Goal: Task Accomplishment & Management: Use online tool/utility

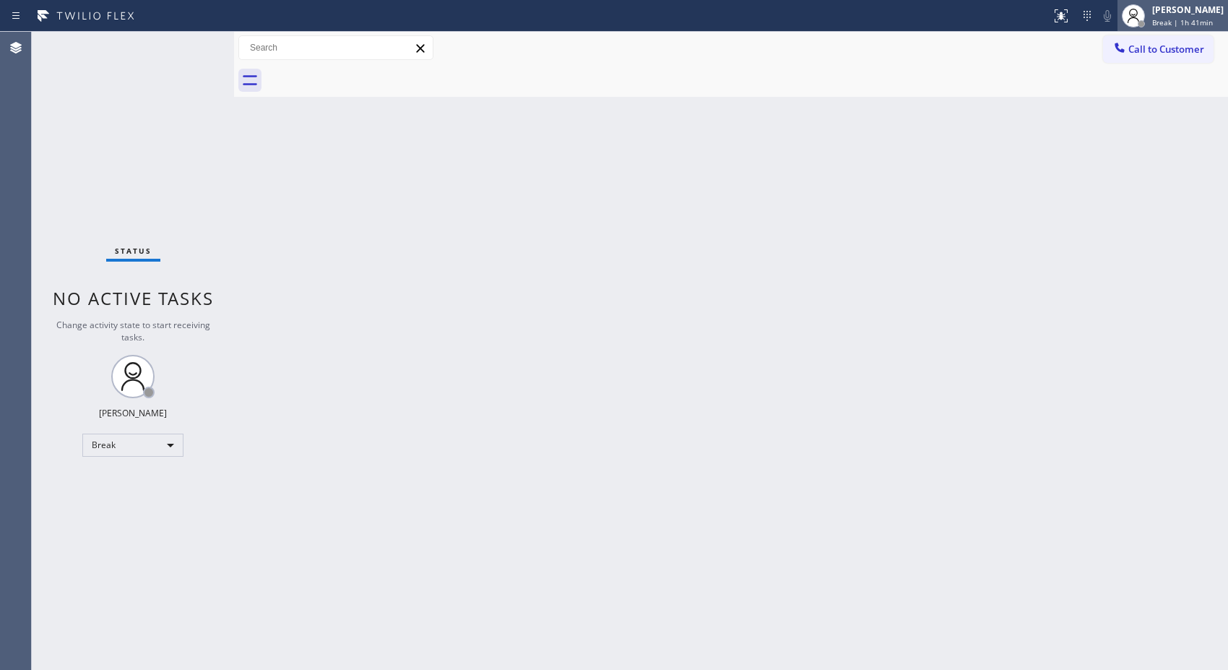
click at [1168, 29] on div "Donna Arcenal Break | 1h 41min" at bounding box center [1173, 16] width 111 height 32
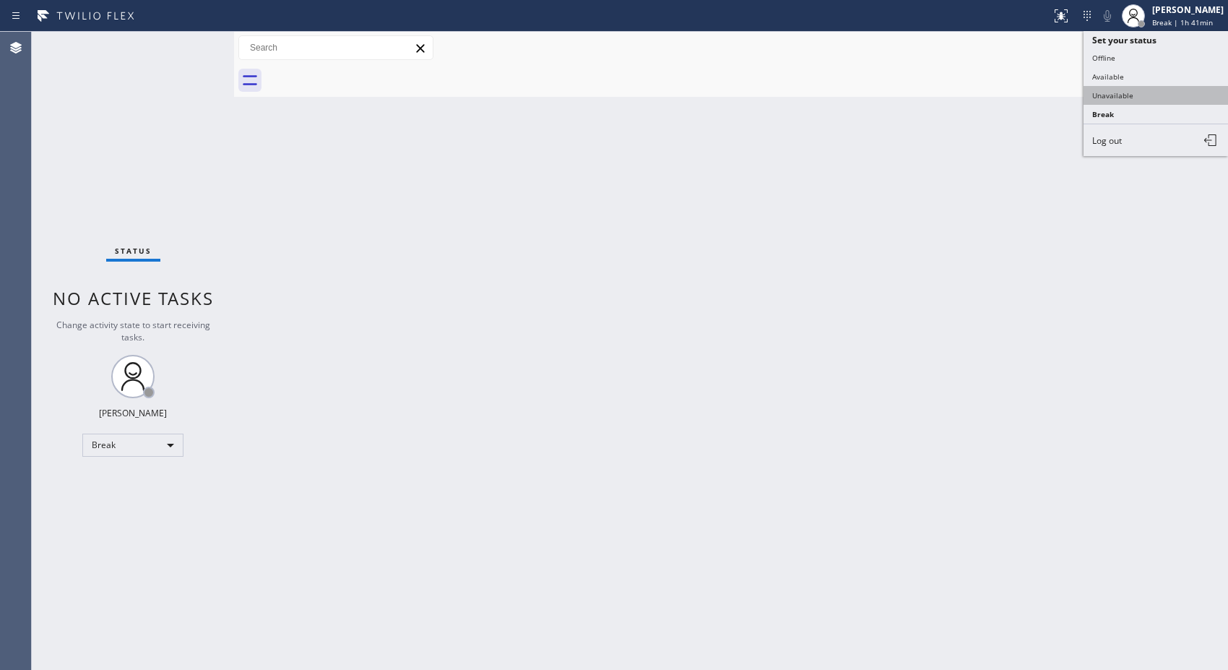
click at [1103, 94] on button "Unavailable" at bounding box center [1156, 95] width 144 height 19
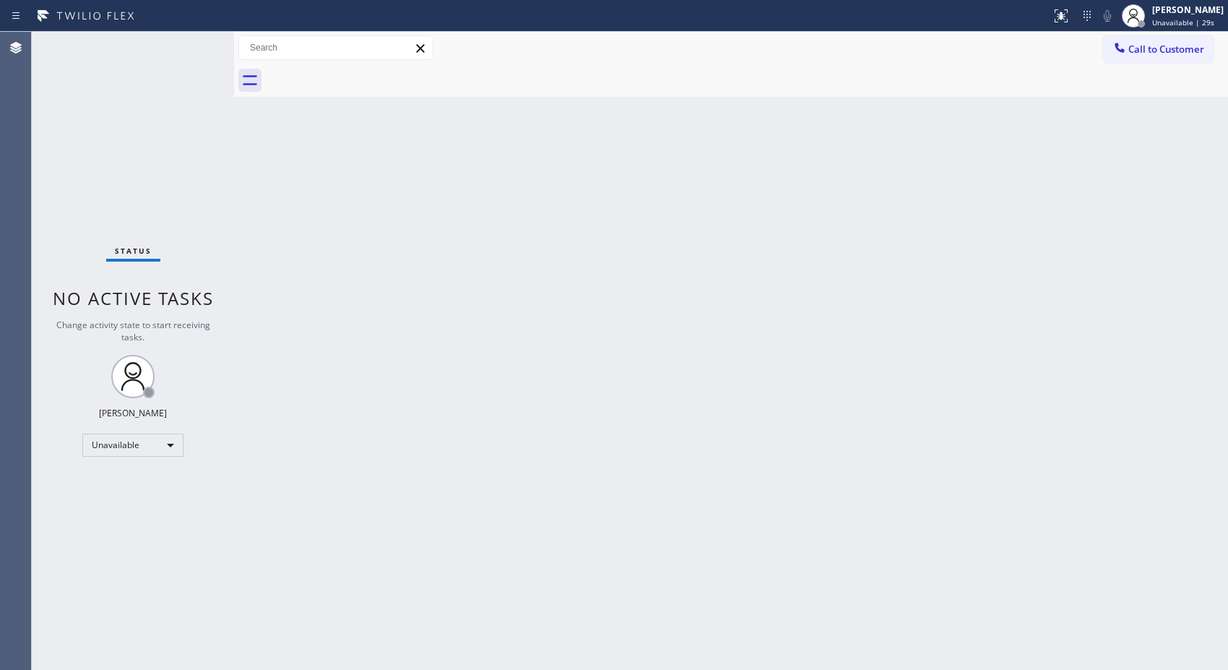
click at [899, 358] on div "Back to Dashboard Change Sender ID Customers Technicians Select a contact Outbo…" at bounding box center [731, 351] width 994 height 638
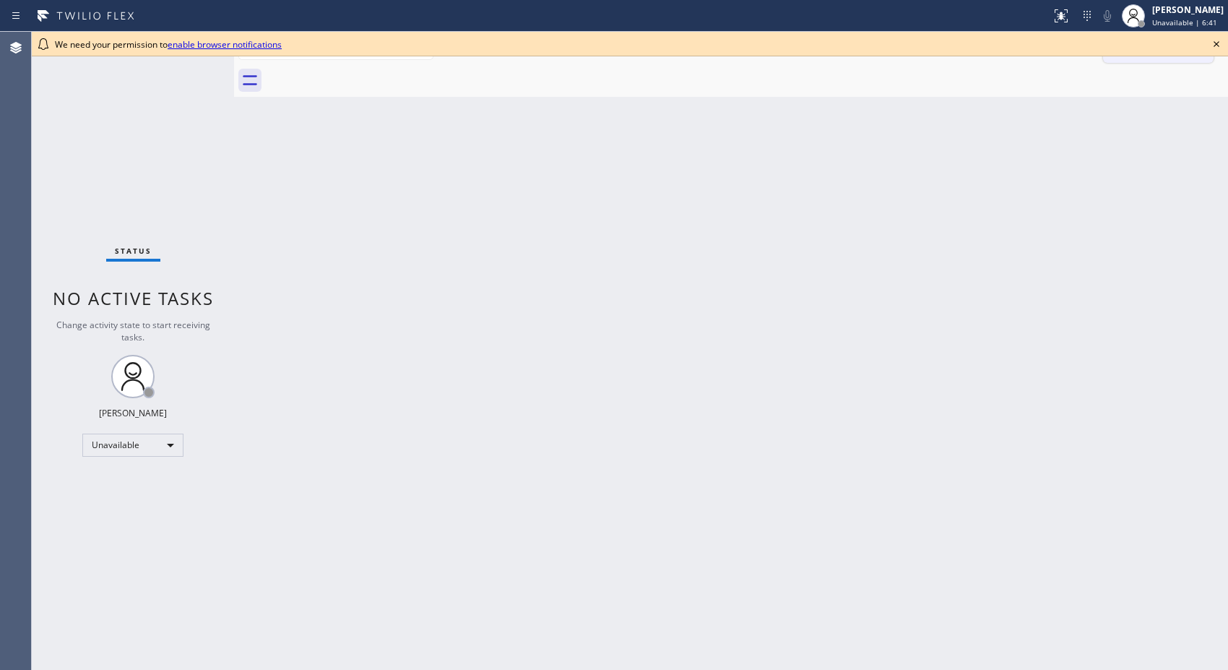
click at [1211, 41] on icon at bounding box center [1216, 43] width 17 height 17
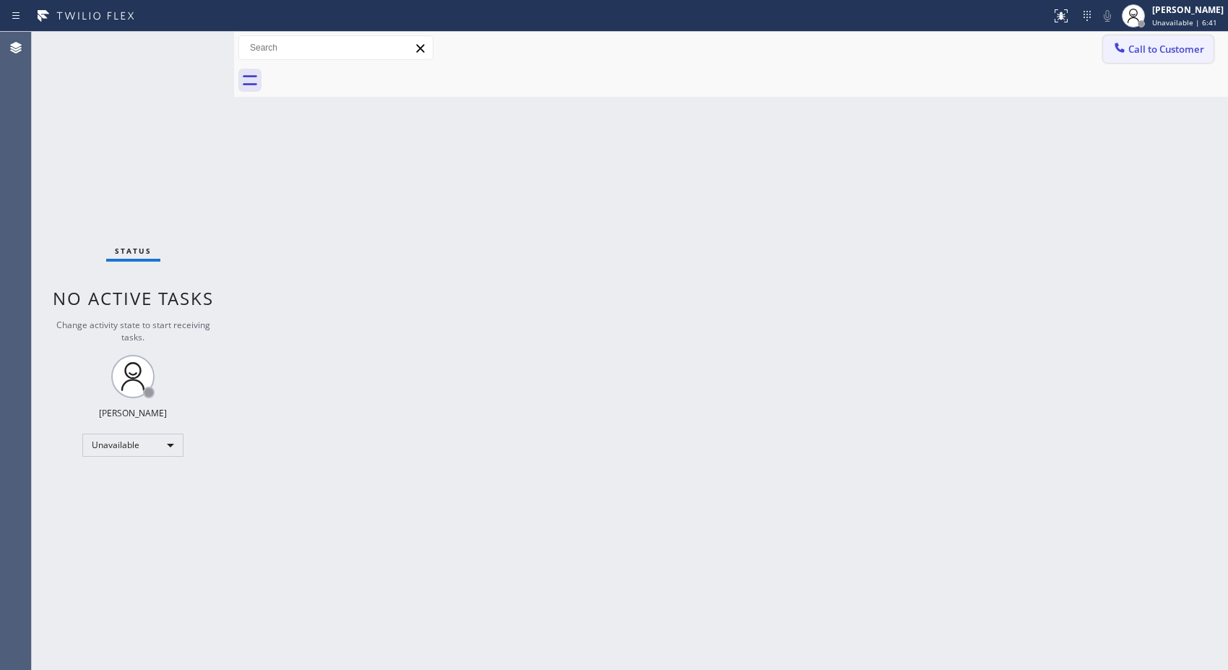
click at [1195, 46] on span "Call to Customer" at bounding box center [1166, 49] width 76 height 13
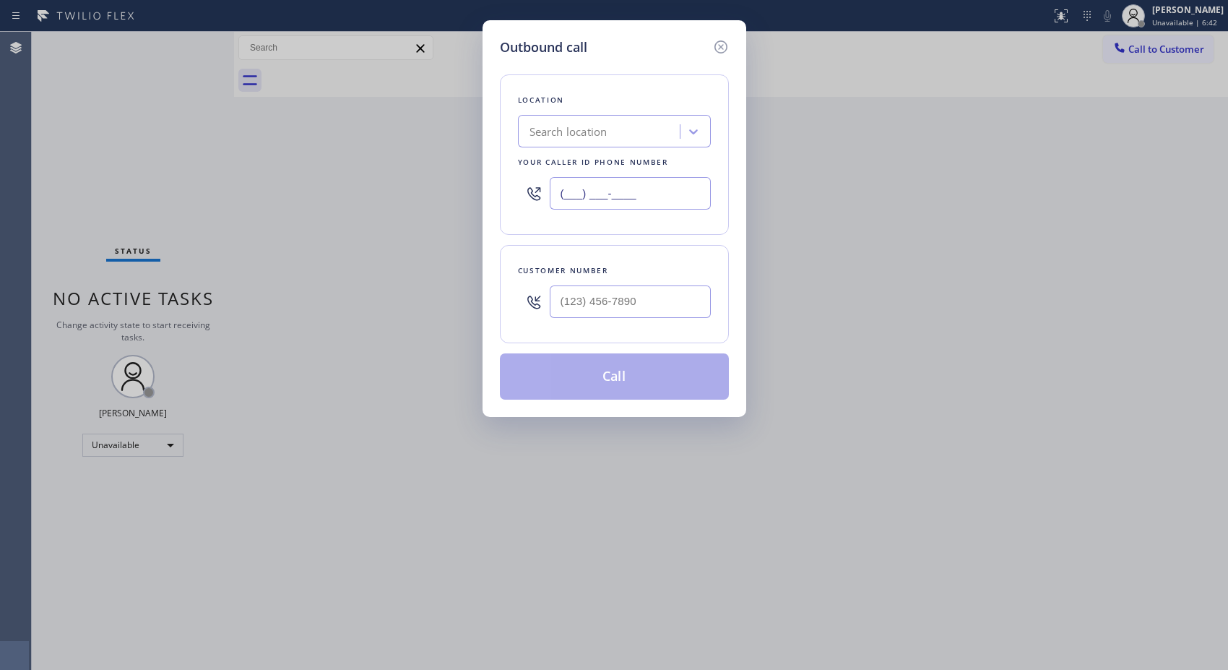
drag, startPoint x: 662, startPoint y: 194, endPoint x: 649, endPoint y: 1, distance: 192.6
click at [477, 140] on div "Outbound call Location Search location Your caller id phone number (___) ___-__…" at bounding box center [614, 335] width 1228 height 670
paste input "424) 329-2198"
type input "[PHONE_NUMBER]"
click at [703, 285] on input "(___) ___-____" at bounding box center [630, 301] width 161 height 33
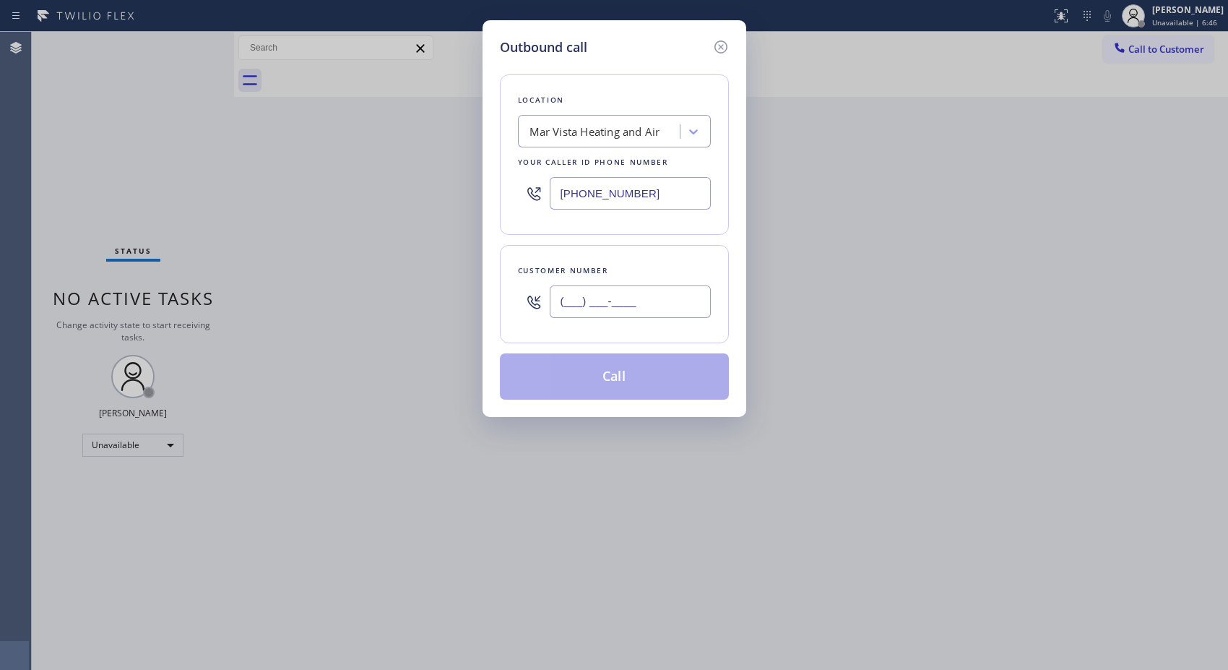
paste input "310) 963-0991"
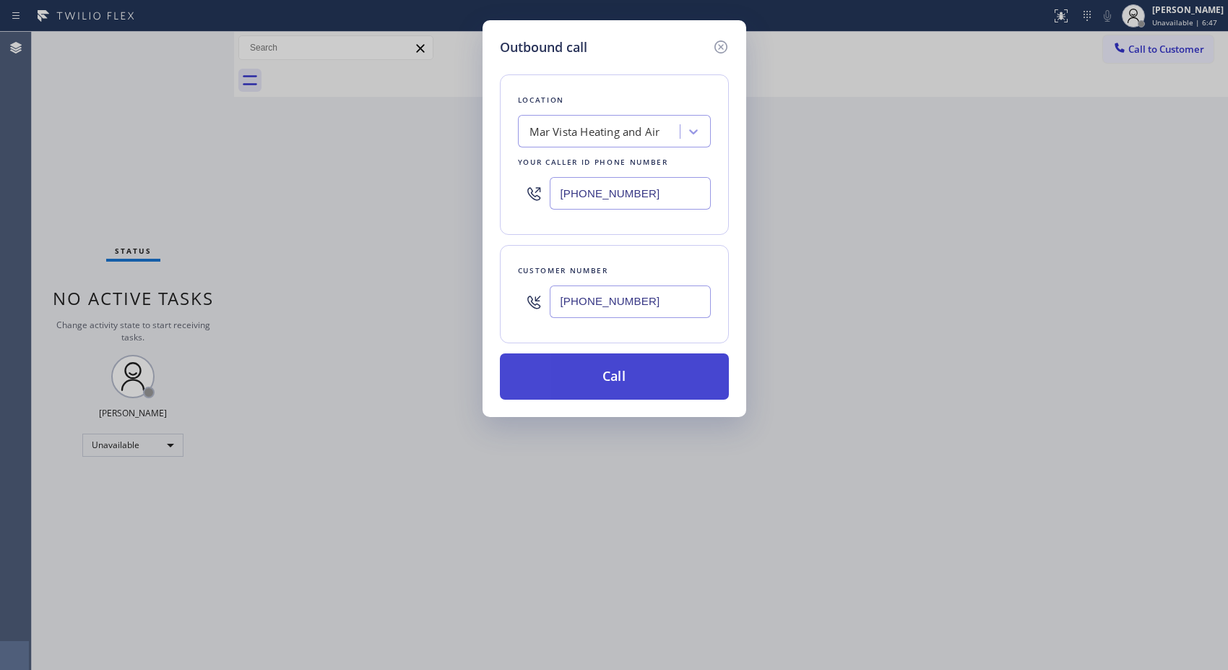
type input "[PHONE_NUMBER]"
click at [624, 379] on button "Call" at bounding box center [614, 376] width 229 height 46
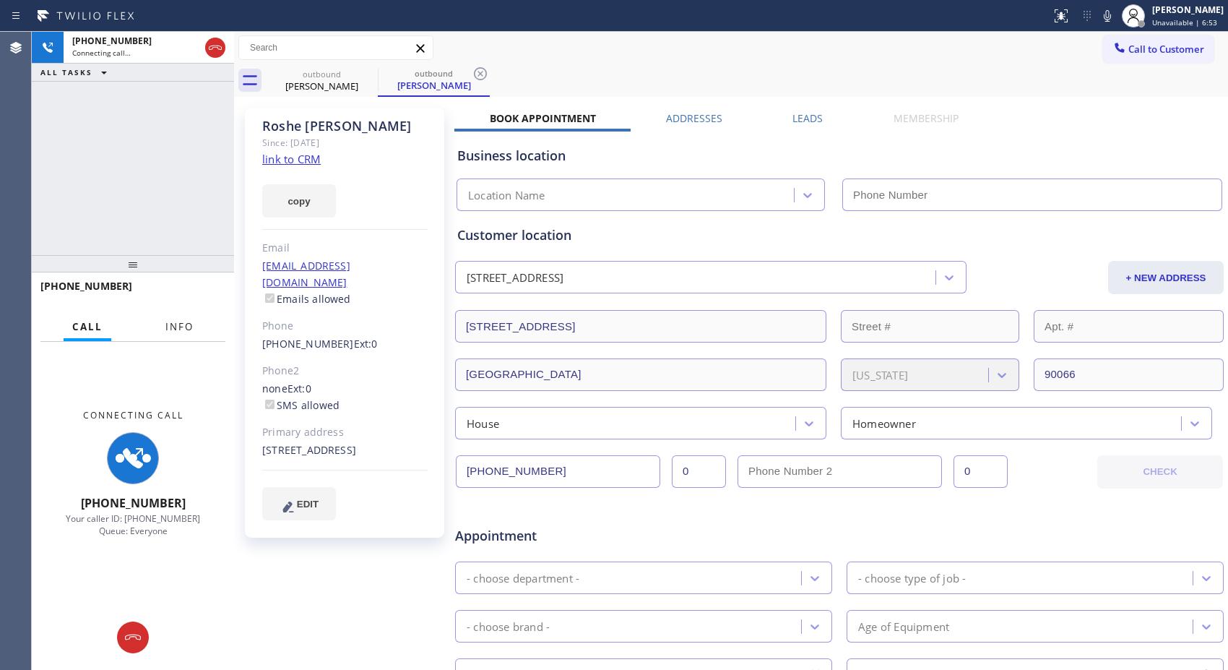
click at [177, 319] on button "Info" at bounding box center [180, 327] width 46 height 28
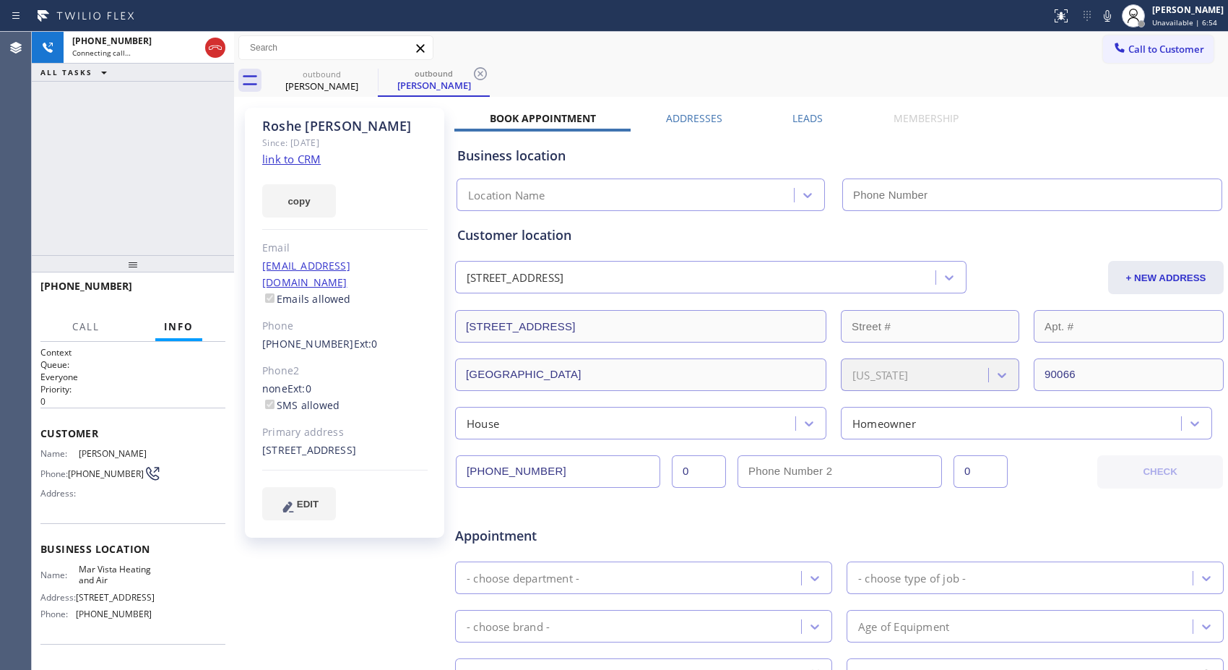
type input "(424) 329-2198"
click at [484, 71] on icon at bounding box center [480, 73] width 17 height 17
drag, startPoint x: 213, startPoint y: 51, endPoint x: 183, endPoint y: 247, distance: 198.8
click at [183, 247] on div "+13109630991 Connecting call… ALL TASKS ALL TASKS ACTIVE TASKS TASKS IN WRAP UP" at bounding box center [133, 143] width 202 height 223
drag, startPoint x: 121, startPoint y: 291, endPoint x: 38, endPoint y: 287, distance: 83.9
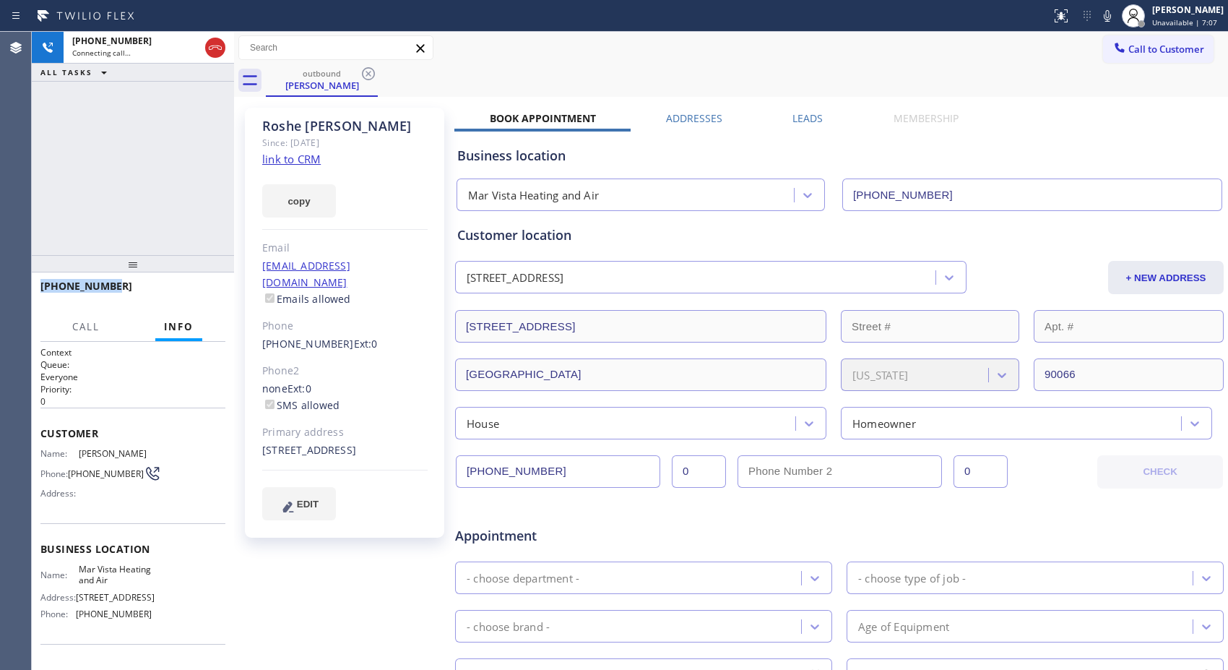
click at [38, 287] on div "+13109630991" at bounding box center [133, 292] width 202 height 40
copy span "+13109630991"
click at [217, 51] on icon at bounding box center [215, 47] width 17 height 17
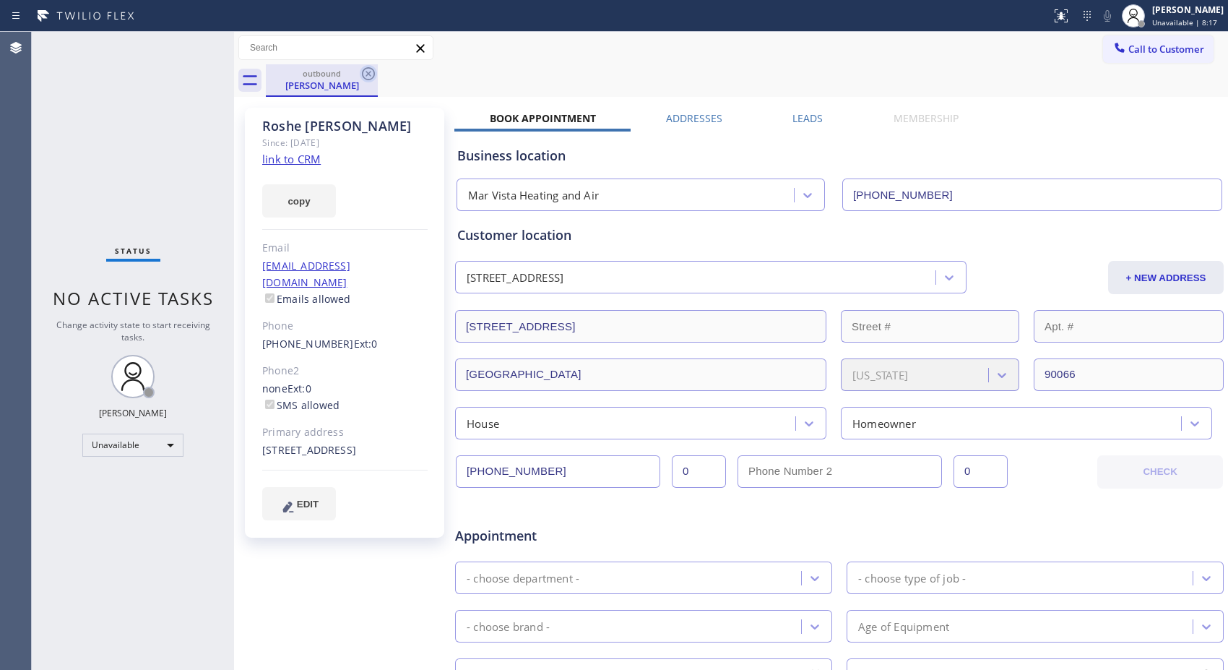
click at [368, 75] on icon at bounding box center [368, 73] width 17 height 17
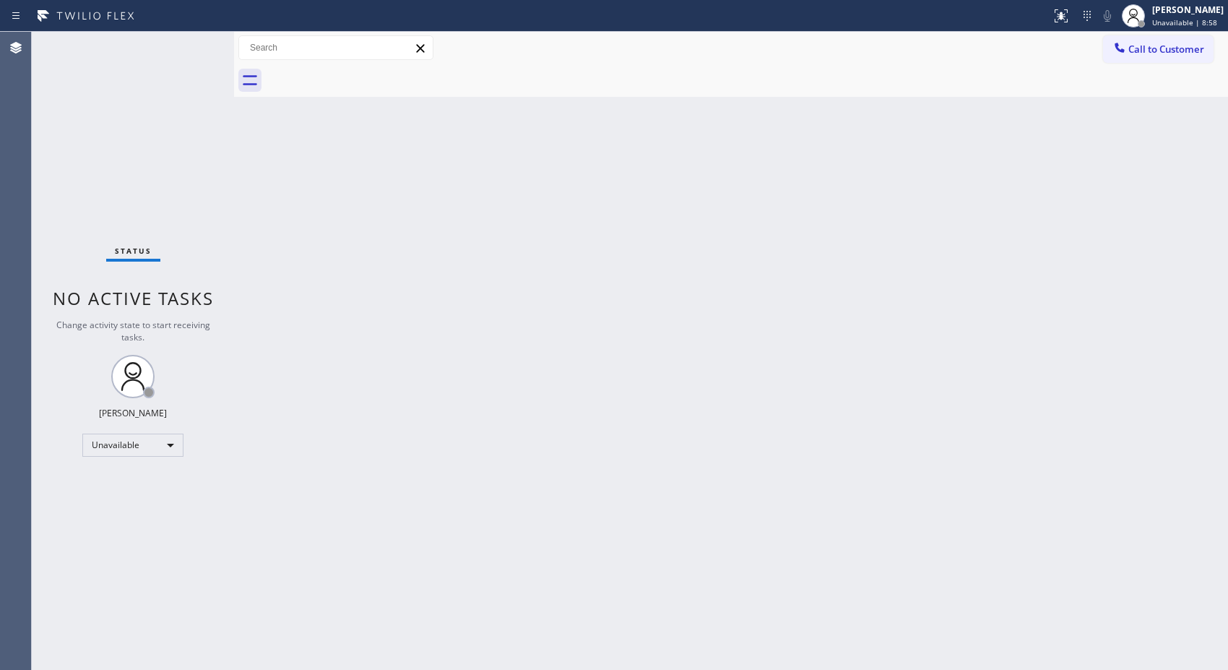
drag, startPoint x: 1071, startPoint y: 276, endPoint x: 959, endPoint y: 6, distance: 292.2
click at [1071, 276] on div "Back to Dashboard Change Sender ID Customers Technicians Select a contact Outbo…" at bounding box center [731, 351] width 994 height 638
click at [1125, 40] on icon at bounding box center [1120, 47] width 14 height 14
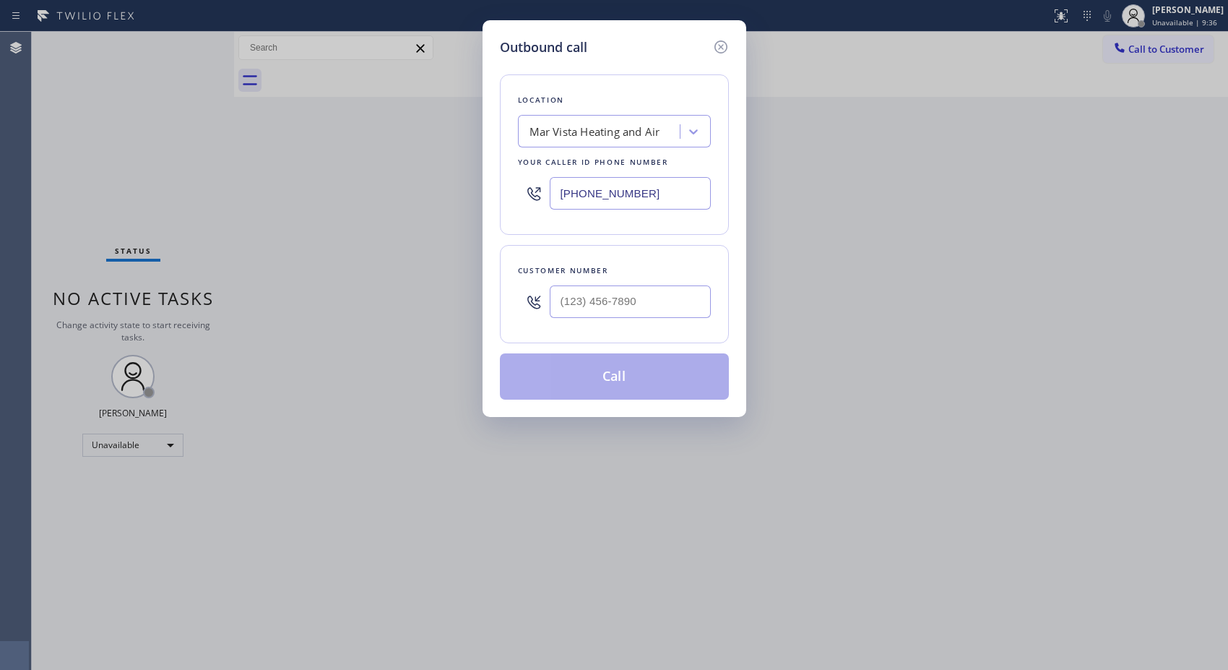
drag, startPoint x: 722, startPoint y: 300, endPoint x: 485, endPoint y: 316, distance: 238.3
click at [485, 316] on div "Outbound call Location Mar Vista Heating and Air Your caller id phone number (4…" at bounding box center [615, 218] width 264 height 397
click at [604, 301] on input "(___) ___-____" at bounding box center [630, 301] width 161 height 33
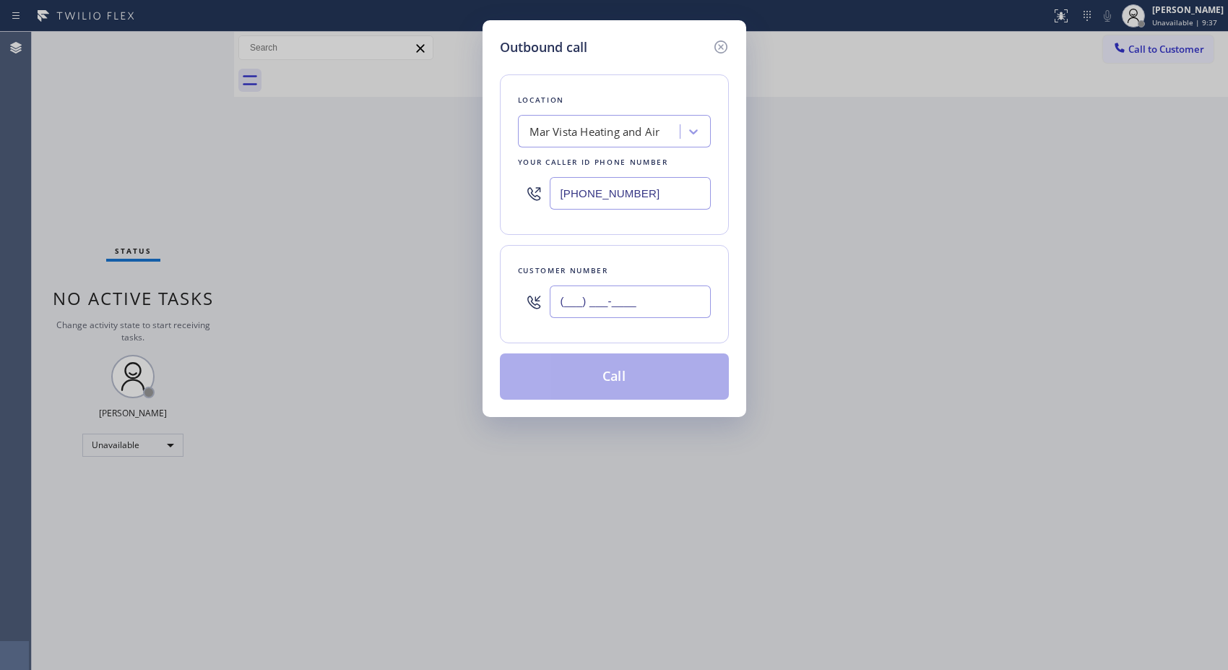
paste input "310) 963-0991"
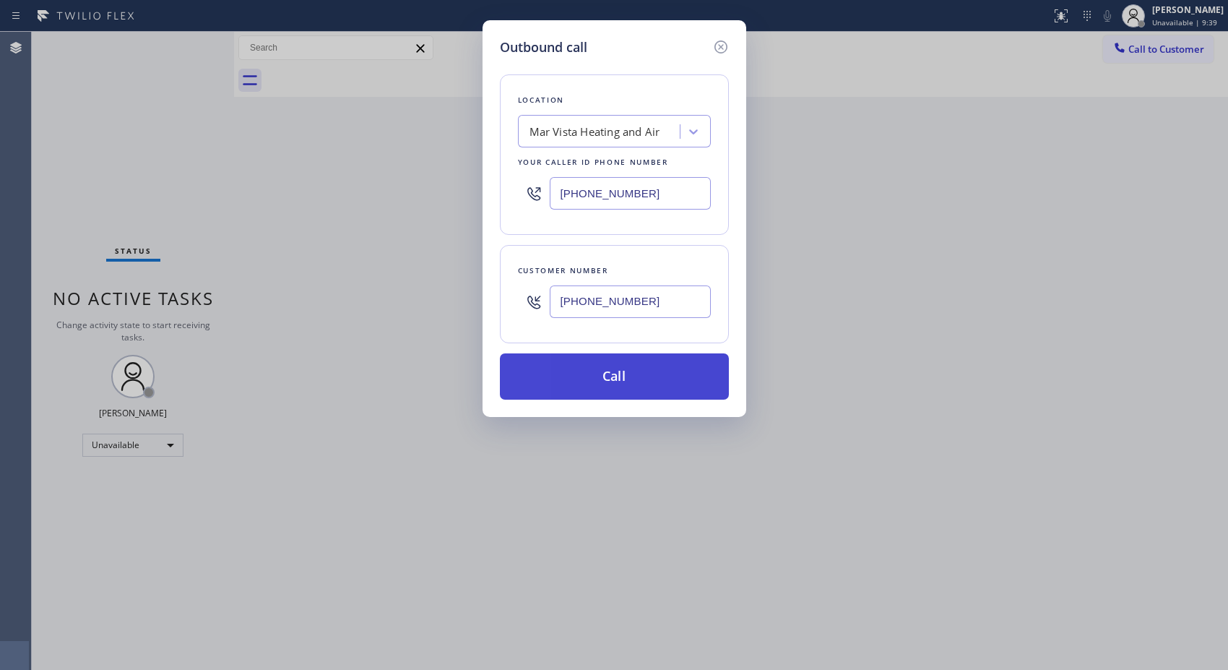
type input "(310) 963-0991"
click at [665, 376] on button "Call" at bounding box center [614, 376] width 229 height 46
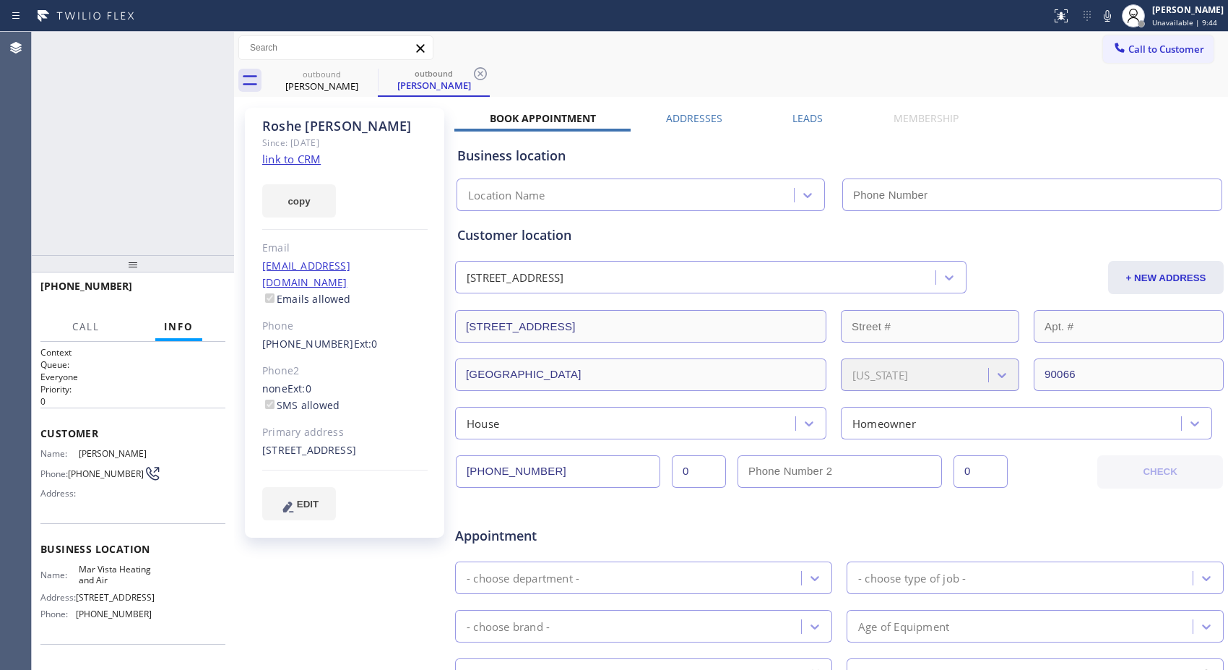
type input "(424) 329-2198"
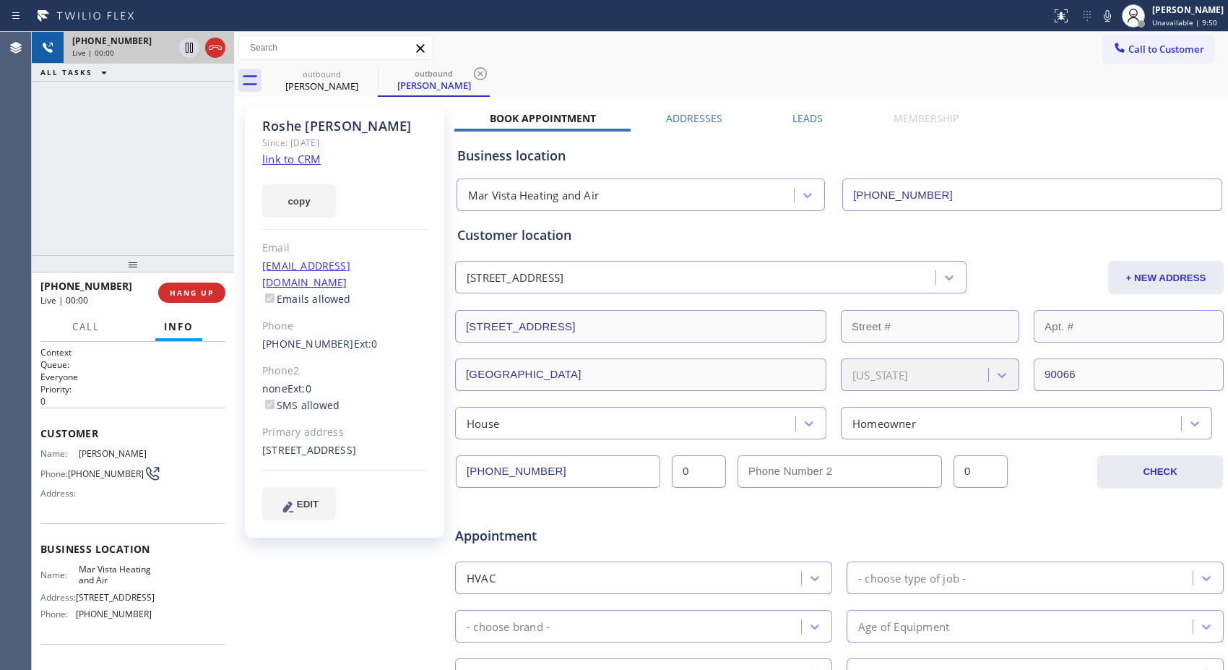
click at [205, 37] on div at bounding box center [202, 48] width 52 height 32
click at [212, 44] on icon at bounding box center [215, 47] width 17 height 17
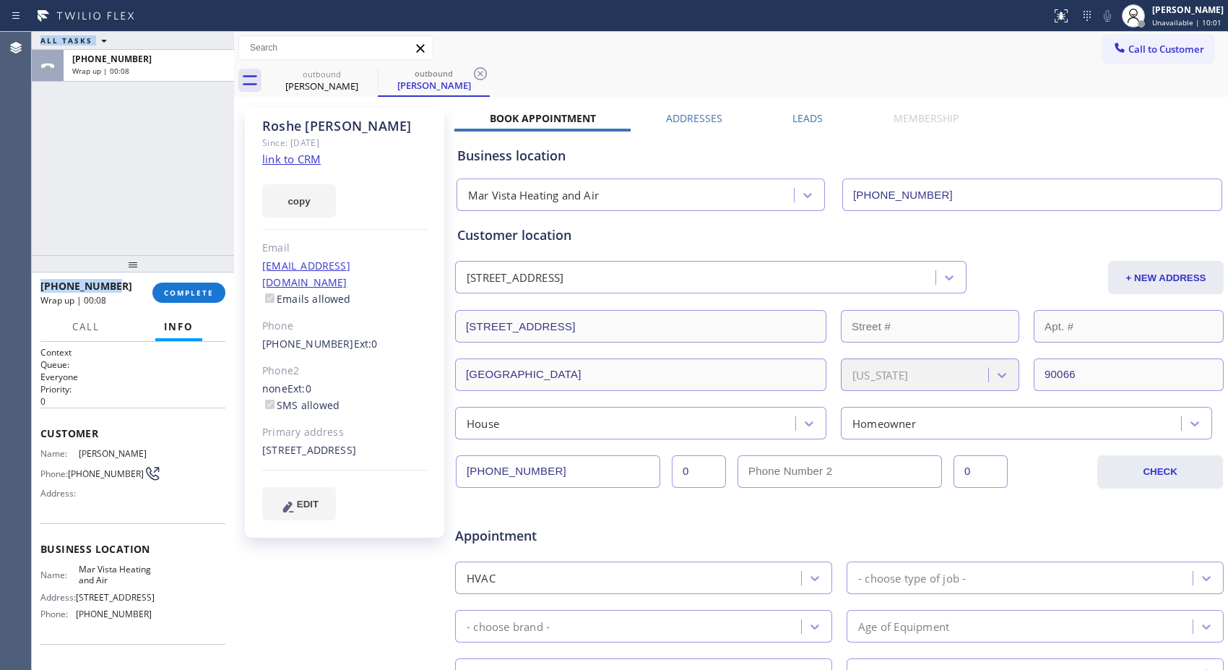
drag, startPoint x: 118, startPoint y: 289, endPoint x: 30, endPoint y: 289, distance: 88.1
click at [30, 289] on div "Agent Desktop ALL TASKS ALL TASKS ACTIVE TASKS TASKS IN WRAP UP +13109630991 Wr…" at bounding box center [614, 351] width 1228 height 638
drag, startPoint x: 141, startPoint y: 204, endPoint x: 165, endPoint y: 319, distance: 117.3
click at [141, 204] on div "ALL TASKS ALL TASKS ACTIVE TASKS TASKS IN WRAP UP +13109630991 Wrap up | 01:30" at bounding box center [133, 143] width 202 height 223
click at [276, 121] on div "Roshe Mcclure" at bounding box center [344, 126] width 165 height 17
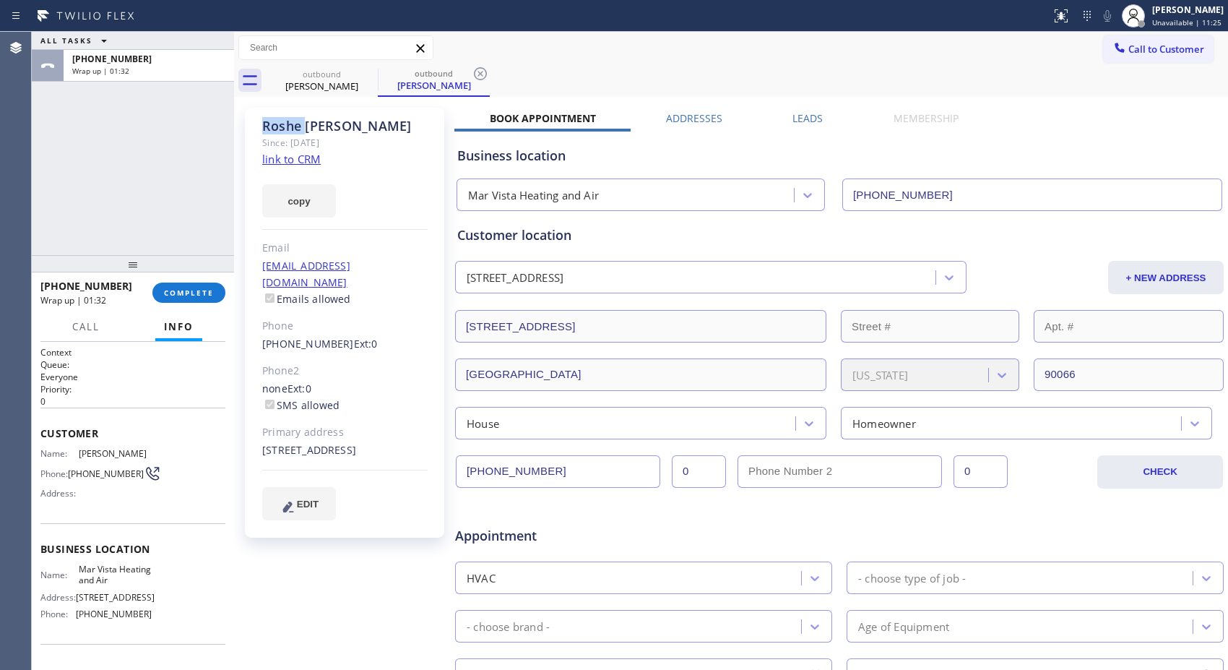
click at [276, 121] on div "Roshe Mcclure" at bounding box center [344, 126] width 165 height 17
copy div "Roshe"
click at [198, 301] on button "COMPLETE" at bounding box center [188, 292] width 73 height 20
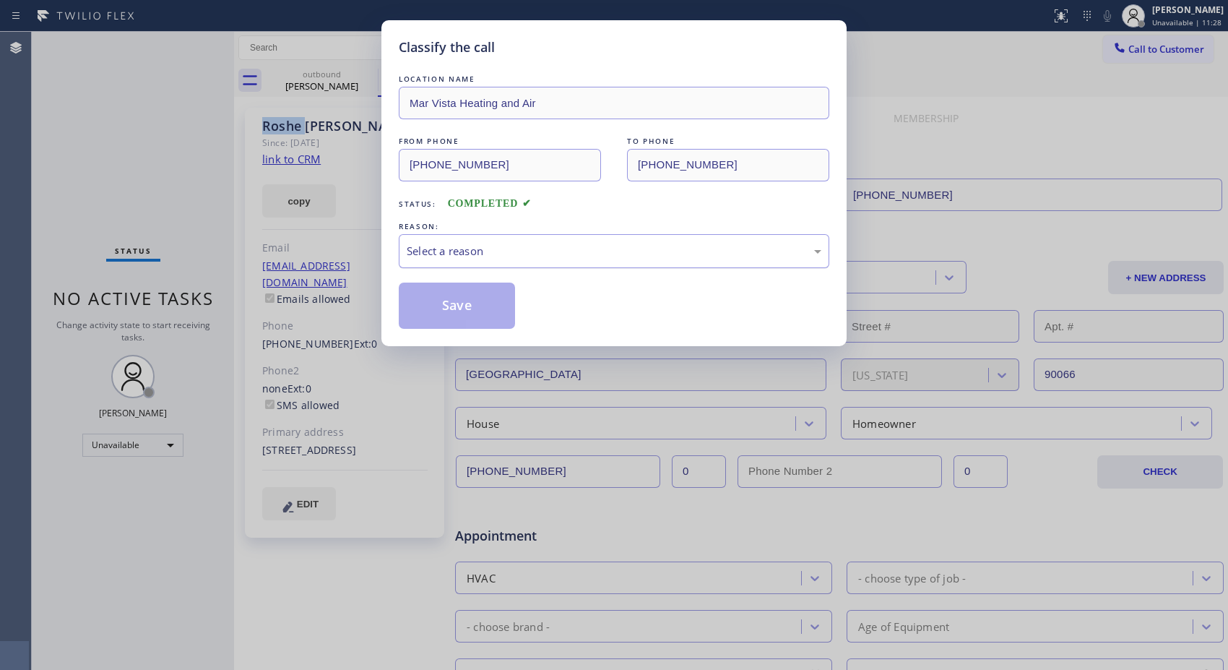
click at [696, 260] on div "Select a reason" at bounding box center [614, 251] width 431 height 34
drag, startPoint x: 458, startPoint y: 320, endPoint x: 426, endPoint y: 264, distance: 64.1
click at [461, 314] on button "Save" at bounding box center [457, 305] width 116 height 46
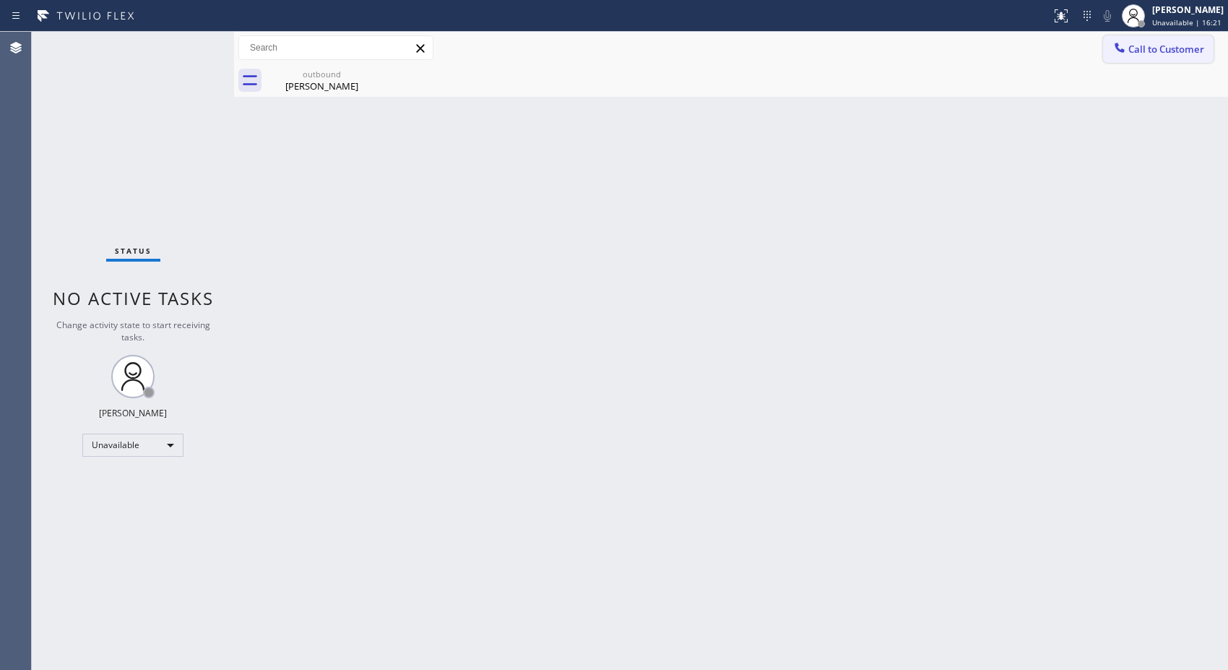
drag, startPoint x: 1183, startPoint y: 51, endPoint x: 816, endPoint y: 132, distance: 376.0
click at [1183, 51] on span "Call to Customer" at bounding box center [1166, 49] width 76 height 13
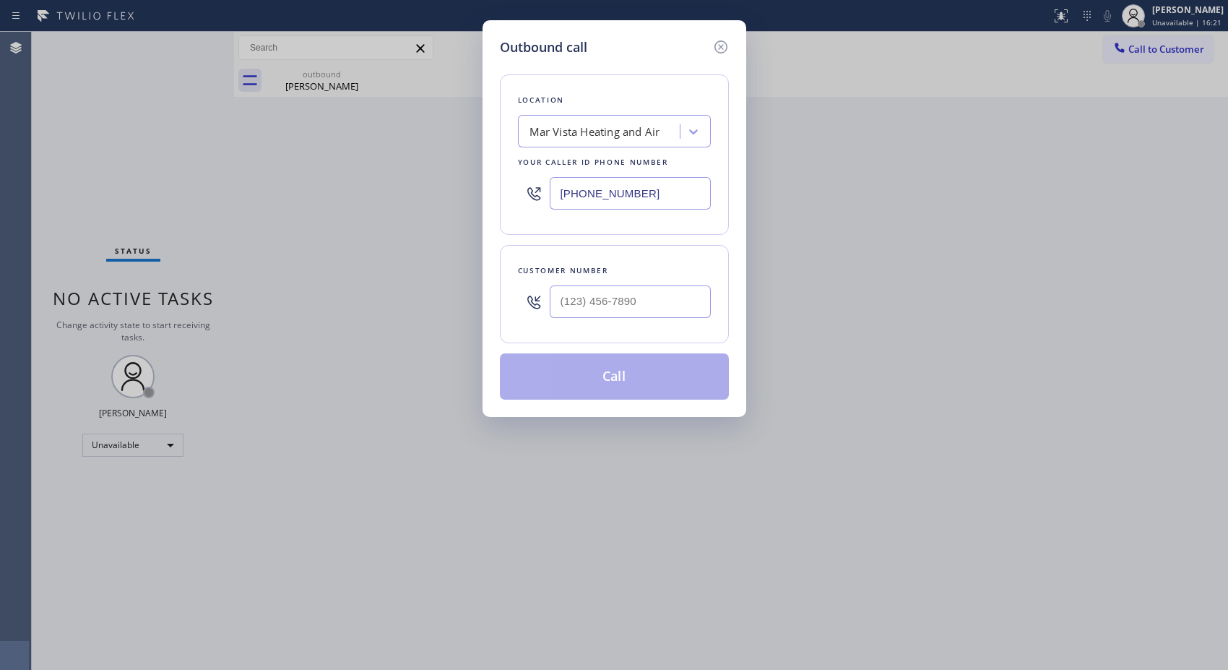
drag, startPoint x: 648, startPoint y: 182, endPoint x: 474, endPoint y: 196, distance: 174.7
click at [474, 196] on div "Outbound call Location Mar Vista Heating and Air Your caller id phone number (4…" at bounding box center [614, 335] width 1228 height 670
paste input "213) 855-1866"
type input "(213) 855-1866"
click at [645, 294] on input "(___) ___-____" at bounding box center [630, 301] width 161 height 33
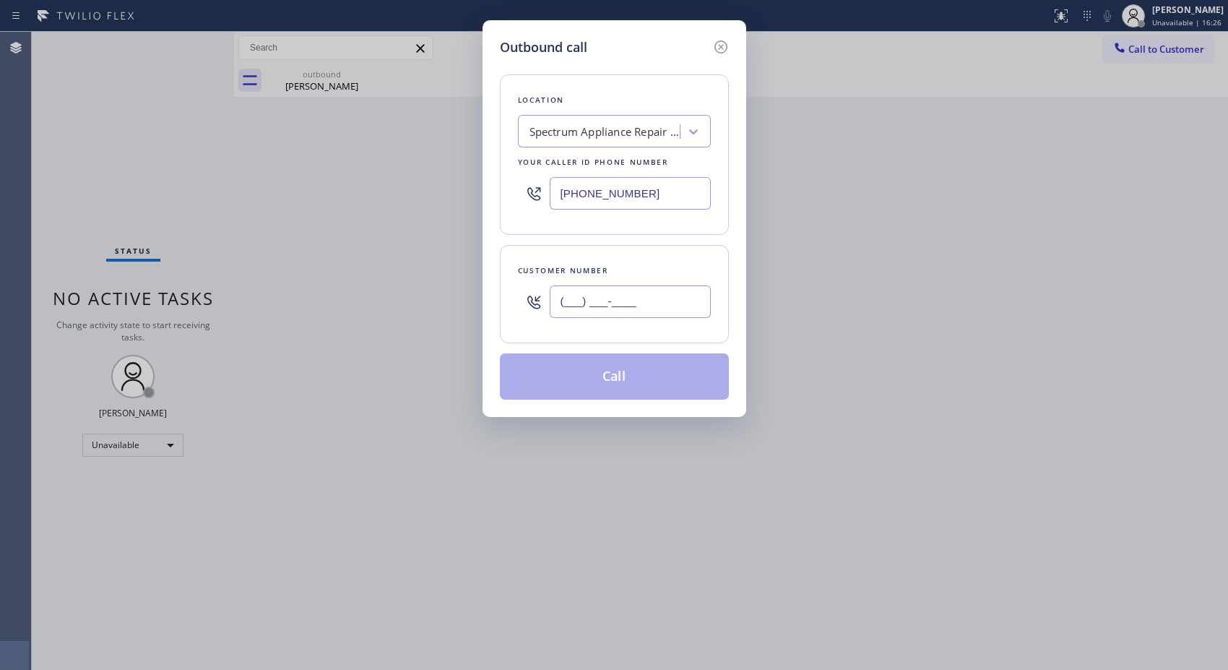
paste input "805) 330-0601"
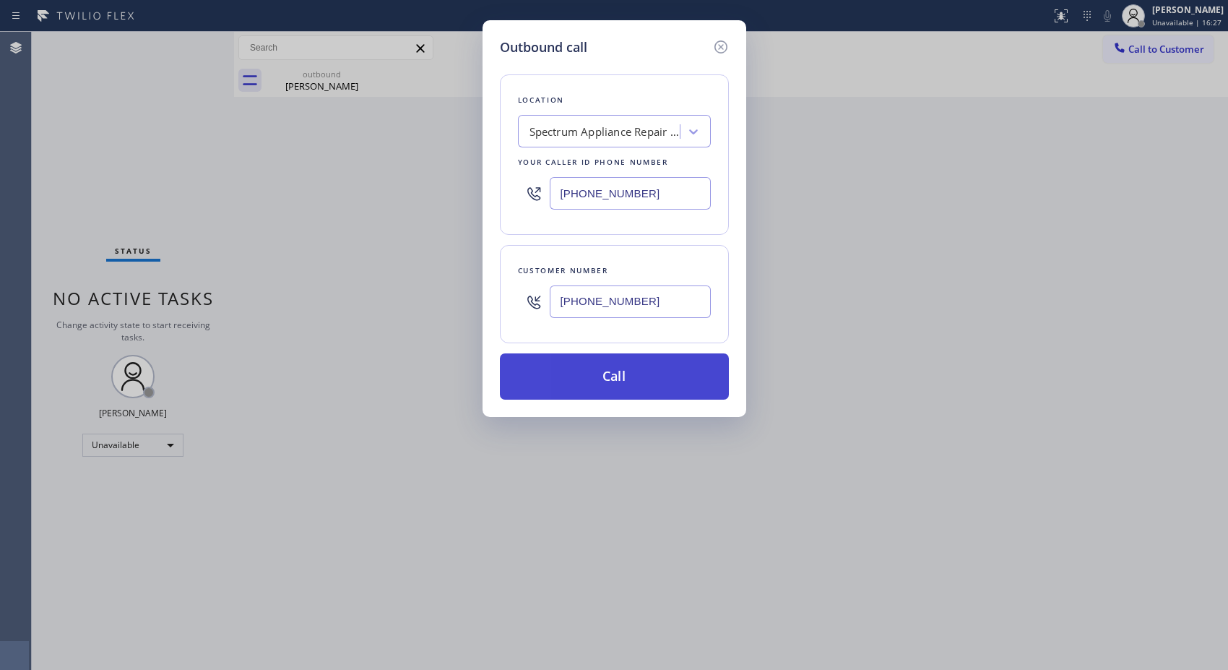
type input "(805) 330-0601"
click at [634, 379] on button "Call" at bounding box center [614, 376] width 229 height 46
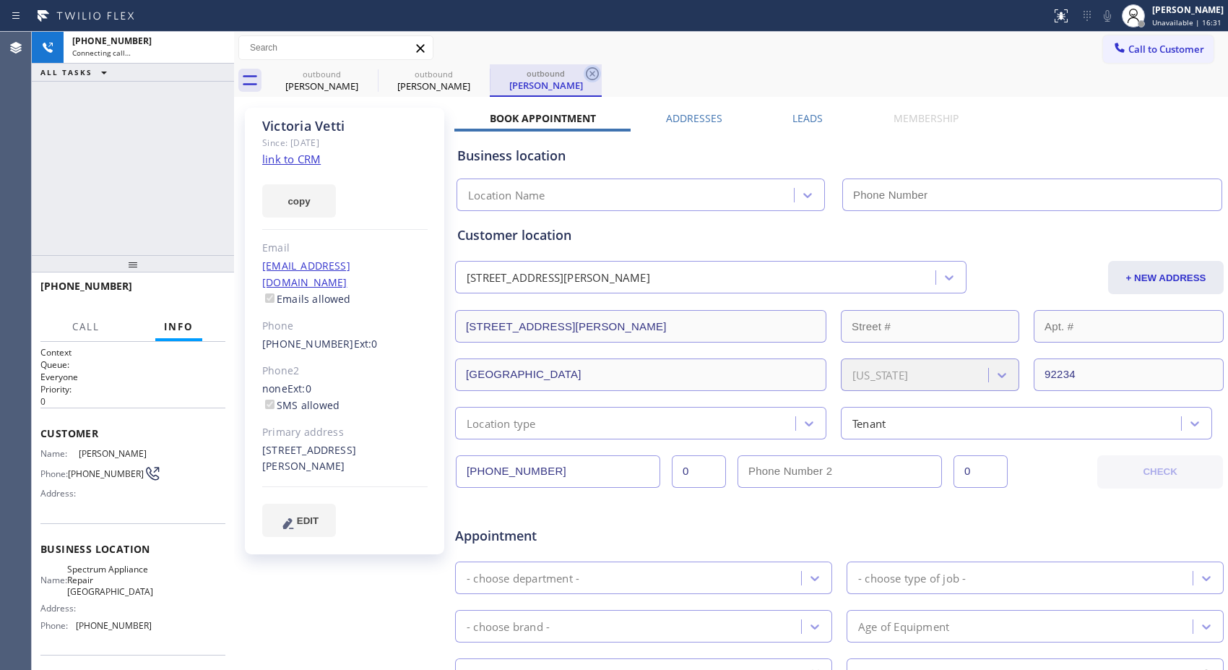
drag, startPoint x: 603, startPoint y: 66, endPoint x: 593, endPoint y: 70, distance: 10.7
click at [603, 66] on div "outbound Roshe Mcclure outbound Victoria Vetti outbound Victoria Vetti" at bounding box center [747, 80] width 962 height 33
click at [587, 74] on icon at bounding box center [592, 73] width 17 height 17
type input "(213) 855-1866"
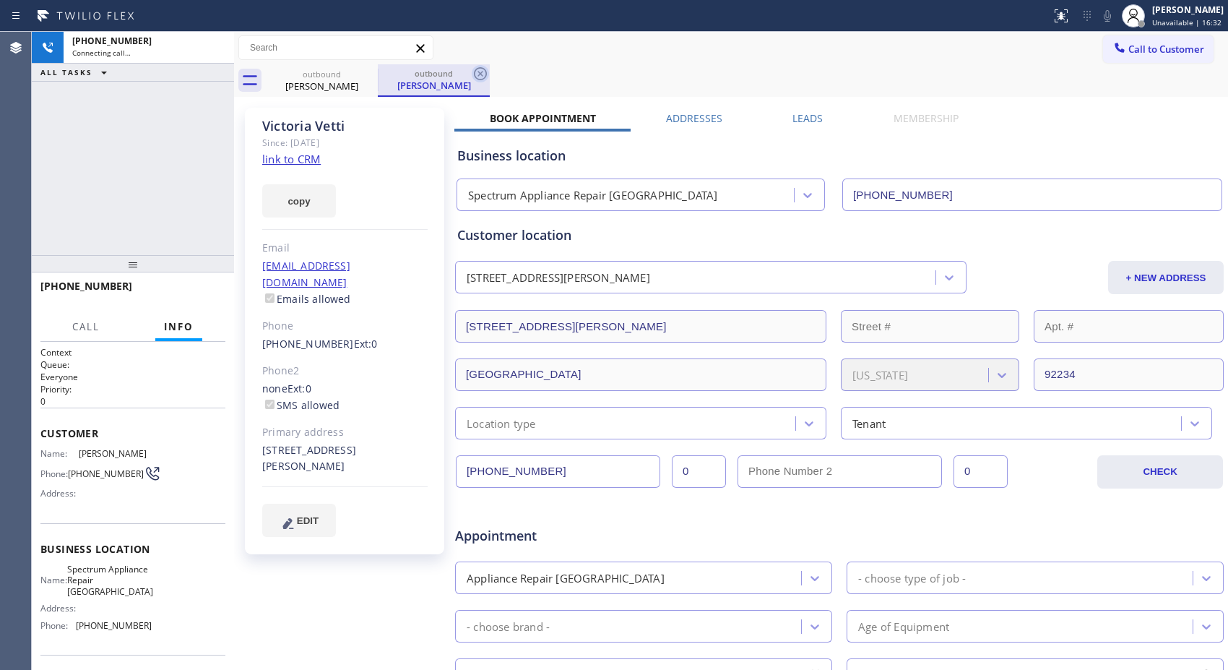
click at [472, 74] on icon at bounding box center [480, 73] width 17 height 17
type input "(424) 329-2198"
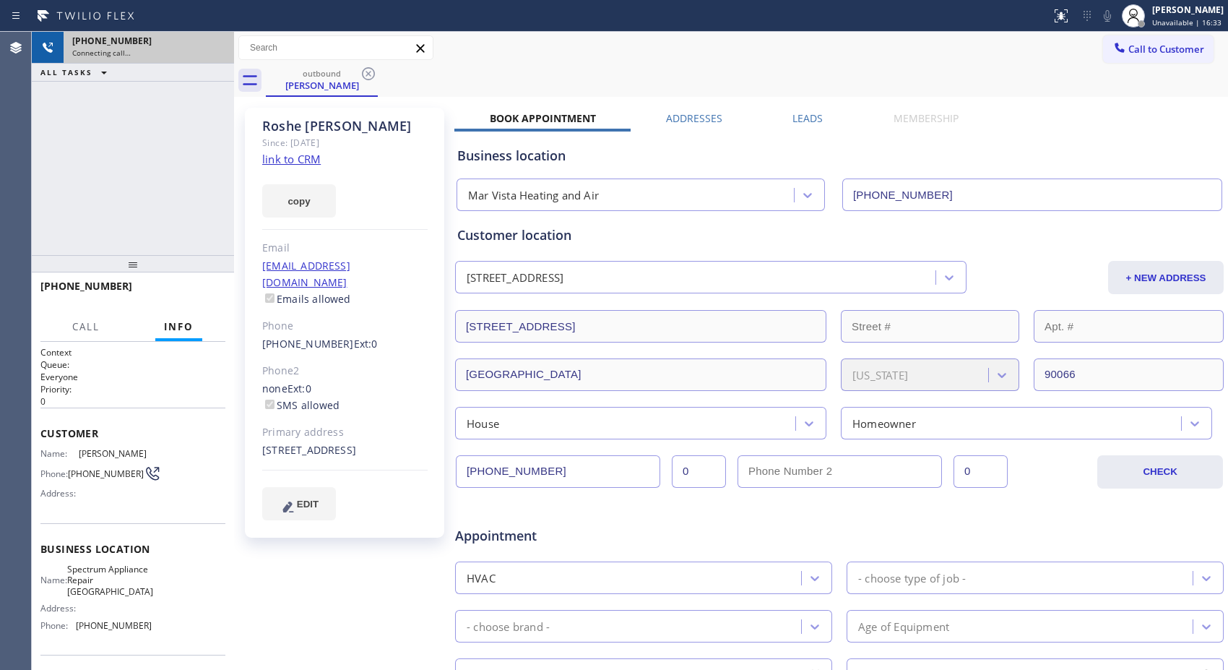
click at [191, 46] on div "+18053300601" at bounding box center [148, 41] width 153 height 12
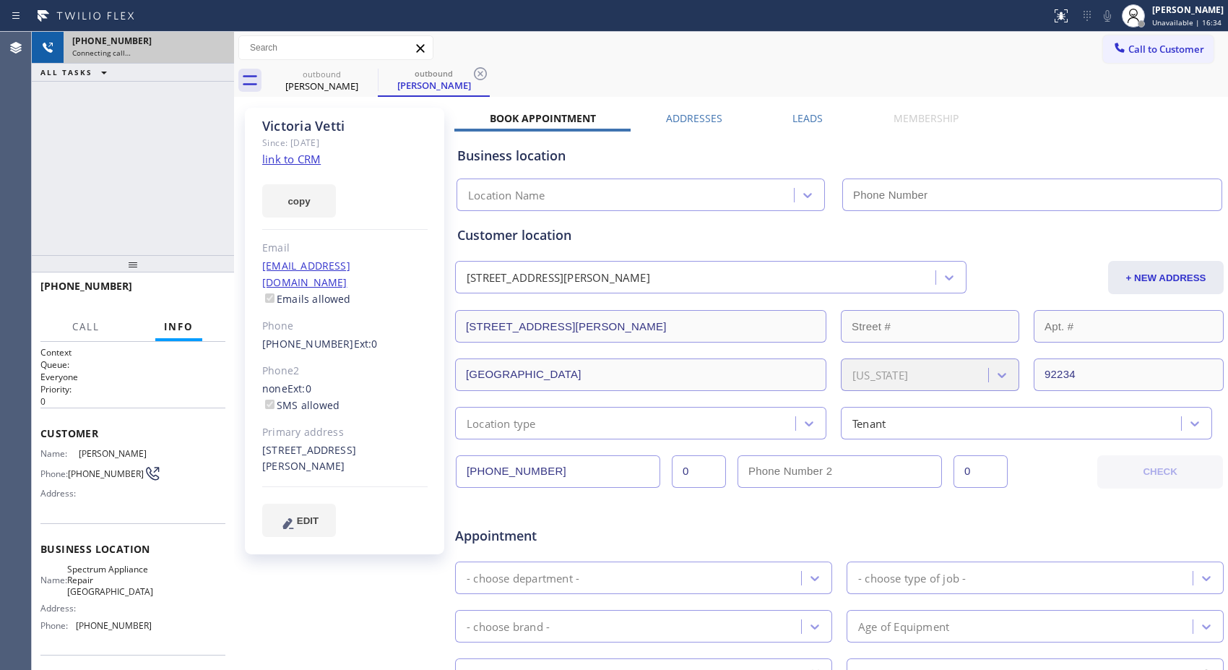
click at [215, 55] on div "Connecting call…" at bounding box center [148, 53] width 153 height 10
click at [111, 62] on div "+18053300601 Connecting call…" at bounding box center [146, 48] width 165 height 32
type input "(213) 855-1866"
click at [124, 44] on span "+18053300601" at bounding box center [111, 41] width 79 height 12
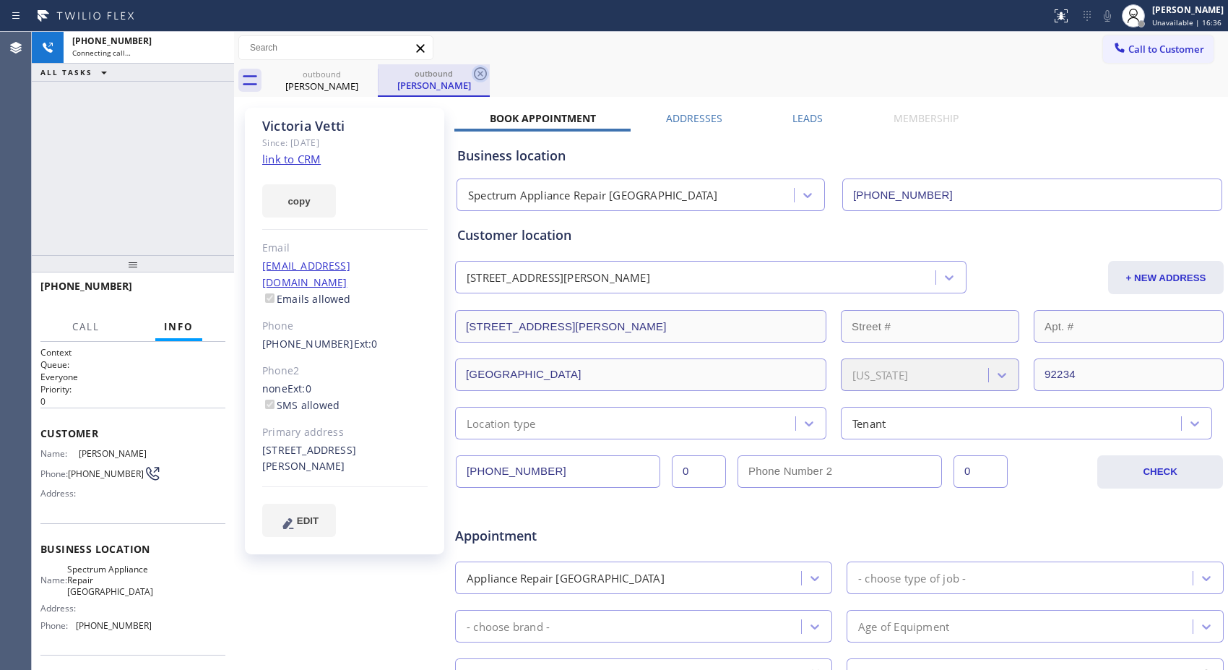
click at [485, 78] on icon at bounding box center [480, 73] width 17 height 17
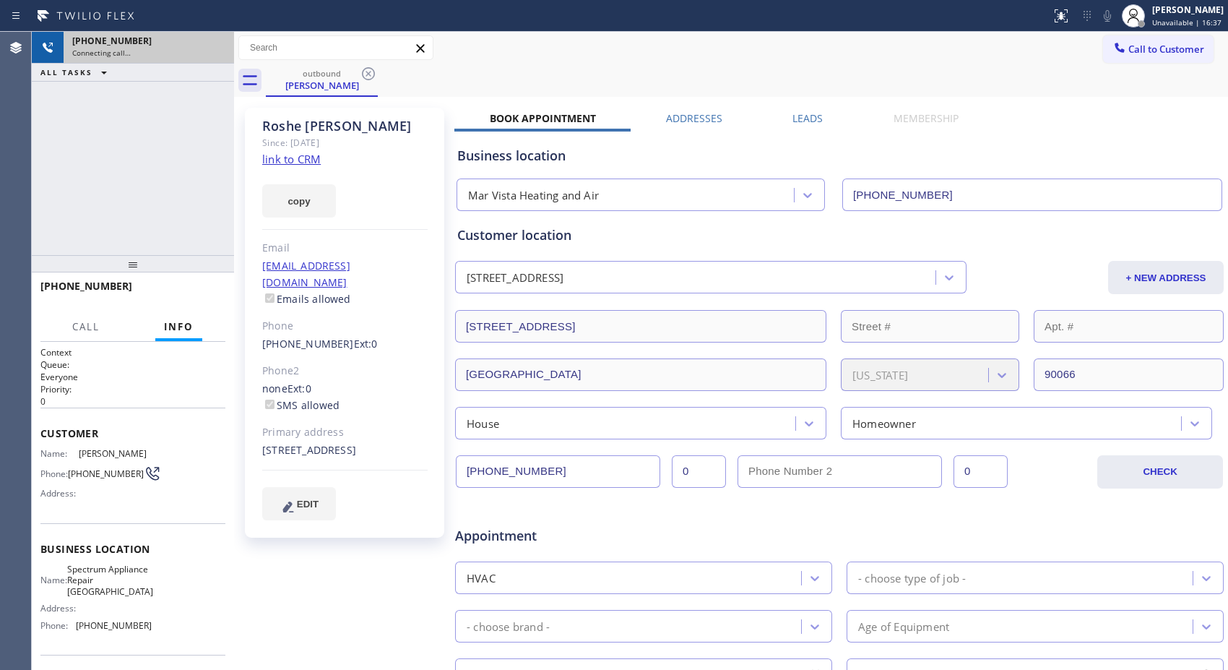
click at [113, 51] on span "Connecting call…" at bounding box center [101, 53] width 59 height 10
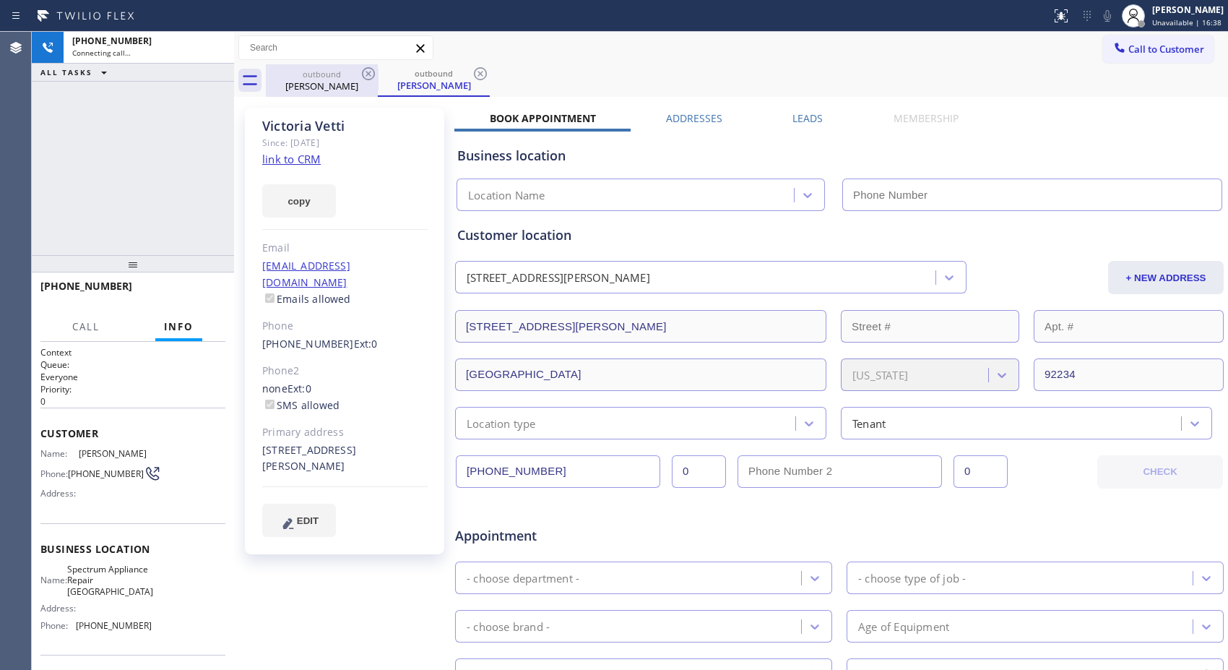
type input "(213) 855-1866"
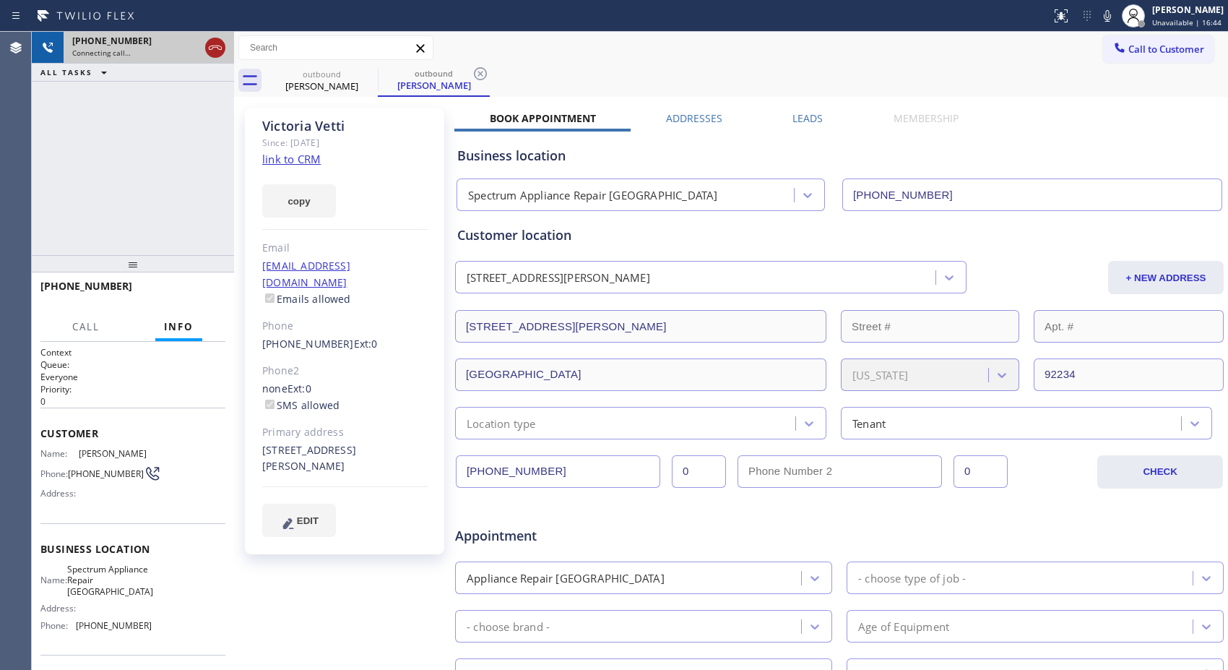
click at [215, 45] on icon at bounding box center [215, 47] width 17 height 17
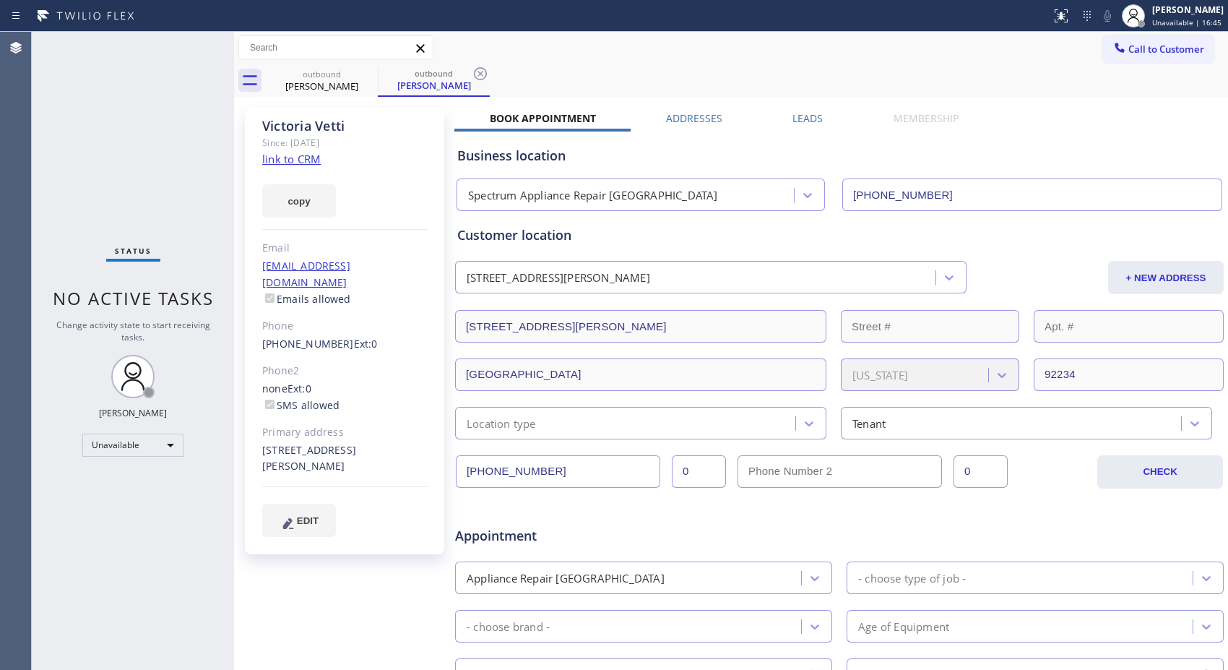
click at [495, 82] on div "outbound Roshe Mcclure outbound Victoria Vetti" at bounding box center [747, 80] width 962 height 33
click at [478, 71] on icon at bounding box center [480, 73] width 17 height 17
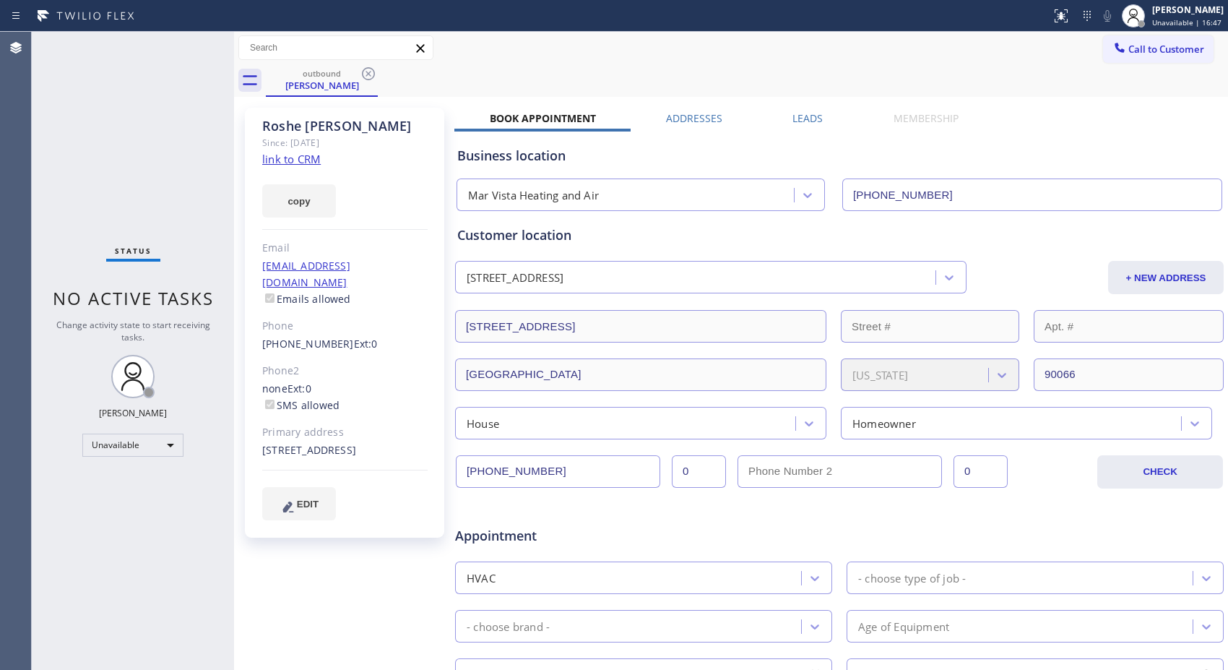
click at [360, 66] on icon at bounding box center [368, 73] width 17 height 17
click at [351, 48] on input "text" at bounding box center [336, 47] width 194 height 23
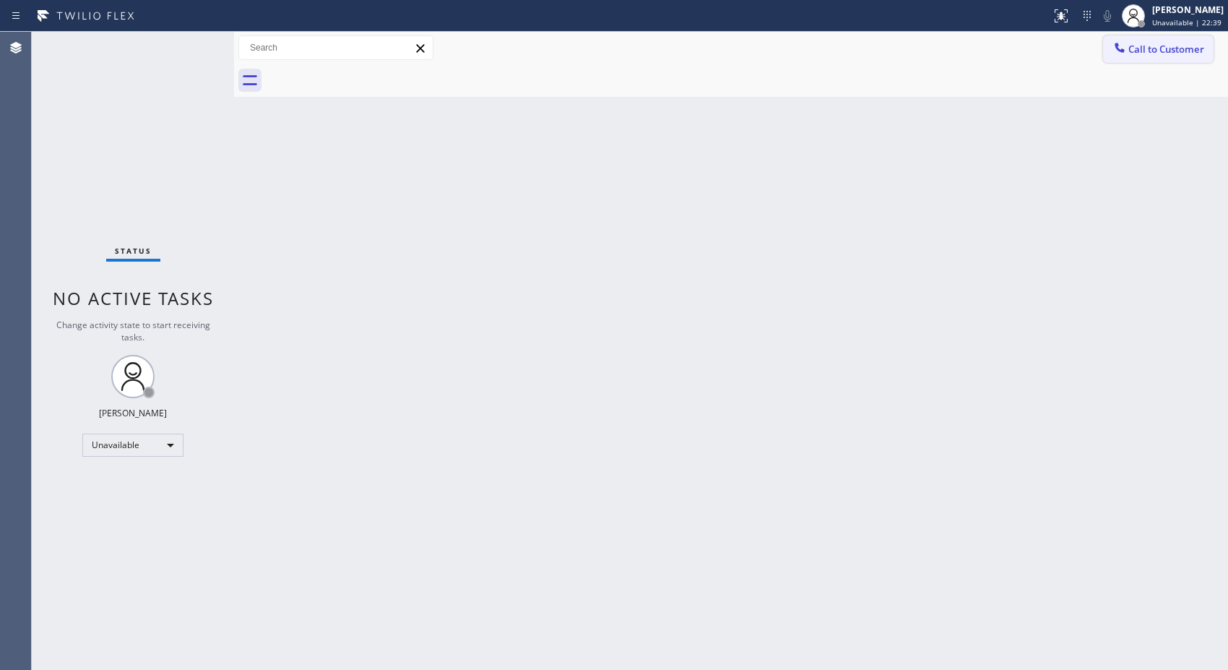
click at [1165, 53] on span "Call to Customer" at bounding box center [1166, 49] width 76 height 13
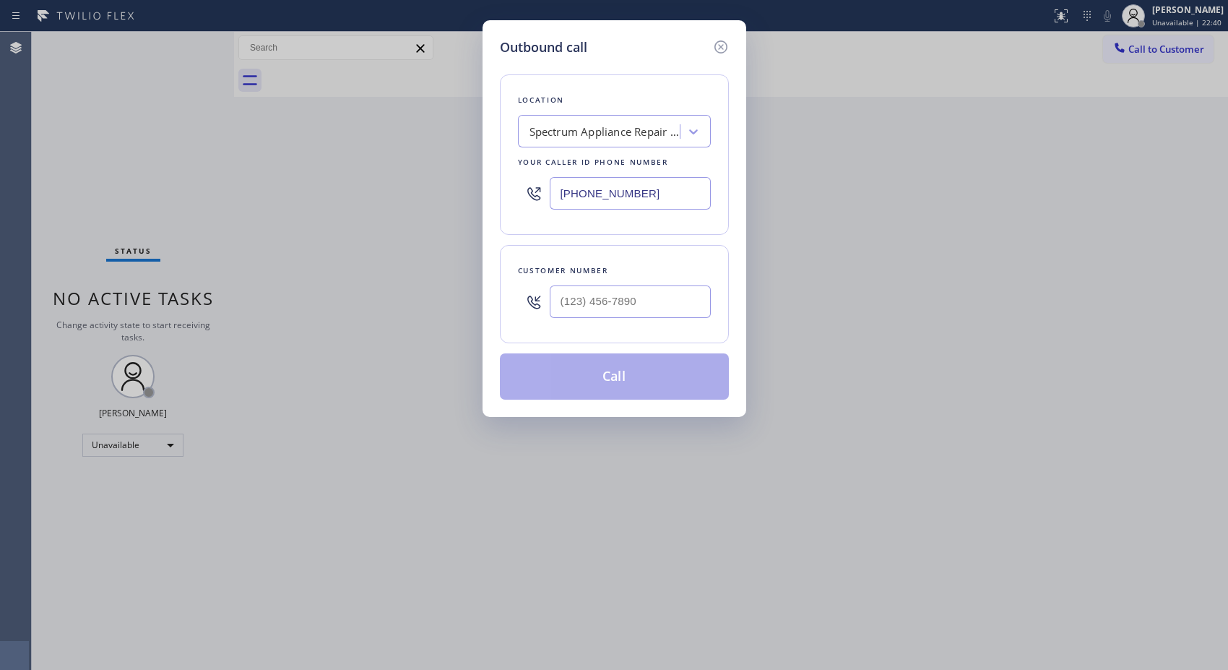
drag, startPoint x: 680, startPoint y: 183, endPoint x: 445, endPoint y: 139, distance: 238.9
click at [453, 144] on div "Outbound call Location Spectrum Appliance Repair Palm Springs Your caller id ph…" at bounding box center [614, 335] width 1228 height 670
paste input "818) 532-5473"
type input "(818) 532-5473"
click at [634, 316] on input "(___) ___-____" at bounding box center [630, 301] width 161 height 33
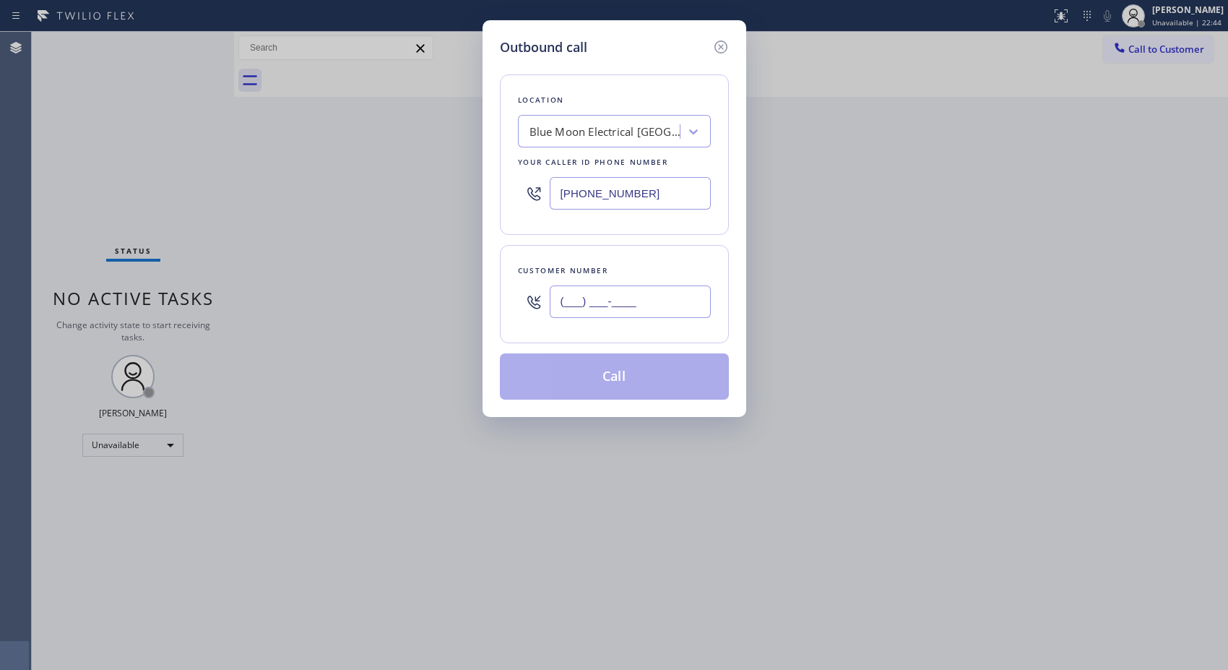
click at [623, 289] on input "(___) ___-____" at bounding box center [630, 301] width 161 height 33
paste input "81"
drag, startPoint x: 667, startPoint y: 307, endPoint x: 489, endPoint y: 301, distance: 177.8
click at [489, 301] on div "Outbound call Location Blue Moon Electrical North Hollywood Your caller id phon…" at bounding box center [615, 218] width 264 height 397
paste input "818) 934-7516"
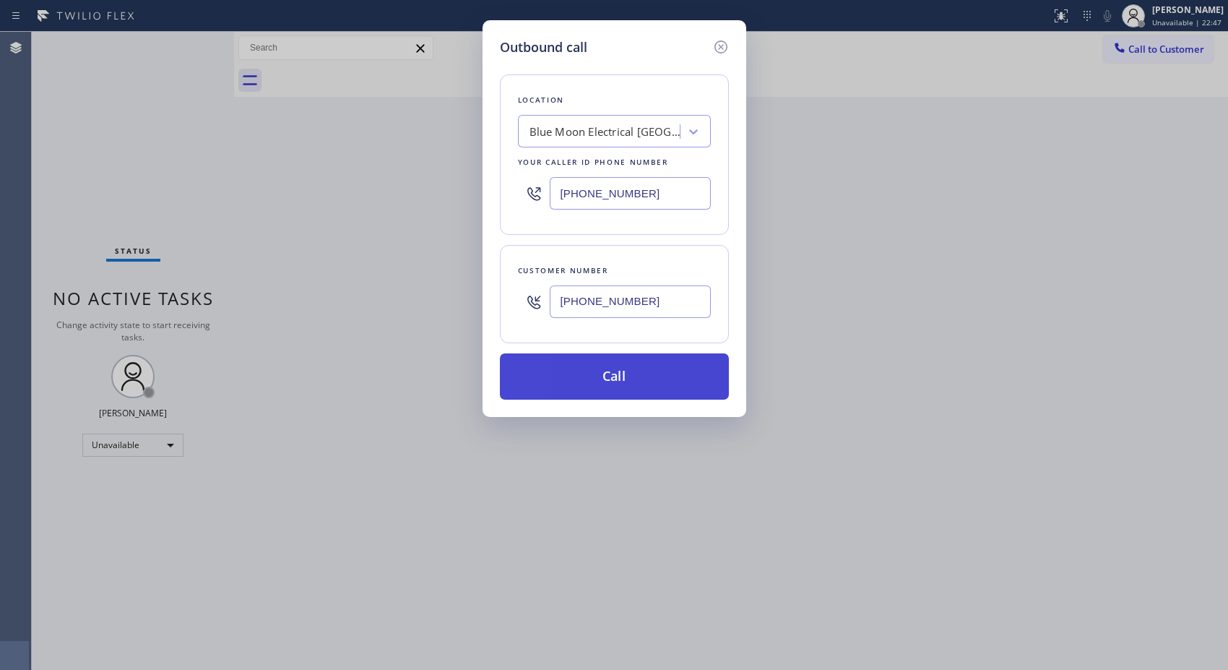
type input "(818) 934-7516"
click at [665, 381] on button "Call" at bounding box center [614, 376] width 229 height 46
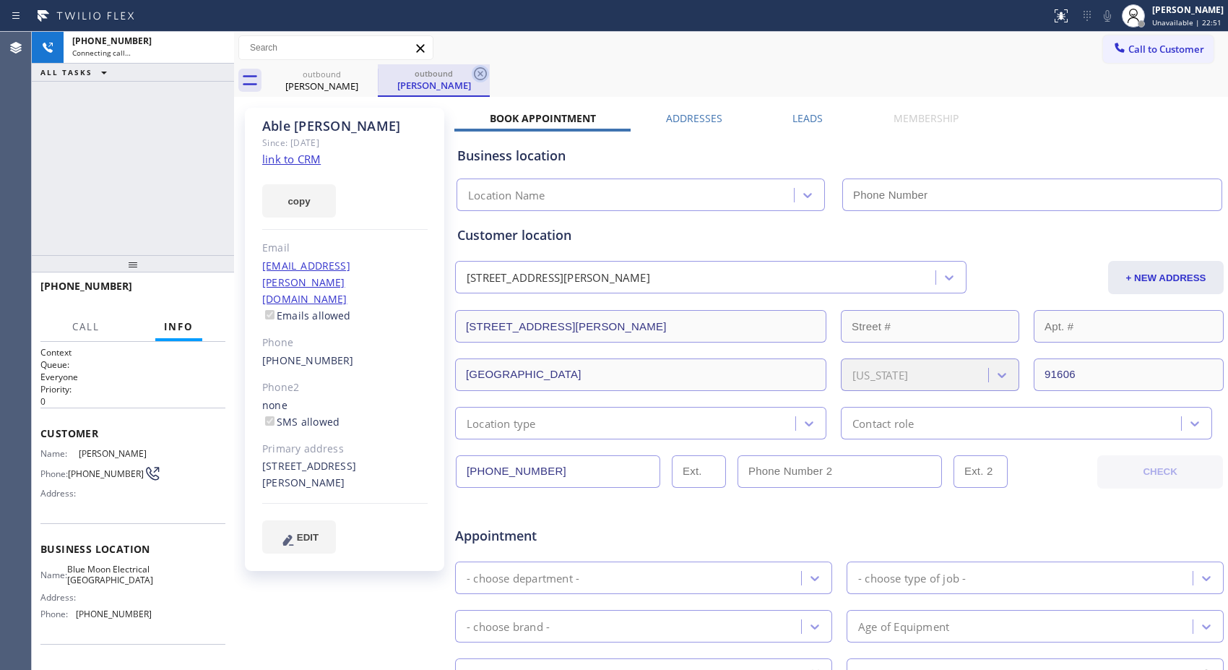
click at [485, 74] on icon at bounding box center [480, 73] width 17 height 17
type input "(818) 532-5473"
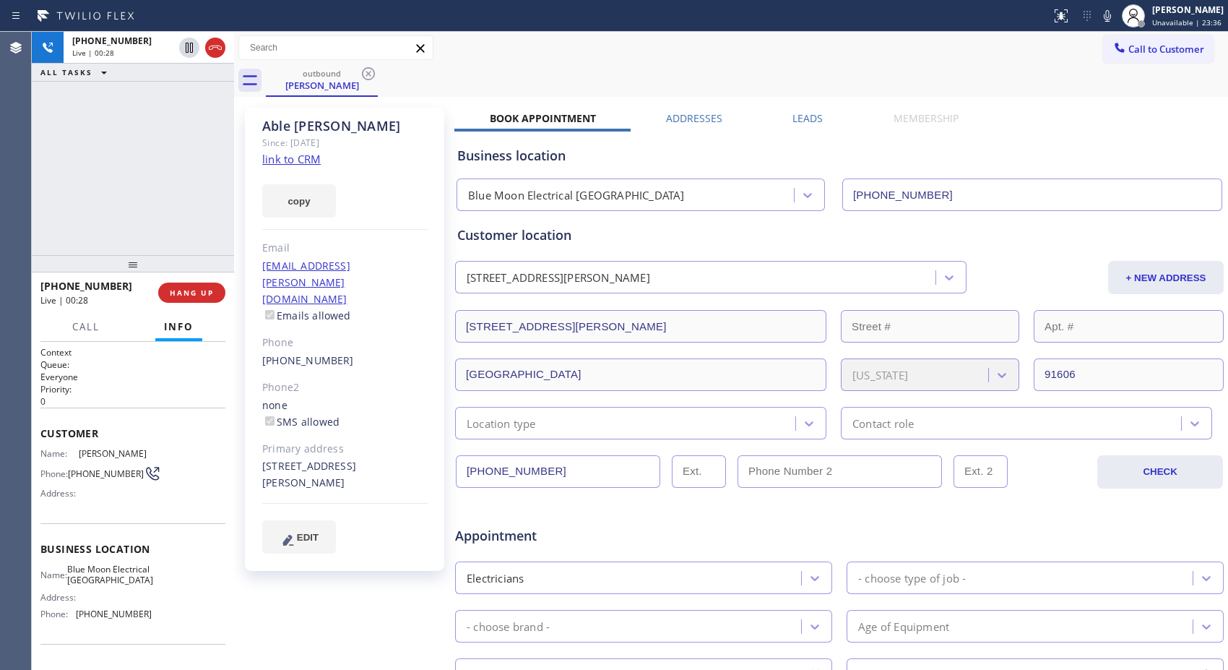
click at [663, 89] on div "outbound Able Velasquez" at bounding box center [747, 80] width 962 height 33
click at [897, 77] on div "outbound Able Velasquez" at bounding box center [747, 80] width 962 height 33
click at [131, 213] on div "+18189347516 Live | 00:46 ALL TASKS ALL TASKS ACTIVE TASKS TASKS IN WRAP UP" at bounding box center [133, 143] width 202 height 223
click at [721, 74] on div "outbound Able Velasquez" at bounding box center [747, 80] width 962 height 33
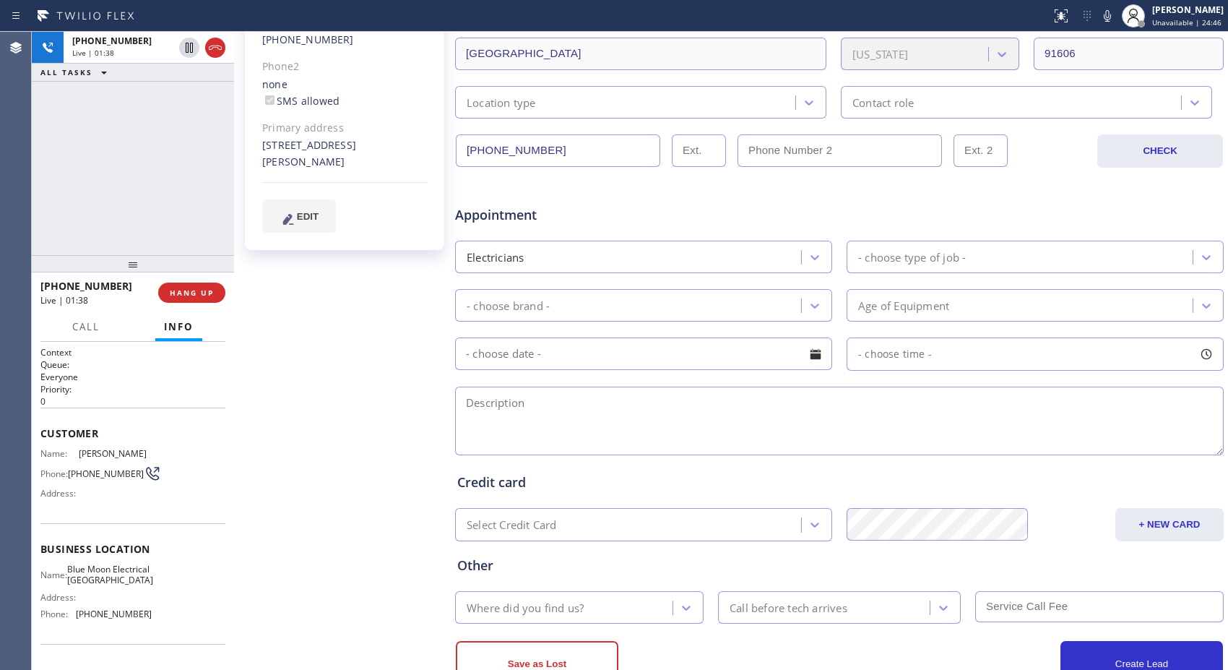
click at [363, 342] on div "Able Velasquez Since: 20 may 2020 link to CRM copy Email able.velasquez@sbcglob…" at bounding box center [346, 248] width 217 height 936
click at [195, 290] on span "HANG UP" at bounding box center [192, 293] width 44 height 10
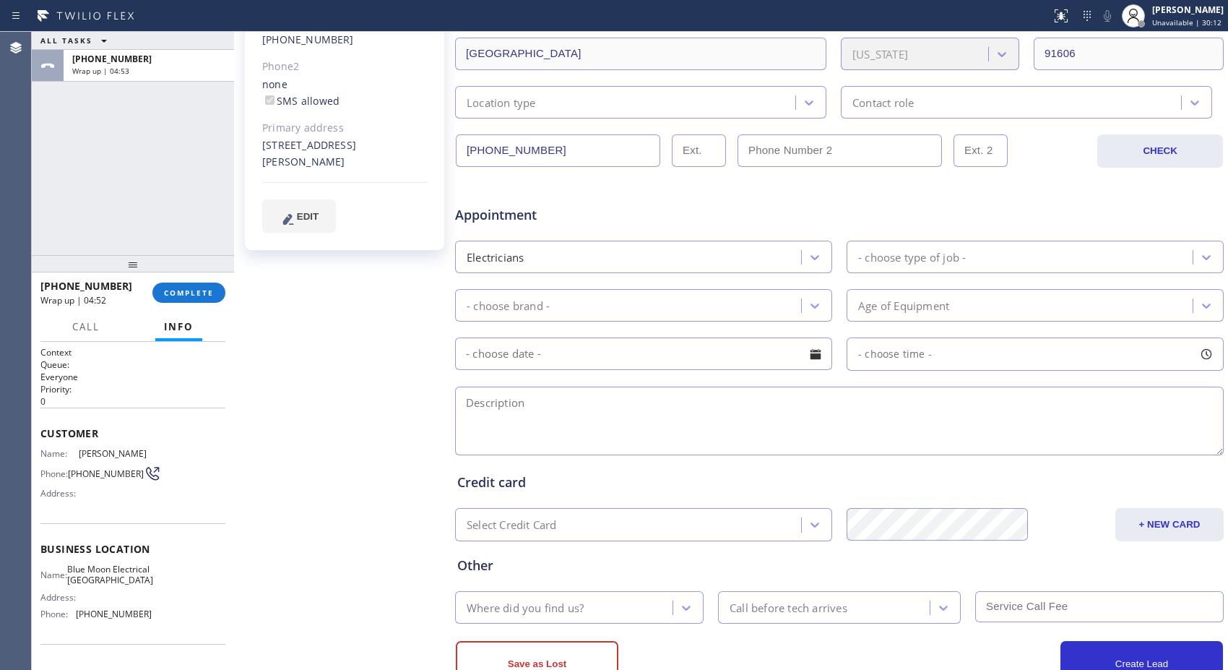
drag, startPoint x: 189, startPoint y: 293, endPoint x: 649, endPoint y: 325, distance: 461.3
click at [212, 301] on button "COMPLETE" at bounding box center [188, 292] width 73 height 20
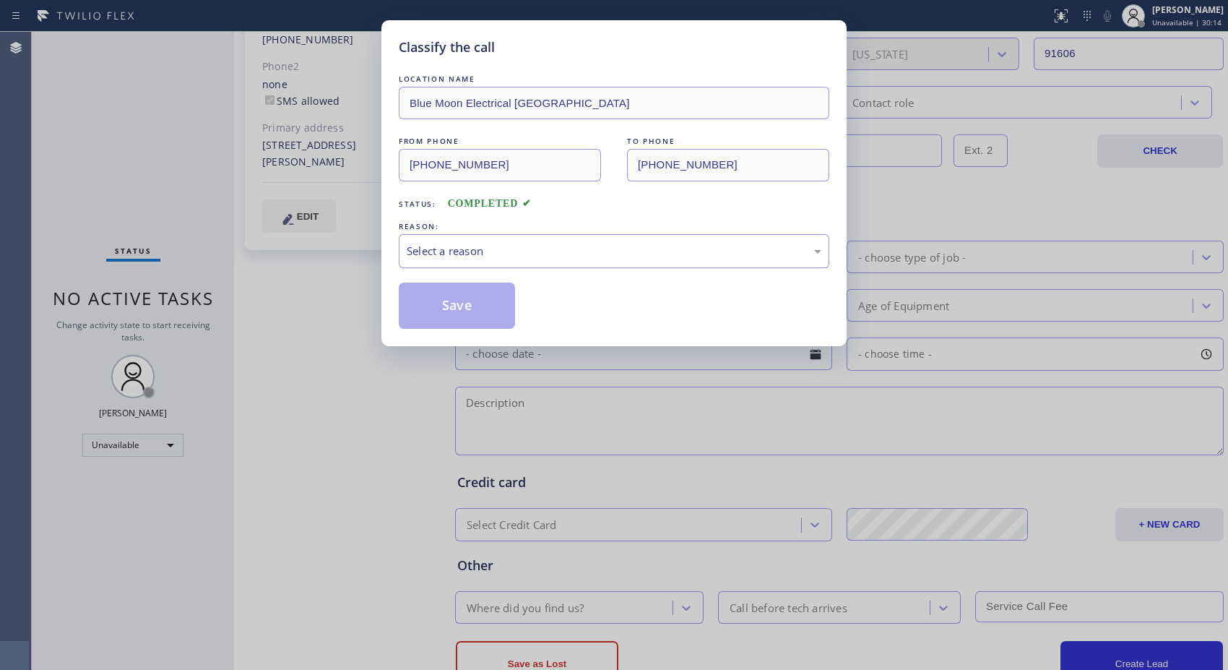
drag, startPoint x: 604, startPoint y: 249, endPoint x: 588, endPoint y: 259, distance: 18.5
click at [588, 259] on div "Select a reason" at bounding box center [614, 251] width 415 height 17
click at [461, 309] on button "Save" at bounding box center [457, 305] width 116 height 46
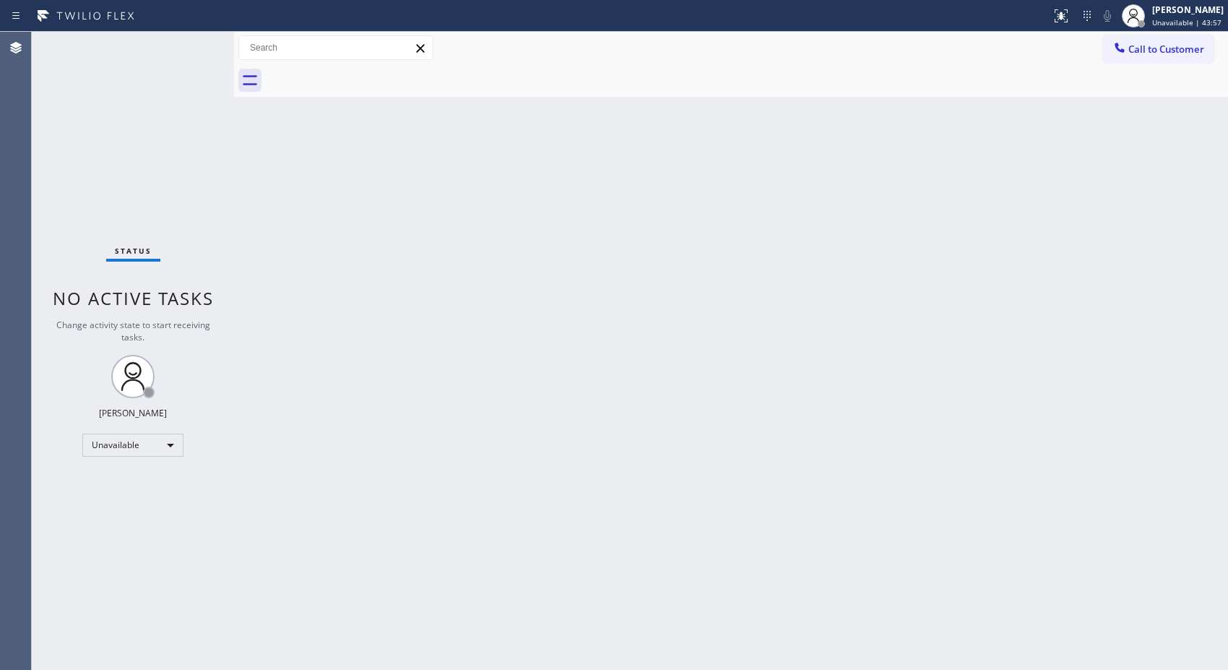
click at [949, 152] on div "Back to Dashboard Change Sender ID Customers Technicians Select a contact Outbo…" at bounding box center [731, 351] width 994 height 638
click at [160, 449] on div "Unavailable" at bounding box center [132, 444] width 101 height 23
click at [126, 518] on li "Break" at bounding box center [132, 518] width 98 height 17
click at [777, 394] on div "Back to Dashboard Change Sender ID Customers Technicians Select a contact Outbo…" at bounding box center [731, 351] width 994 height 638
click at [920, 251] on div "Back to Dashboard Change Sender ID Customers Technicians Select a contact Outbo…" at bounding box center [731, 351] width 994 height 638
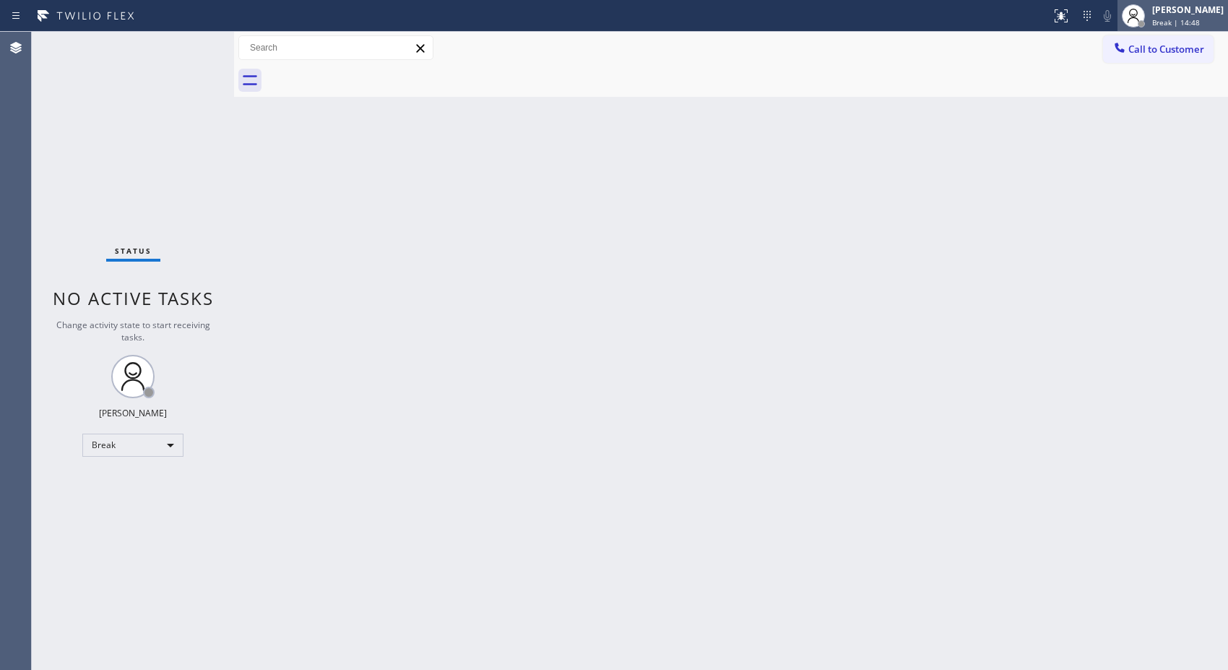
click at [1186, 22] on span "Break | 14:48" at bounding box center [1176, 22] width 48 height 10
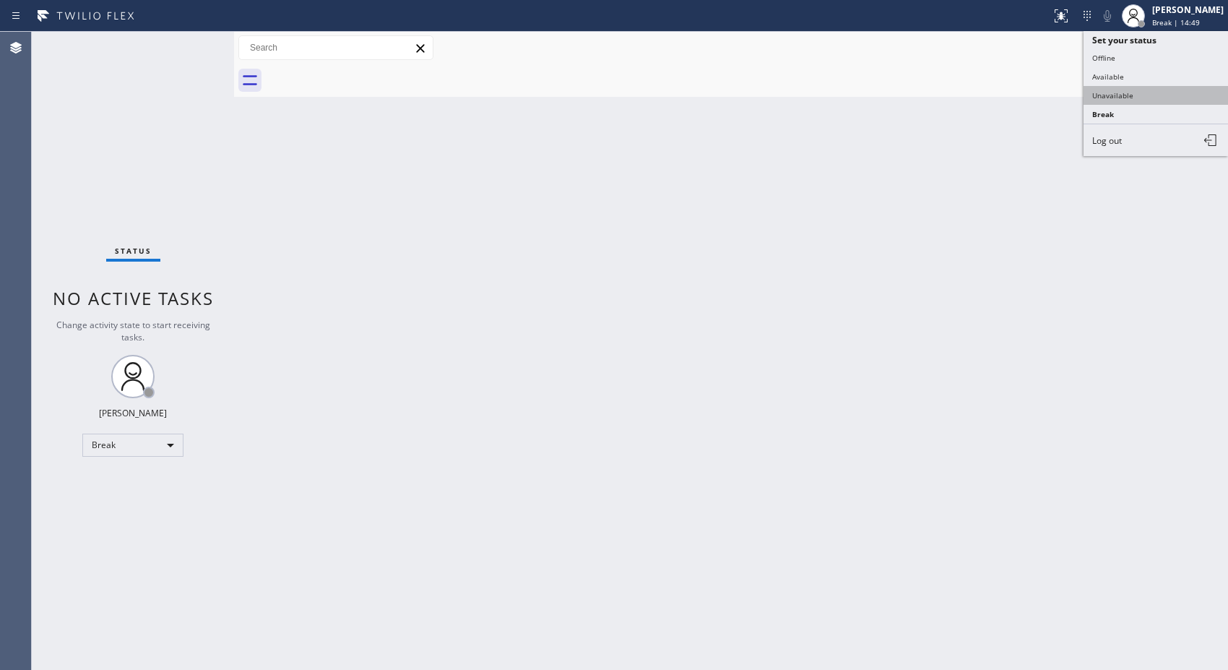
click at [1147, 86] on button "Unavailable" at bounding box center [1156, 95] width 144 height 19
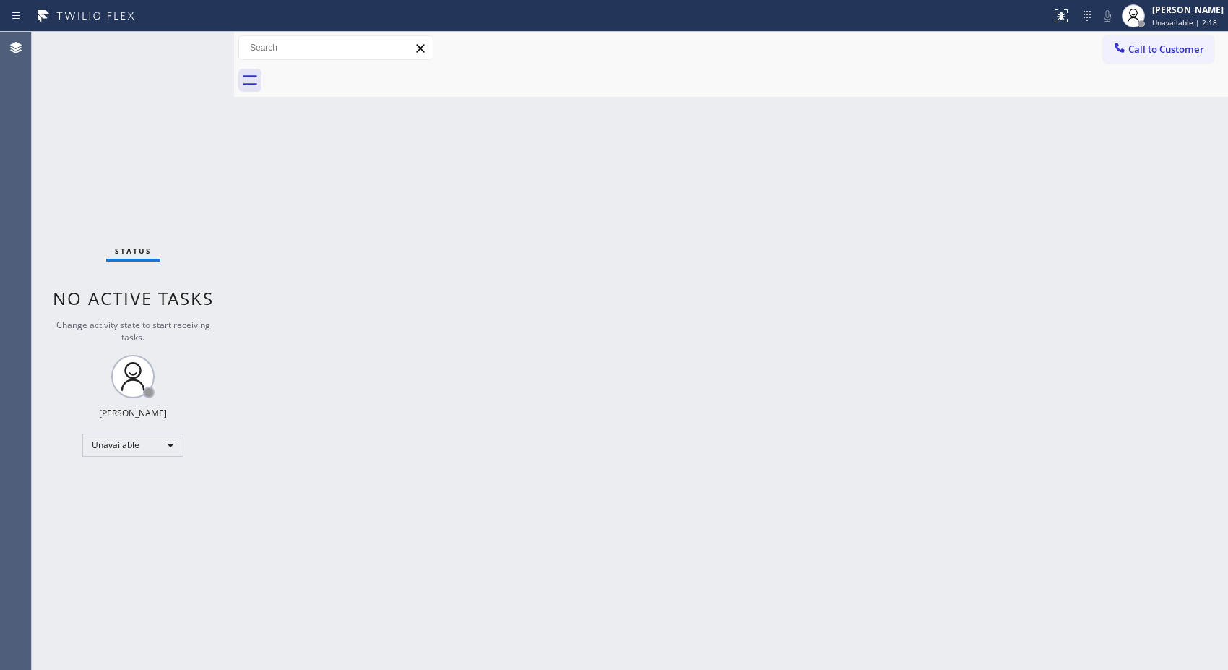
click at [507, 264] on div "Back to Dashboard Change Sender ID Customers Technicians Select a contact Outbo…" at bounding box center [731, 351] width 994 height 638
click at [1162, 66] on div at bounding box center [747, 80] width 962 height 33
click at [1149, 51] on span "Call to Customer" at bounding box center [1166, 49] width 76 height 13
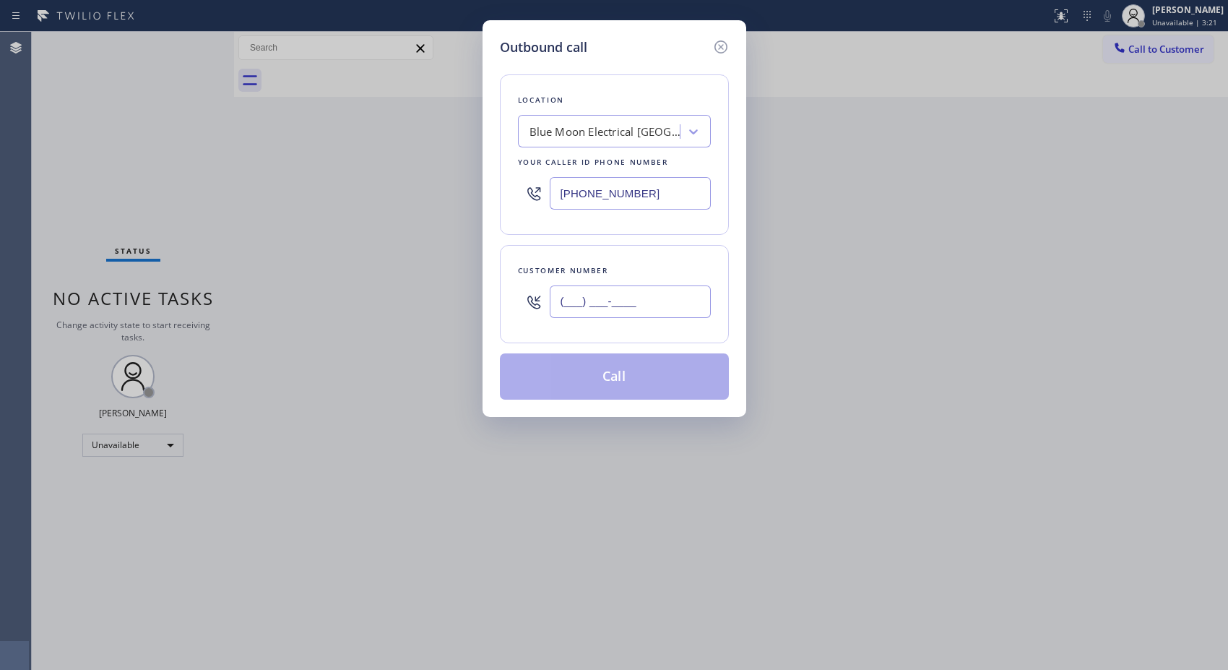
drag, startPoint x: 668, startPoint y: 288, endPoint x: 500, endPoint y: 258, distance: 170.9
click at [518, 277] on div "Customer number (___) ___-____" at bounding box center [614, 294] width 229 height 98
paste input "909) 634-0987"
type input "(909) 634-0987"
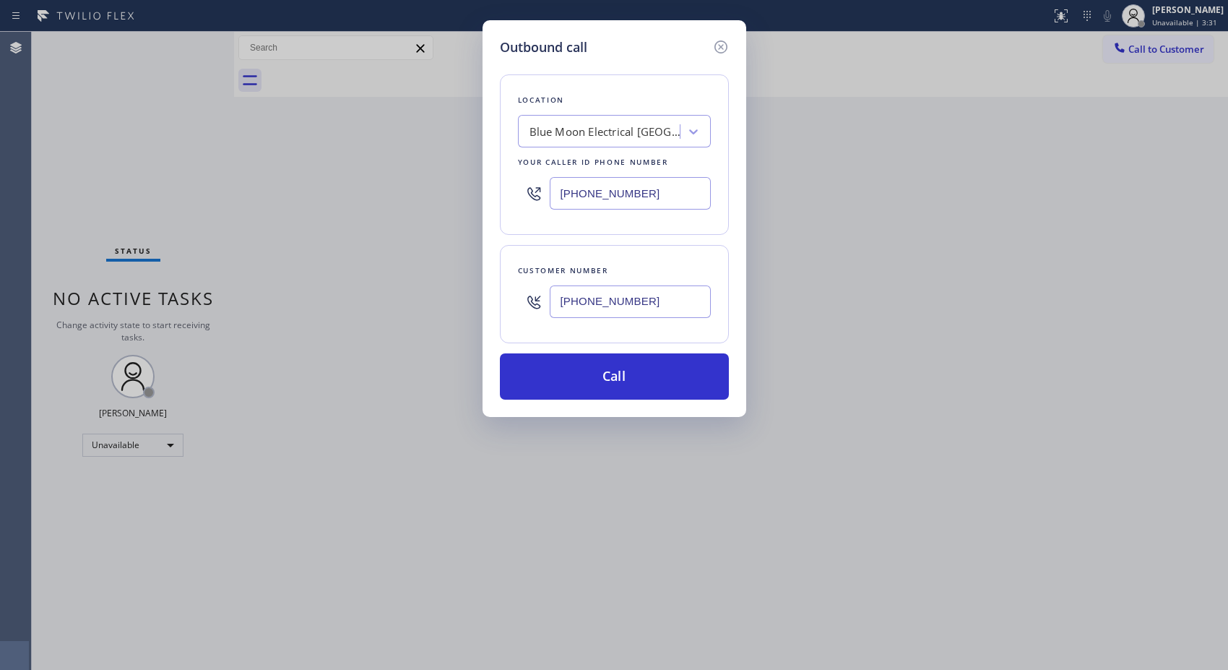
drag, startPoint x: 689, startPoint y: 182, endPoint x: 492, endPoint y: 188, distance: 197.3
click at [492, 188] on div "Outbound call Location Blue Moon Electrical North Hollywood Your caller id phon…" at bounding box center [615, 218] width 264 height 397
paste input "77) 800-0094"
type input "(877) 800-0094"
click at [650, 383] on button "Call" at bounding box center [614, 376] width 229 height 46
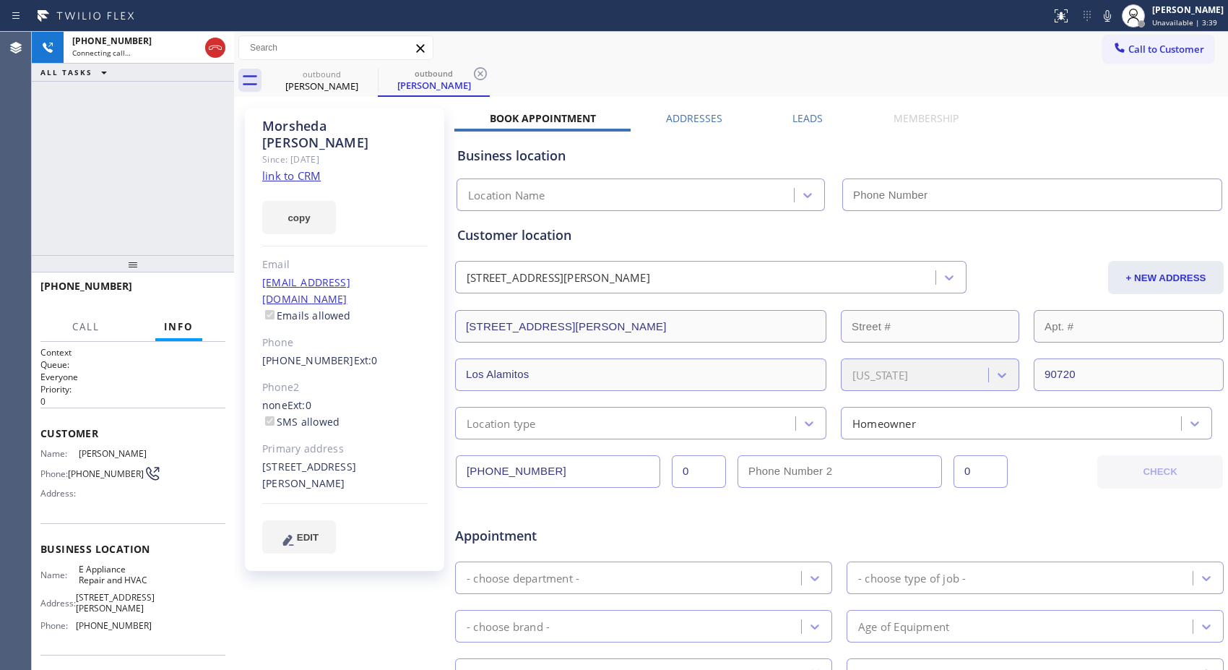
type input "(877) 800-0094"
click at [479, 72] on icon at bounding box center [480, 73] width 13 height 13
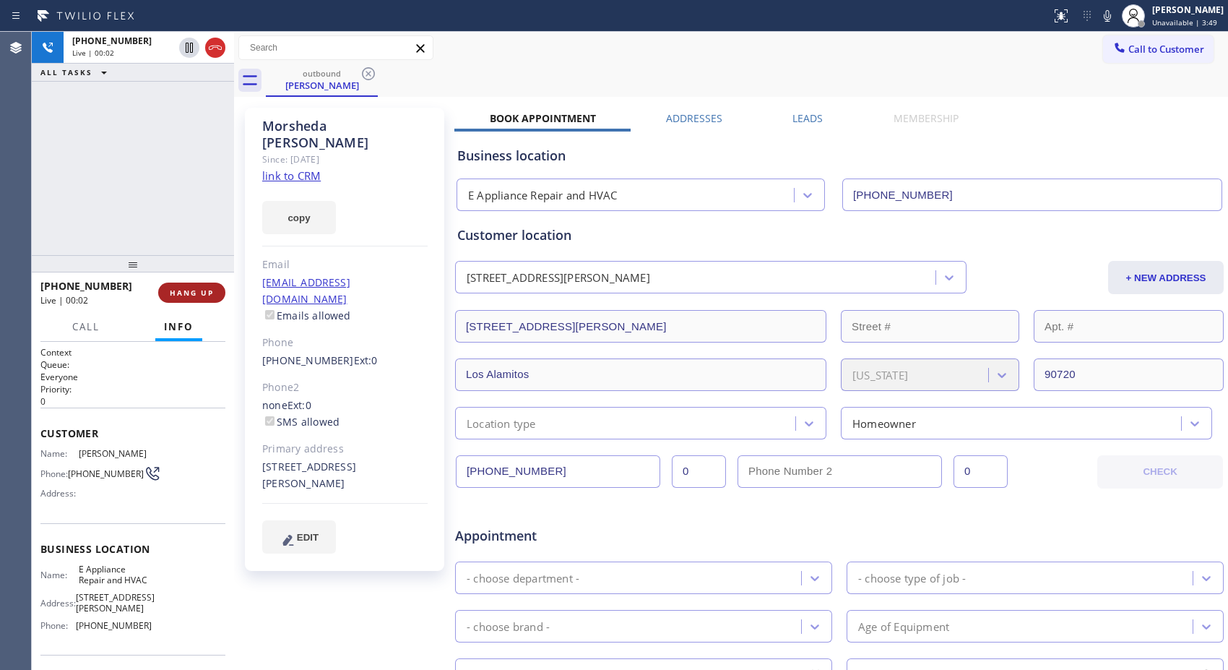
click at [192, 290] on span "HANG UP" at bounding box center [192, 293] width 44 height 10
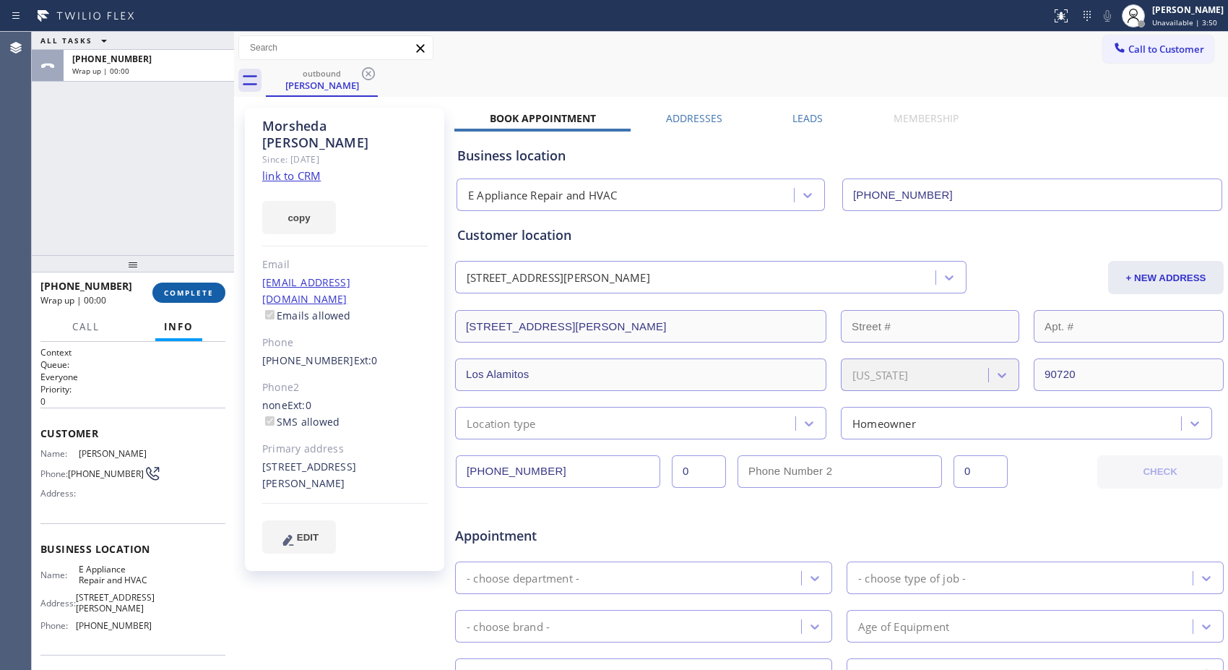
click at [192, 290] on span "COMPLETE" at bounding box center [189, 293] width 50 height 10
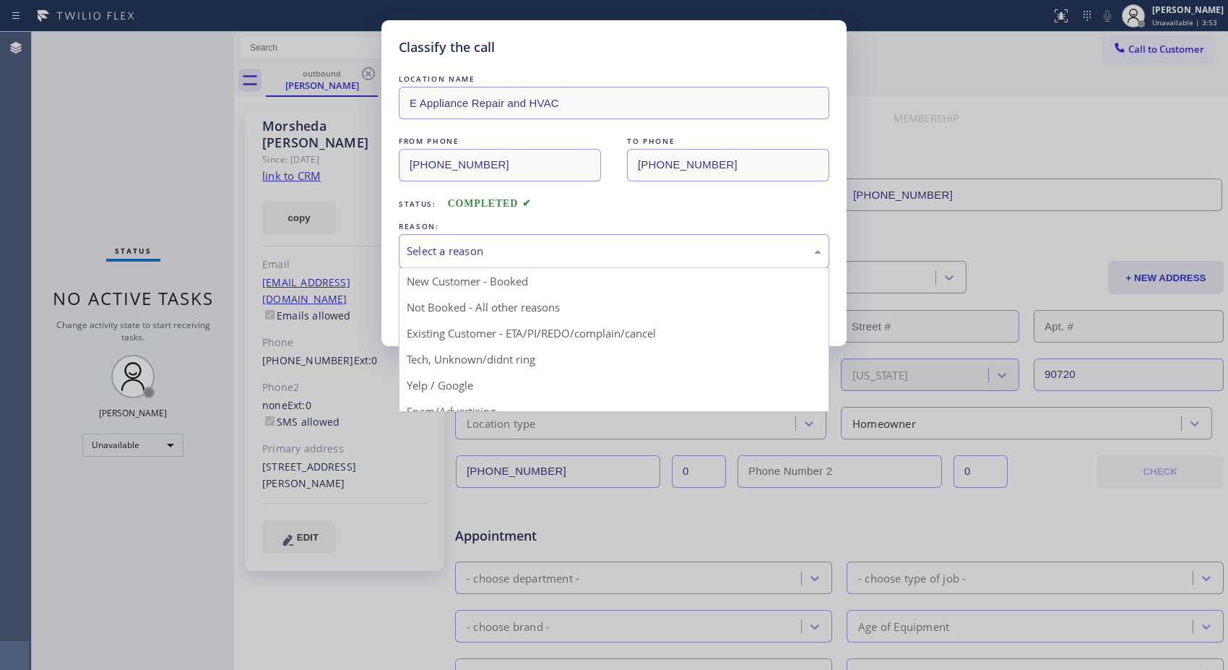
click at [769, 255] on div "Select a reason" at bounding box center [614, 251] width 415 height 17
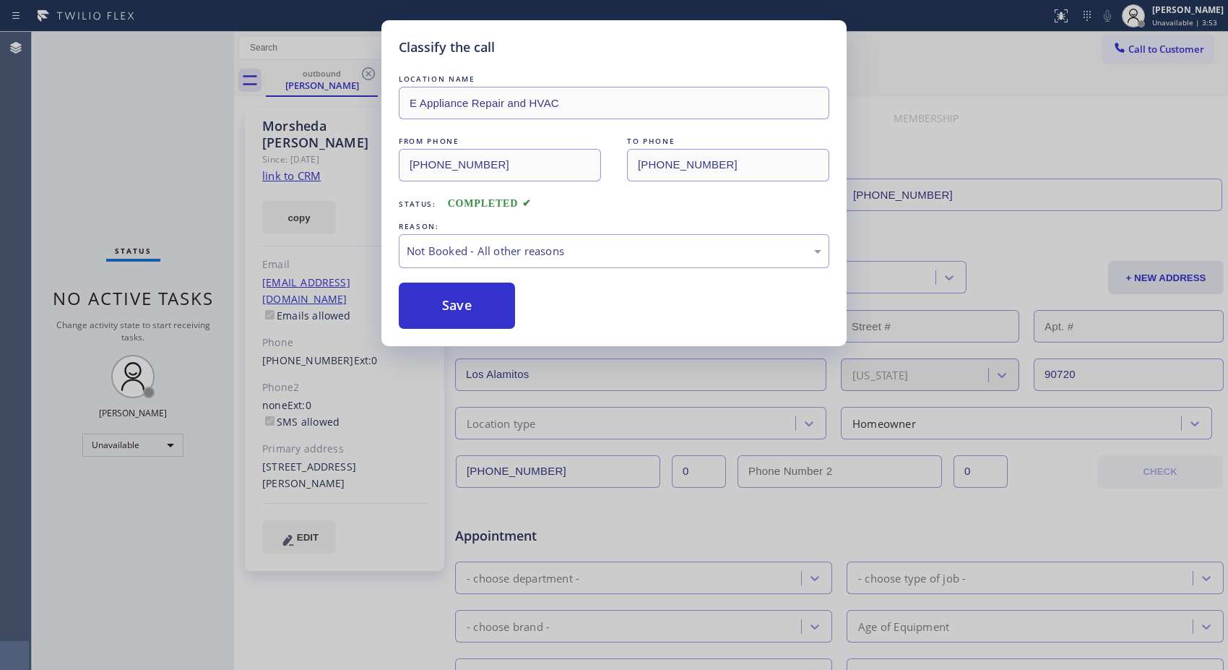
click at [463, 315] on button "Save" at bounding box center [457, 305] width 116 height 46
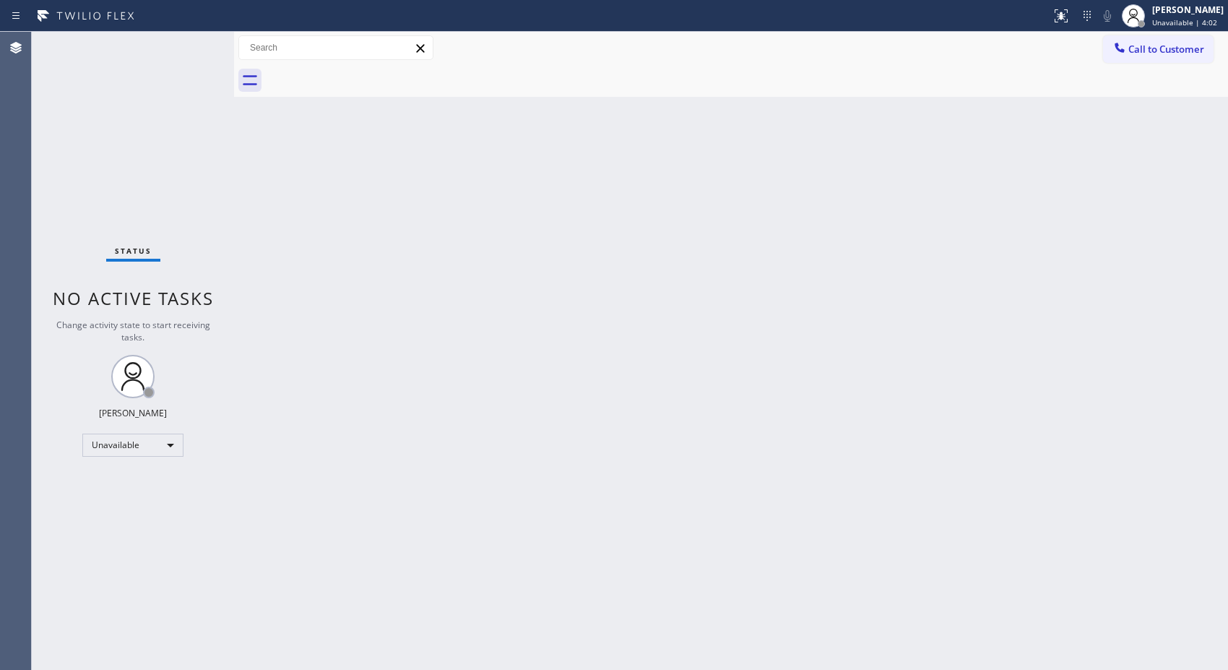
click at [509, 206] on div "Back to Dashboard Change Sender ID Customers Technicians Select a contact Outbo…" at bounding box center [731, 351] width 994 height 638
drag, startPoint x: 1154, startPoint y: 56, endPoint x: 1126, endPoint y: 64, distance: 29.3
click at [1153, 56] on button "Call to Customer" at bounding box center [1158, 48] width 111 height 27
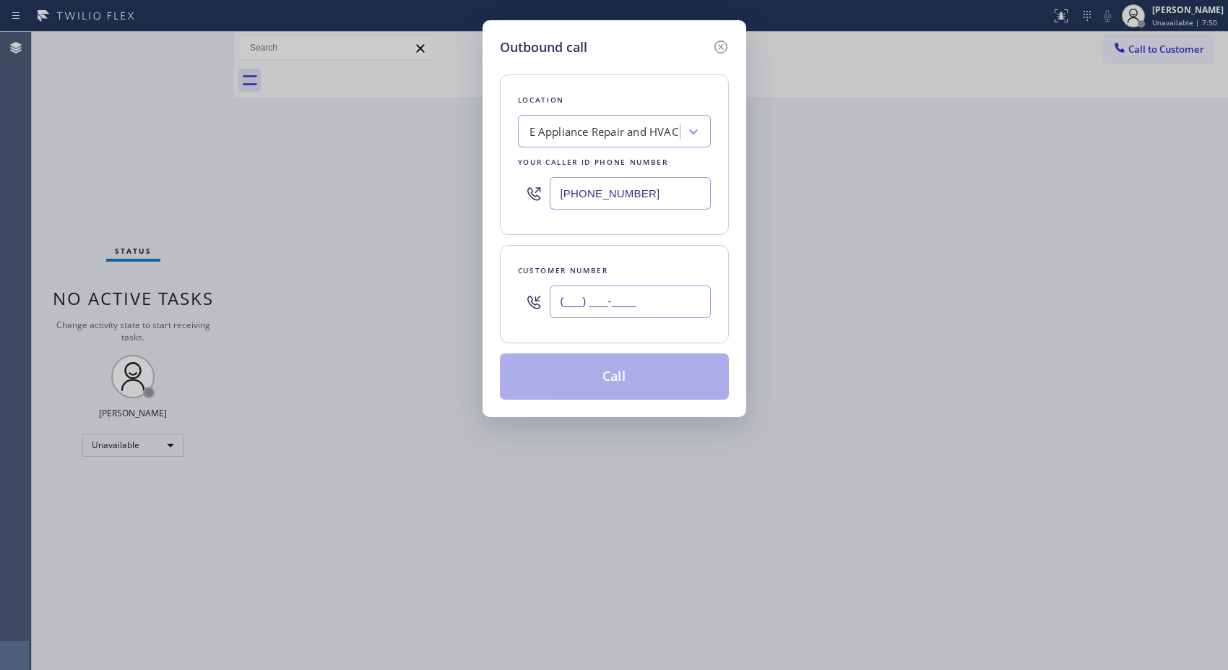
drag, startPoint x: 636, startPoint y: 302, endPoint x: 611, endPoint y: 113, distance: 190.1
click at [500, 273] on div "Customer number (___) ___-____" at bounding box center [614, 294] width 229 height 98
paste input "971) 570-1388"
type input "(971) 570-1388"
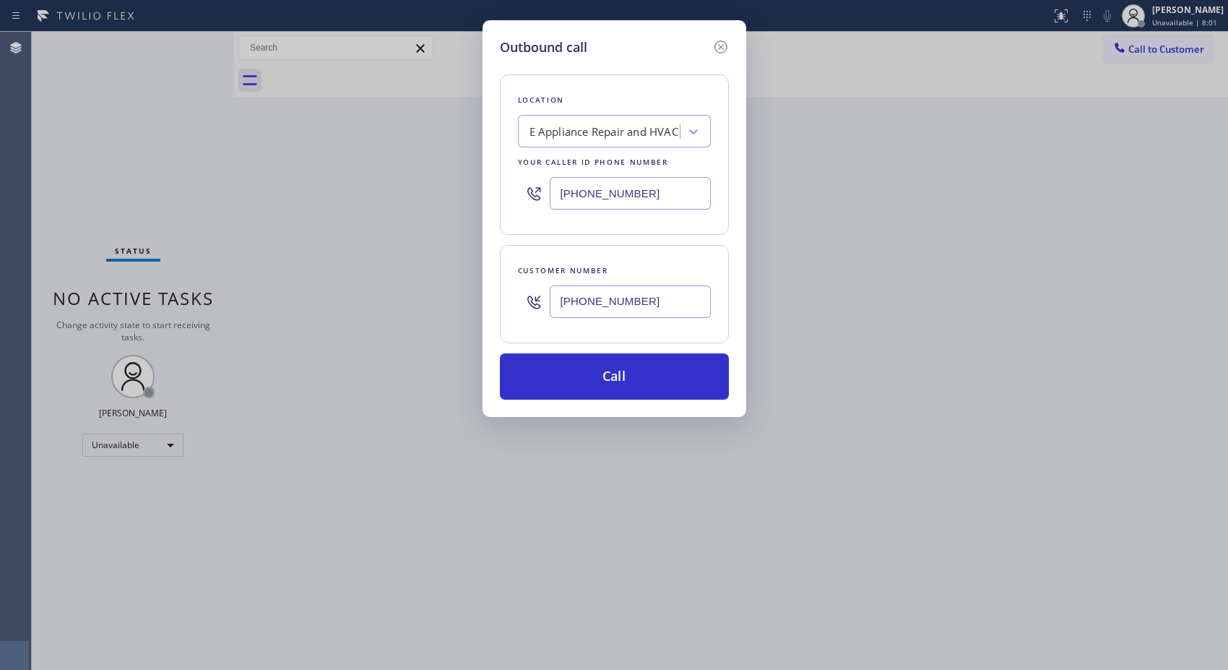
drag, startPoint x: 618, startPoint y: 186, endPoint x: 533, endPoint y: 178, distance: 85.5
click at [533, 178] on div "(877) 800-0094" at bounding box center [614, 193] width 193 height 47
paste input "777-0796"
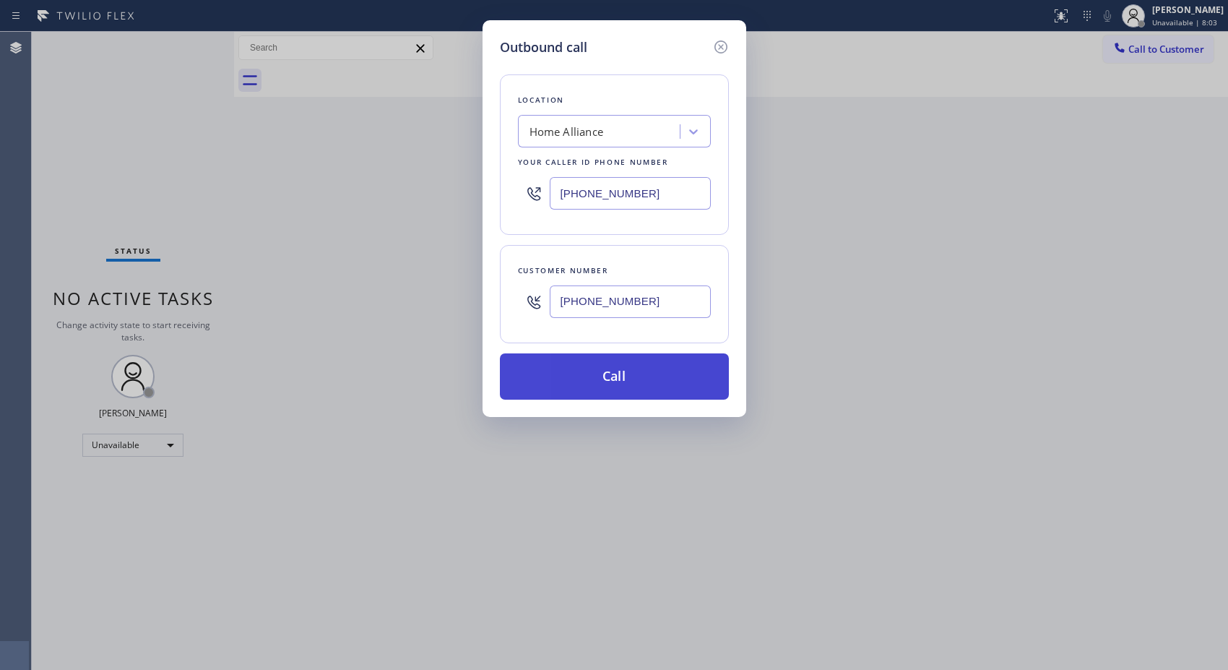
type input "(877) 777-0796"
click at [657, 383] on button "Call" at bounding box center [614, 376] width 229 height 46
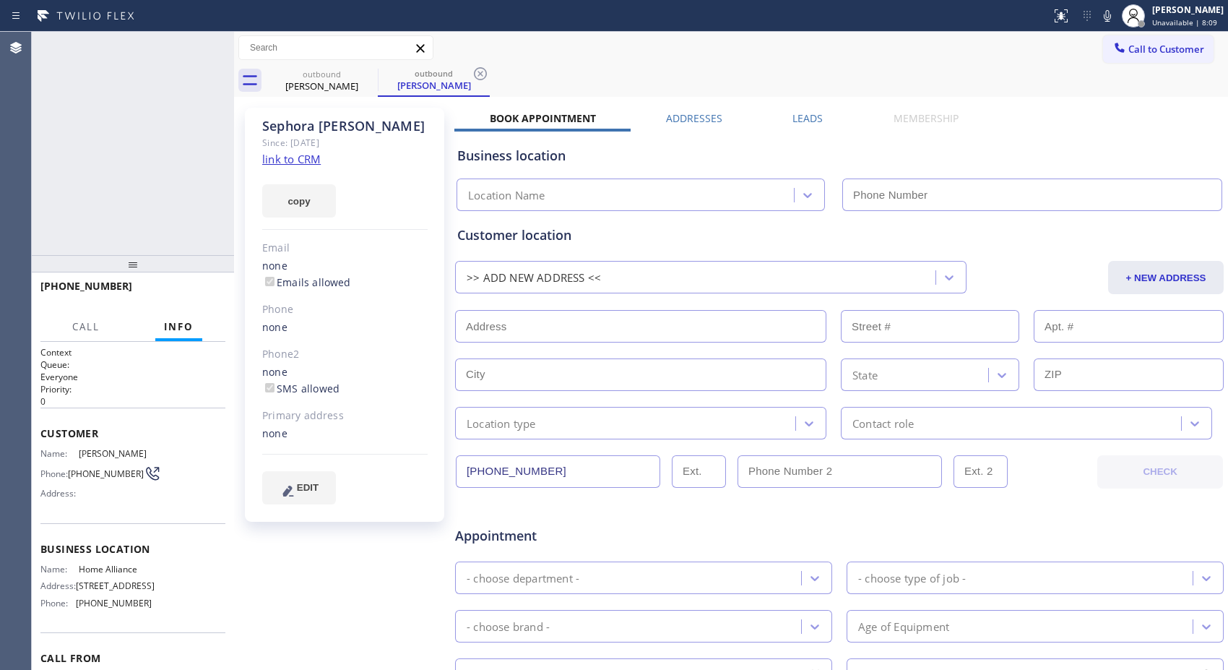
type input "(877) 777-0796"
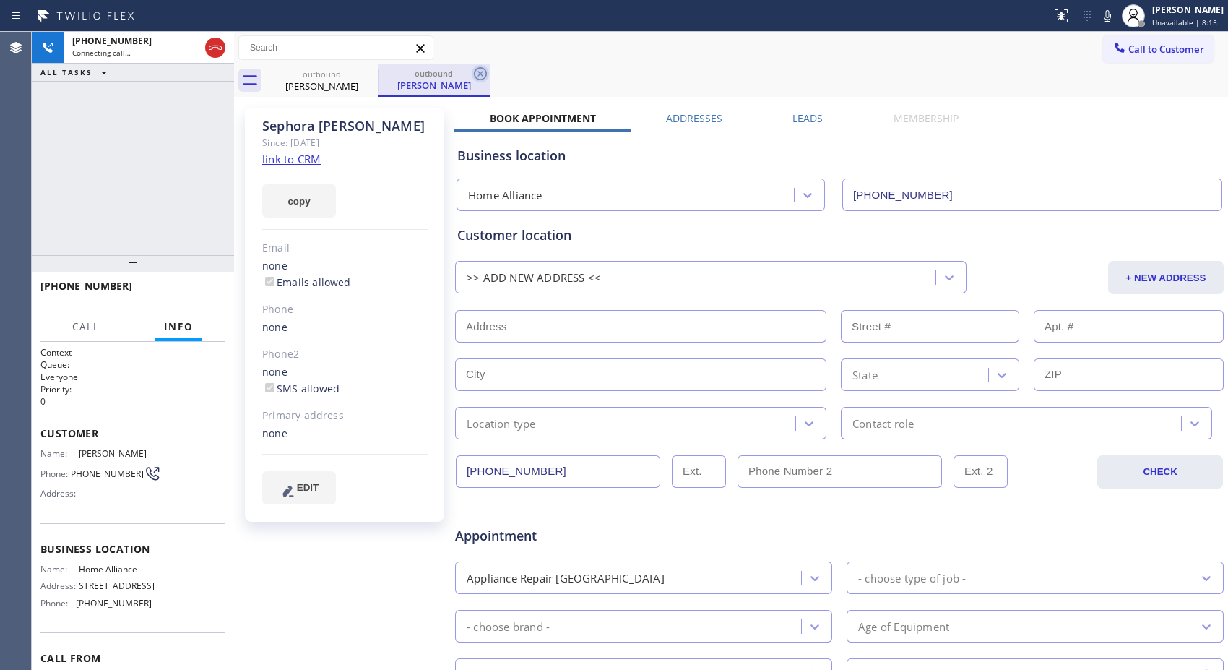
click at [475, 74] on icon at bounding box center [480, 73] width 17 height 17
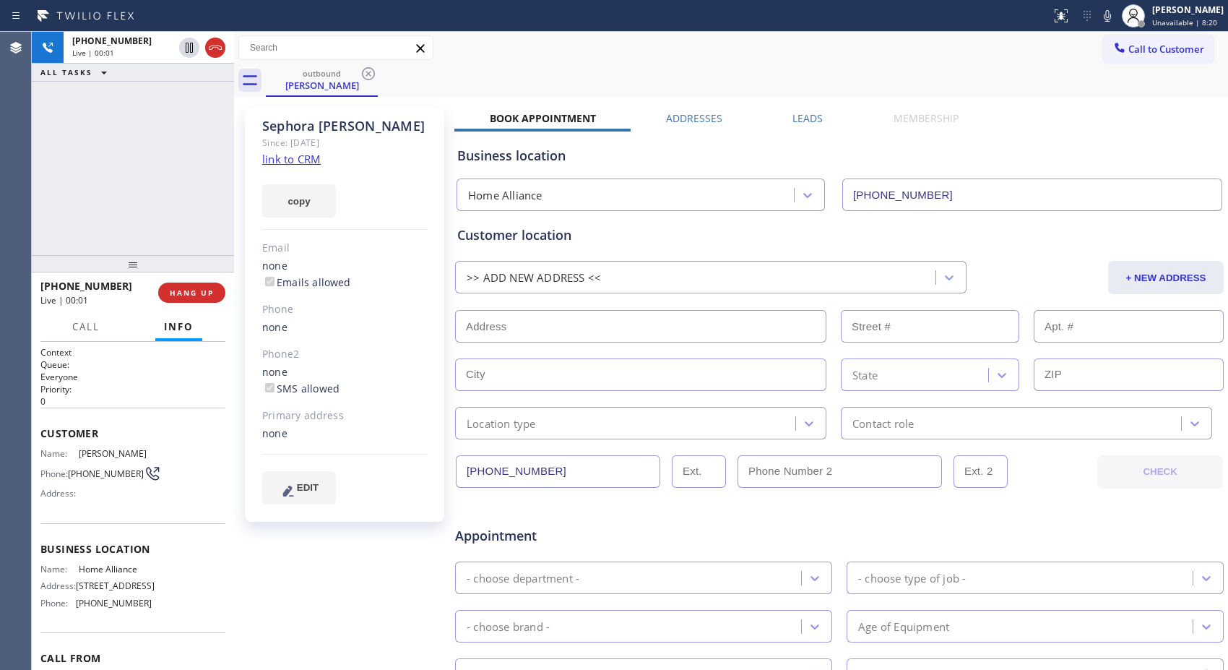
click at [192, 288] on span "HANG UP" at bounding box center [192, 293] width 44 height 10
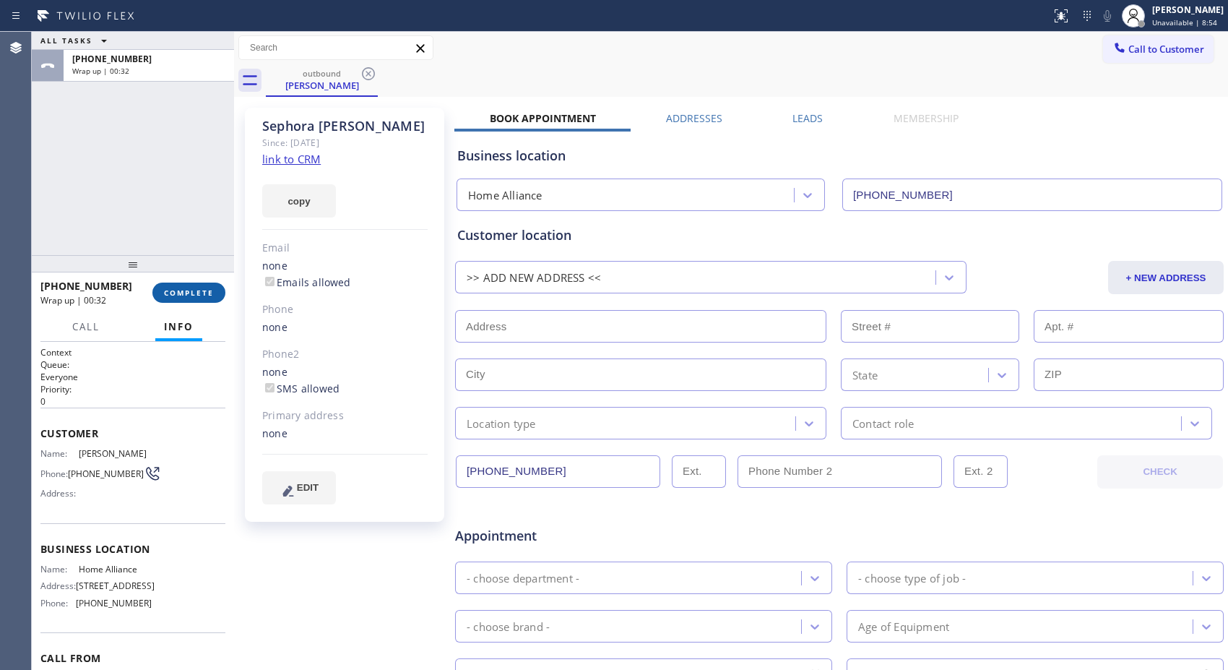
click at [207, 294] on span "COMPLETE" at bounding box center [189, 293] width 50 height 10
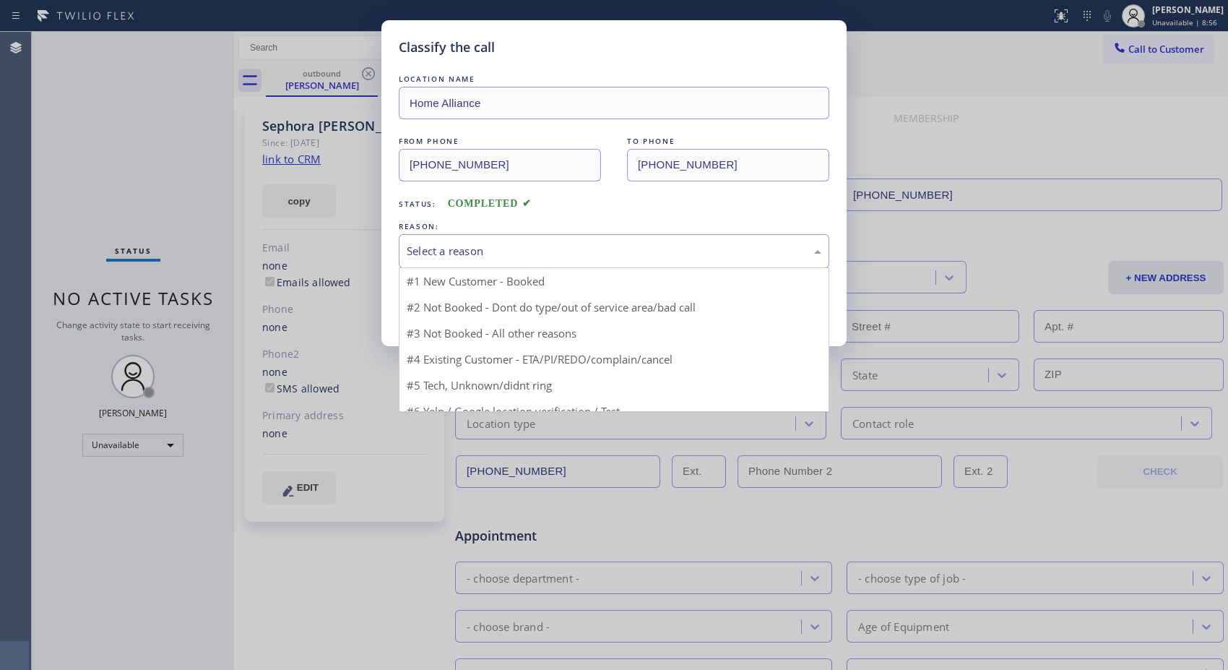
click at [650, 246] on div "Select a reason" at bounding box center [614, 251] width 415 height 17
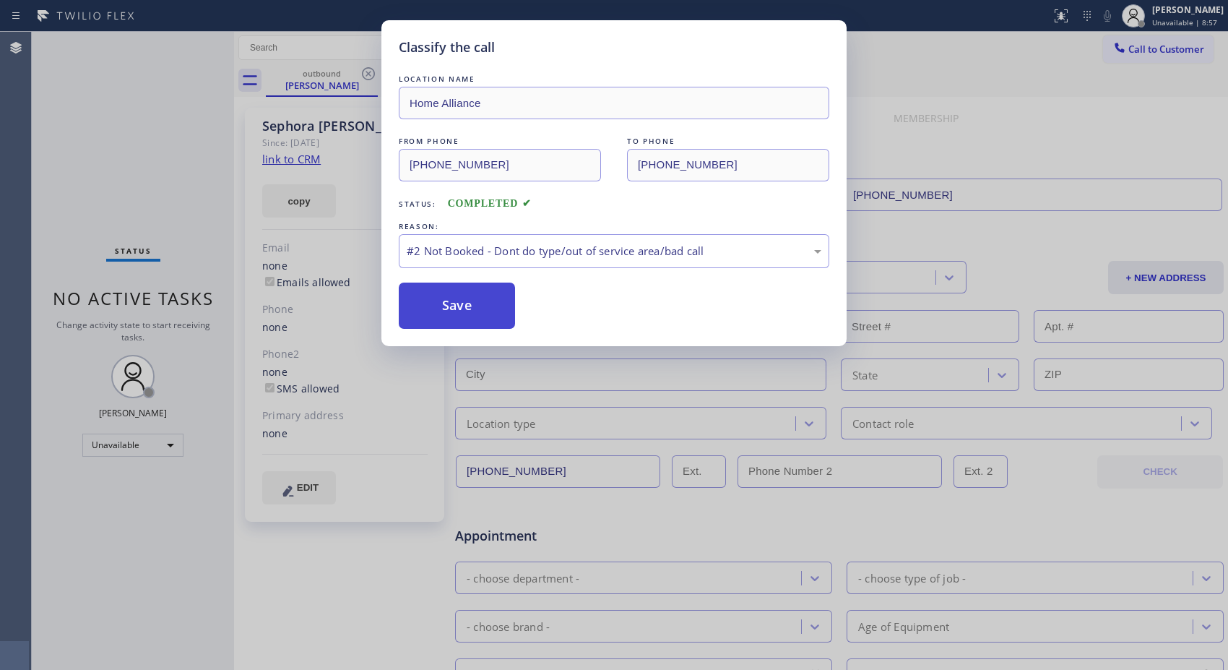
click at [473, 316] on button "Save" at bounding box center [457, 305] width 116 height 46
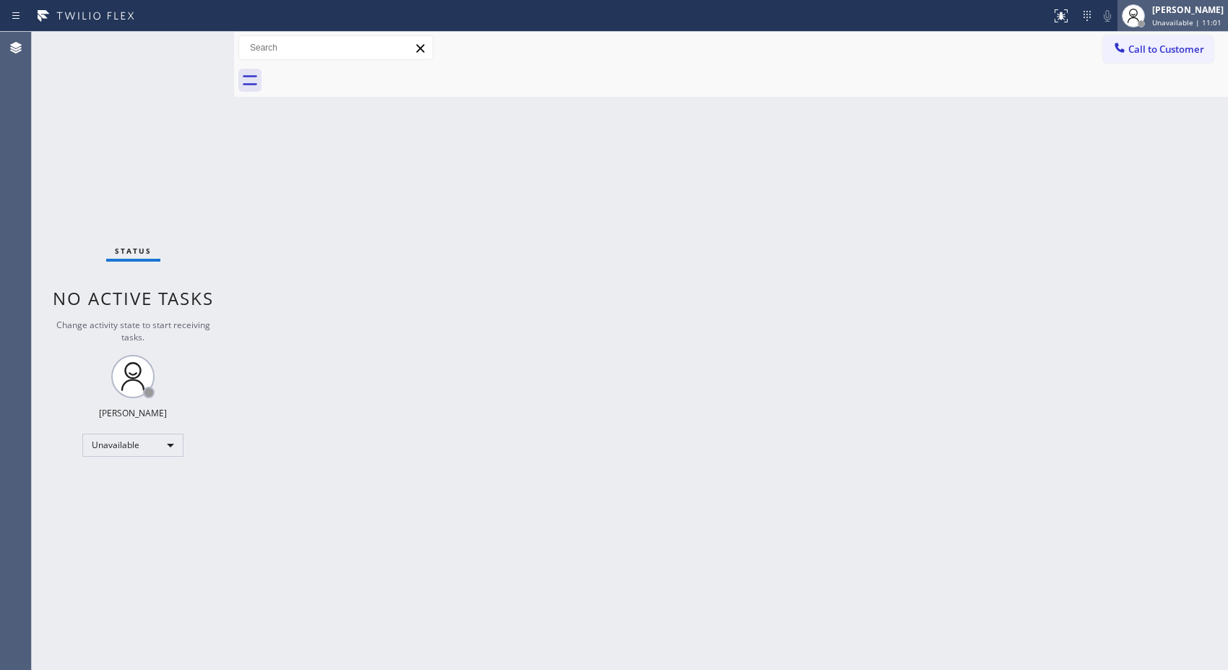
click at [1200, 12] on div "[PERSON_NAME]" at bounding box center [1188, 10] width 72 height 12
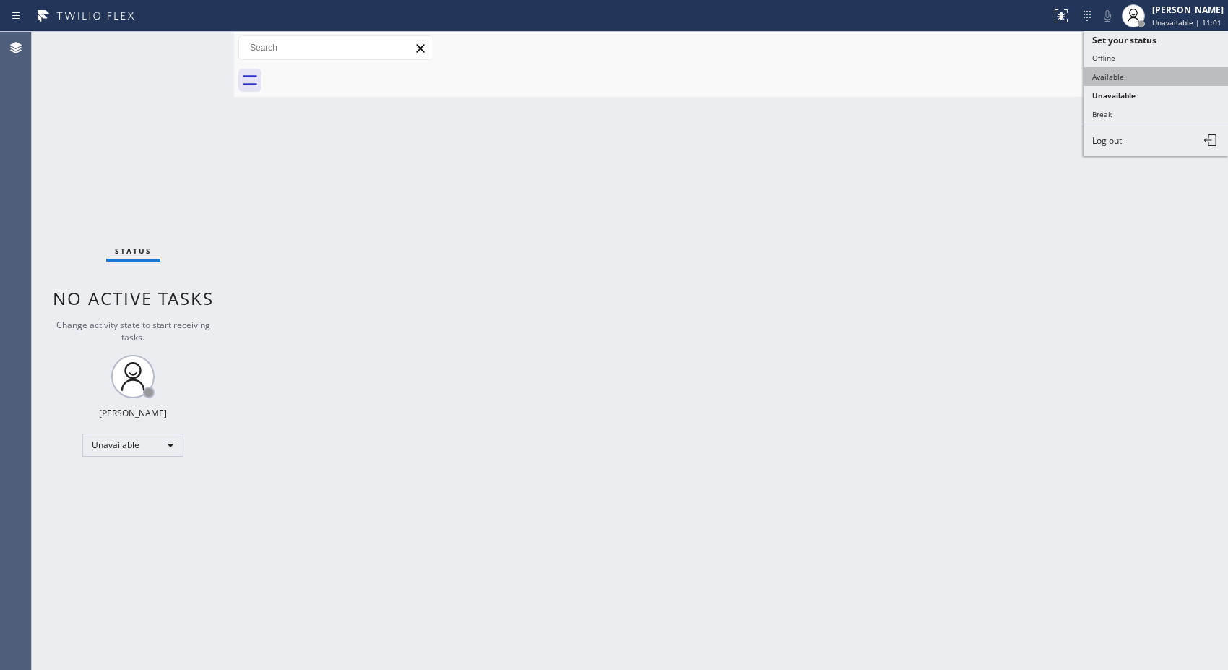
click at [1116, 79] on button "Available" at bounding box center [1156, 76] width 144 height 19
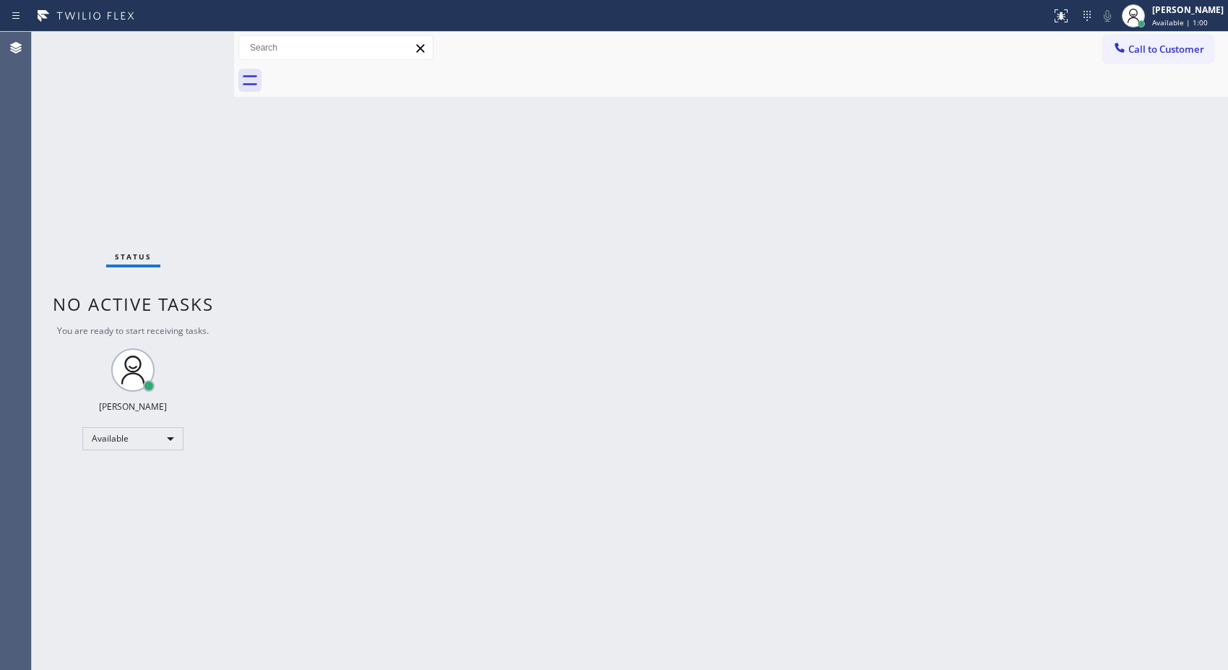
click at [896, 381] on div "Back to Dashboard Change Sender ID Customers Technicians Select a contact Outbo…" at bounding box center [731, 351] width 994 height 638
click at [1195, 25] on span "Available | 1:03" at bounding box center [1180, 22] width 56 height 10
drag, startPoint x: 1157, startPoint y: 94, endPoint x: 954, endPoint y: 1, distance: 223.1
click at [1157, 94] on button "Unavailable" at bounding box center [1156, 95] width 144 height 19
click at [1208, 47] on button "Call to Customer" at bounding box center [1158, 48] width 111 height 27
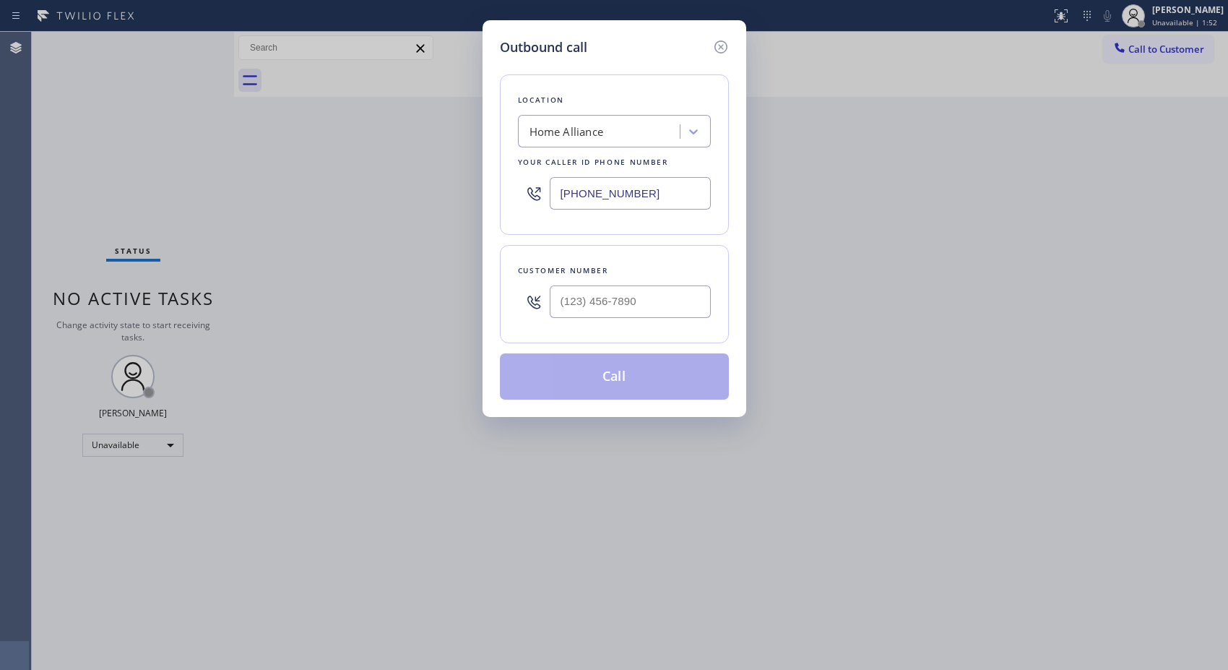
drag, startPoint x: 558, startPoint y: 186, endPoint x: 478, endPoint y: 137, distance: 93.4
click at [506, 173] on div "Location Home Alliance Your caller id phone number (877) 777-0796" at bounding box center [614, 154] width 229 height 160
paste input "424) 364-1170"
type input "[PHONE_NUMBER]"
drag, startPoint x: 586, startPoint y: 298, endPoint x: 548, endPoint y: 294, distance: 38.5
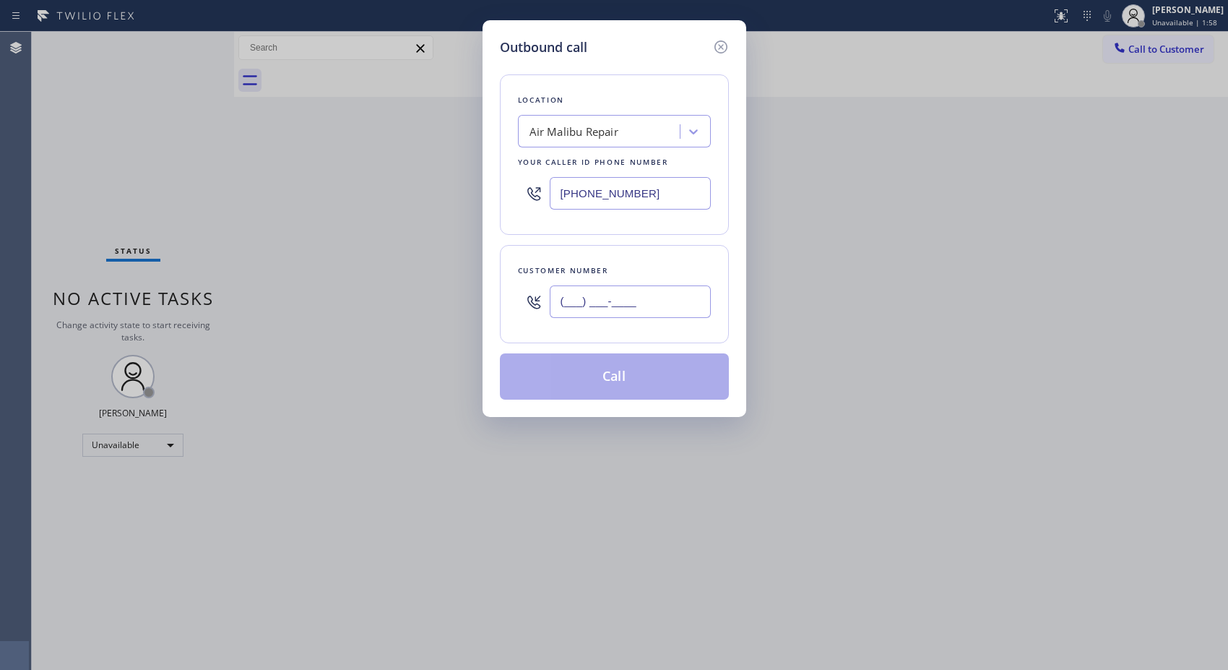
click at [548, 294] on div "(___) ___-____" at bounding box center [614, 301] width 193 height 47
paste input "818) 746-6584"
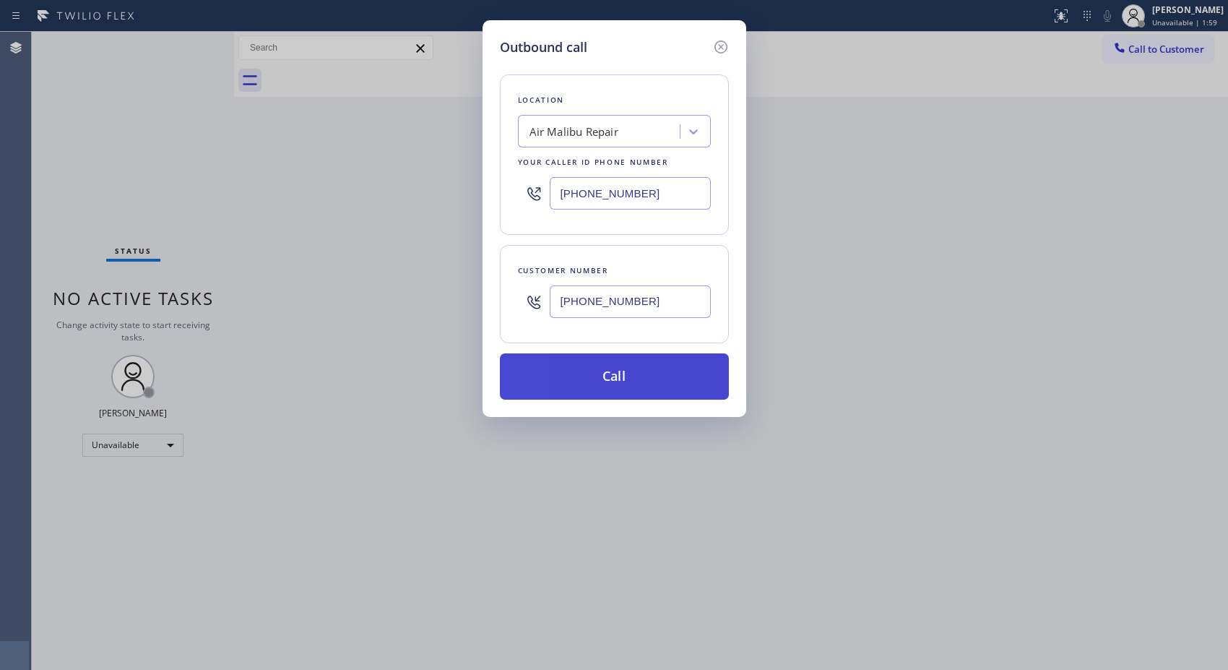
type input "[PHONE_NUMBER]"
click at [644, 379] on button "Call" at bounding box center [614, 376] width 229 height 46
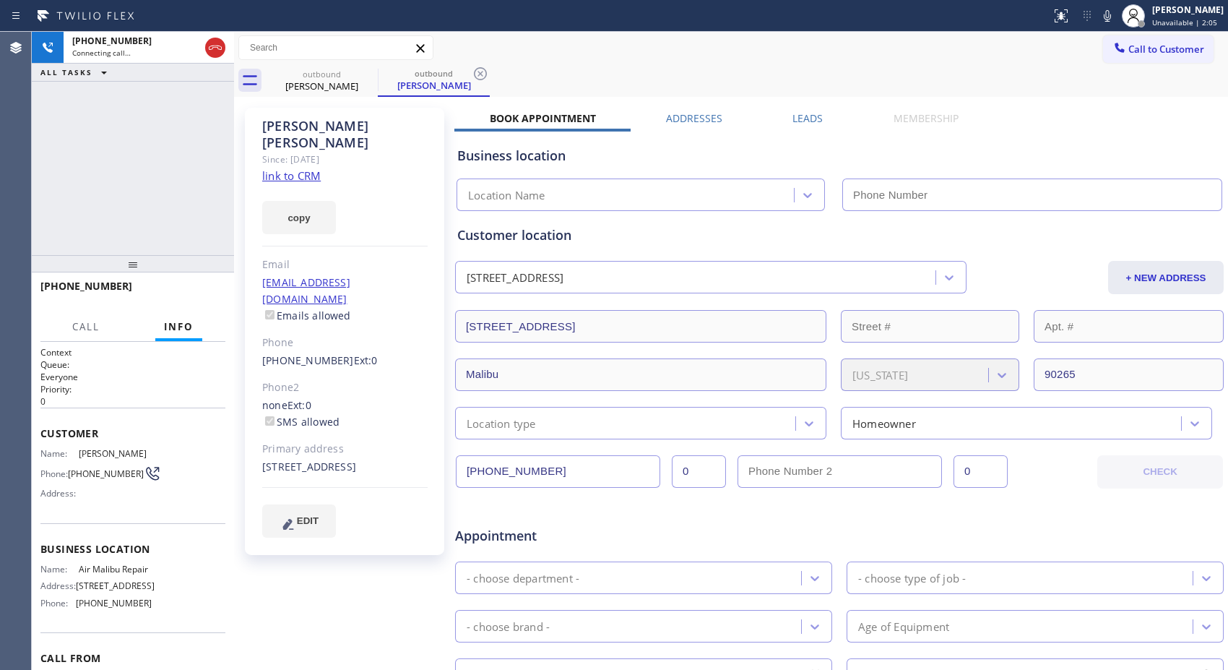
type input "[PHONE_NUMBER]"
click at [486, 70] on icon at bounding box center [480, 73] width 17 height 17
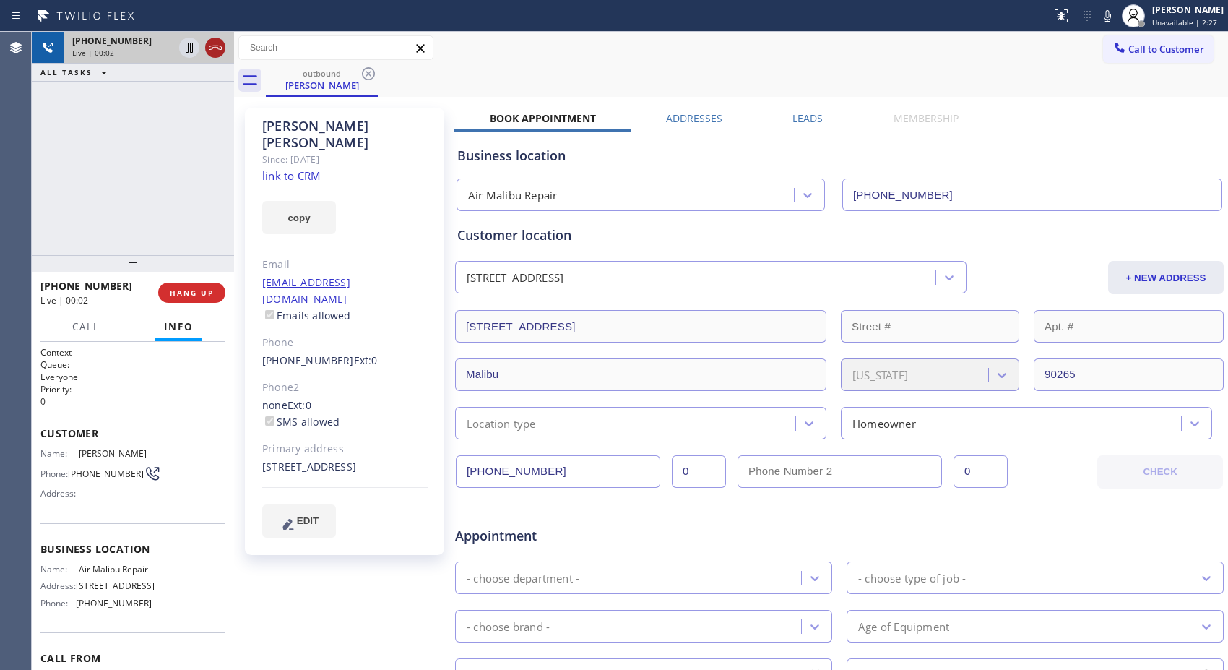
click at [210, 42] on icon at bounding box center [215, 47] width 17 height 17
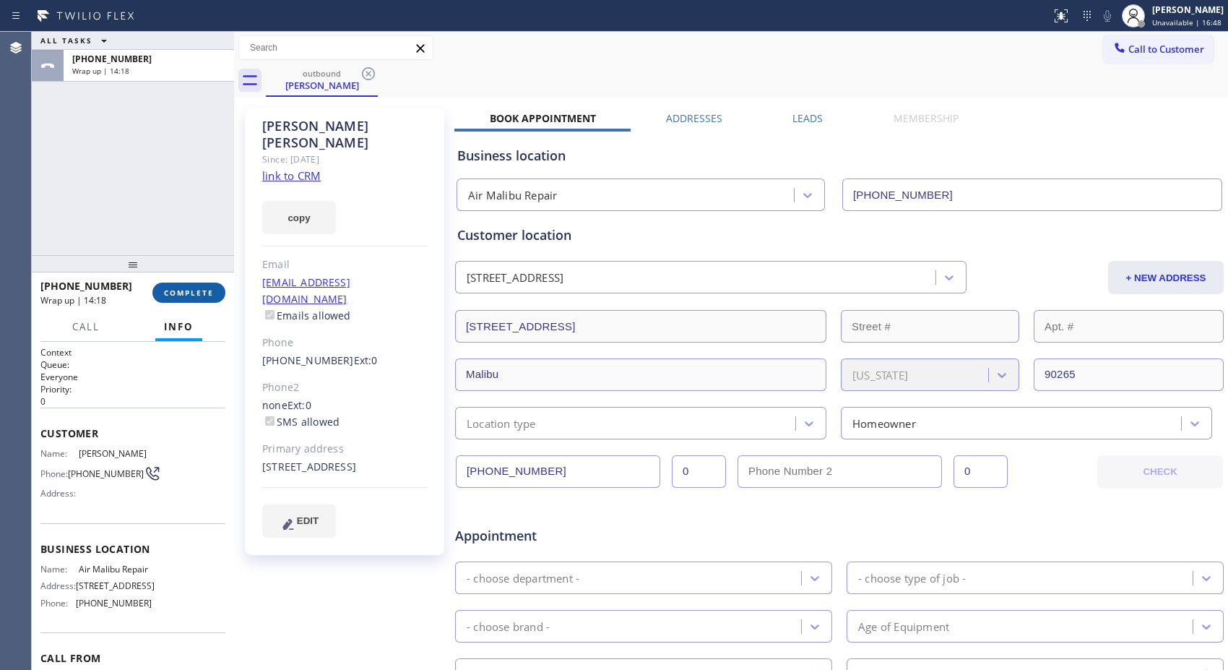
click at [183, 286] on button "COMPLETE" at bounding box center [188, 292] width 73 height 20
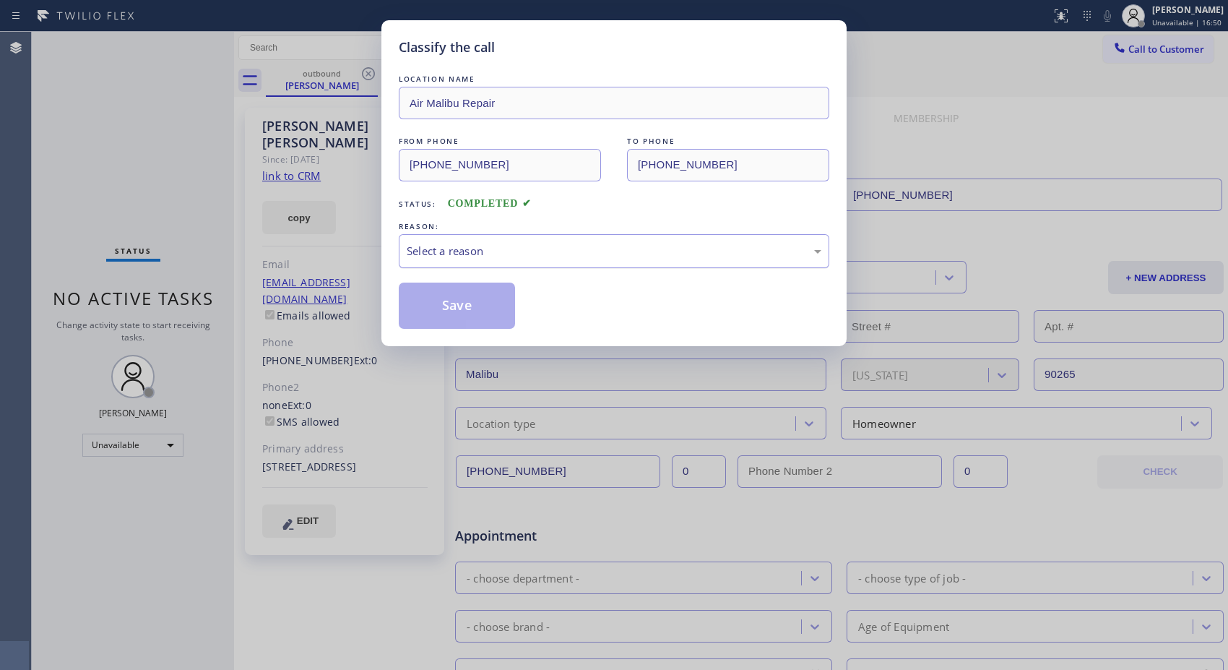
click at [648, 257] on div "Select a reason" at bounding box center [614, 251] width 415 height 17
click at [467, 306] on button "Save" at bounding box center [457, 305] width 116 height 46
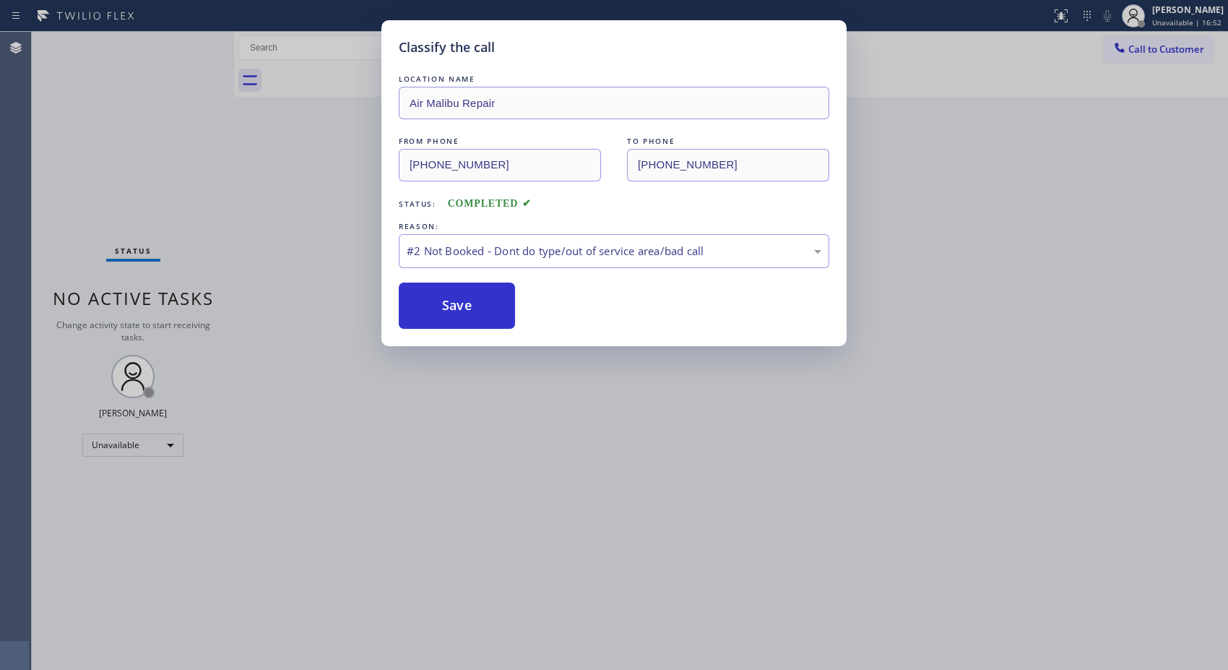
click at [1161, 48] on div "Classify the call LOCATION NAME Air Malibu Repair FROM PHONE [PHONE_NUMBER] TO …" at bounding box center [614, 335] width 1228 height 670
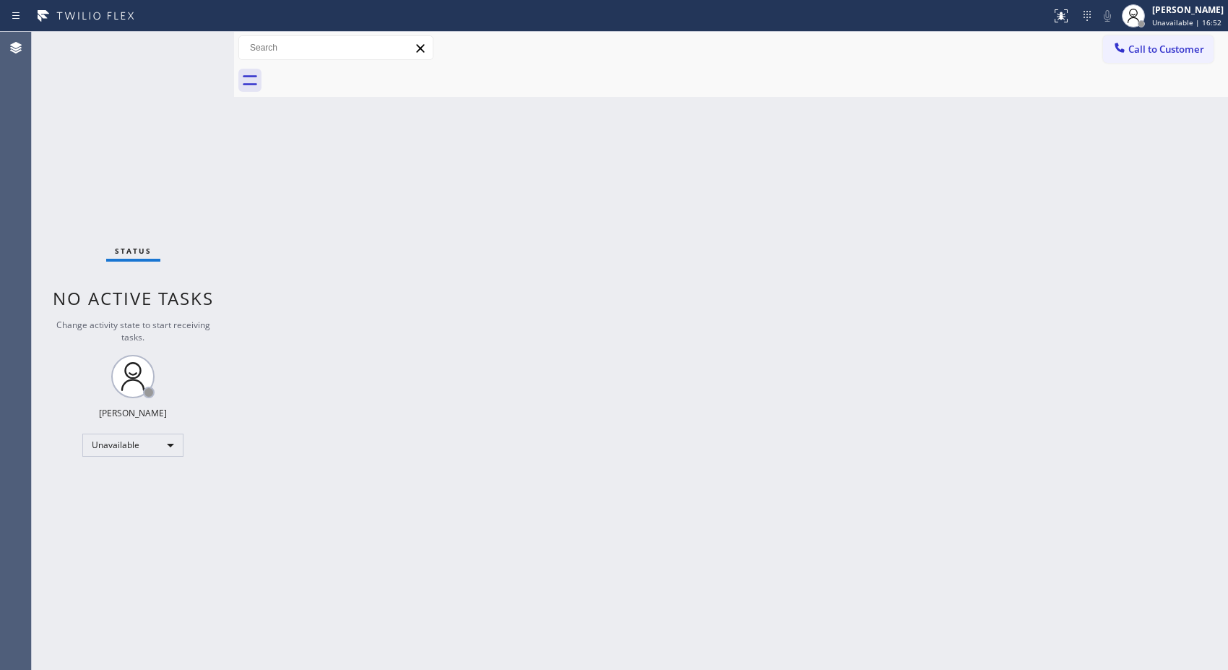
click at [1161, 48] on span "Call to Customer" at bounding box center [1166, 49] width 76 height 13
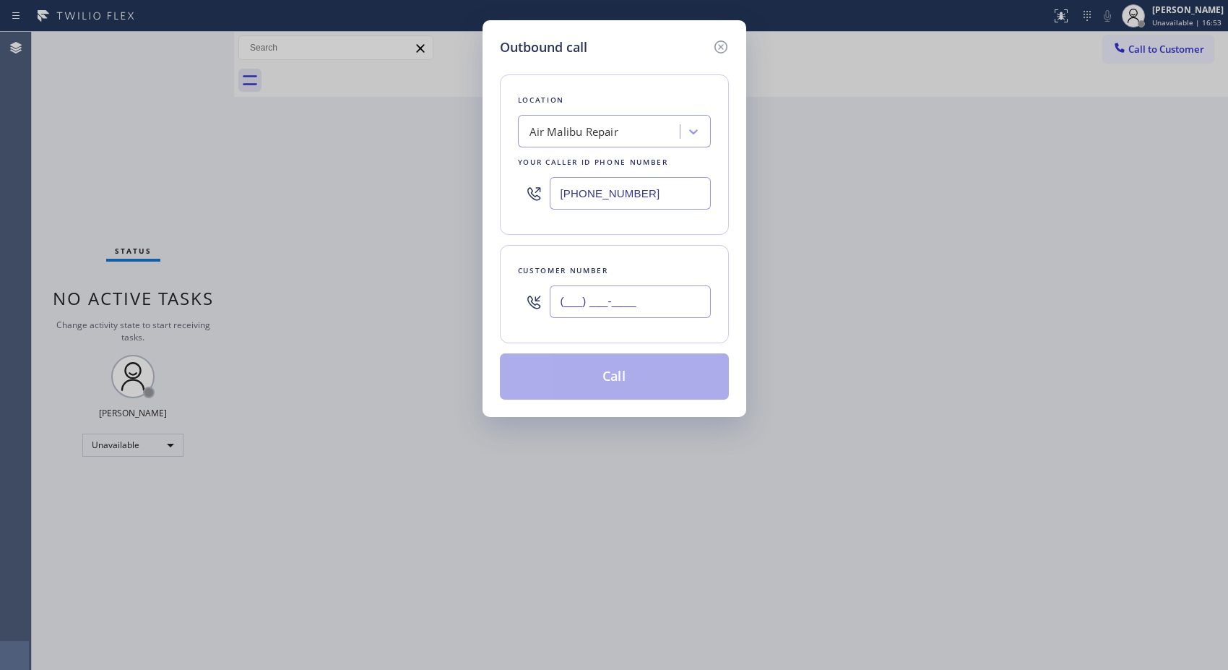
drag, startPoint x: 673, startPoint y: 295, endPoint x: 507, endPoint y: 282, distance: 165.9
click at [509, 285] on div "Customer number (___) ___-____" at bounding box center [614, 294] width 229 height 98
paste input "818) 746-6584"
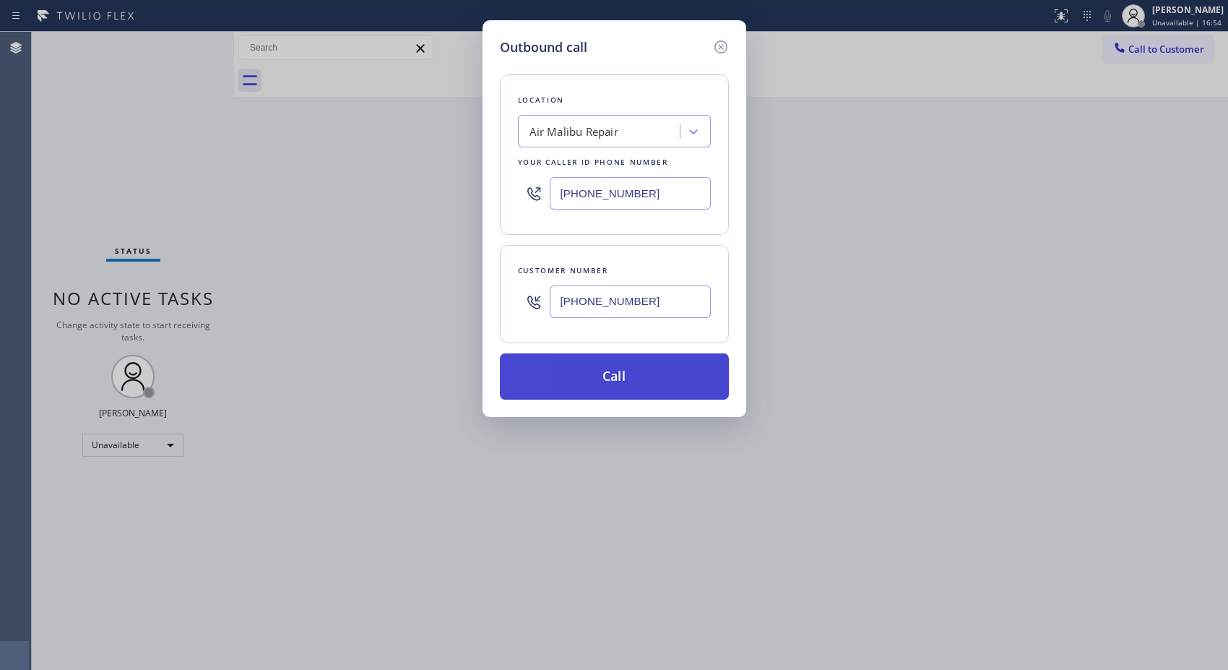
type input "[PHONE_NUMBER]"
click at [646, 381] on button "Call" at bounding box center [614, 376] width 229 height 46
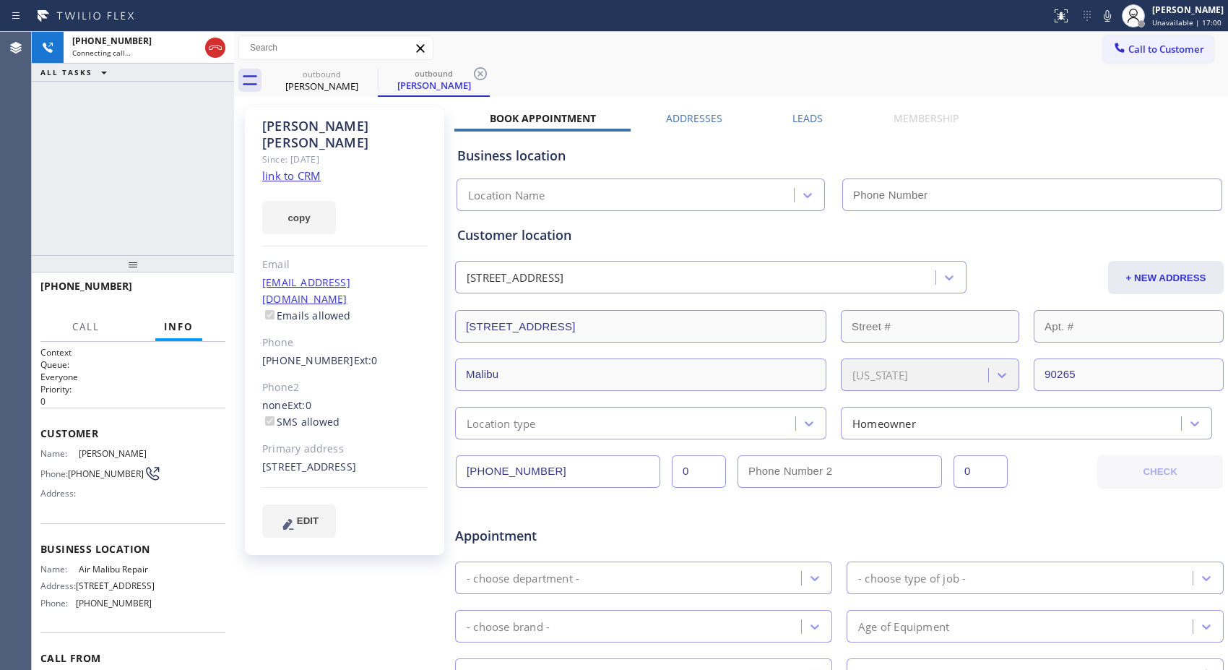
type input "[PHONE_NUMBER]"
click at [485, 74] on icon at bounding box center [480, 73] width 17 height 17
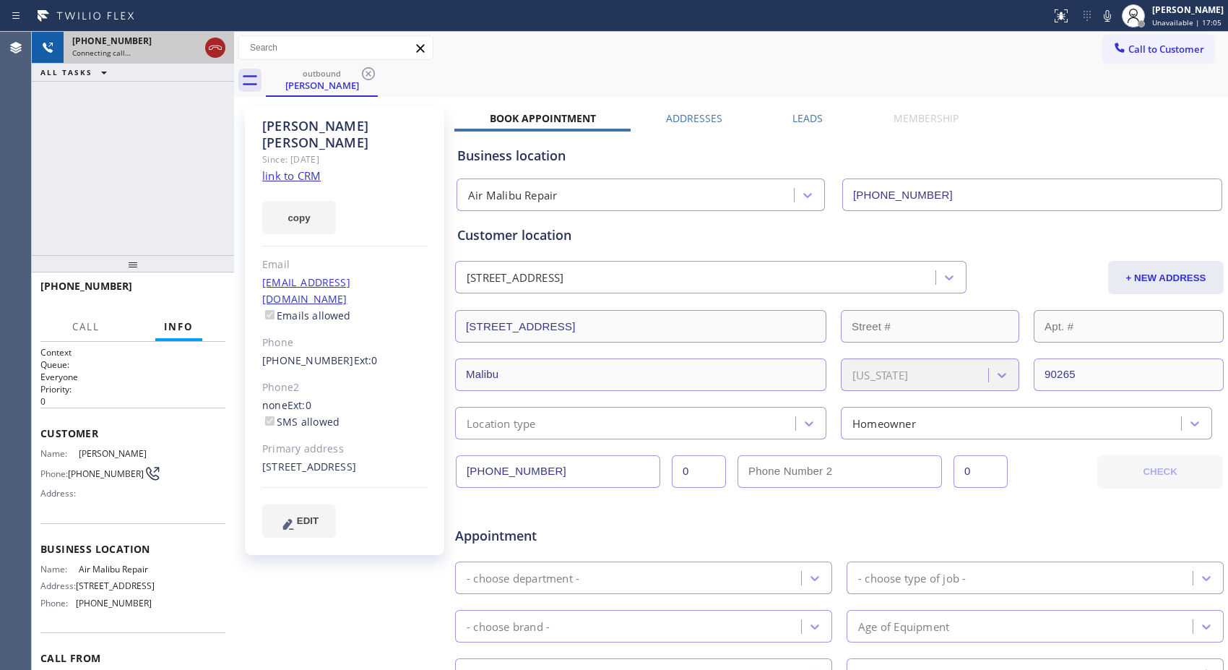
click at [214, 46] on icon at bounding box center [215, 48] width 13 height 4
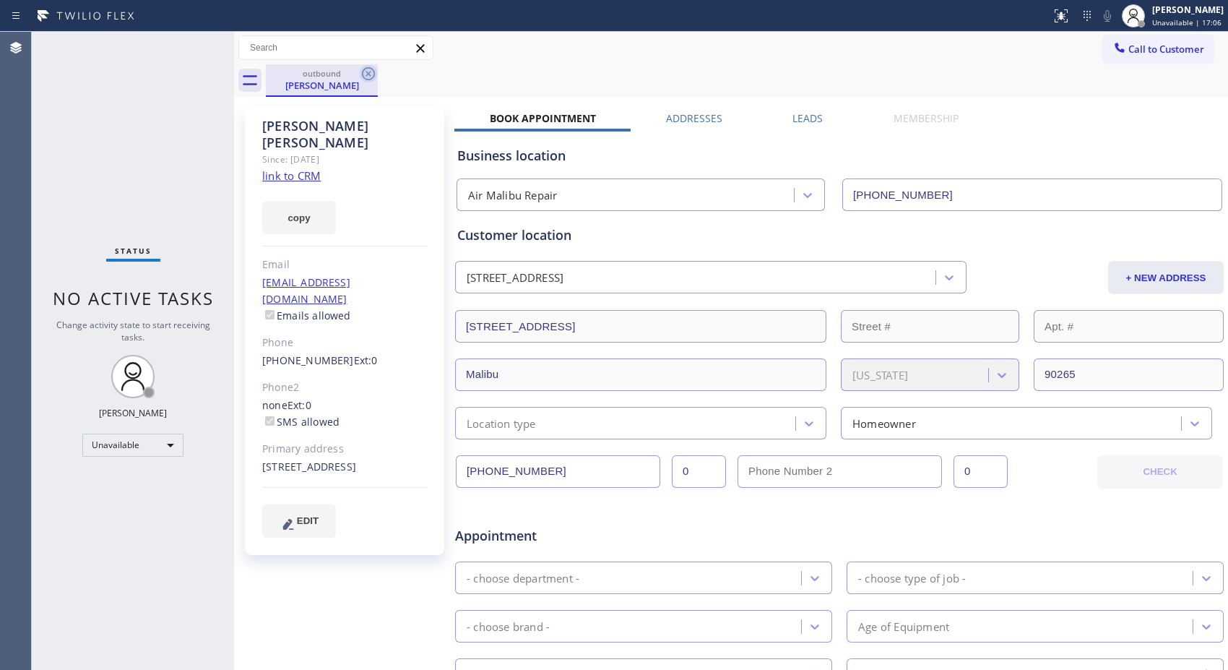
click at [372, 75] on icon at bounding box center [368, 73] width 17 height 17
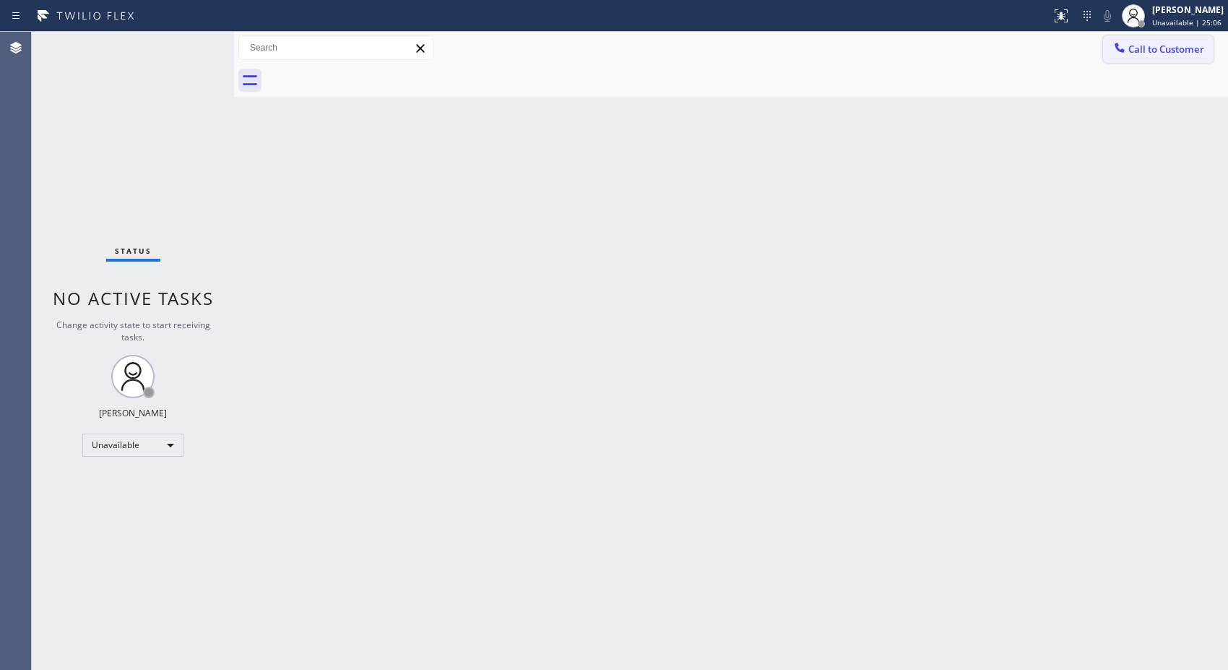
click at [1170, 62] on button "Call to Customer" at bounding box center [1158, 48] width 111 height 27
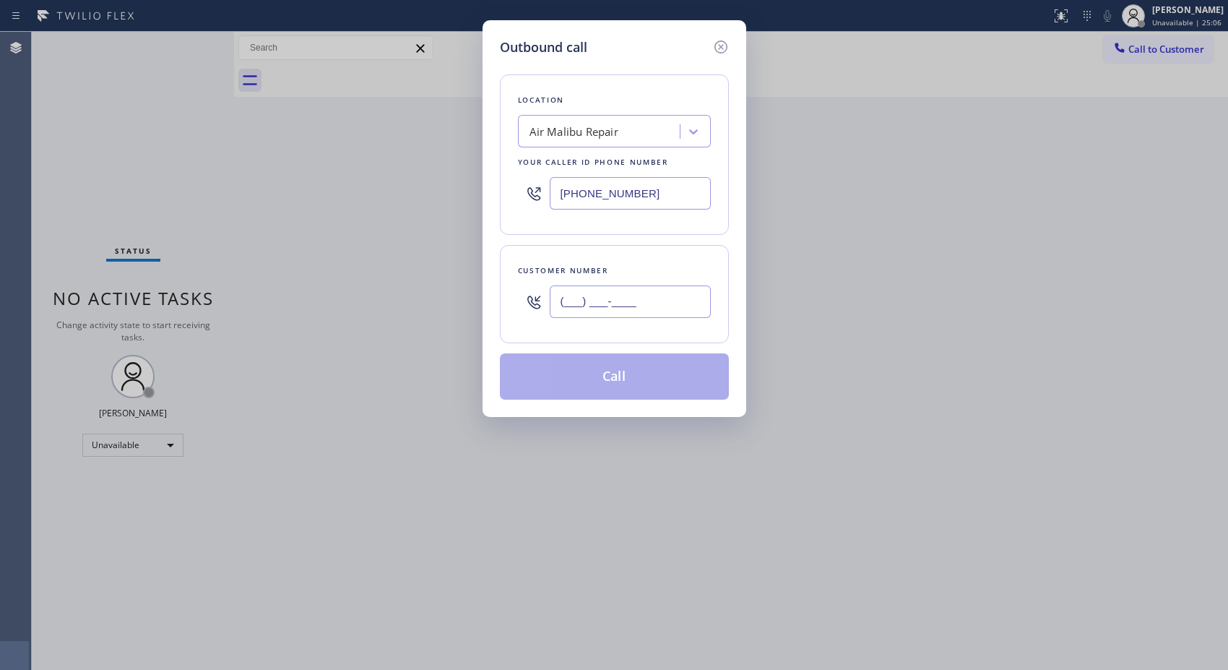
click at [588, 297] on input "(___) ___-____" at bounding box center [630, 301] width 161 height 33
paste input "323) 393-2108"
type input "(323) 393-2108"
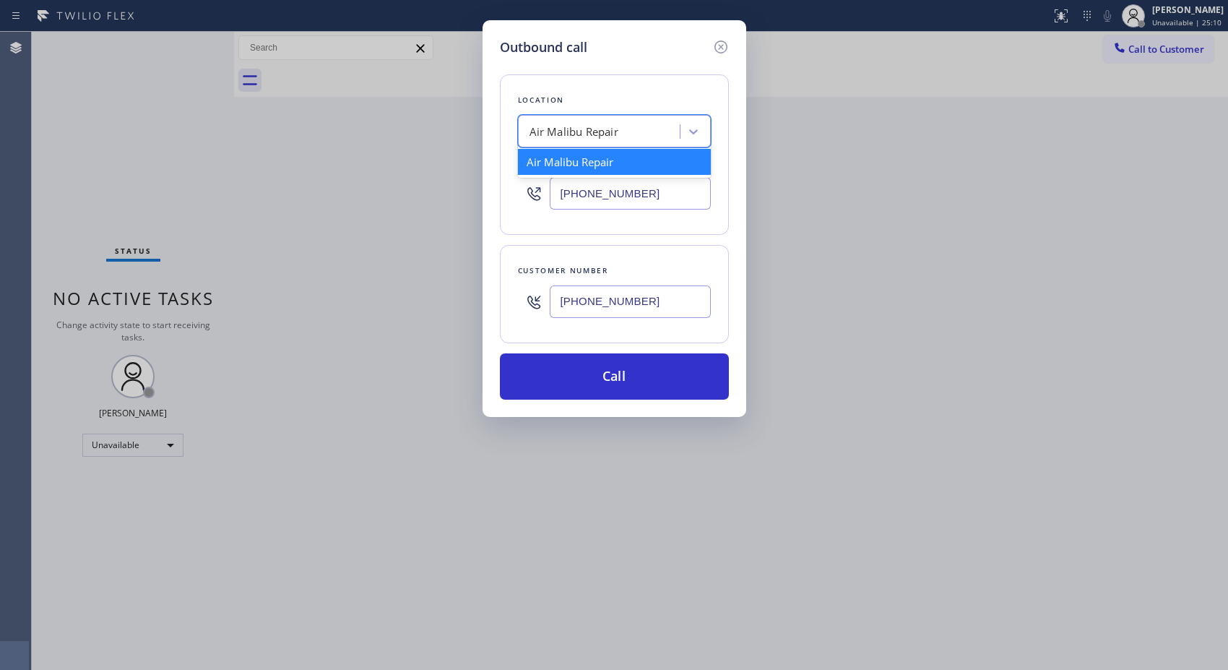
click at [586, 124] on div "Air Malibu Repair" at bounding box center [574, 132] width 89 height 17
paste input "Sub Zero Appliance Repair Bellingham"
type input "Sub Zero Appliance Repair Bellingham"
click at [629, 164] on div "Sub Zero Appliance Repair Bellingham" at bounding box center [614, 169] width 193 height 40
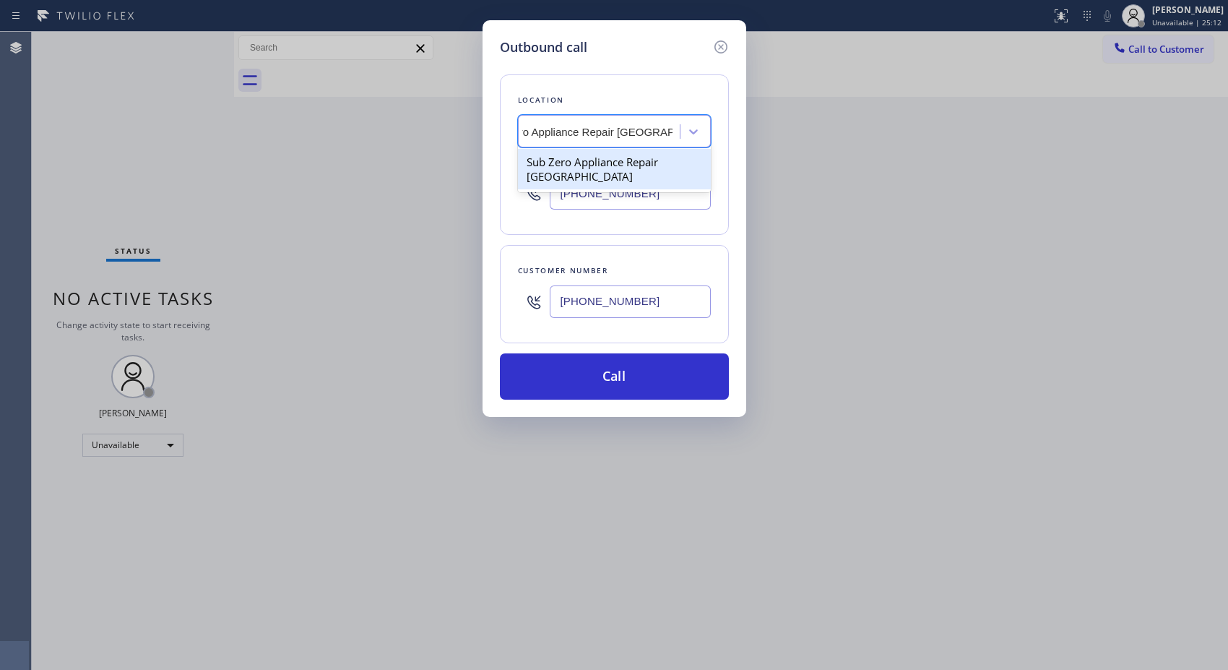
type input "(360) 205-1831"
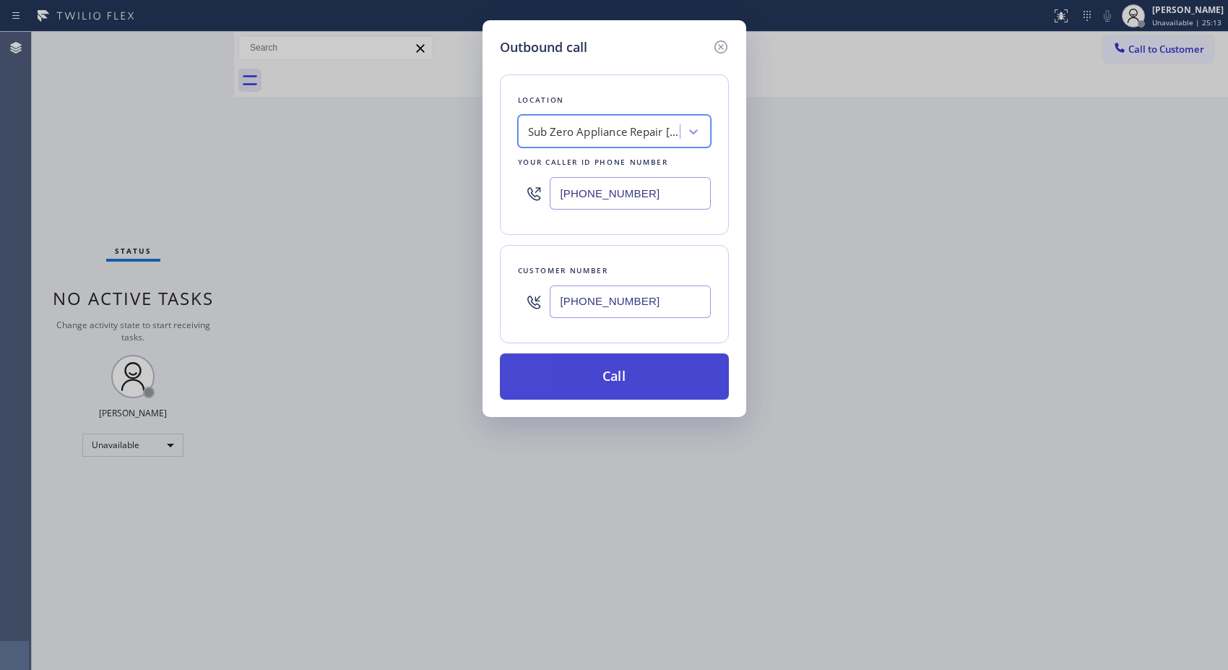
drag, startPoint x: 614, startPoint y: 379, endPoint x: 576, endPoint y: 372, distance: 38.8
click at [602, 377] on button "Call" at bounding box center [614, 376] width 229 height 46
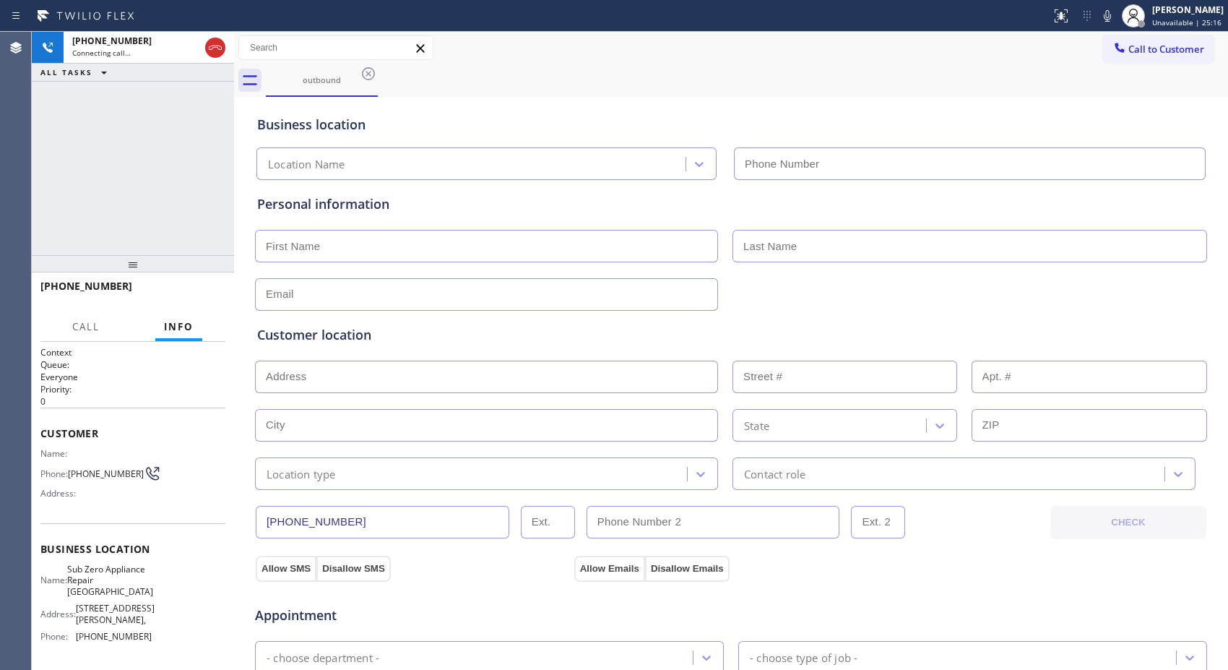
type input "(360) 205-1831"
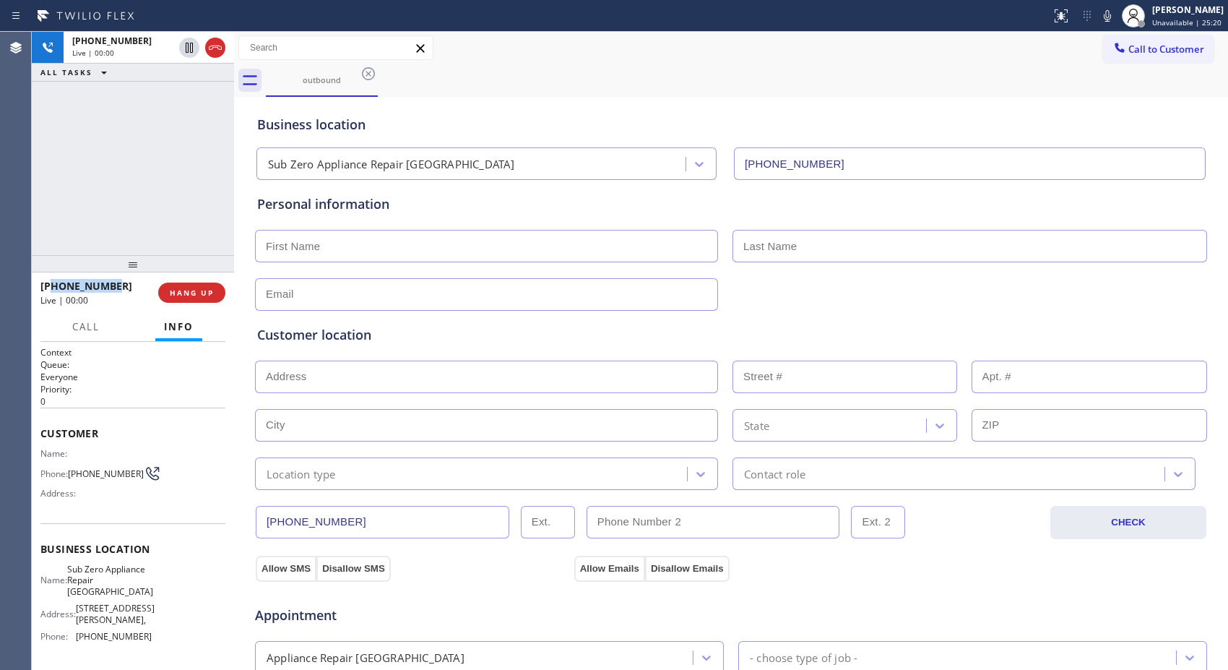
drag, startPoint x: 127, startPoint y: 286, endPoint x: 197, endPoint y: 309, distance: 73.8
click at [59, 288] on div "+13233932108" at bounding box center [94, 286] width 108 height 14
click at [201, 288] on span "HANG UP" at bounding box center [192, 293] width 44 height 10
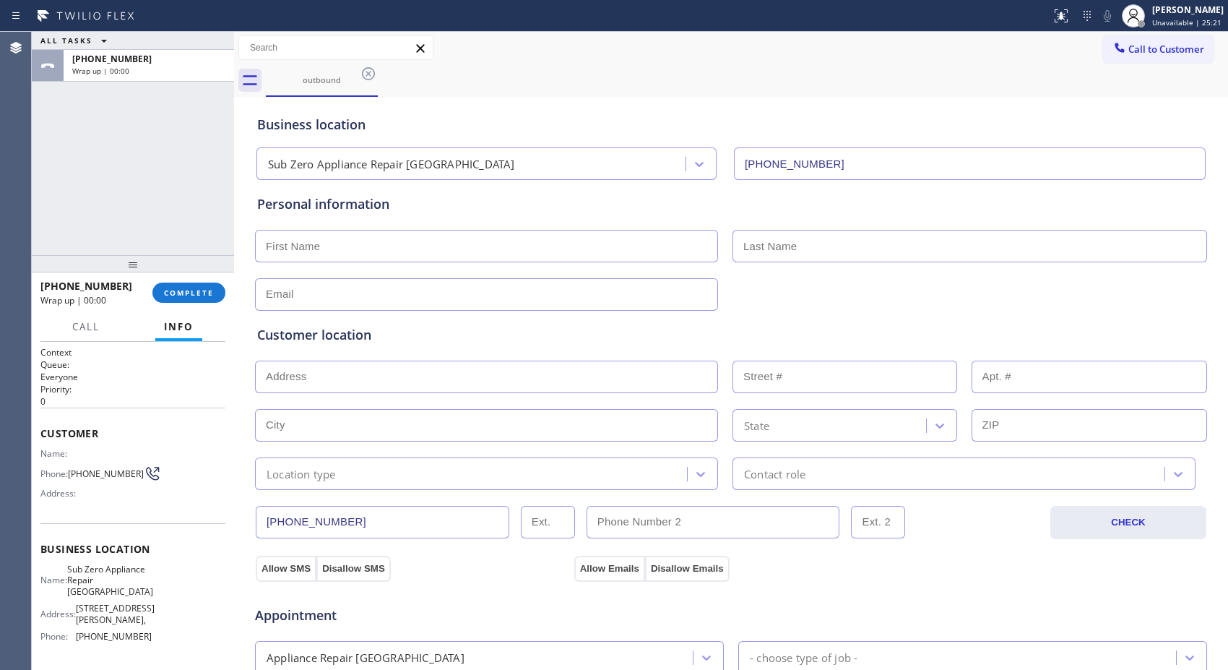
click at [126, 205] on div "ALL TASKS ALL TASKS ACTIVE TASKS TASKS IN WRAP UP +13233932108 Wrap up | 00:00" at bounding box center [133, 143] width 202 height 223
click at [114, 286] on div "+13233932108" at bounding box center [91, 286] width 102 height 14
click at [126, 194] on div "ALL TASKS ALL TASKS ACTIVE TASKS TASKS IN WRAP UP +13233932108 Wrap up | 00:01" at bounding box center [133, 143] width 202 height 223
drag, startPoint x: 123, startPoint y: 285, endPoint x: 51, endPoint y: 292, distance: 72.6
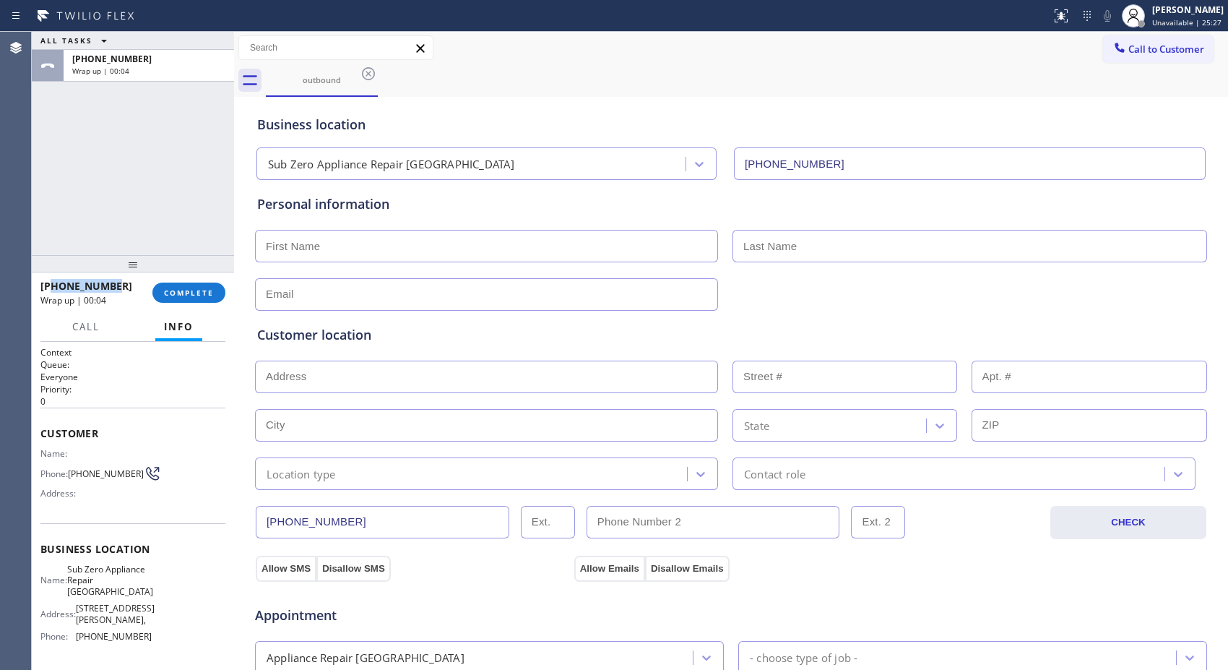
click at [51, 292] on div "+13233932108" at bounding box center [91, 286] width 102 height 14
copy span "3233932108"
click at [186, 291] on span "COMPLETE" at bounding box center [189, 293] width 50 height 10
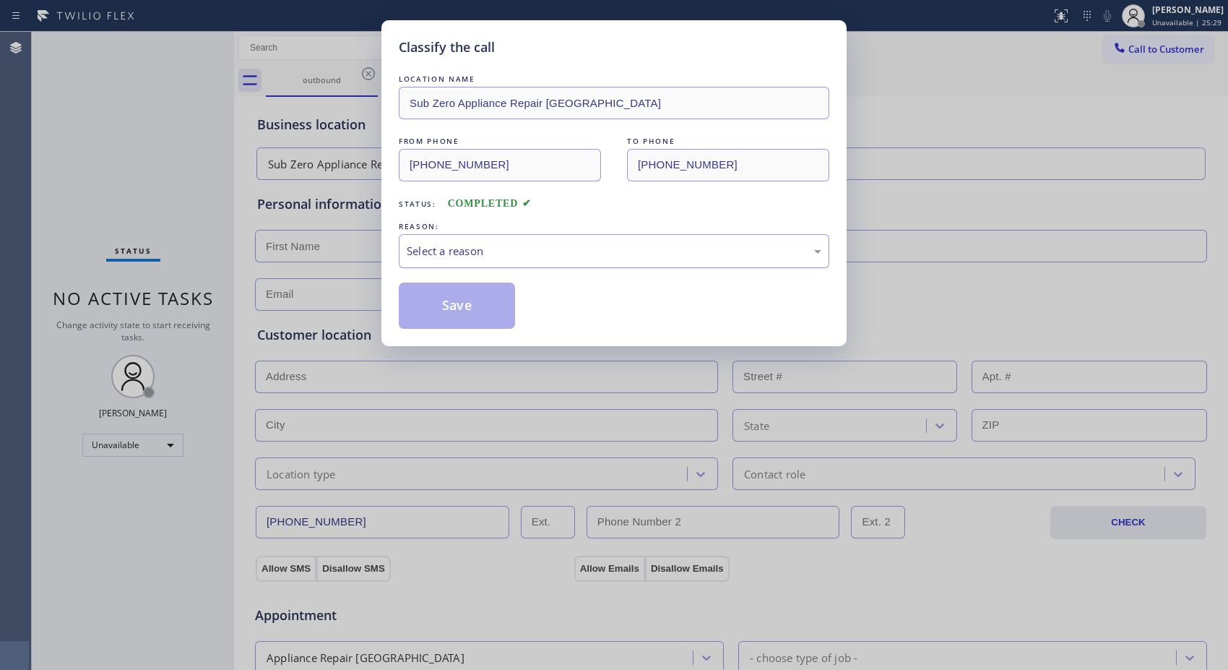
click at [602, 254] on div "Select a reason" at bounding box center [614, 251] width 415 height 17
click at [467, 311] on button "Save" at bounding box center [457, 305] width 116 height 46
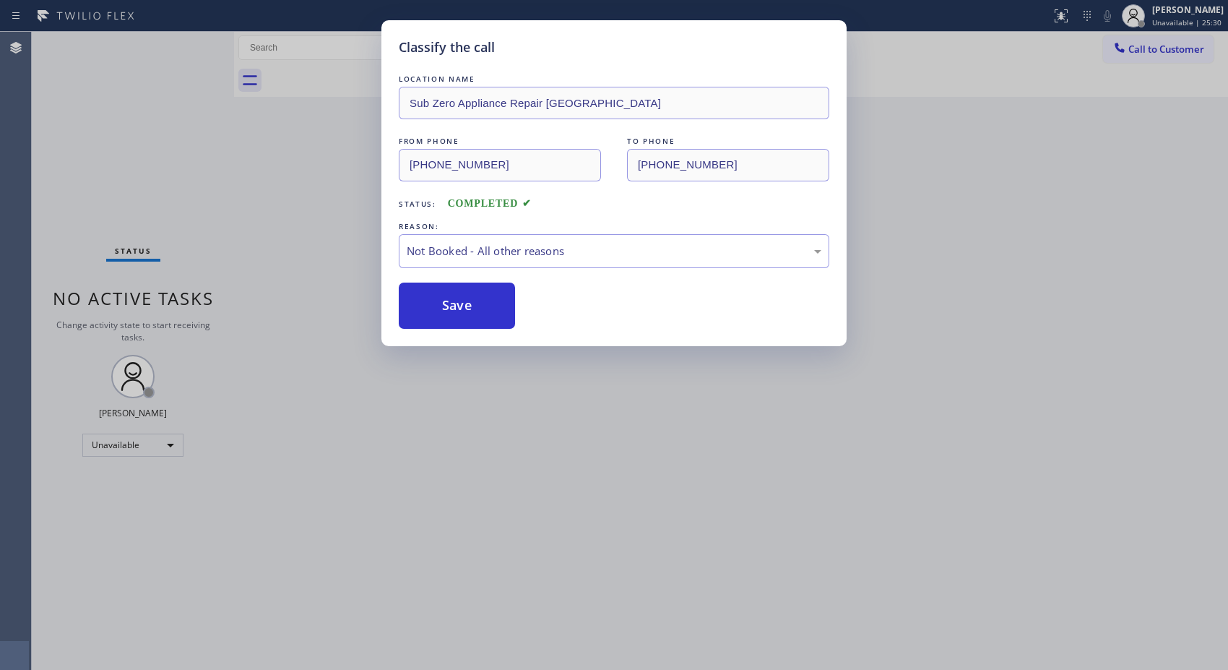
click at [1157, 53] on div "Classify the call LOCATION NAME Sub Zero Appliance Repair Bellingham FROM PHONE…" at bounding box center [614, 335] width 1228 height 670
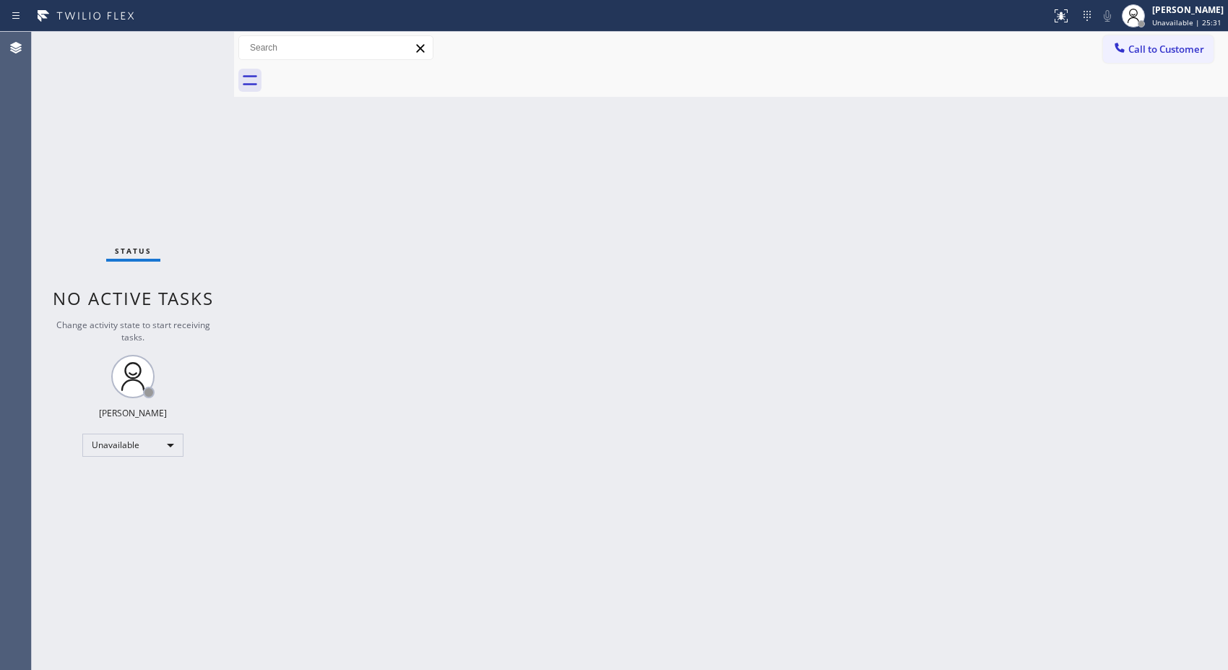
click at [1157, 53] on span "Call to Customer" at bounding box center [1166, 49] width 76 height 13
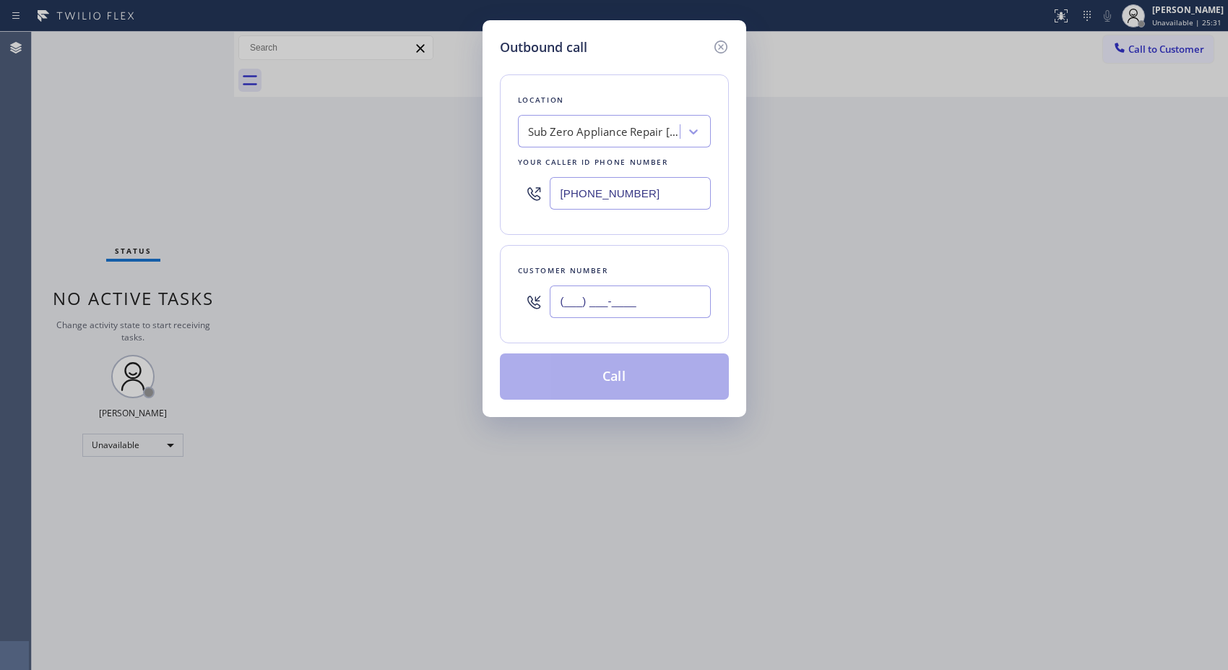
click at [618, 293] on input "(___) ___-____" at bounding box center [630, 301] width 161 height 33
paste input "323) 393-2108"
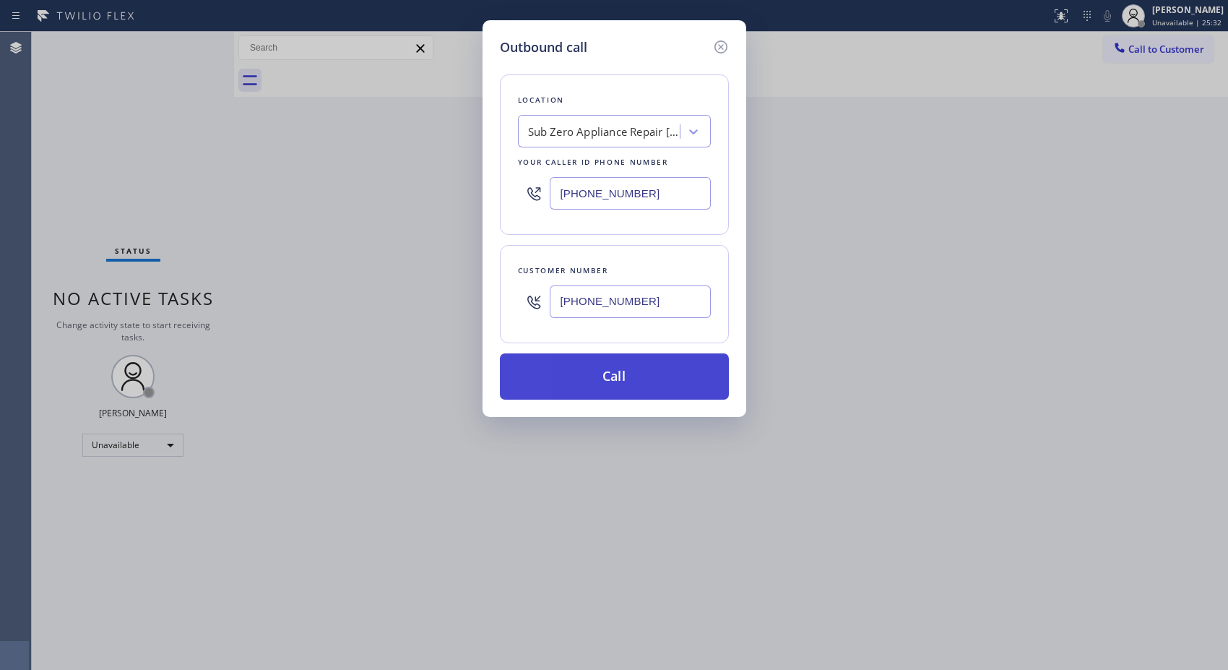
type input "(323) 393-2108"
click at [659, 381] on button "Call" at bounding box center [614, 376] width 229 height 46
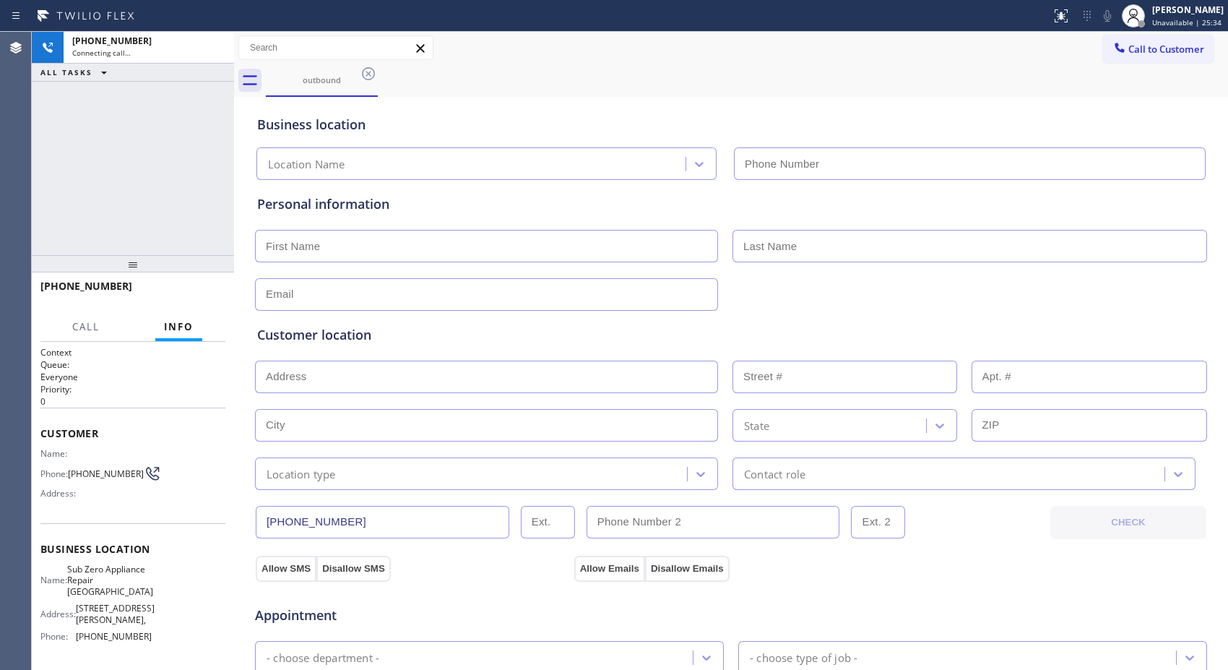
type input "(360) 205-1831"
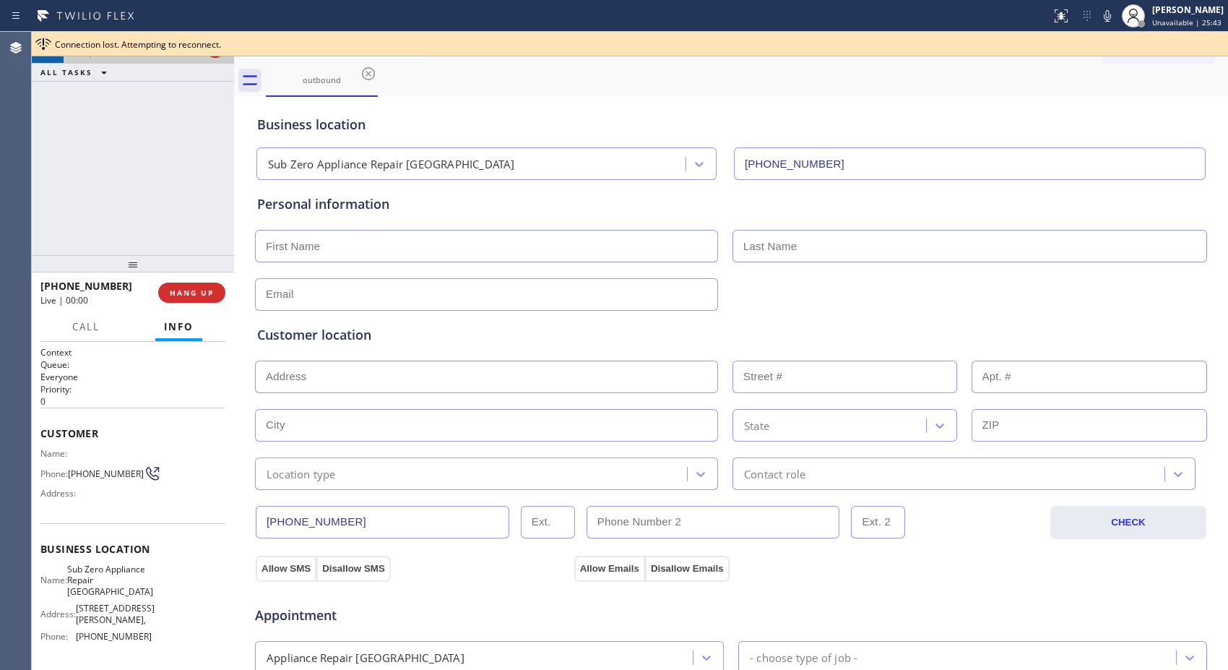
click at [220, 49] on div "Connection lost. Attempting to reconnect. Classify the call LOCATION NAME Mar V…" at bounding box center [630, 351] width 1196 height 638
click at [197, 293] on span "HANG UP" at bounding box center [192, 293] width 44 height 10
click at [197, 285] on button "COMPLETE" at bounding box center [188, 292] width 73 height 20
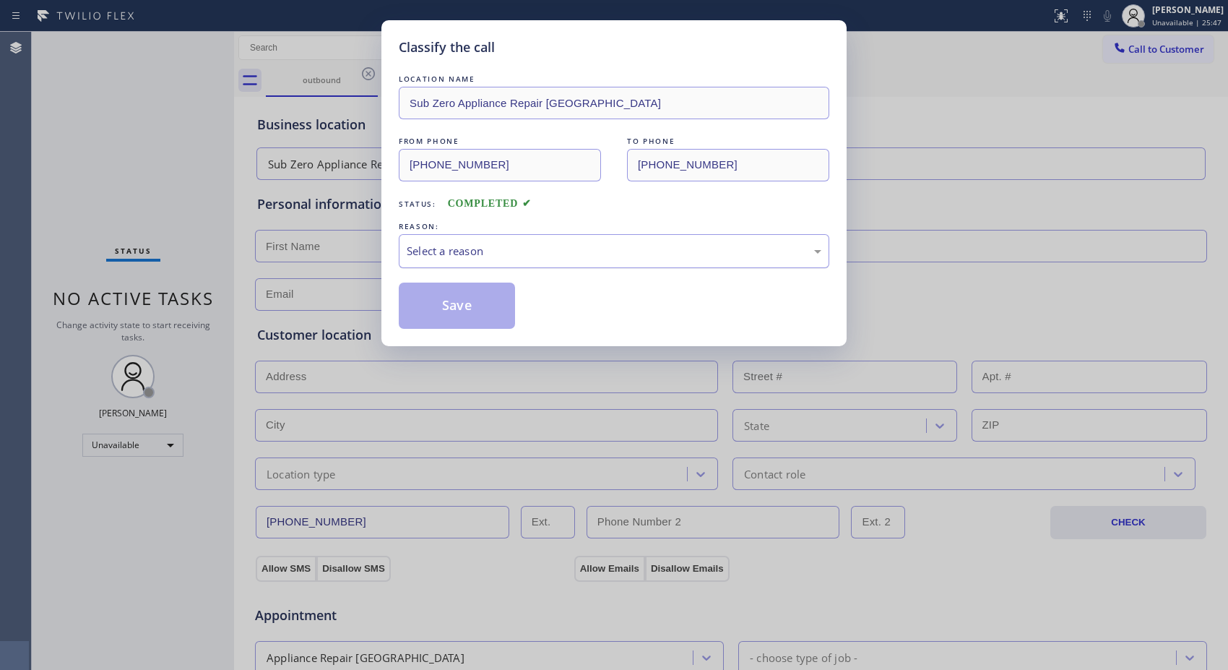
click at [558, 259] on div "Select a reason" at bounding box center [614, 251] width 415 height 17
click at [462, 312] on button "Save" at bounding box center [457, 305] width 116 height 46
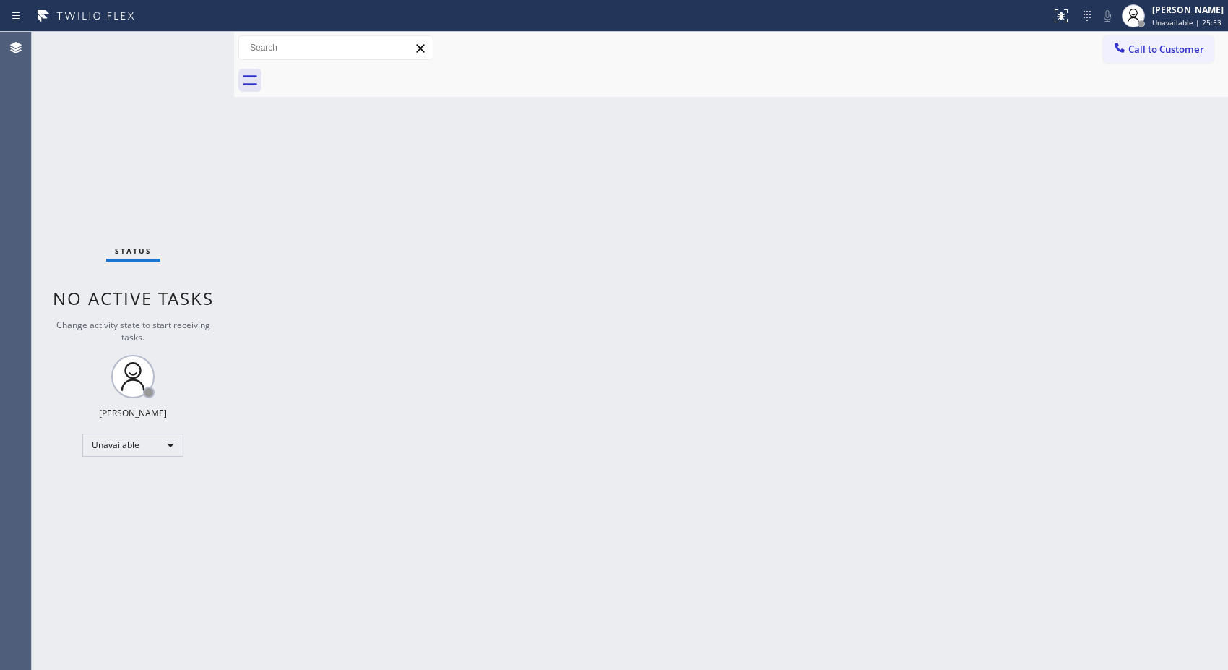
click at [388, 241] on div "Back to Dashboard Change Sender ID Customers Technicians Select a contact Outbo…" at bounding box center [731, 351] width 994 height 638
drag, startPoint x: 757, startPoint y: 631, endPoint x: 791, endPoint y: 562, distance: 77.2
click at [756, 626] on div "Back to Dashboard Change Sender ID Customers Technicians Select a contact Outbo…" at bounding box center [731, 351] width 994 height 638
click at [1167, 59] on button "Call to Customer" at bounding box center [1158, 48] width 111 height 27
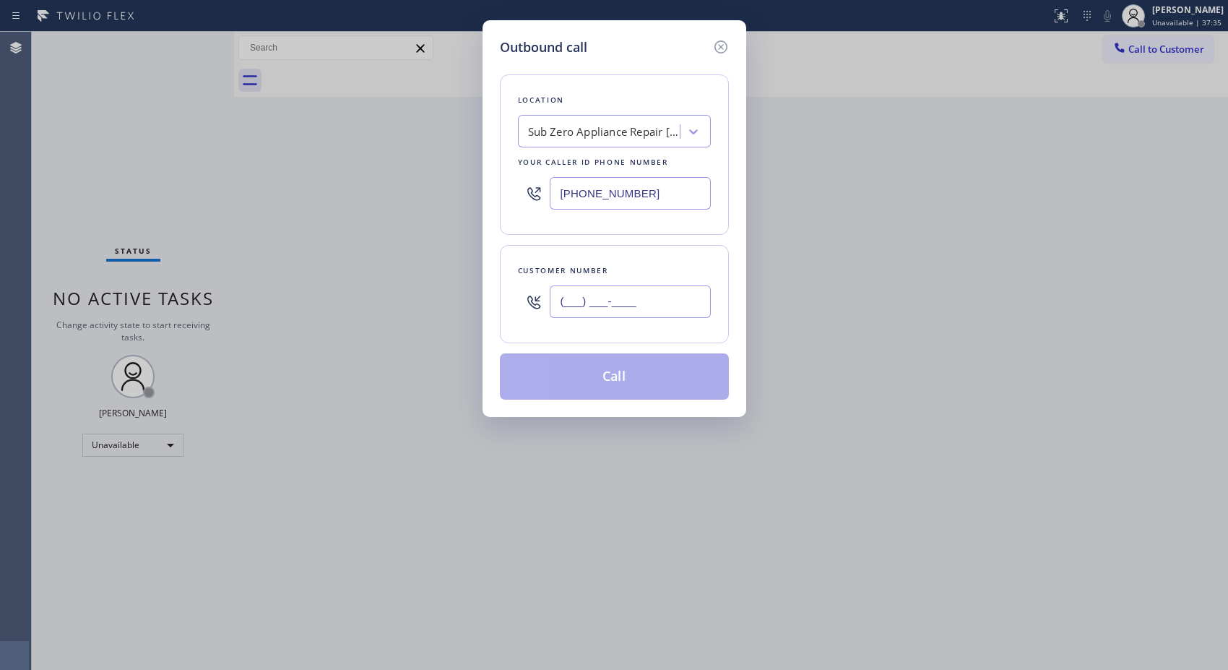
click at [589, 293] on input "(___) ___-____" at bounding box center [630, 301] width 161 height 33
paste input "323) 393-2108"
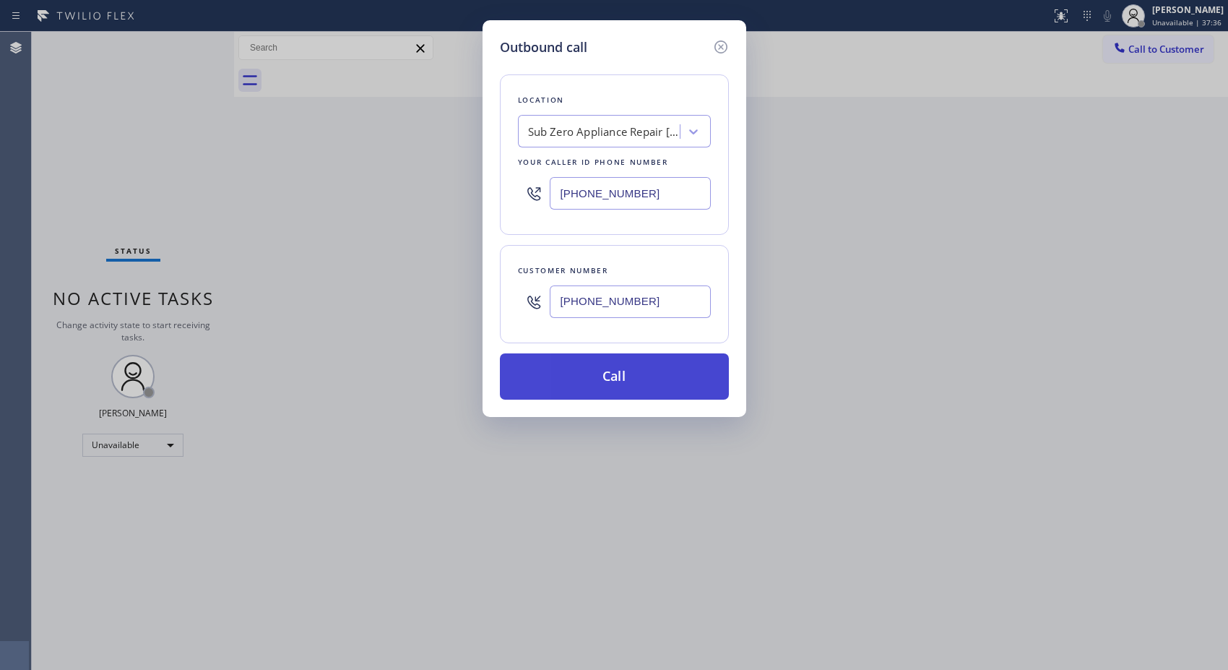
type input "(323) 393-2108"
click at [614, 379] on button "Call" at bounding box center [614, 376] width 229 height 46
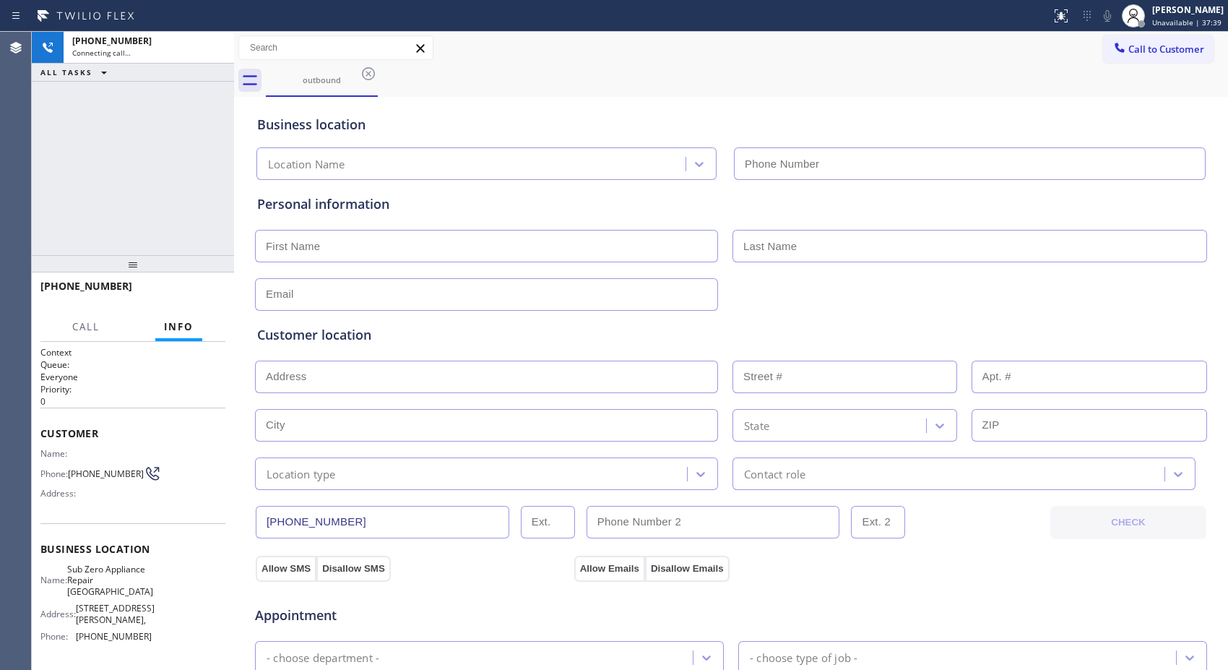
type input "(360) 205-1831"
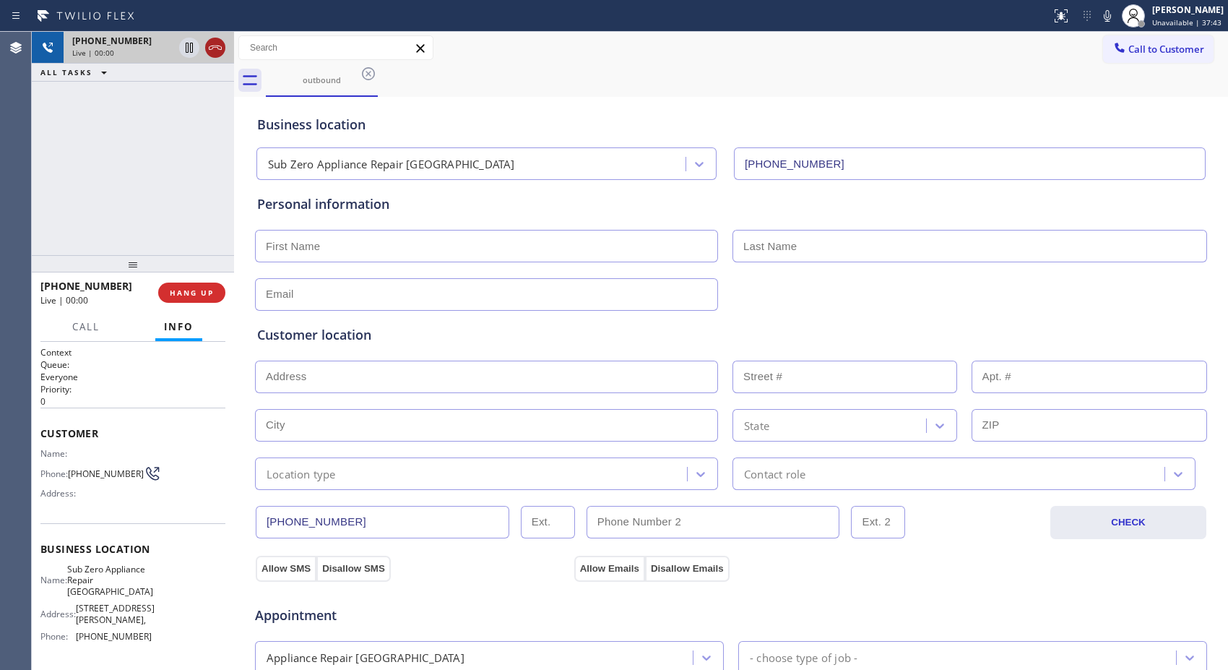
click at [217, 48] on icon at bounding box center [215, 47] width 17 height 17
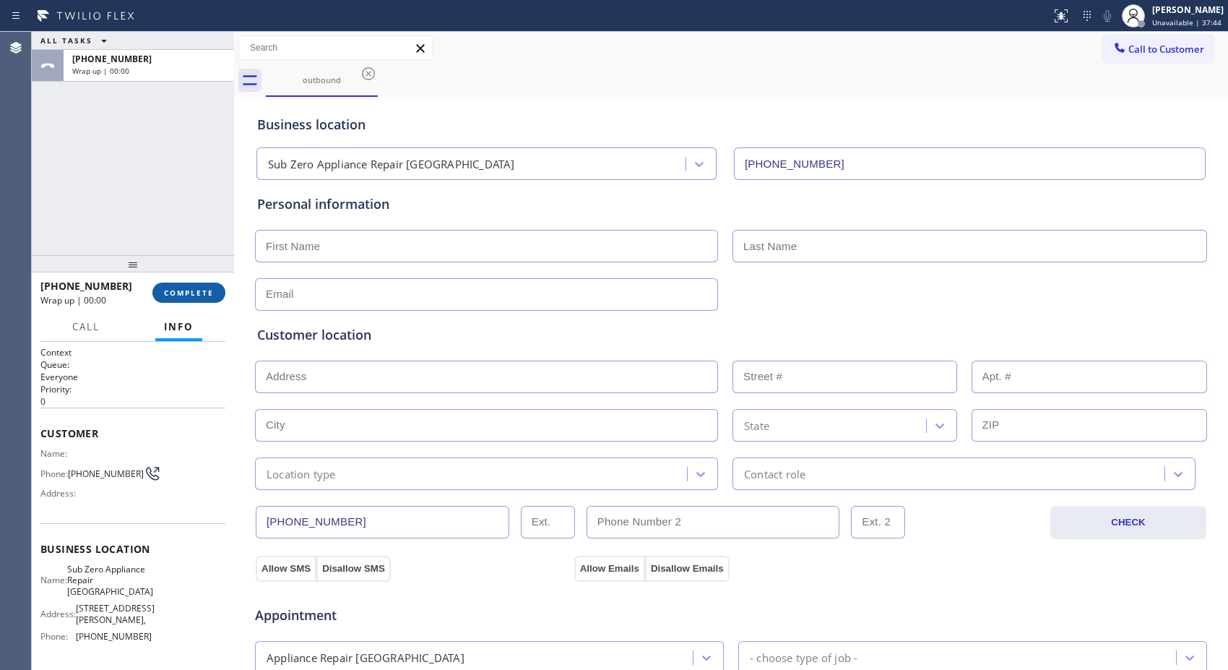
click at [196, 282] on button "COMPLETE" at bounding box center [188, 292] width 73 height 20
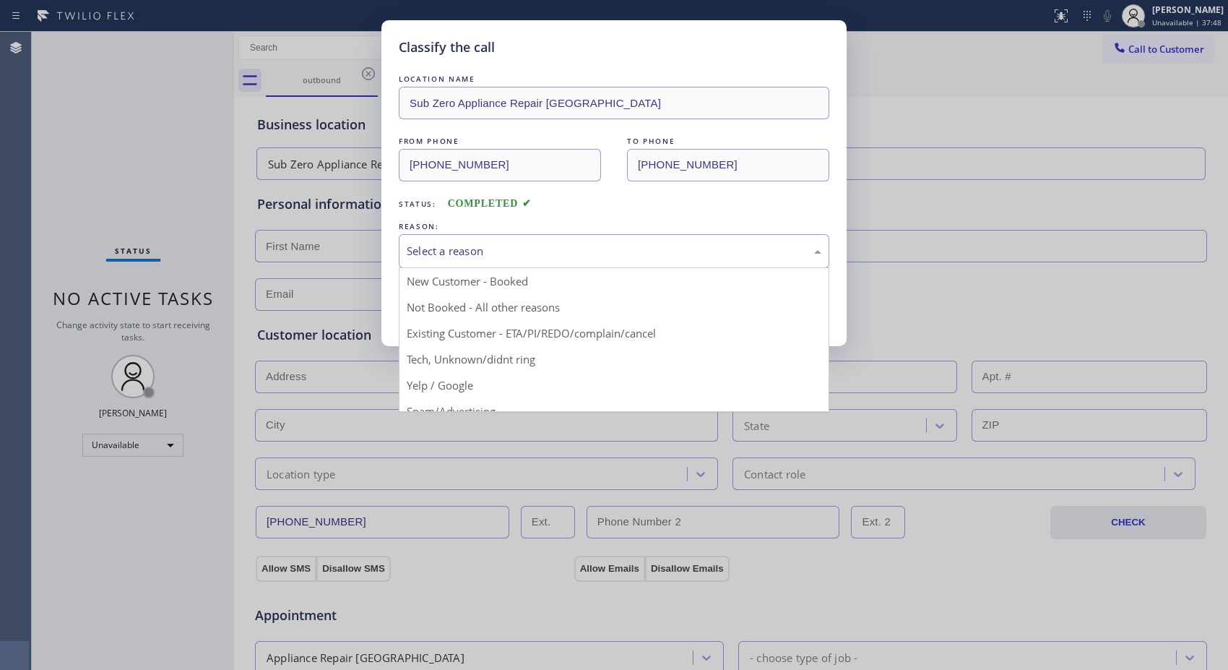
drag, startPoint x: 540, startPoint y: 254, endPoint x: 531, endPoint y: 285, distance: 31.8
click at [540, 259] on div "Select a reason" at bounding box center [614, 251] width 415 height 17
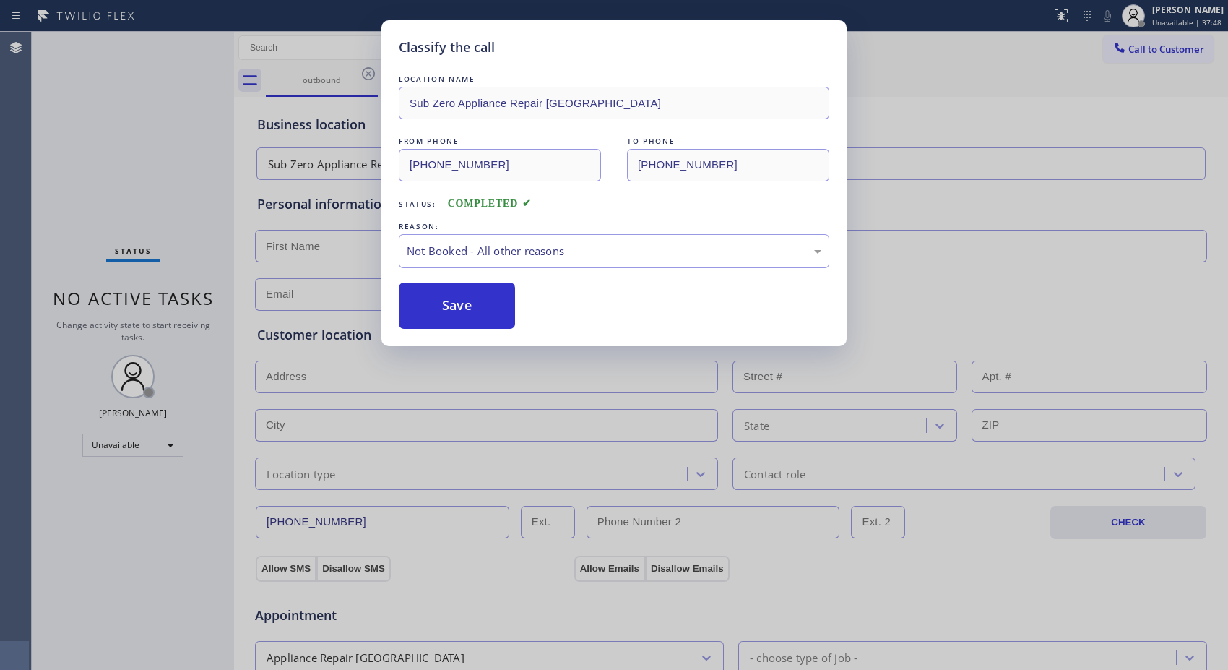
click at [496, 362] on div "Classify the call LOCATION NAME Sub Zero Appliance Repair Bellingham FROM PHONE…" at bounding box center [614, 335] width 1228 height 670
drag, startPoint x: 455, startPoint y: 314, endPoint x: 537, endPoint y: 379, distance: 104.9
click at [457, 316] on button "Save" at bounding box center [457, 305] width 116 height 46
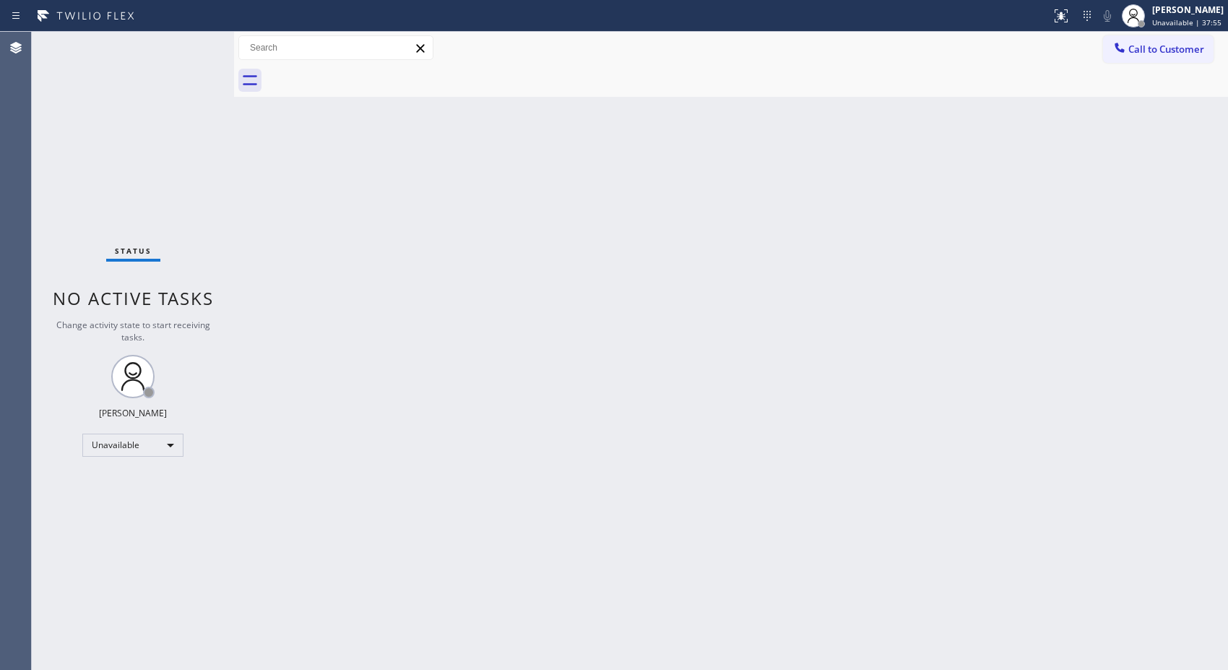
click at [410, 164] on div "Back to Dashboard Change Sender ID Customers Technicians Select a contact Outbo…" at bounding box center [731, 351] width 994 height 638
drag, startPoint x: 1163, startPoint y: 47, endPoint x: 593, endPoint y: 228, distance: 598.1
click at [1152, 51] on span "Call to Customer" at bounding box center [1166, 49] width 76 height 13
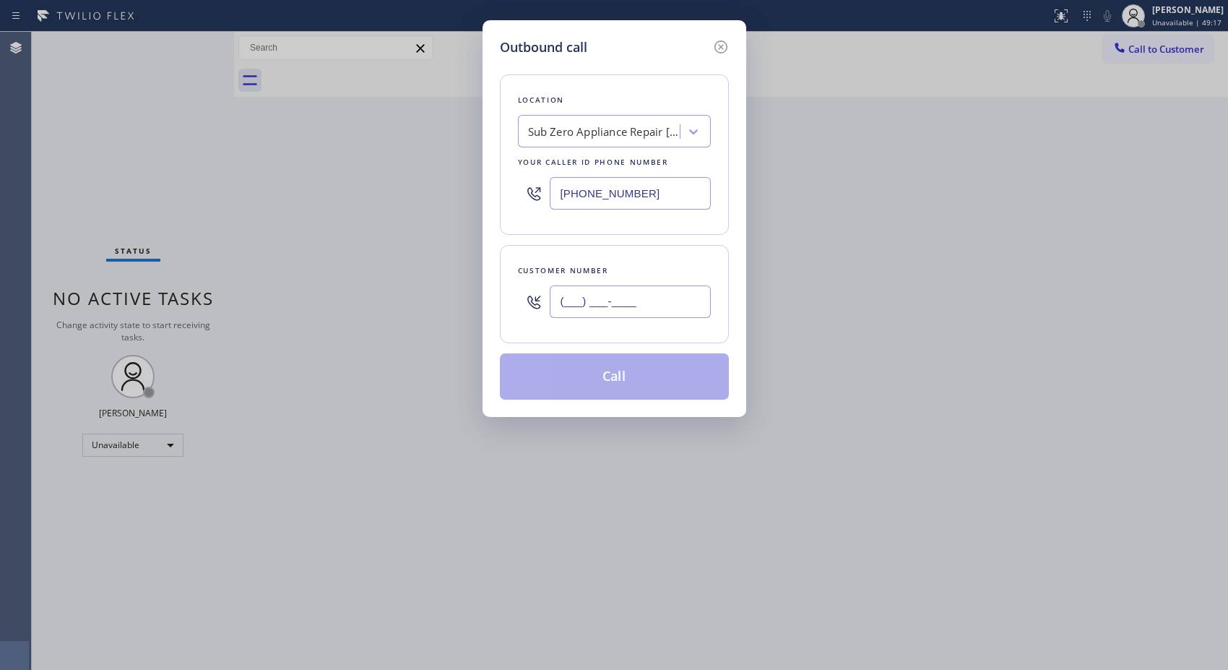
click at [600, 304] on input "(___) ___-____" at bounding box center [630, 301] width 161 height 33
paste input "818) 389-8777"
type input "(818) 389-8777"
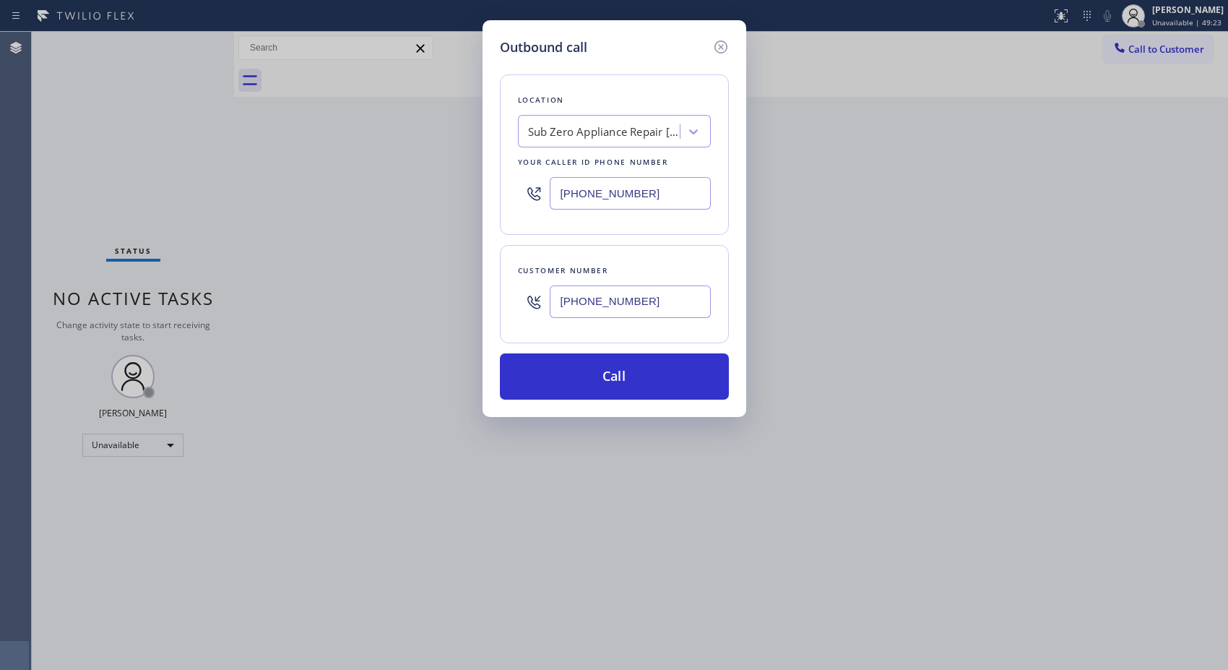
drag, startPoint x: 670, startPoint y: 199, endPoint x: 509, endPoint y: 197, distance: 161.1
click at [509, 197] on div "Location Sub Zero Appliance Repair Bellingham Your caller id phone number (360)…" at bounding box center [614, 154] width 229 height 160
paste input "714) 215-9683"
type input "(714) 215-9683"
click at [652, 379] on button "Call" at bounding box center [614, 376] width 229 height 46
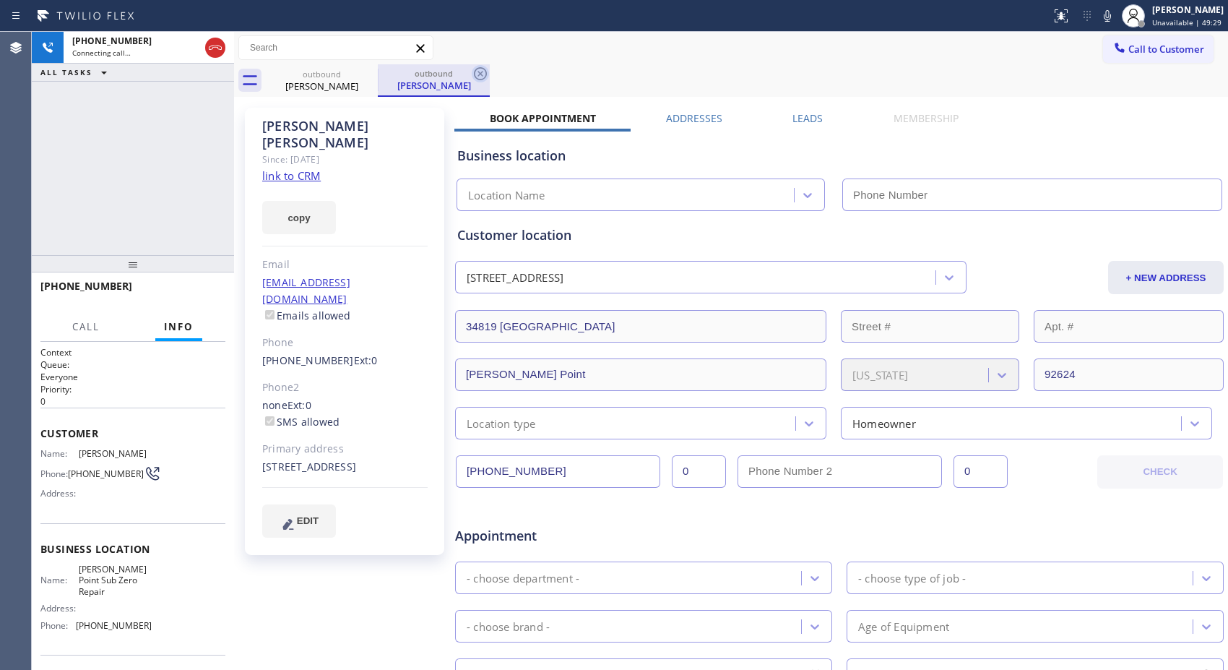
type input "(714) 215-9683"
click at [485, 71] on icon at bounding box center [480, 73] width 17 height 17
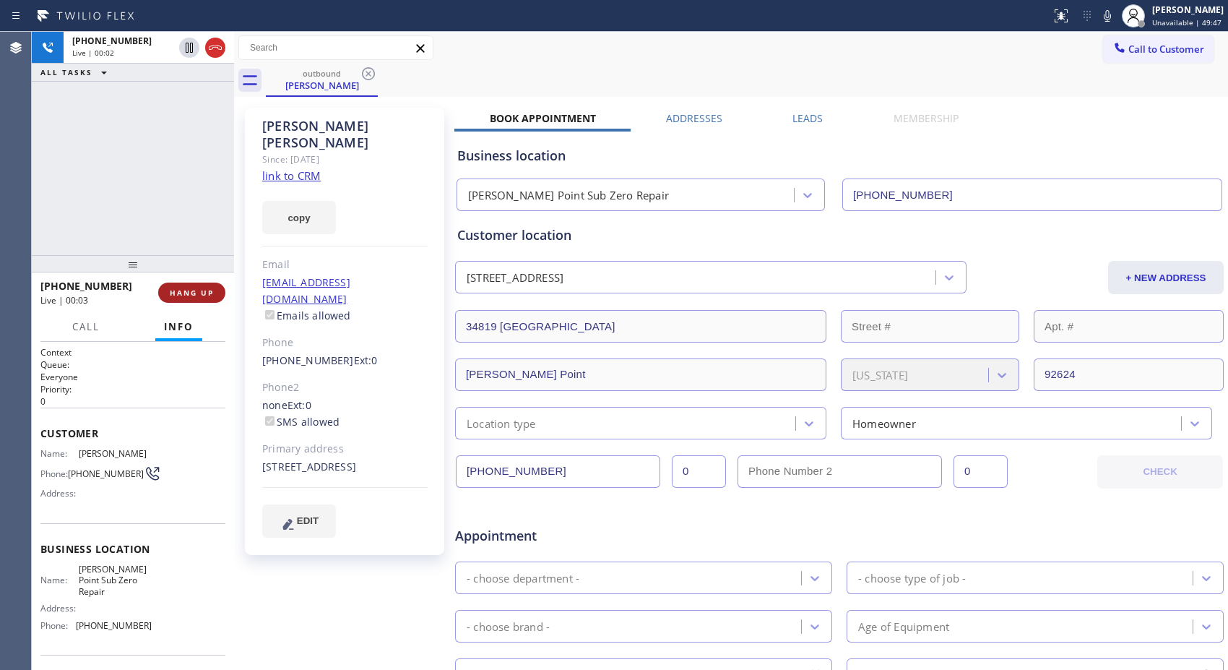
click at [210, 294] on span "HANG UP" at bounding box center [192, 293] width 44 height 10
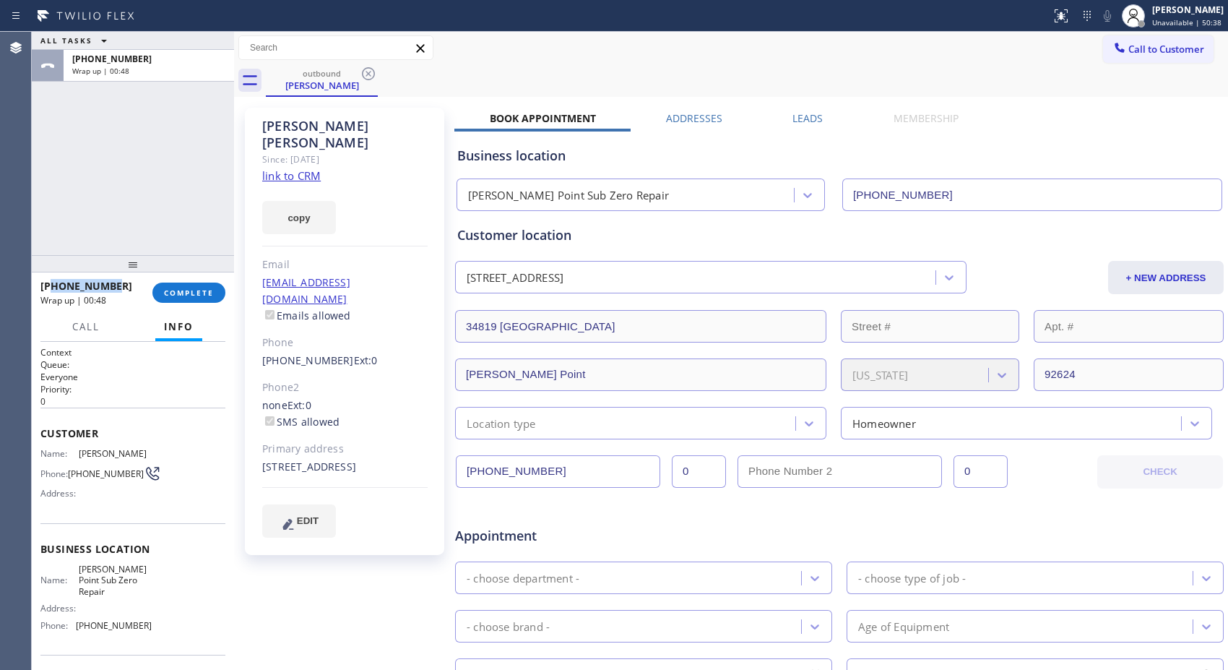
drag, startPoint x: 121, startPoint y: 282, endPoint x: 53, endPoint y: 286, distance: 68.0
click at [53, 286] on div "+18183898777" at bounding box center [91, 286] width 102 height 14
copy span "8183898777"
click at [186, 298] on span "COMPLETE" at bounding box center [189, 293] width 50 height 10
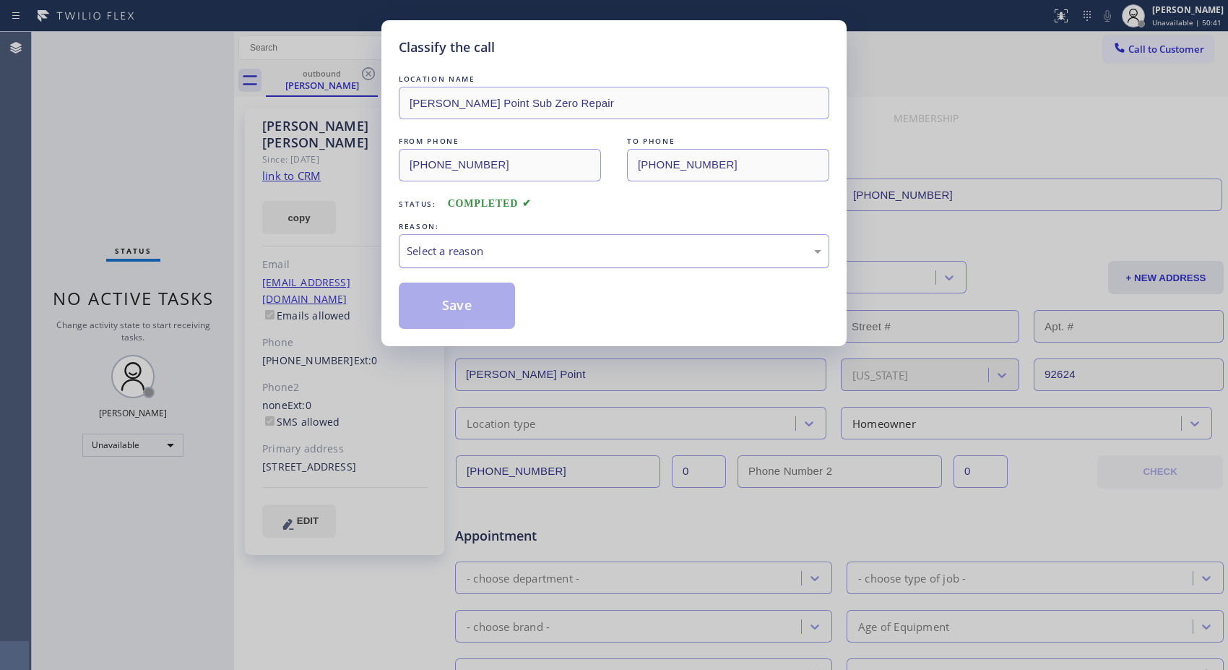
click at [725, 247] on div "Select a reason" at bounding box center [614, 251] width 415 height 17
click at [471, 314] on button "Save" at bounding box center [457, 305] width 116 height 46
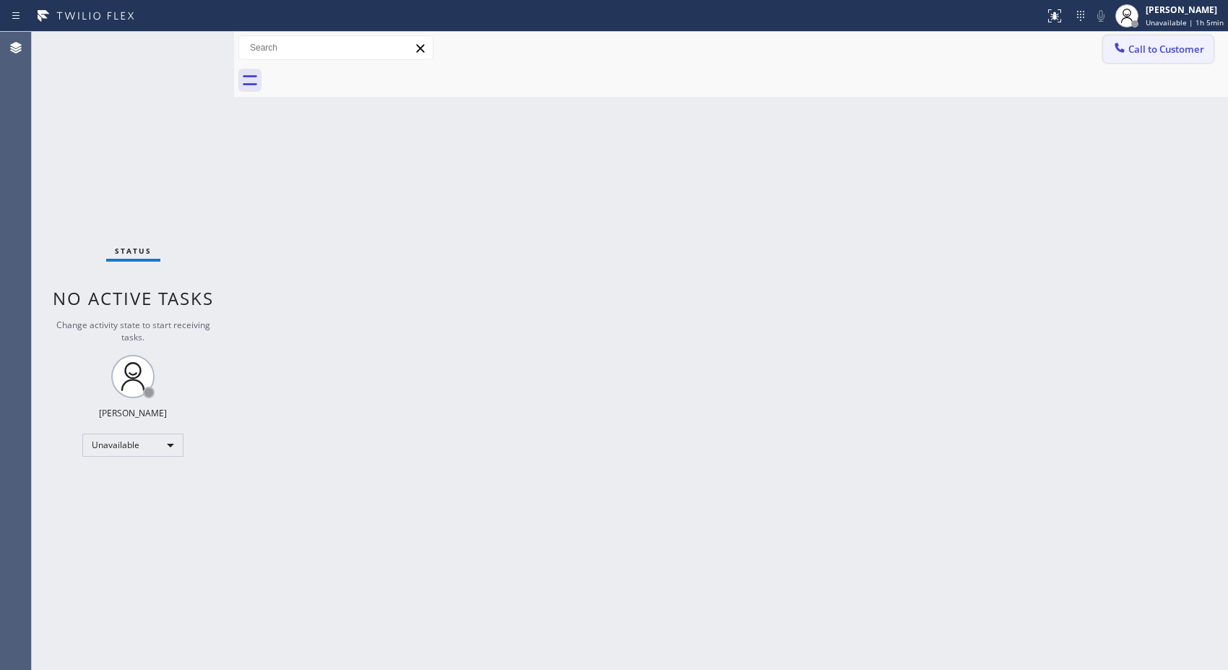
click at [1165, 56] on button "Call to Customer" at bounding box center [1158, 48] width 111 height 27
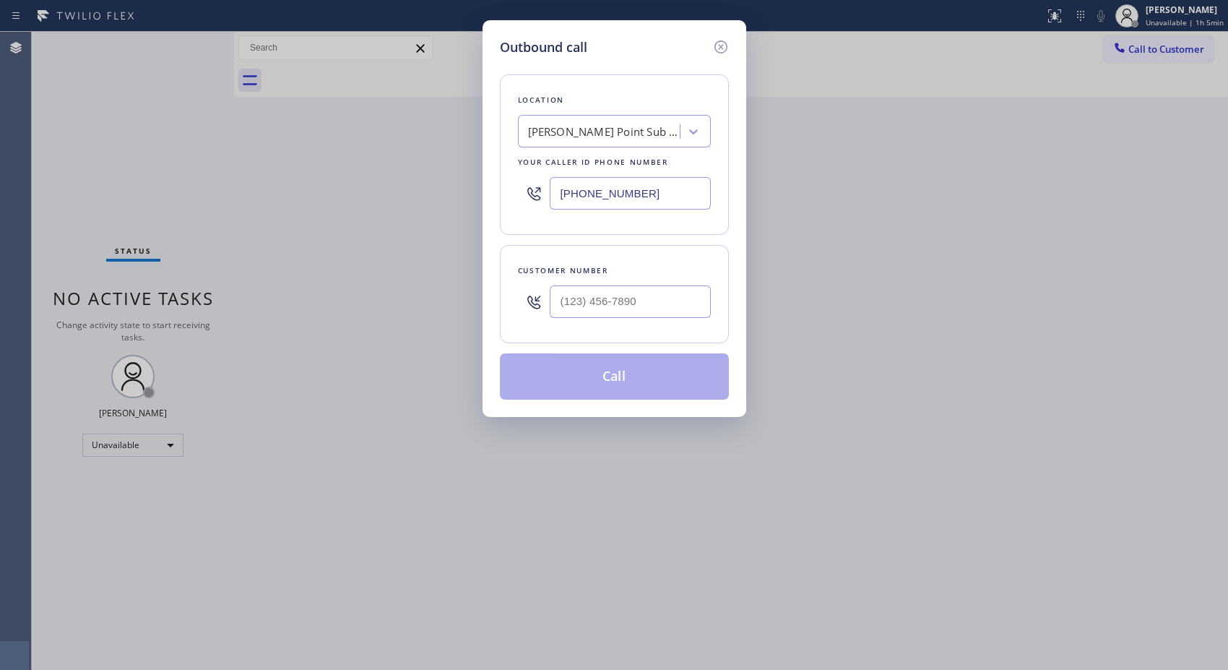
drag, startPoint x: 666, startPoint y: 284, endPoint x: 472, endPoint y: 279, distance: 193.7
click at [472, 279] on div "Outbound call Location Dana Point Sub Zero Repair Your caller id phone number (…" at bounding box center [614, 335] width 1228 height 670
click at [621, 296] on input "(___) ___-____" at bounding box center [630, 301] width 161 height 33
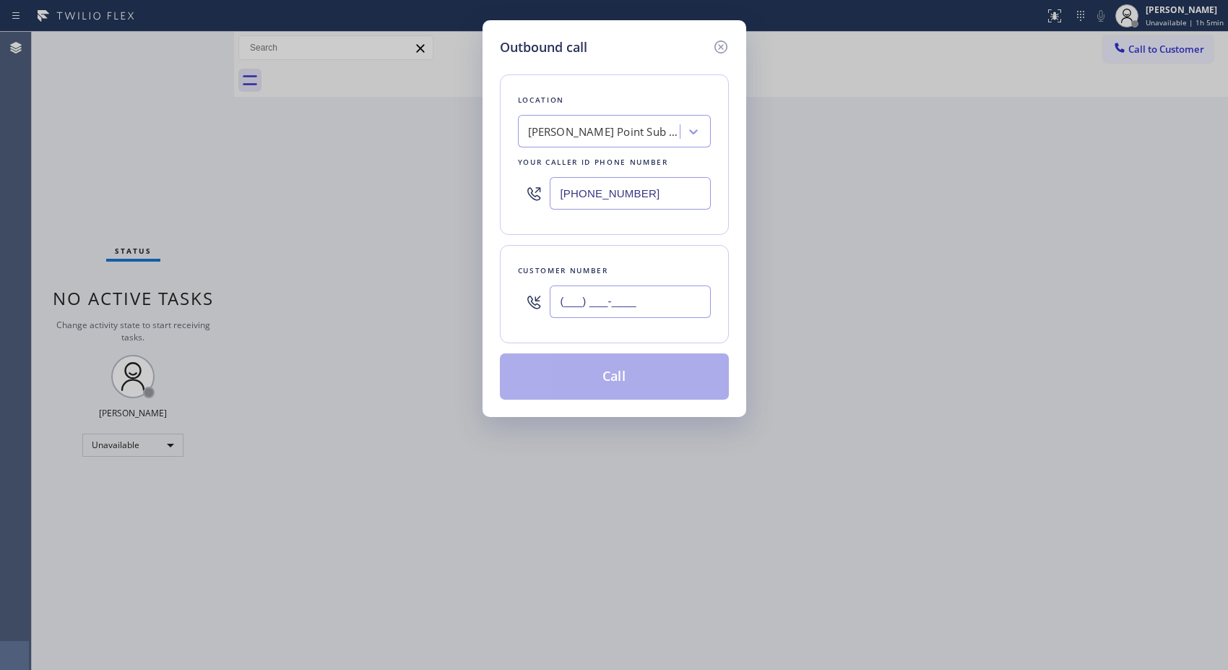
paste input "818) 389-8777"
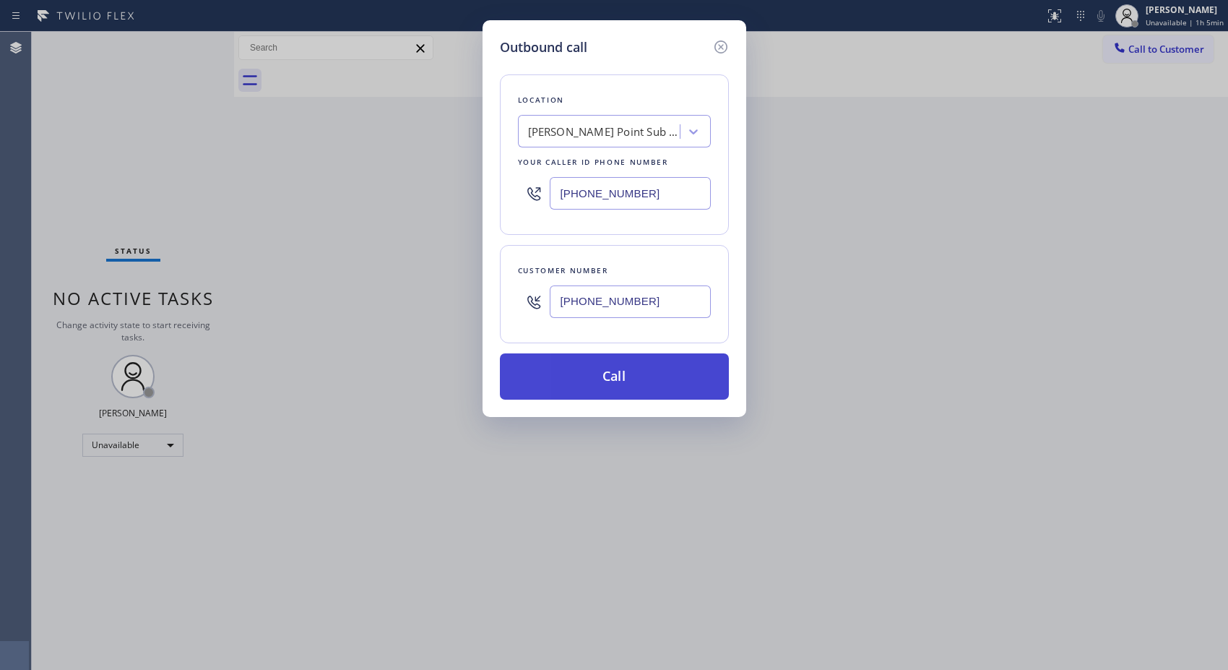
type input "(818) 389-8777"
click at [653, 392] on button "Call" at bounding box center [614, 376] width 229 height 46
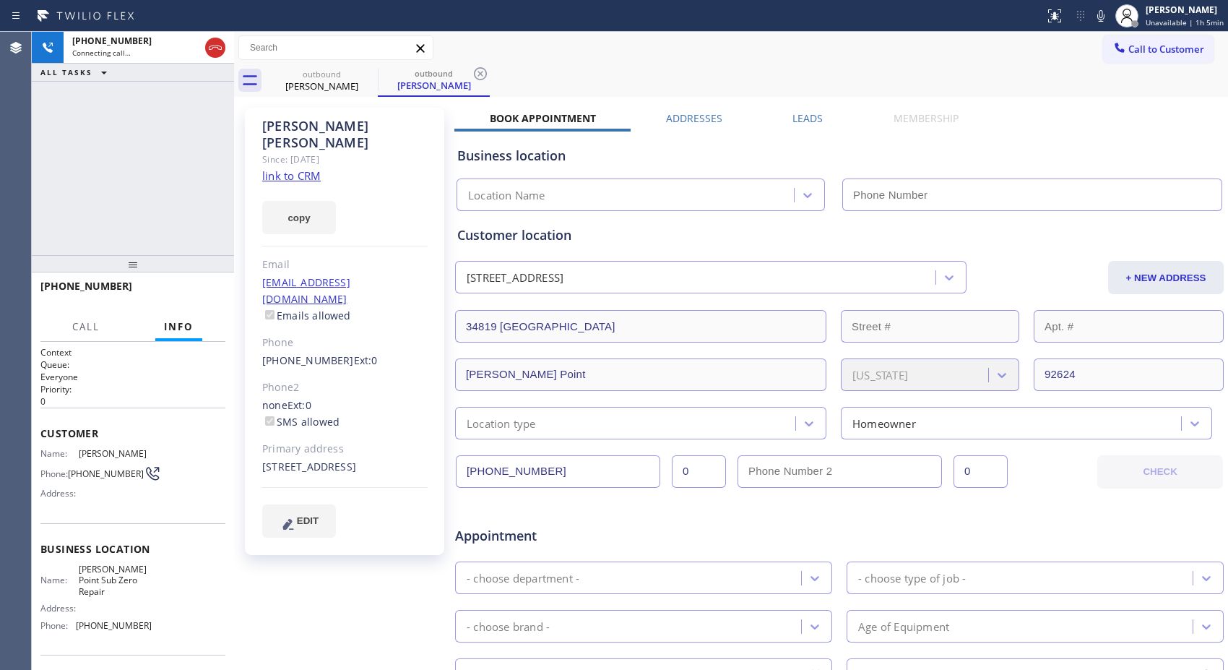
type input "(714) 215-9683"
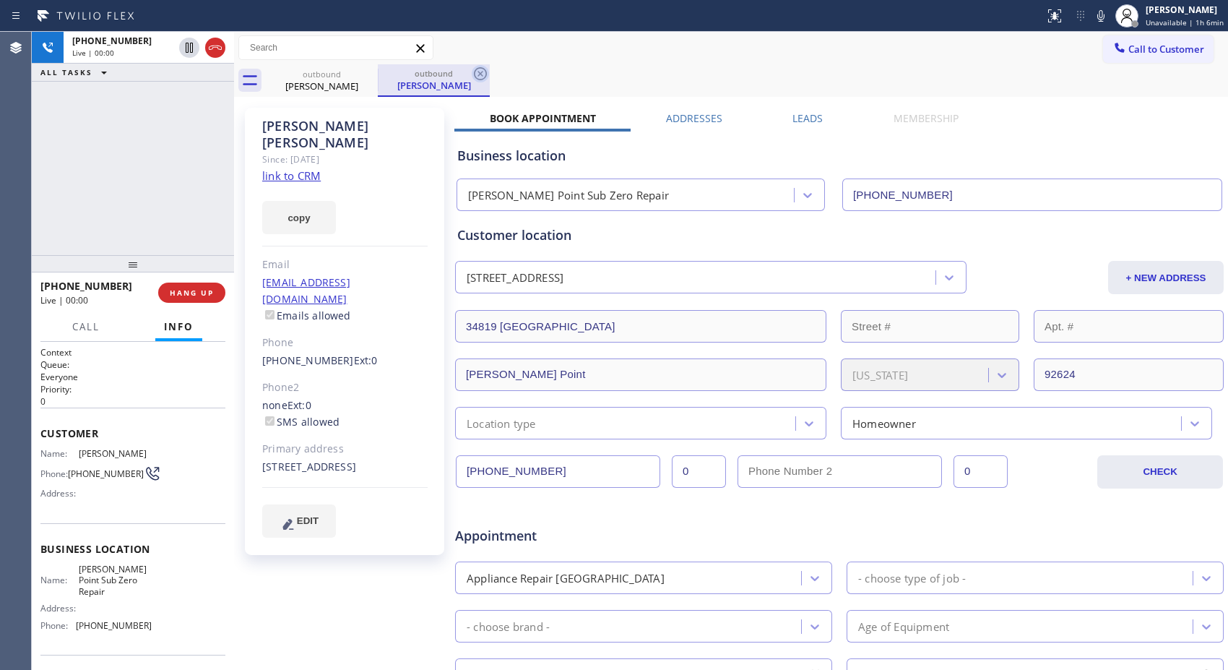
click at [478, 73] on icon at bounding box center [480, 73] width 17 height 17
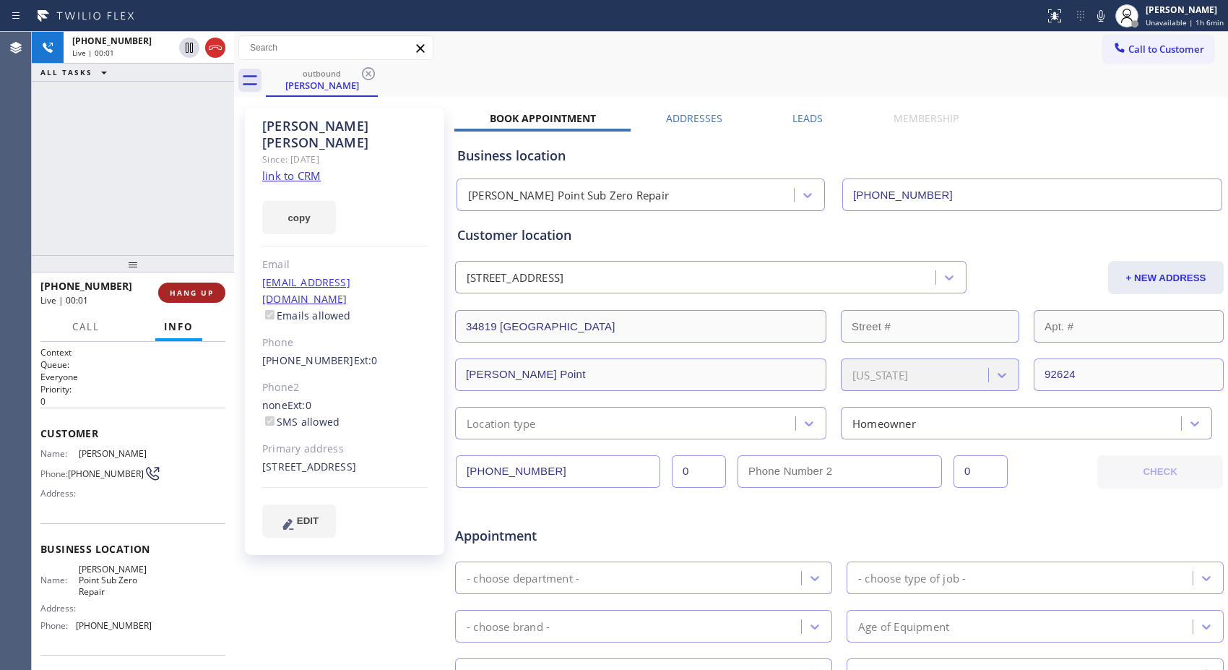
click at [207, 292] on span "HANG UP" at bounding box center [192, 293] width 44 height 10
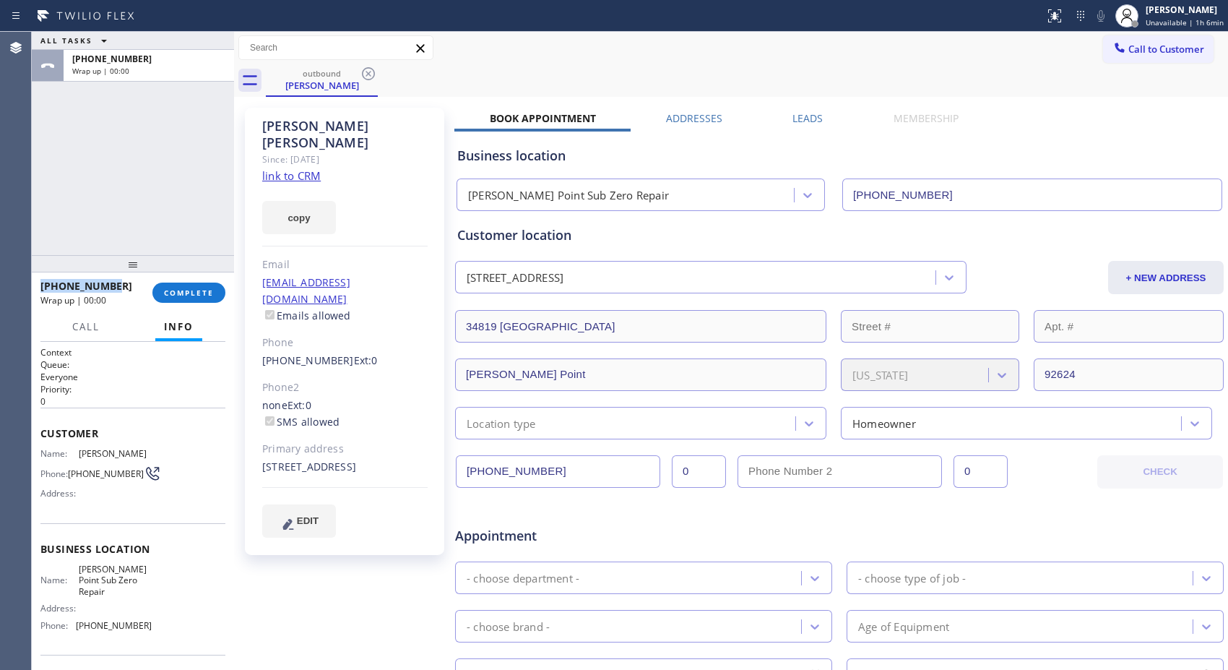
copy span "+18183898777"
drag, startPoint x: 121, startPoint y: 286, endPoint x: 40, endPoint y: 290, distance: 80.3
click at [40, 290] on div "+18183898777" at bounding box center [91, 286] width 102 height 14
click at [186, 286] on button "COMPLETE" at bounding box center [188, 292] width 73 height 20
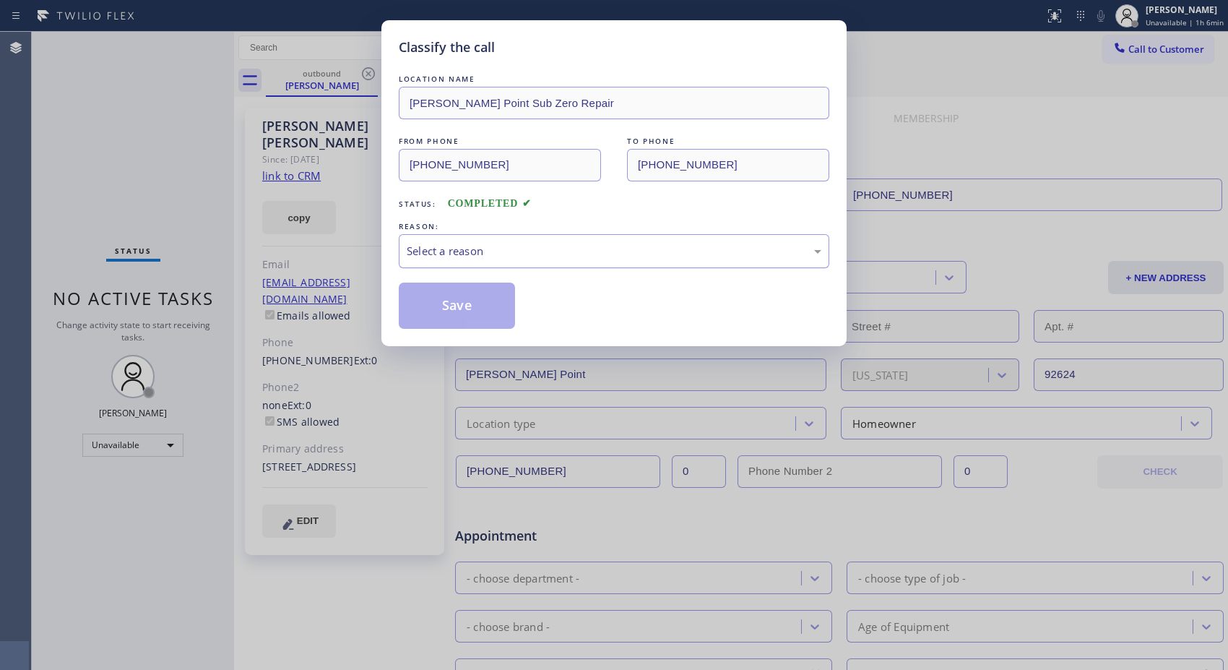
click at [558, 253] on div "Select a reason" at bounding box center [614, 251] width 415 height 17
click at [487, 307] on button "Save" at bounding box center [457, 305] width 116 height 46
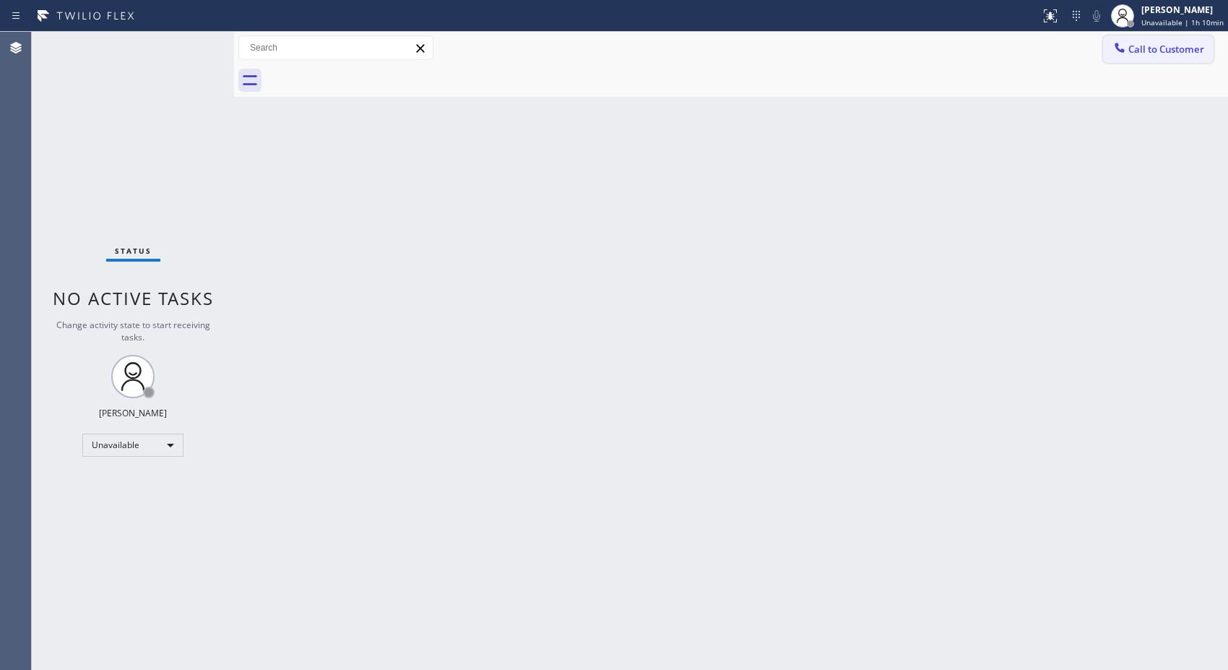
click at [1135, 44] on span "Call to Customer" at bounding box center [1166, 49] width 76 height 13
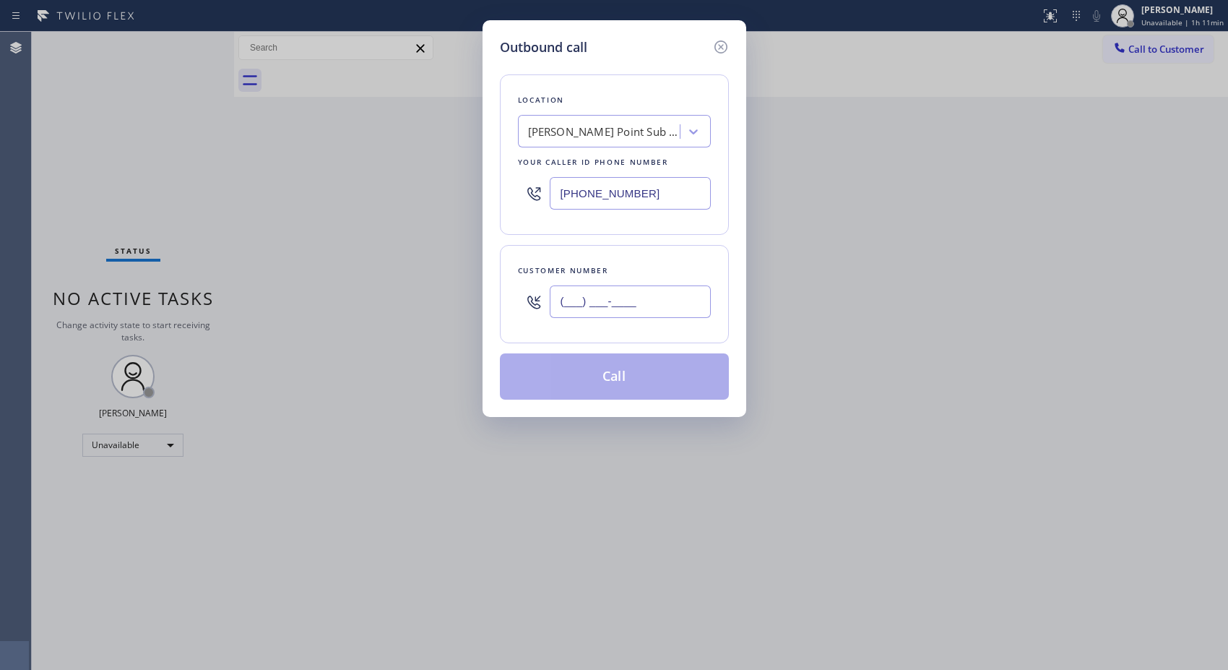
click at [591, 293] on input "(___) ___-____" at bounding box center [630, 301] width 161 height 33
paste input "323) 393-2108"
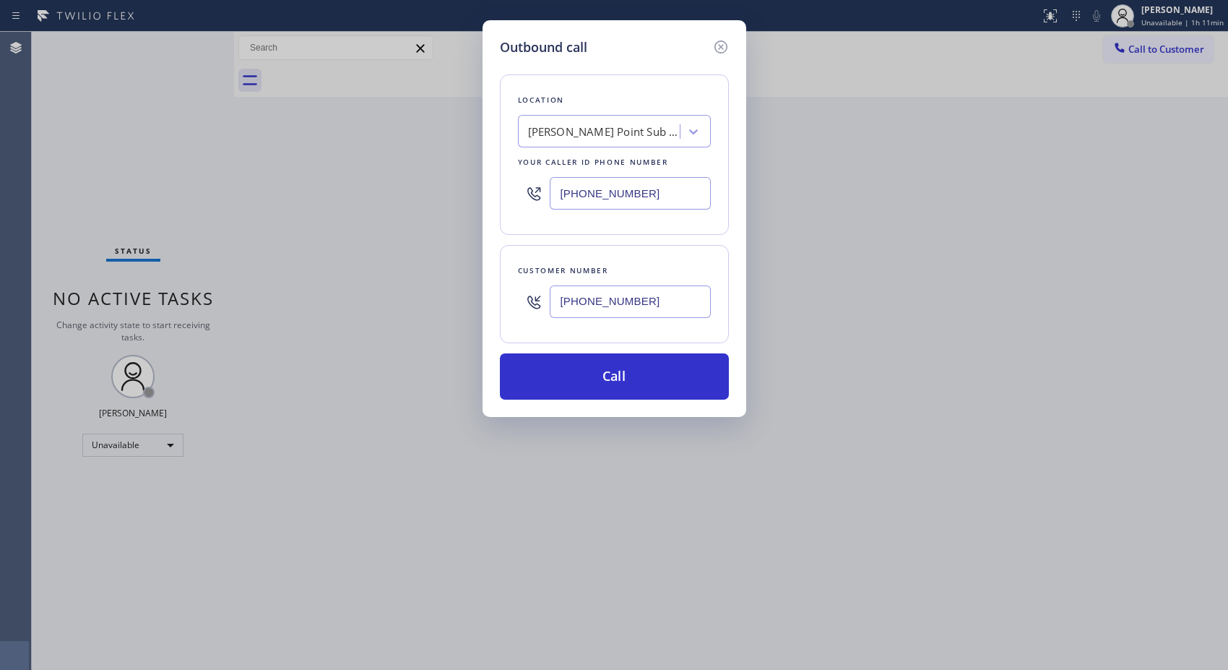
type input "(323) 393-2108"
click at [605, 138] on div "Dana Point Sub Zero Repair" at bounding box center [604, 132] width 152 height 17
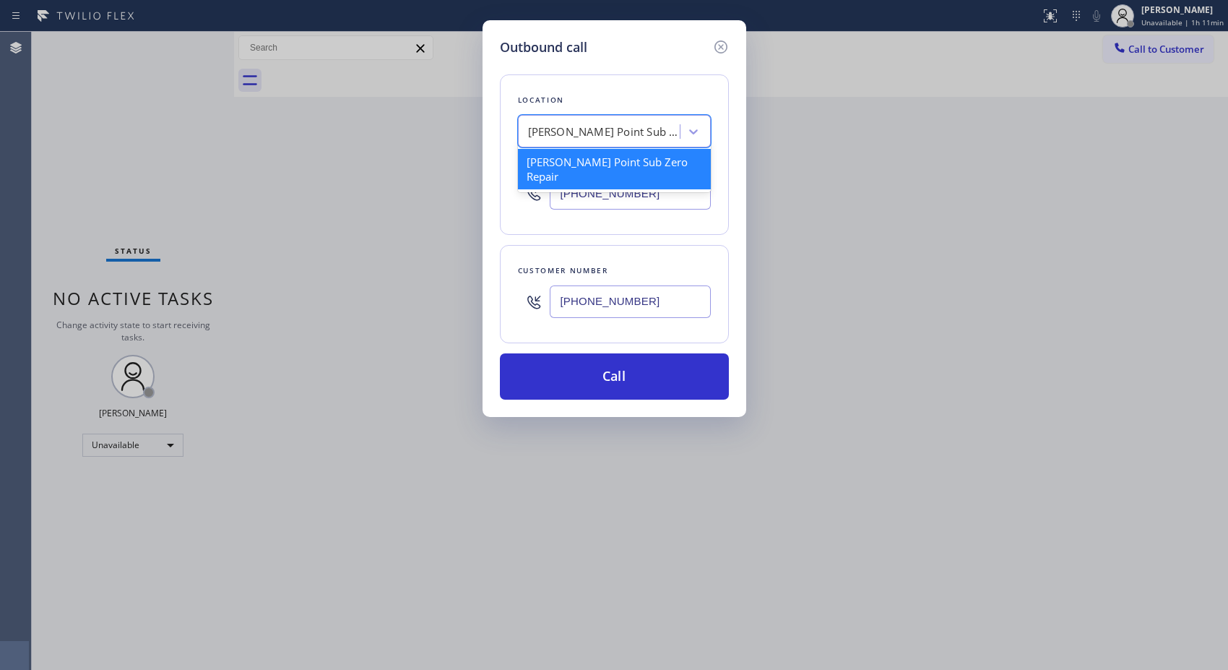
paste input "Best Sub Zero Repair Whittier"
click at [530, 134] on input "Best Sub Zero Repair Whittier" at bounding box center [599, 132] width 148 height 12
type input "Best Sub Zero Repair Whittier"
click at [568, 163] on div "Best Sub Zero Repair Whittier" at bounding box center [614, 162] width 193 height 26
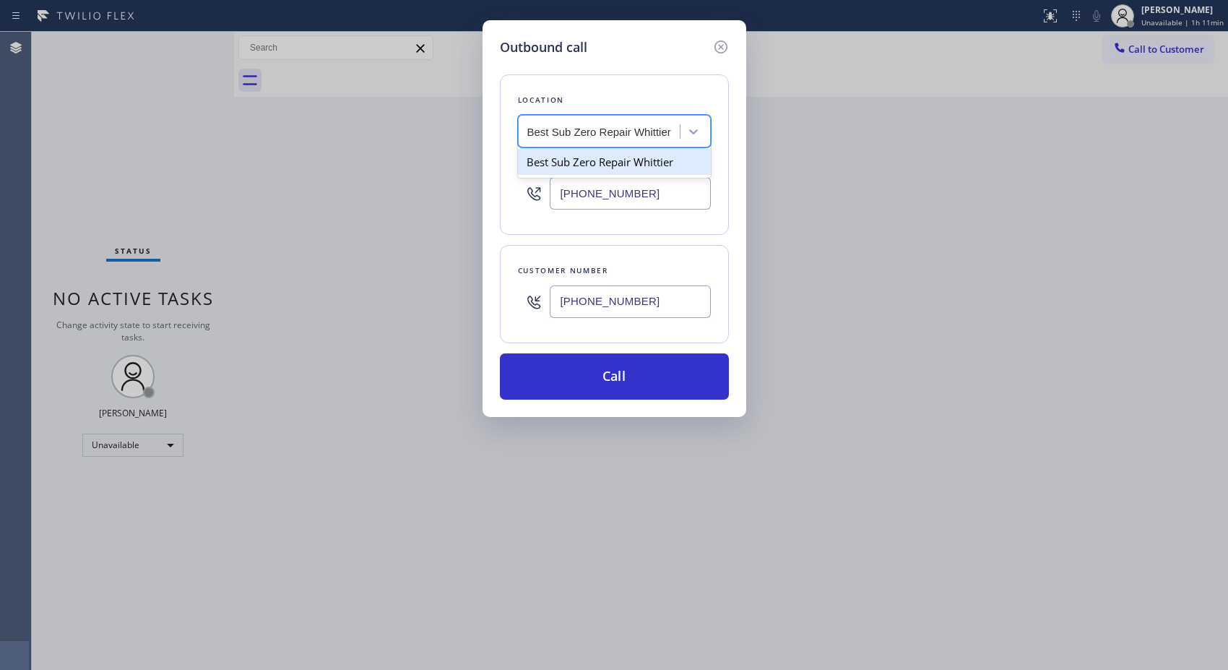
type input "(562) 455-4739"
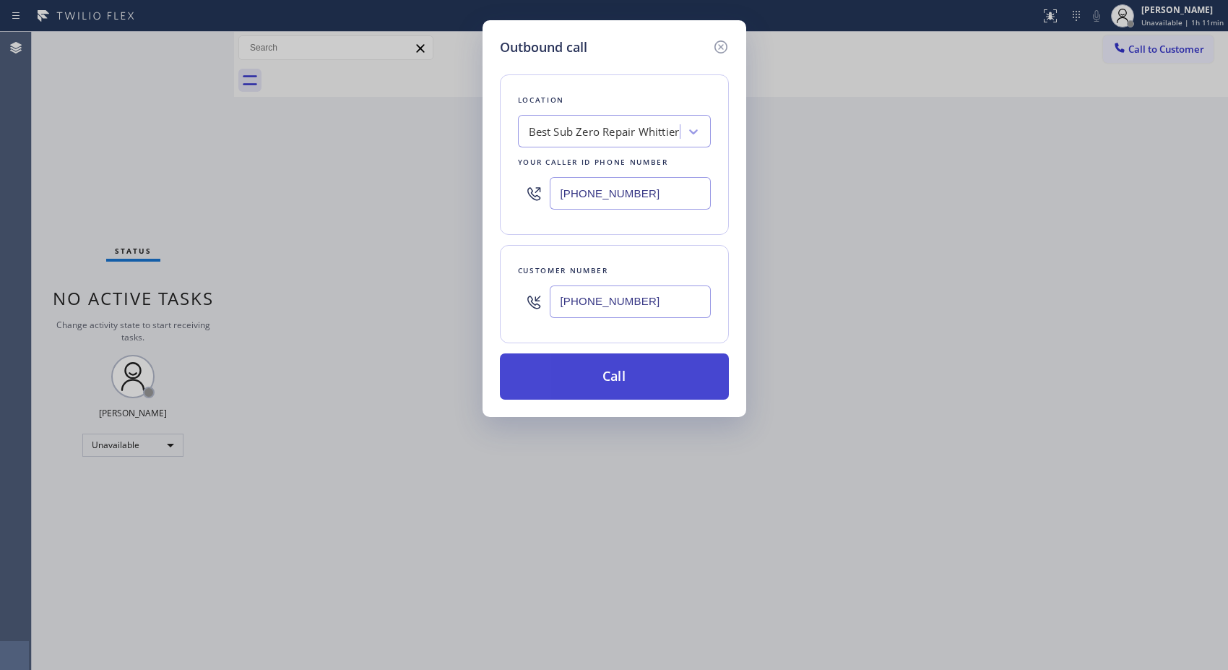
click at [630, 373] on button "Call" at bounding box center [614, 376] width 229 height 46
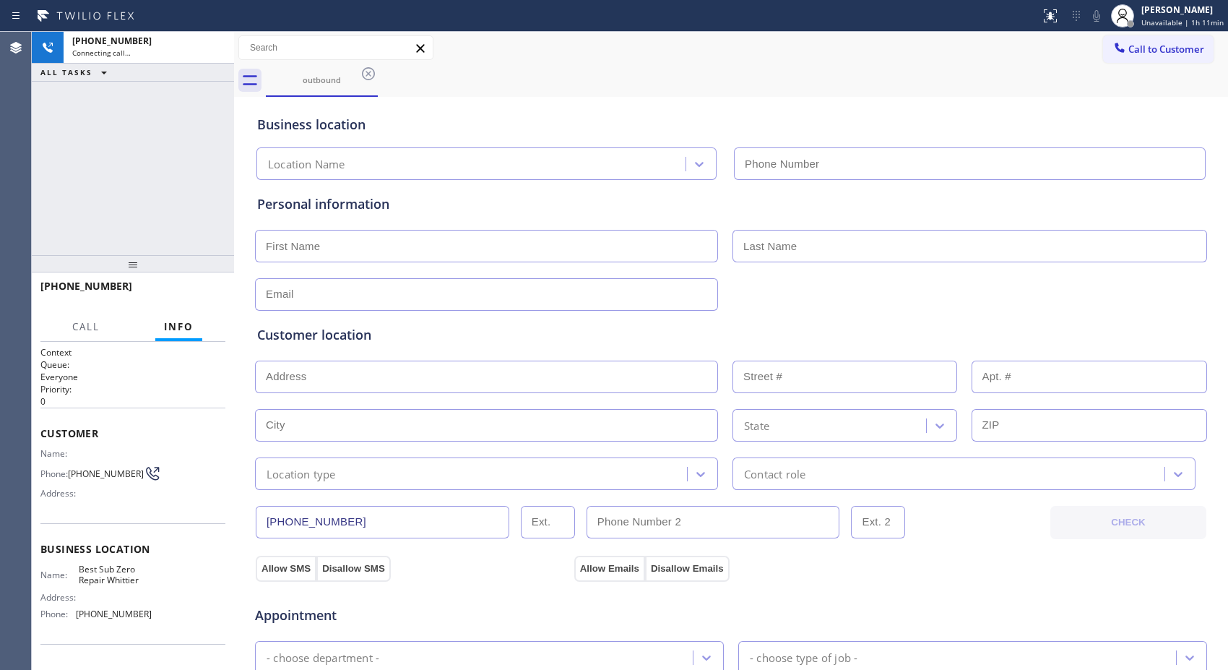
type input "(562) 455-4739"
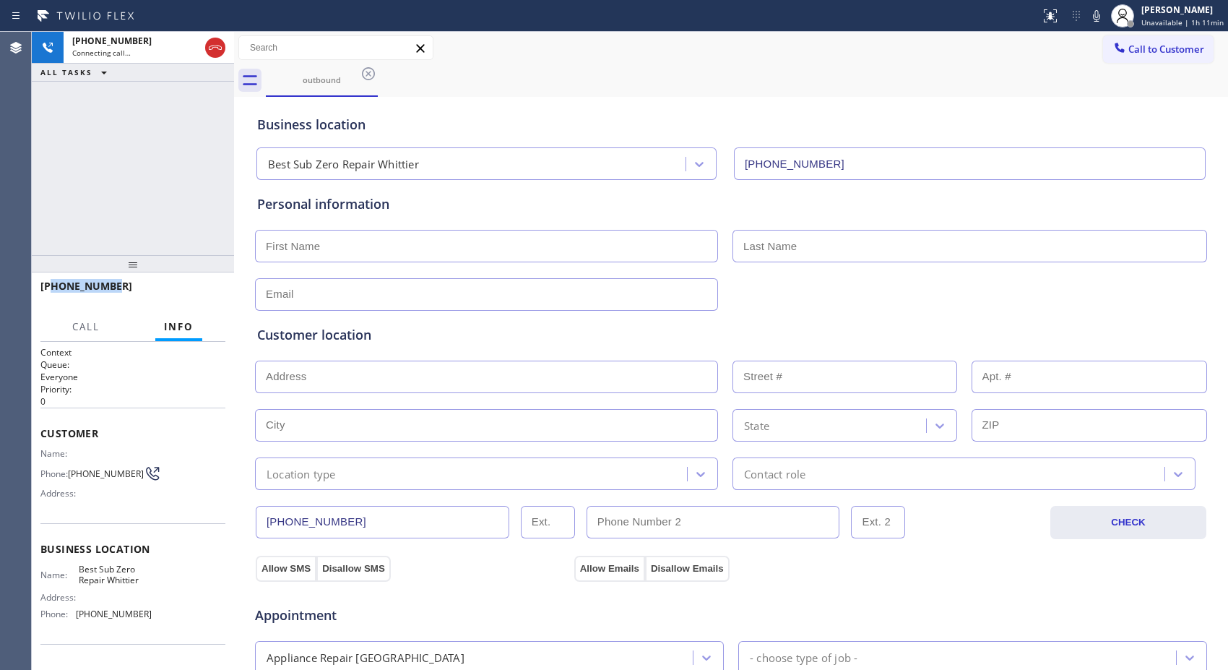
drag, startPoint x: 135, startPoint y: 292, endPoint x: 53, endPoint y: 286, distance: 82.6
click at [53, 286] on div "+13233932108" at bounding box center [127, 286] width 175 height 14
copy span "3233932108"
drag, startPoint x: 728, startPoint y: 77, endPoint x: 602, endPoint y: 99, distance: 127.6
click at [728, 77] on div "outbound" at bounding box center [747, 80] width 962 height 33
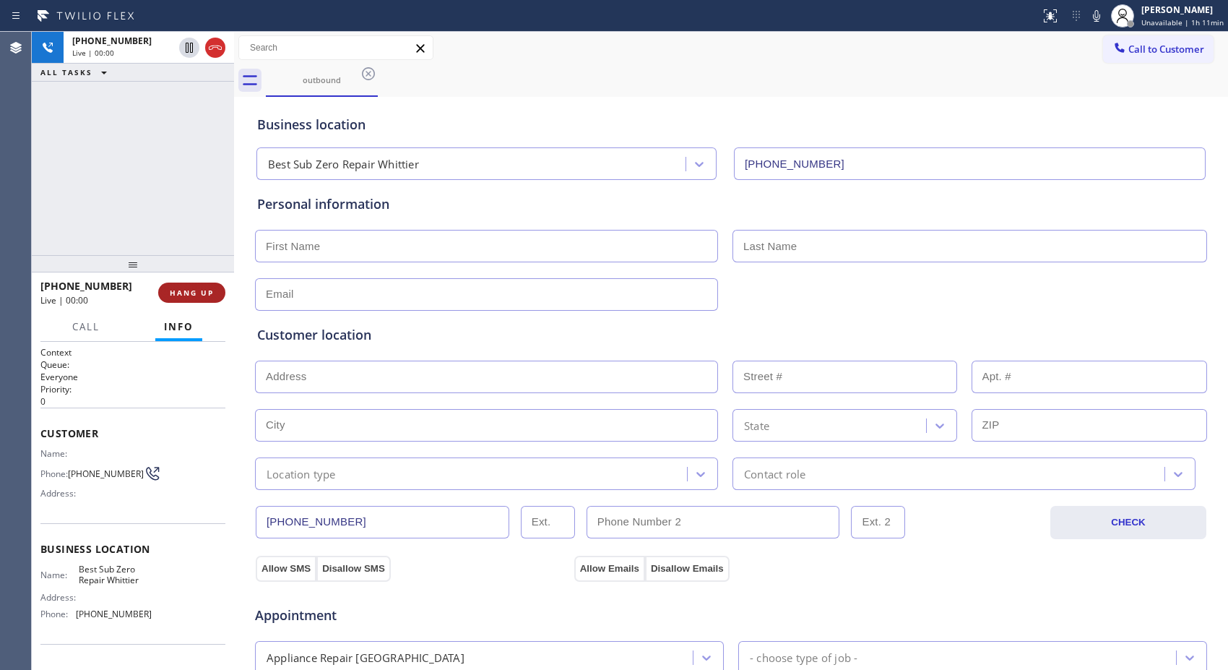
click at [182, 290] on span "HANG UP" at bounding box center [192, 293] width 44 height 10
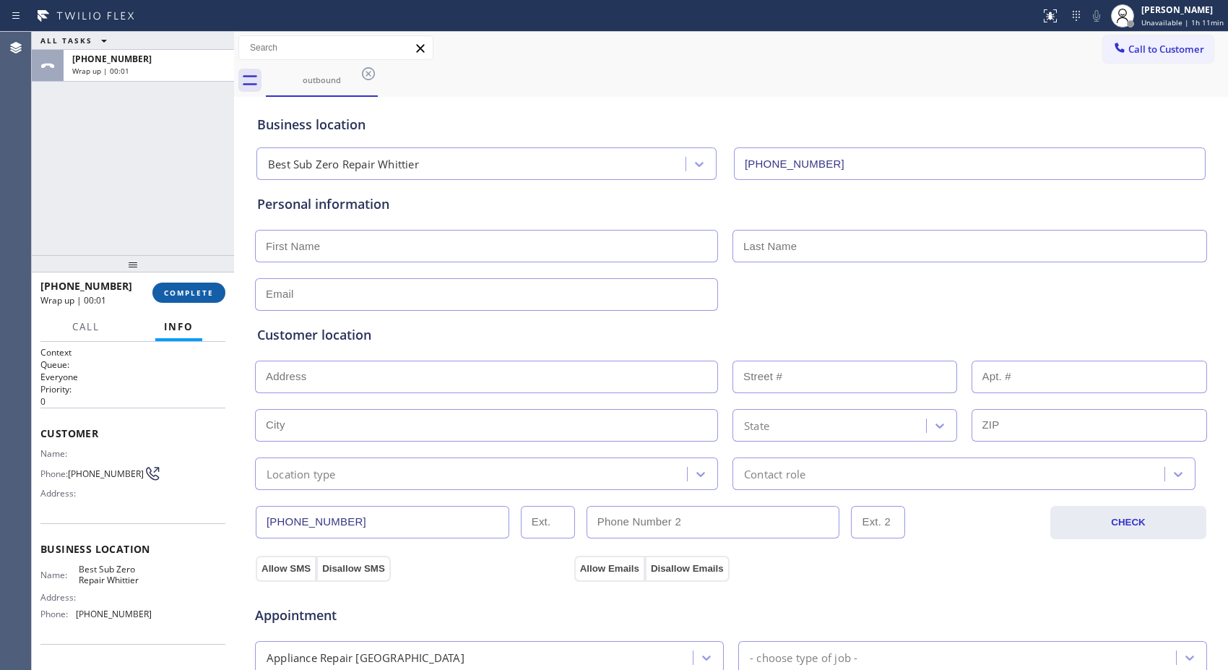
click at [195, 291] on span "COMPLETE" at bounding box center [189, 293] width 50 height 10
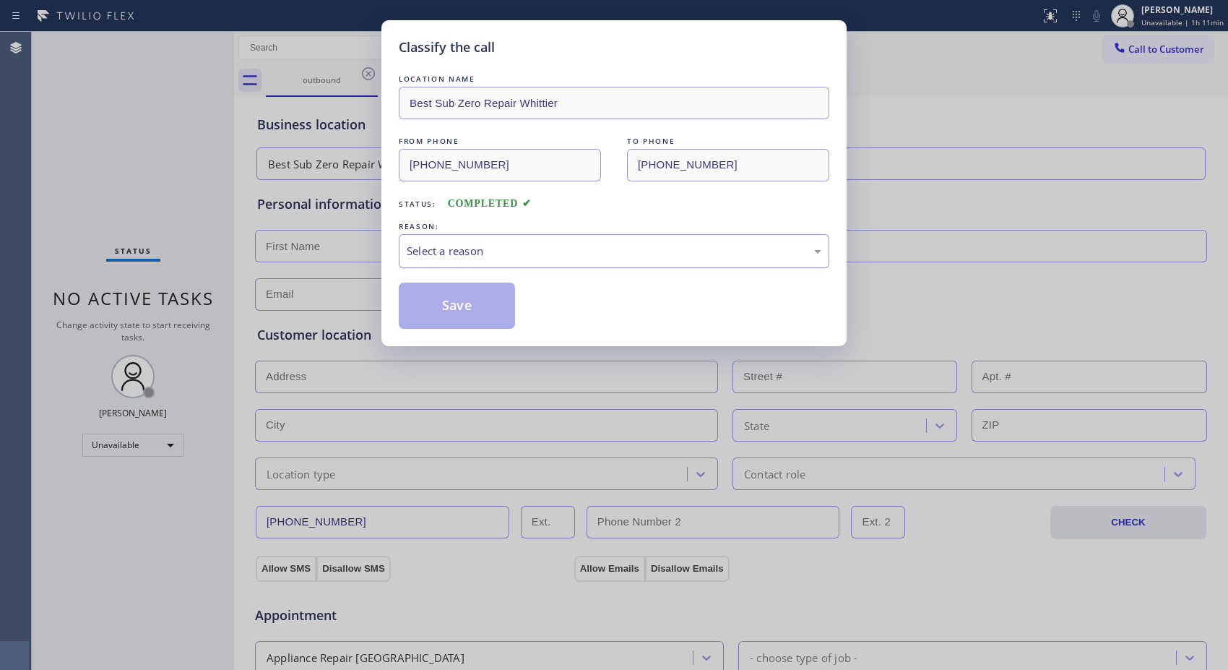
click at [489, 249] on div "Select a reason" at bounding box center [614, 251] width 415 height 17
click at [491, 324] on button "Save" at bounding box center [457, 305] width 116 height 46
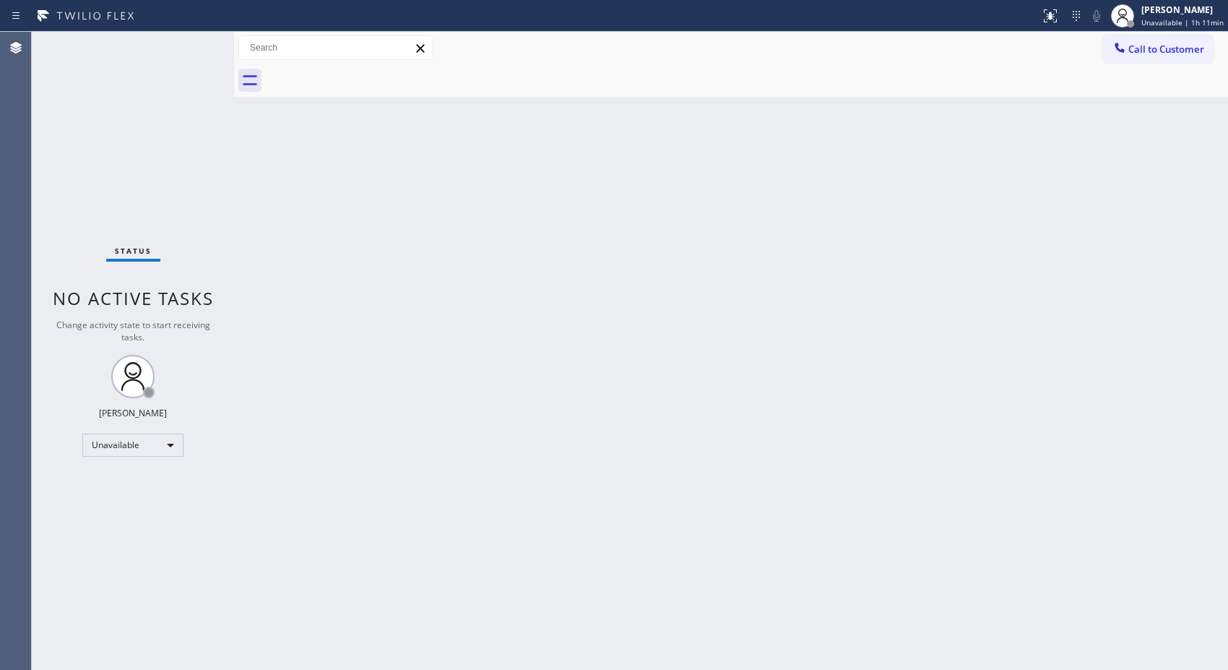
click at [524, 277] on div "Back to Dashboard Change Sender ID Customers Technicians Select a contact Outbo…" at bounding box center [731, 351] width 994 height 638
click at [1152, 45] on span "Call to Customer" at bounding box center [1166, 49] width 76 height 13
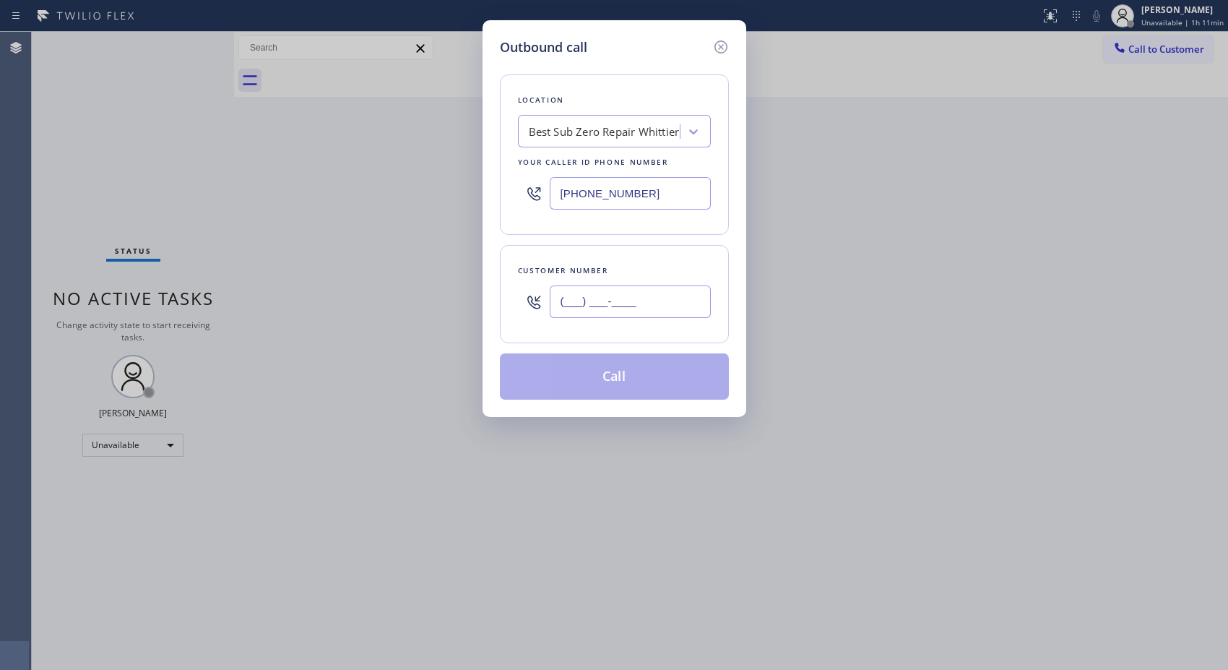
drag, startPoint x: 514, startPoint y: 280, endPoint x: 487, endPoint y: 275, distance: 27.9
click at [487, 275] on div "Outbound call Location Best Sub Zero Repair Whittier Your caller id phone numbe…" at bounding box center [615, 218] width 264 height 397
paste input "323) 393-2108"
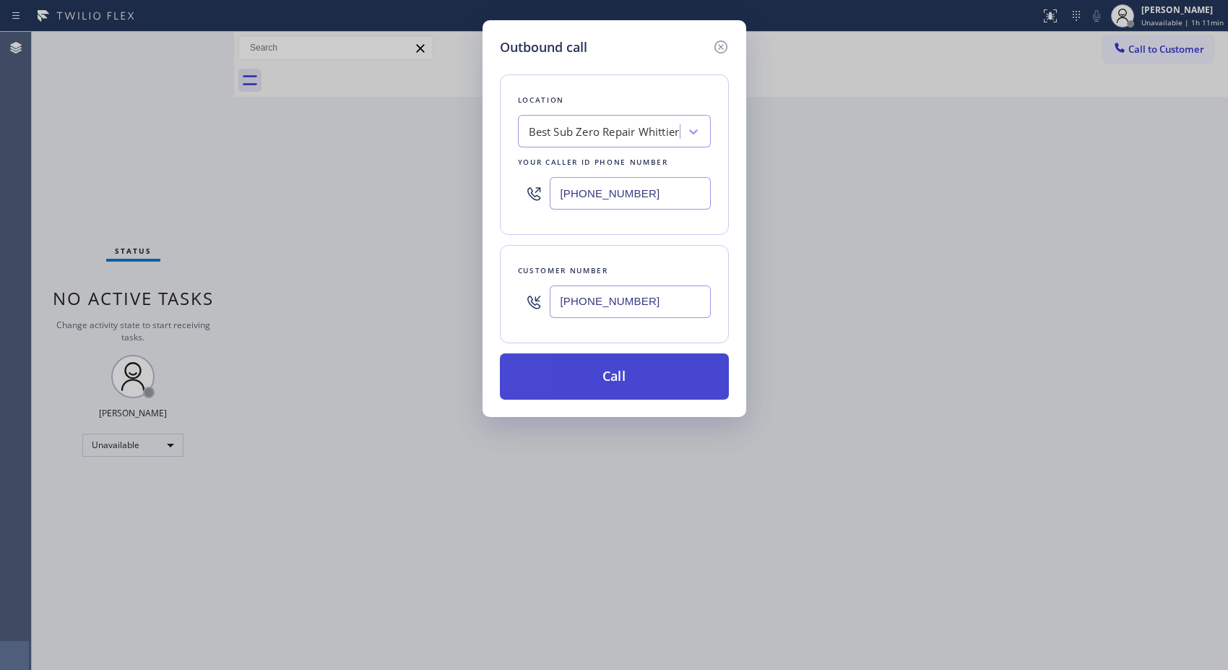
type input "(323) 393-2108"
click at [651, 386] on button "Call" at bounding box center [614, 376] width 229 height 46
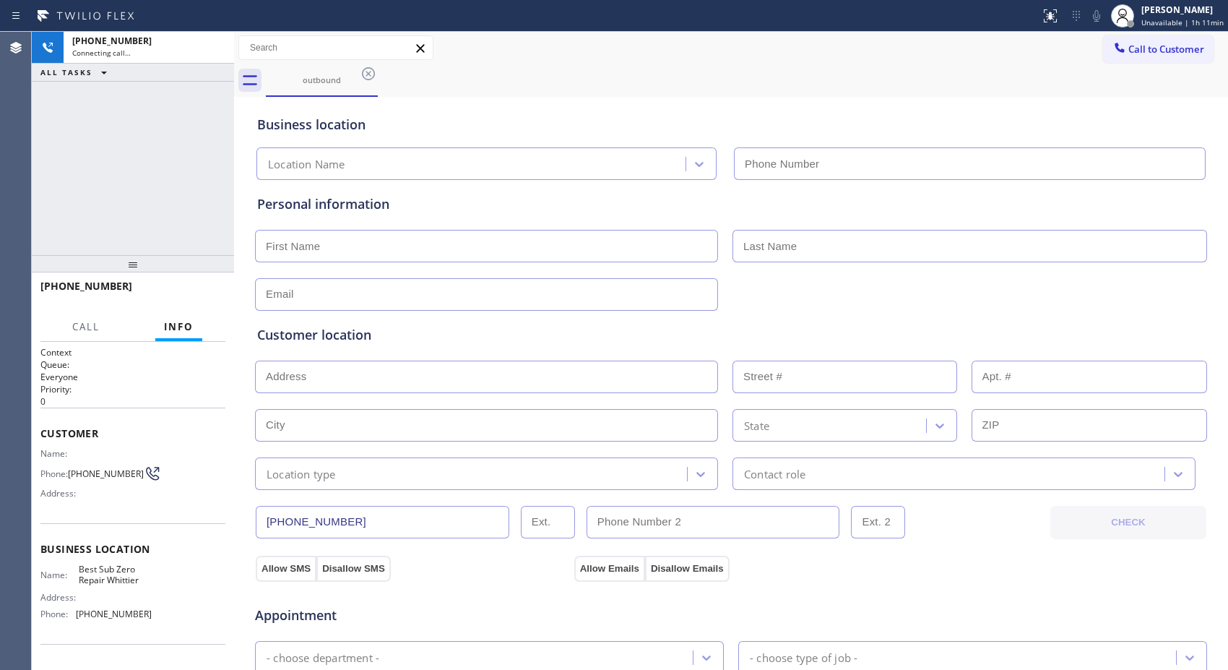
type input "(562) 455-4739"
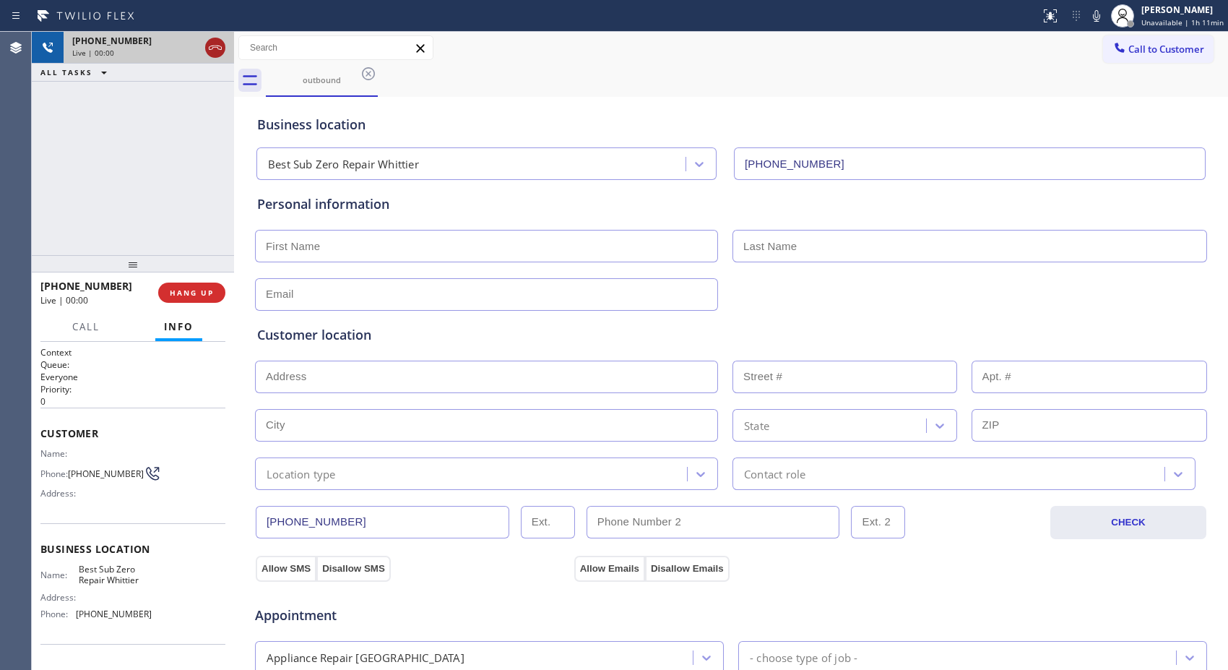
click at [214, 42] on icon at bounding box center [215, 47] width 17 height 17
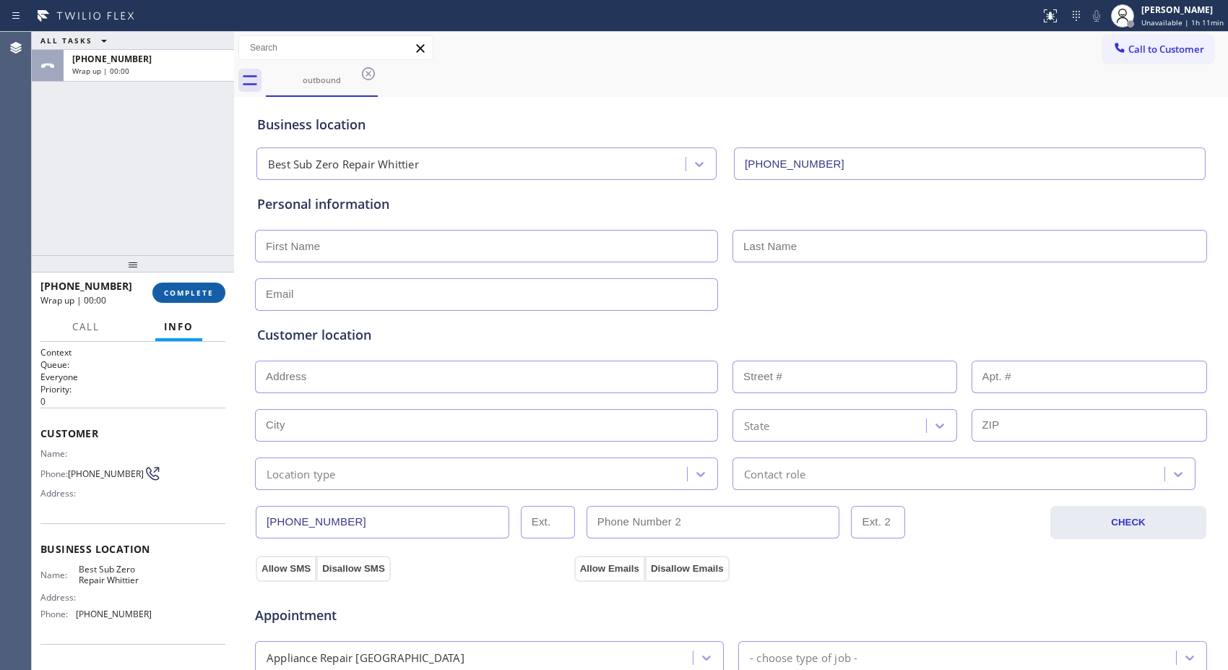
click at [195, 289] on span "COMPLETE" at bounding box center [189, 293] width 50 height 10
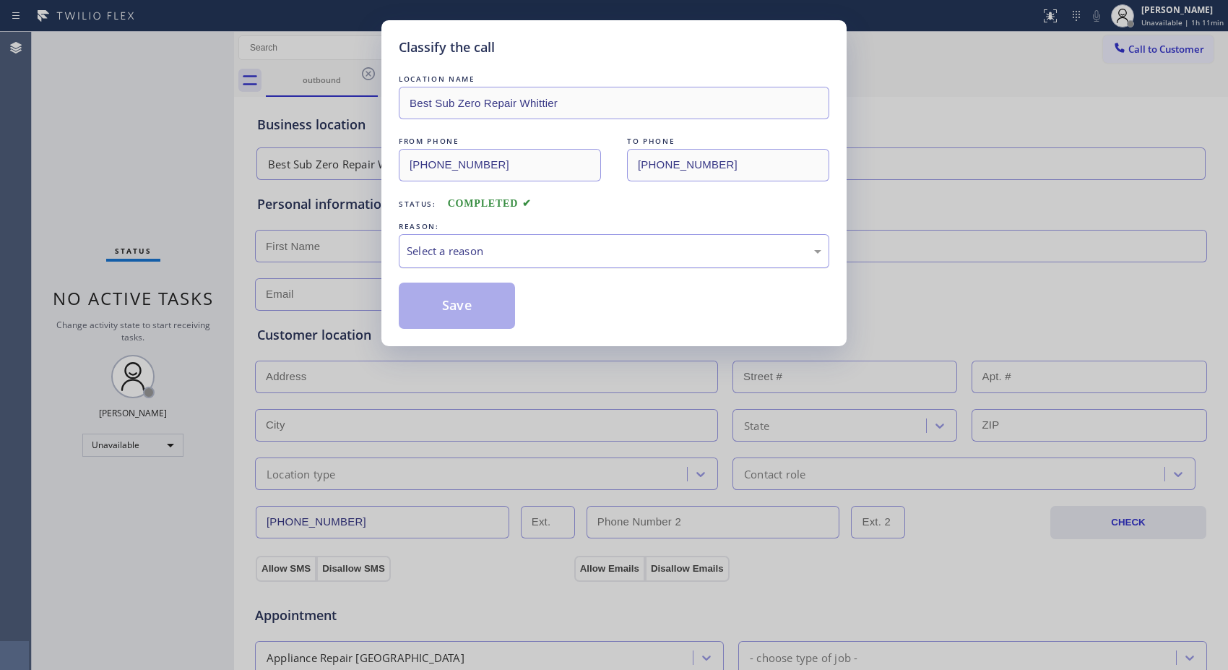
click at [574, 258] on div "Select a reason" at bounding box center [614, 251] width 415 height 17
click at [445, 297] on button "Save" at bounding box center [457, 305] width 116 height 46
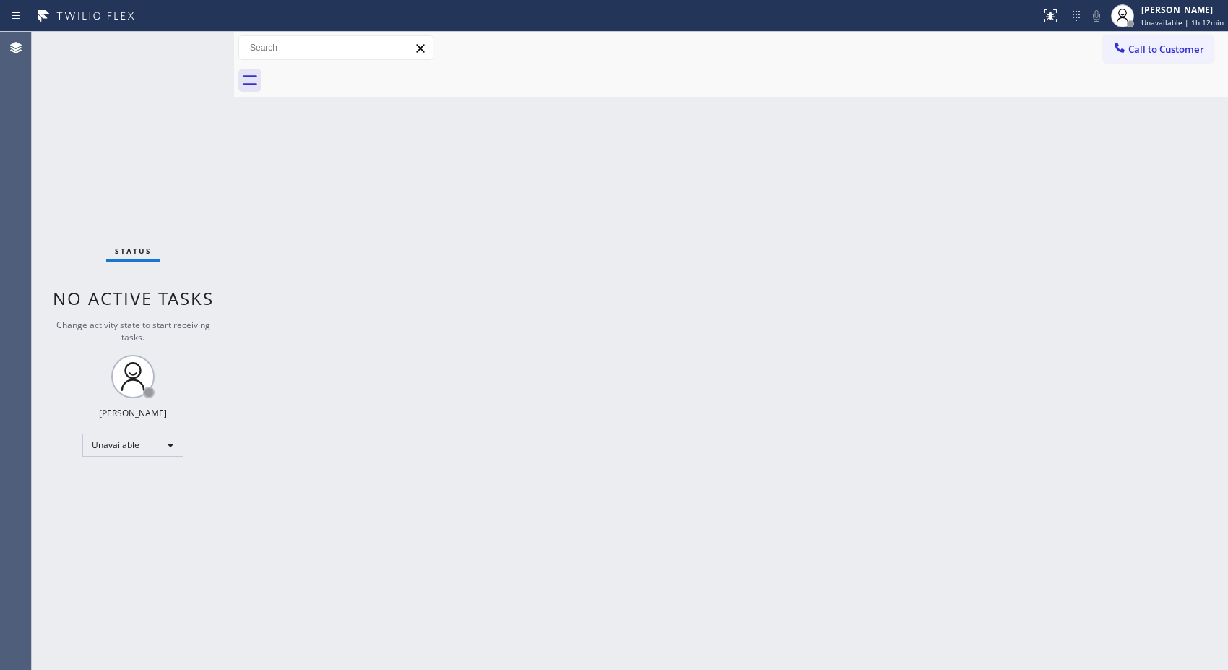
click at [839, 264] on div "Back to Dashboard Change Sender ID Customers Technicians Select a contact Outbo…" at bounding box center [731, 351] width 994 height 638
drag, startPoint x: 1159, startPoint y: 51, endPoint x: 948, endPoint y: 87, distance: 214.0
click at [1156, 51] on span "Call to Customer" at bounding box center [1166, 49] width 76 height 13
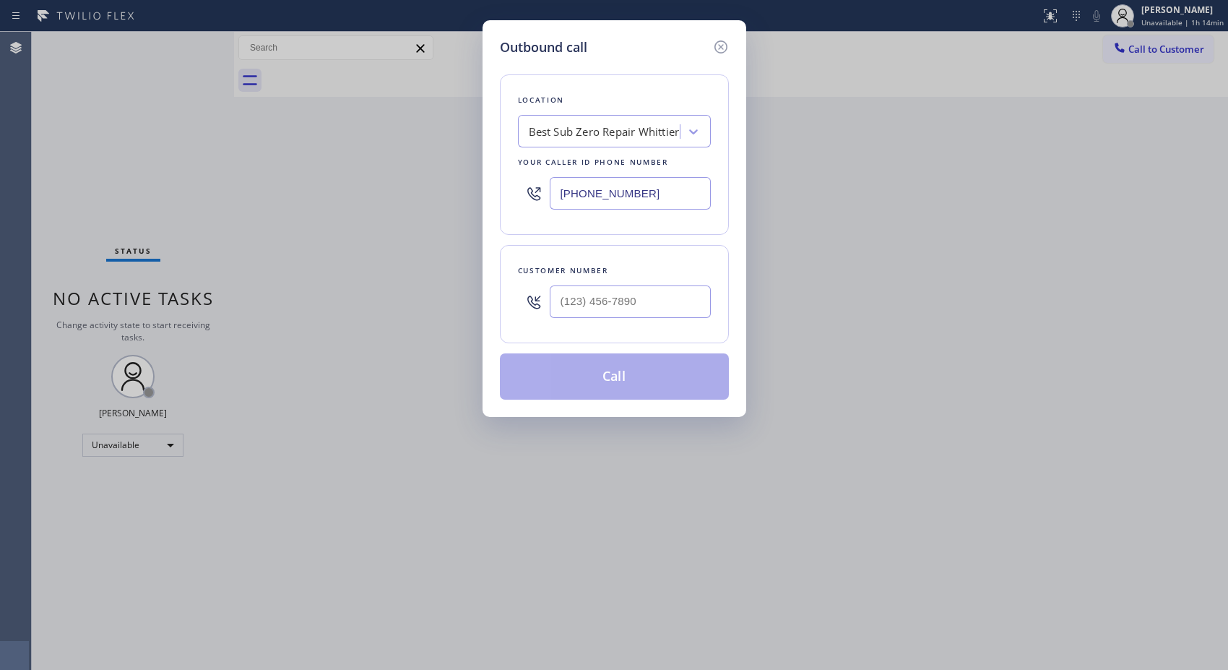
drag, startPoint x: 528, startPoint y: 173, endPoint x: 388, endPoint y: 71, distance: 173.7
click at [433, 143] on div "Outbound call Location Best Sub Zero Repair Whittier Your caller id phone numbe…" at bounding box center [614, 335] width 1228 height 670
paste input "855) 999-4417"
type input "(855) 999-4417"
click at [634, 302] on input "(___) ___-____" at bounding box center [630, 301] width 161 height 33
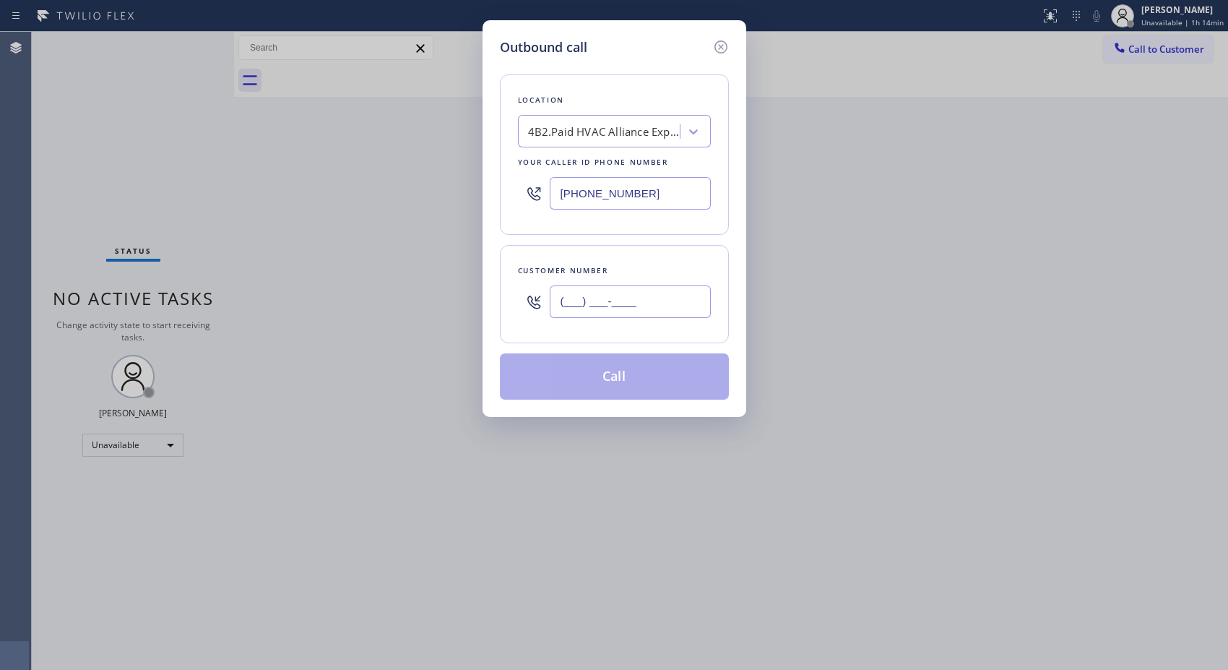
paste input "562) 844-2060"
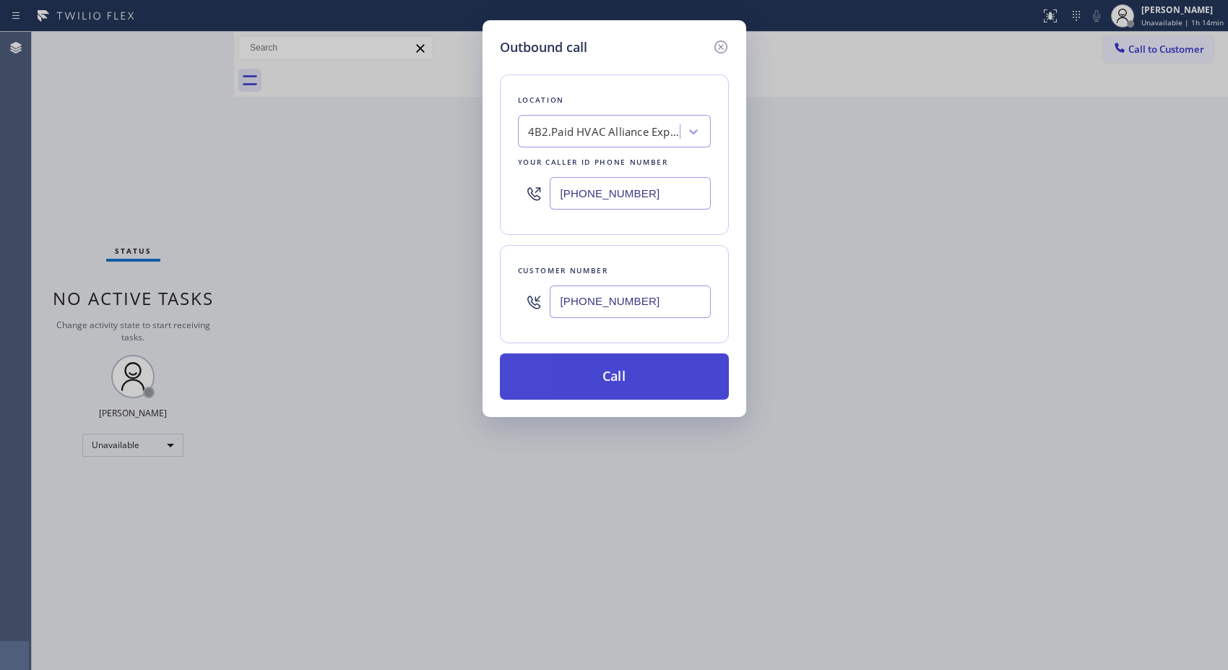
type input "(562) 844-2060"
click at [656, 386] on button "Call" at bounding box center [614, 376] width 229 height 46
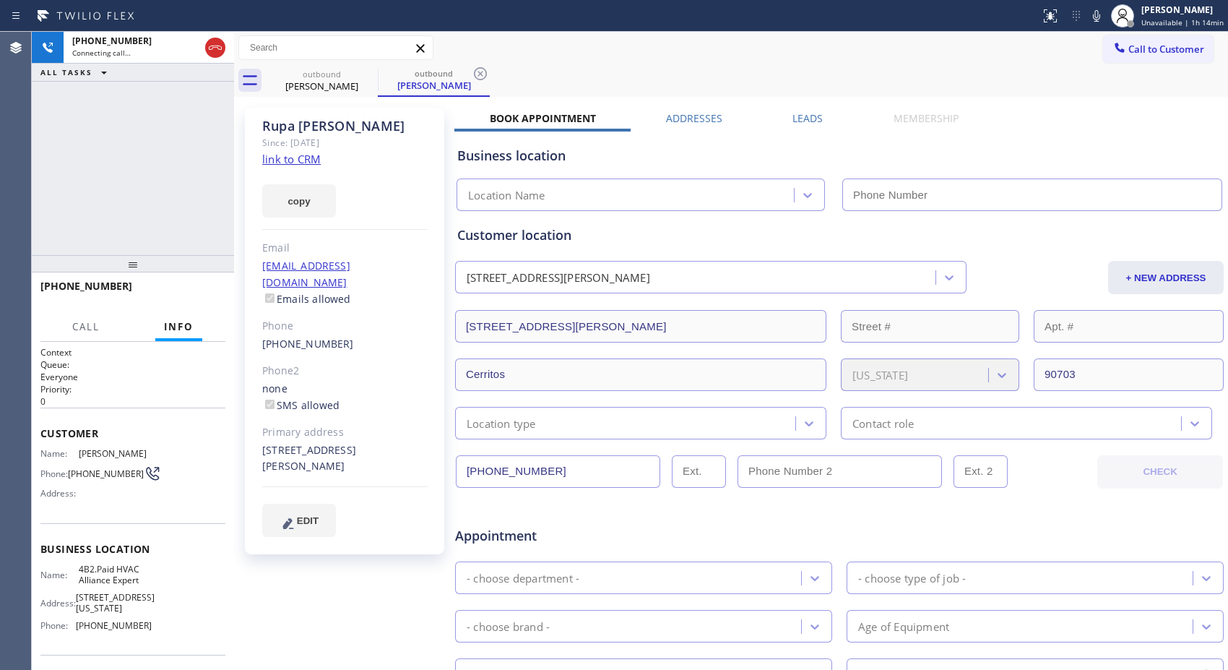
type input "(855) 999-4417"
click at [478, 73] on icon at bounding box center [480, 73] width 17 height 17
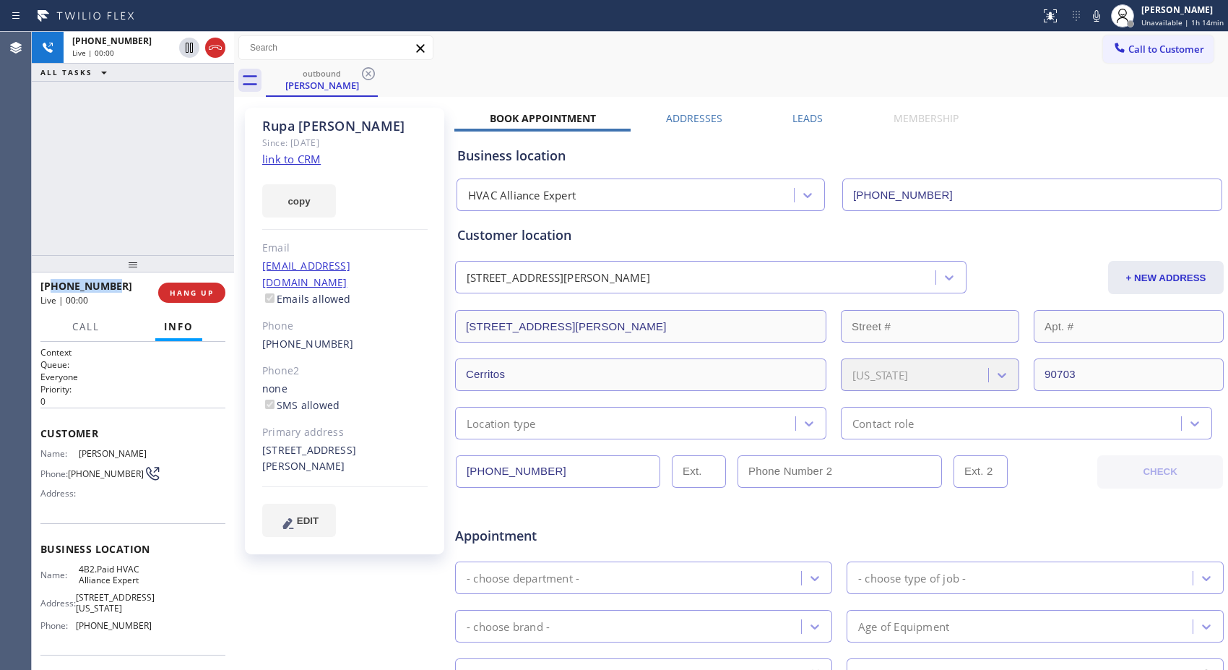
drag, startPoint x: 79, startPoint y: 283, endPoint x: 52, endPoint y: 280, distance: 27.6
click at [52, 280] on div "+15628442060" at bounding box center [94, 286] width 108 height 14
copy span "5628442060"
click at [204, 296] on span "HANG UP" at bounding box center [192, 293] width 44 height 10
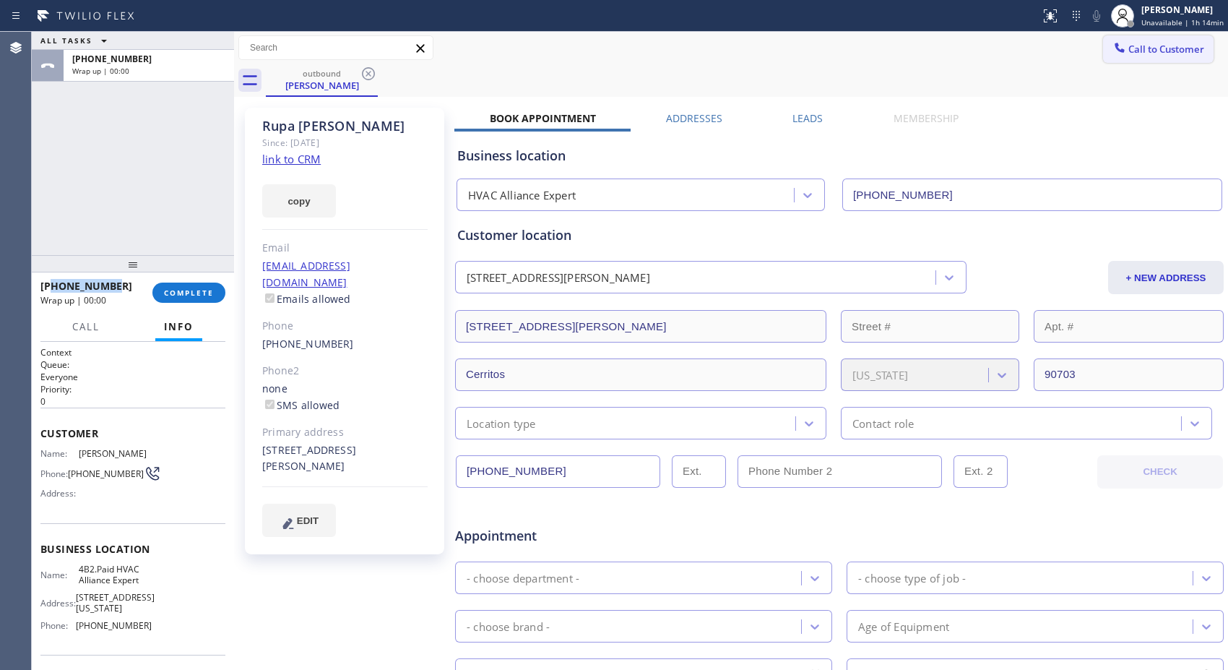
click at [1139, 60] on button "Call to Customer" at bounding box center [1158, 48] width 111 height 27
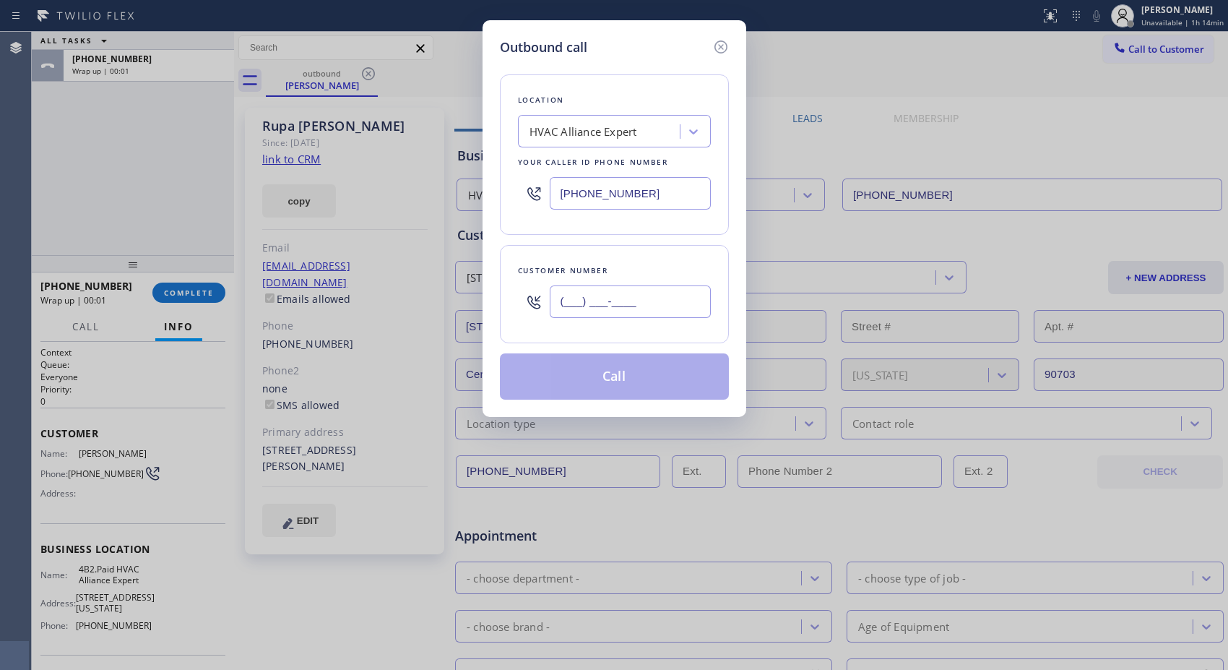
drag, startPoint x: 655, startPoint y: 293, endPoint x: 482, endPoint y: 293, distance: 173.4
click at [483, 293] on div "Outbound call Location HVAC Alliance Expert Your caller id phone number (855) 9…" at bounding box center [615, 218] width 264 height 397
paste input "562) 844-2060"
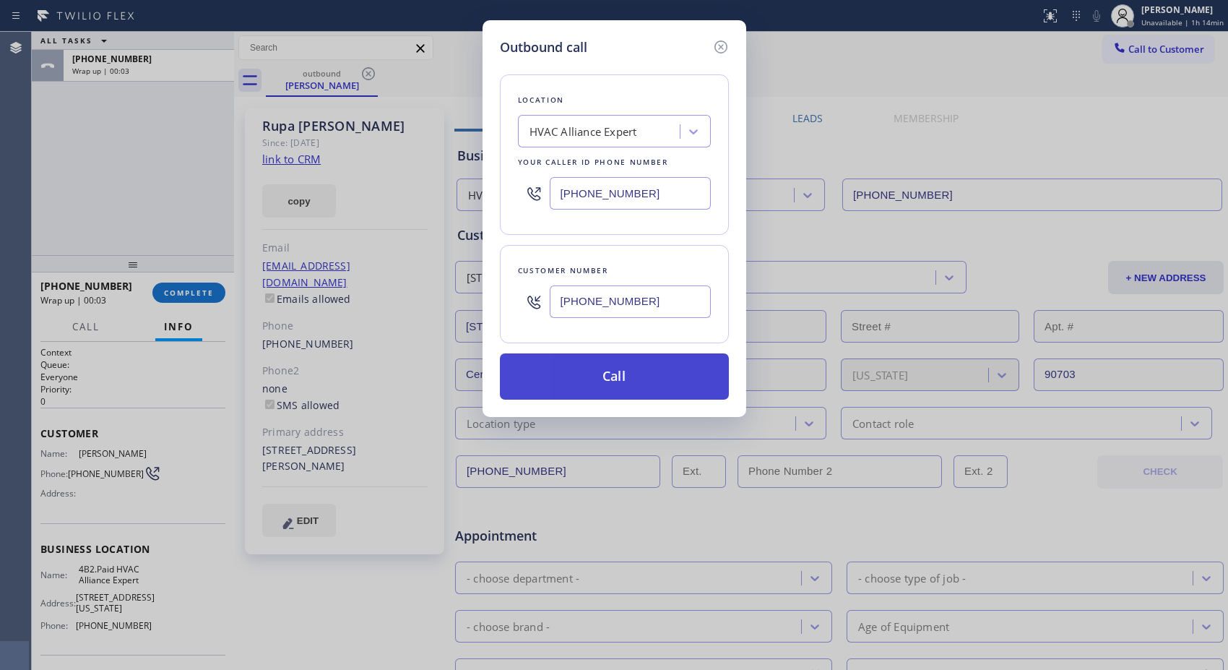
type input "(562) 844-2060"
click at [656, 388] on button "Call" at bounding box center [614, 376] width 229 height 46
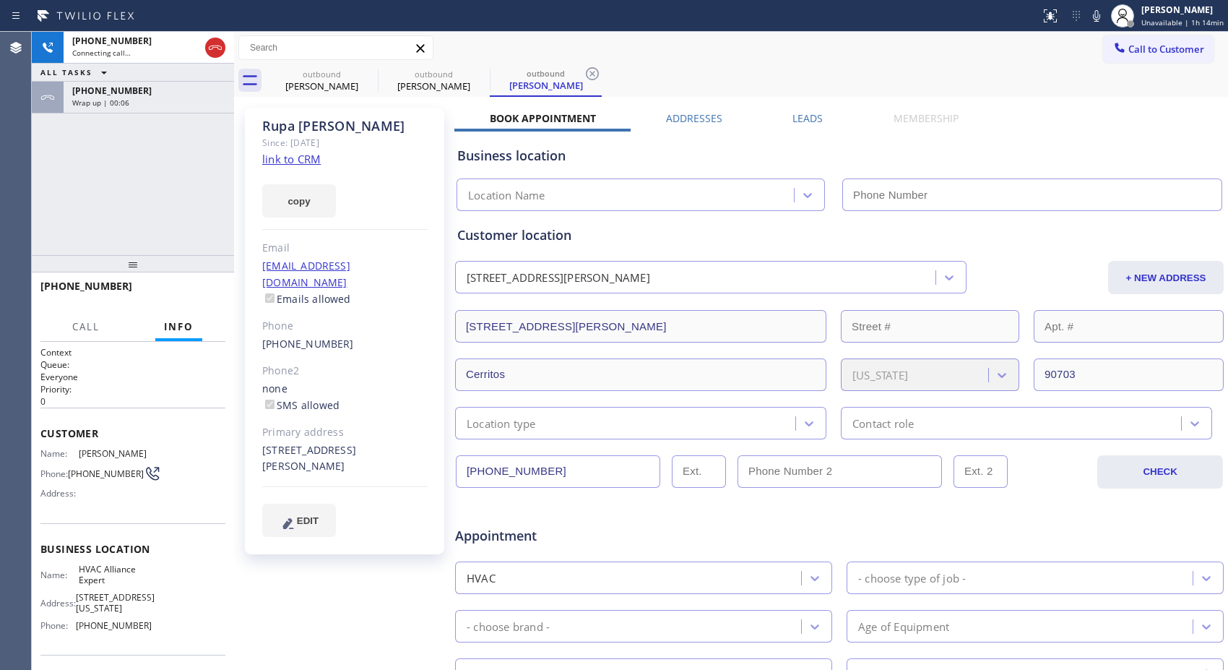
type input "(855) 999-4417"
click at [127, 105] on div "Wrap up | 00:33" at bounding box center [148, 103] width 153 height 10
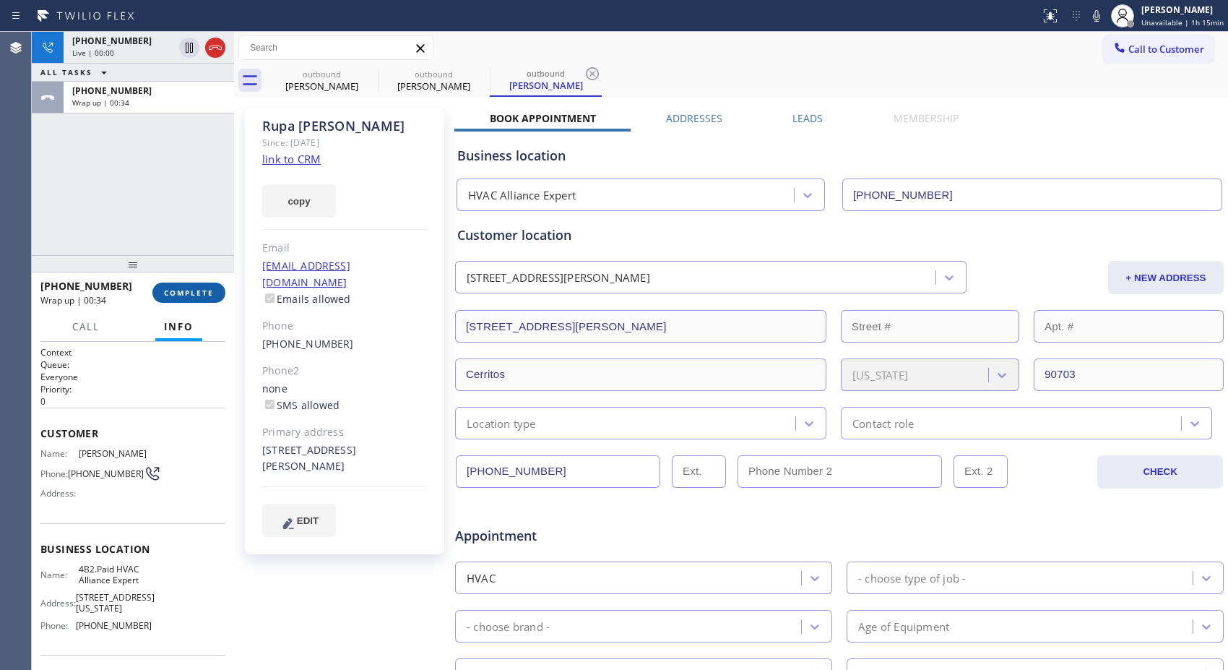
drag, startPoint x: 202, startPoint y: 297, endPoint x: 199, endPoint y: 243, distance: 53.6
click at [201, 297] on span "COMPLETE" at bounding box center [189, 293] width 50 height 10
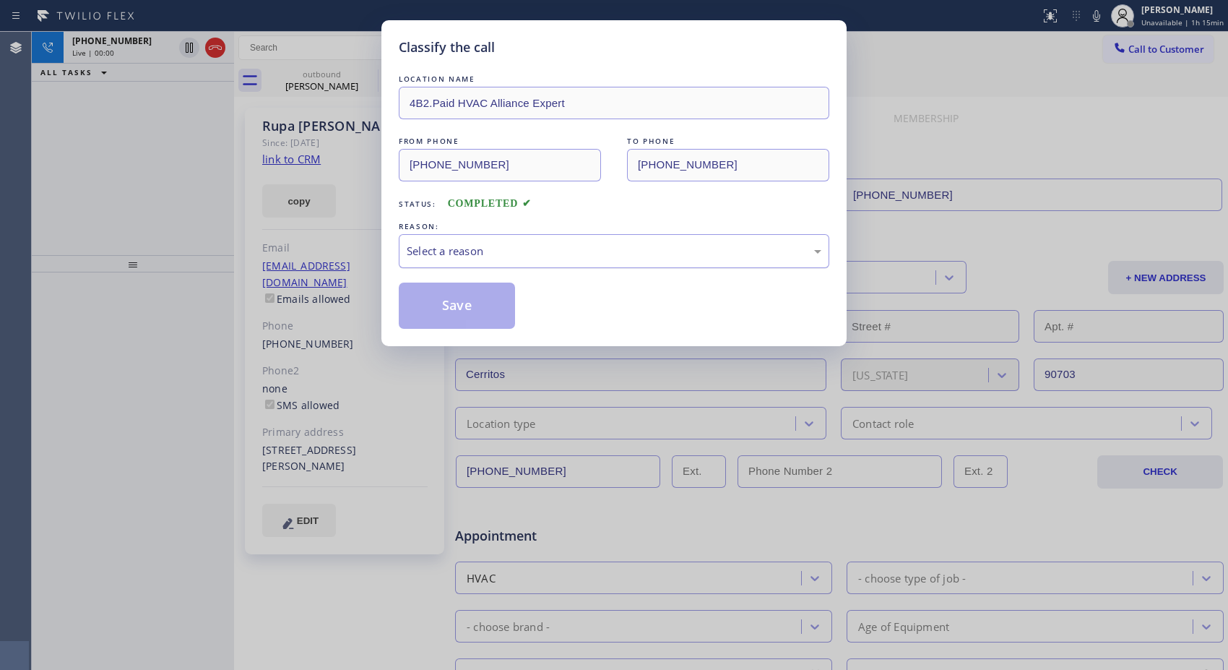
click at [565, 263] on div "Select a reason" at bounding box center [614, 251] width 431 height 34
click at [468, 311] on button "Save" at bounding box center [457, 305] width 116 height 46
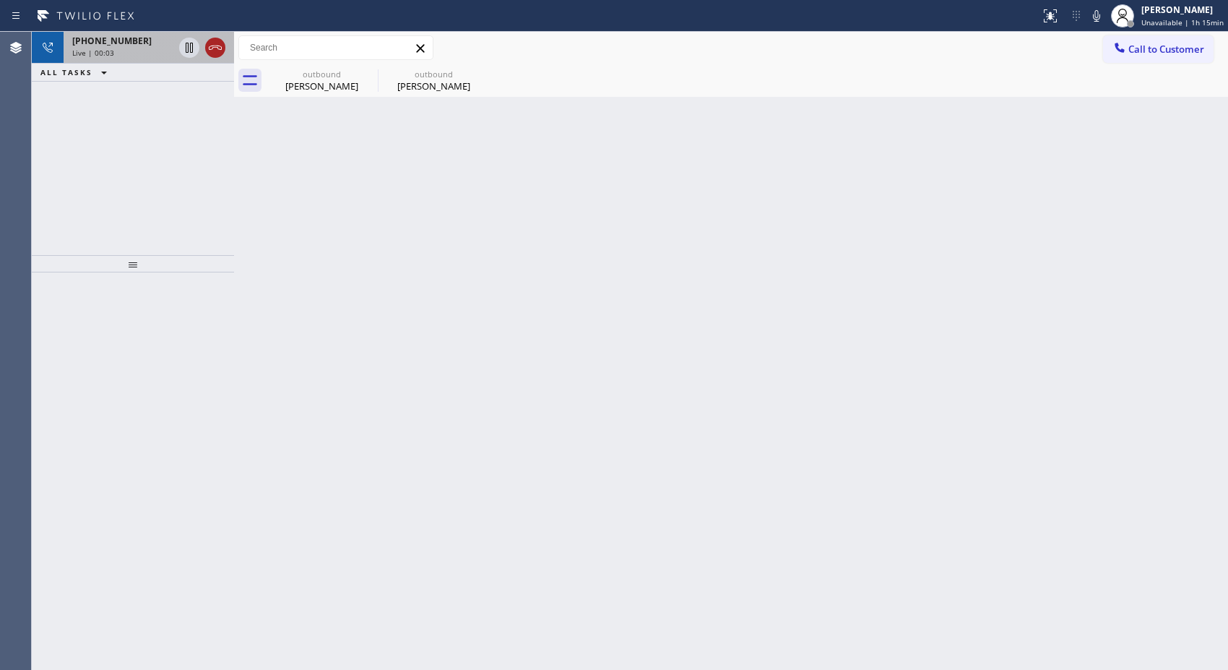
click at [221, 46] on icon at bounding box center [215, 47] width 17 height 17
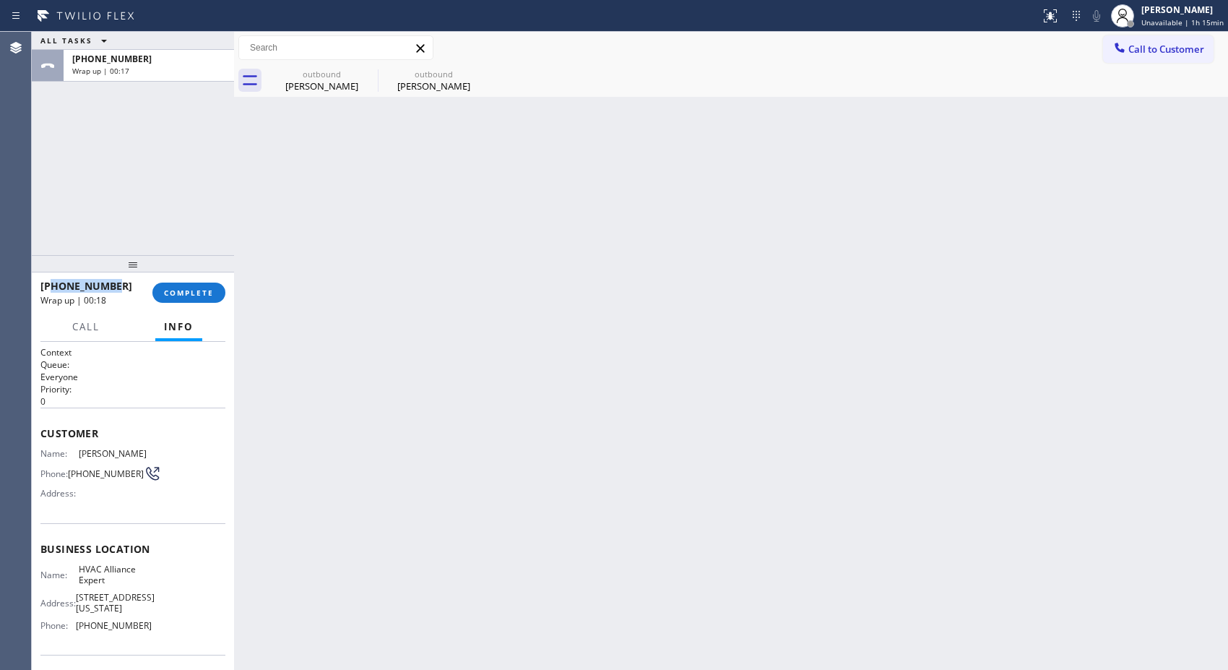
drag, startPoint x: 126, startPoint y: 287, endPoint x: 52, endPoint y: 280, distance: 74.0
click at [52, 280] on div "+15628442060" at bounding box center [91, 286] width 102 height 14
copy span "5628442060"
click at [184, 288] on span "COMPLETE" at bounding box center [189, 293] width 50 height 10
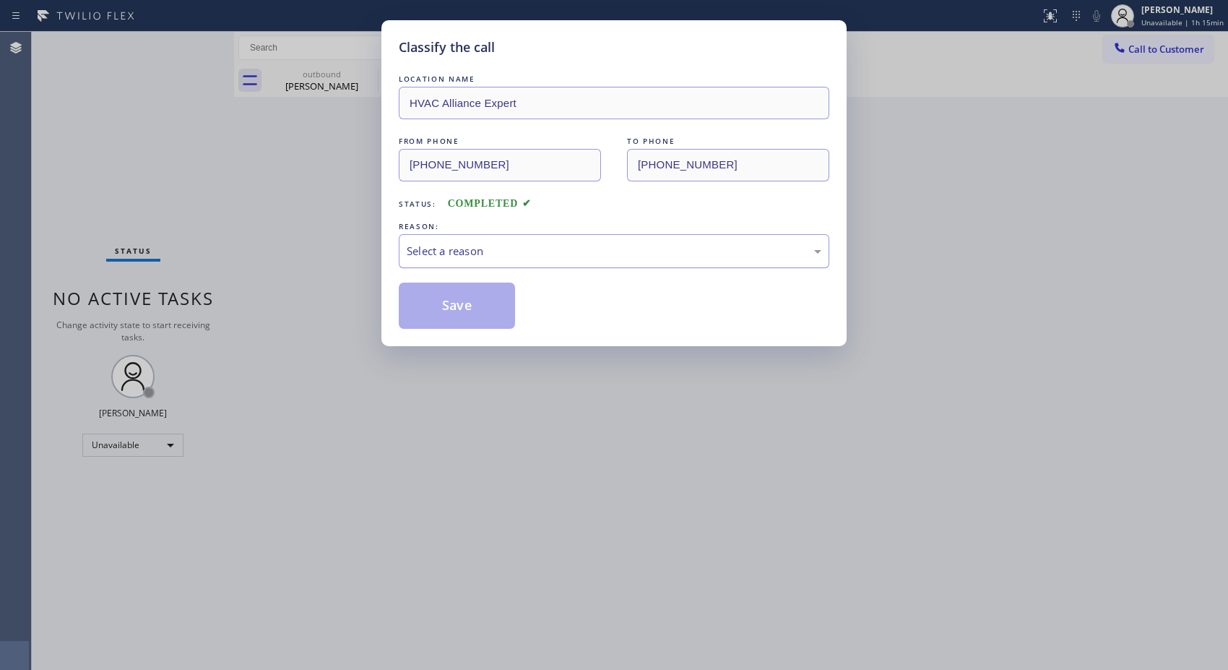
click at [562, 257] on div "Select a reason" at bounding box center [614, 251] width 415 height 17
click at [472, 308] on button "Save" at bounding box center [457, 305] width 116 height 46
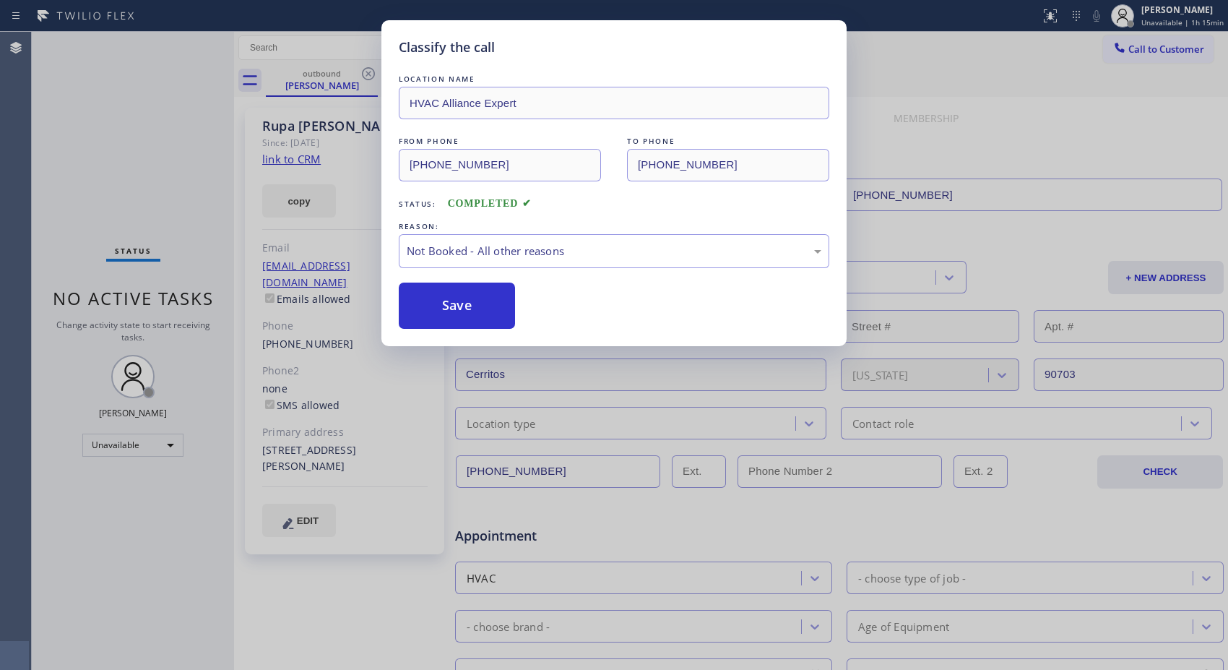
click at [321, 78] on div "Classify the call LOCATION NAME HVAC Alliance Expert FROM PHONE (855) 999-4417 …" at bounding box center [614, 335] width 1228 height 670
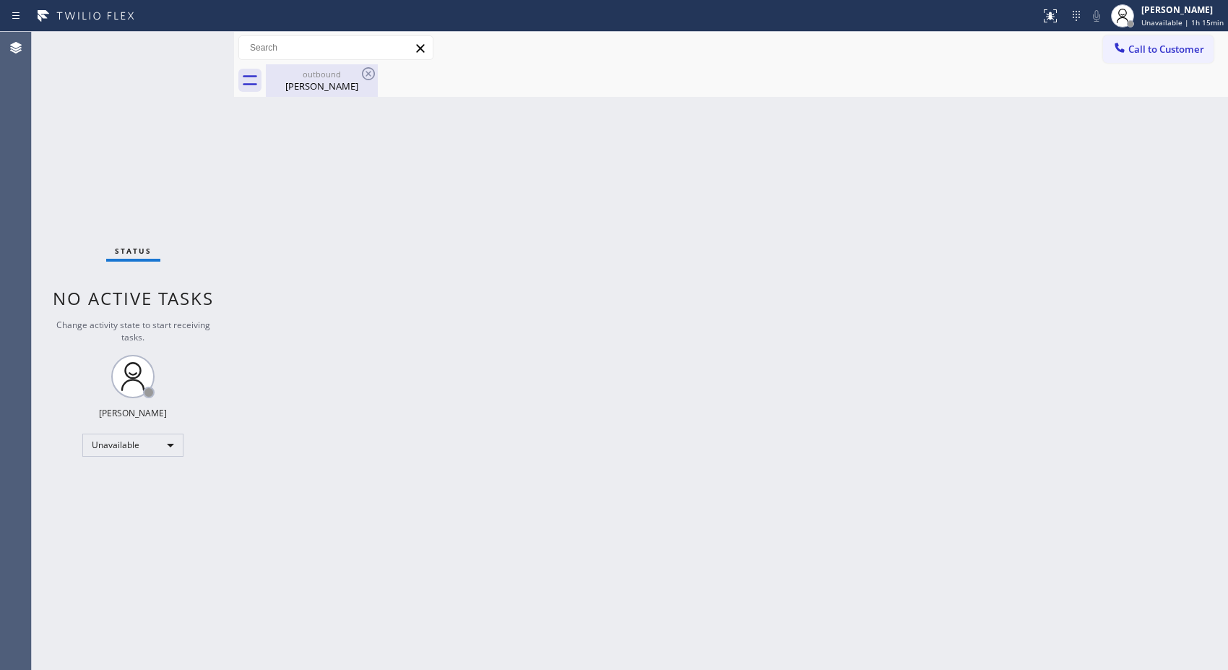
click at [367, 74] on icon at bounding box center [368, 73] width 13 height 13
click at [336, 87] on div "Rupa Palejwala" at bounding box center [321, 85] width 109 height 13
click at [847, 254] on div "Back to Dashboard Change Sender ID Customers Technicians Select a contact Outbo…" at bounding box center [731, 351] width 994 height 638
click at [170, 441] on div "Unavailable" at bounding box center [132, 444] width 101 height 23
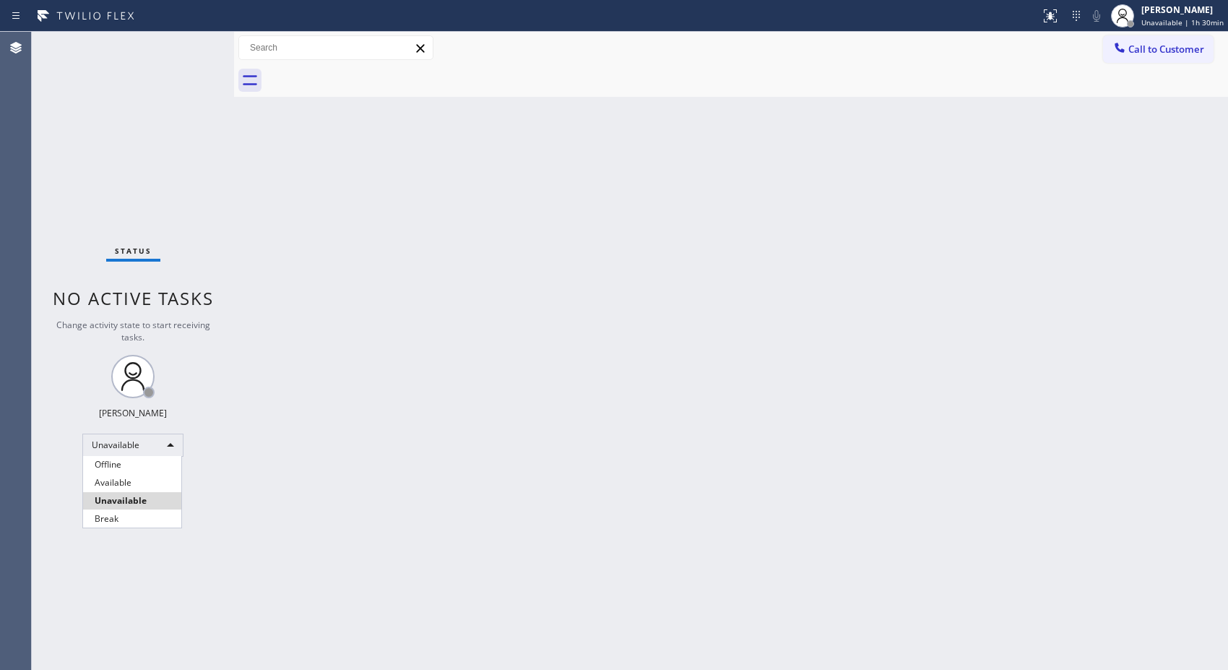
click at [1183, 17] on div at bounding box center [614, 335] width 1228 height 670
click at [1174, 25] on span "Unavailable | 1h 30min" at bounding box center [1182, 22] width 82 height 10
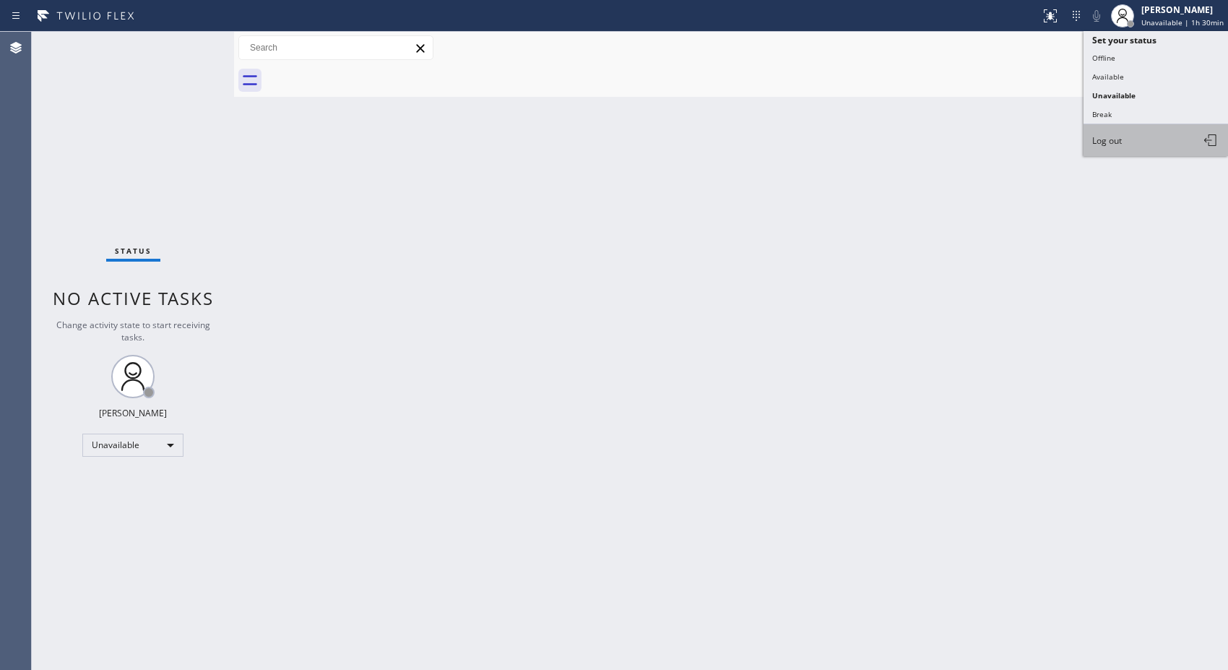
click at [1123, 140] on button "Log out" at bounding box center [1156, 140] width 144 height 32
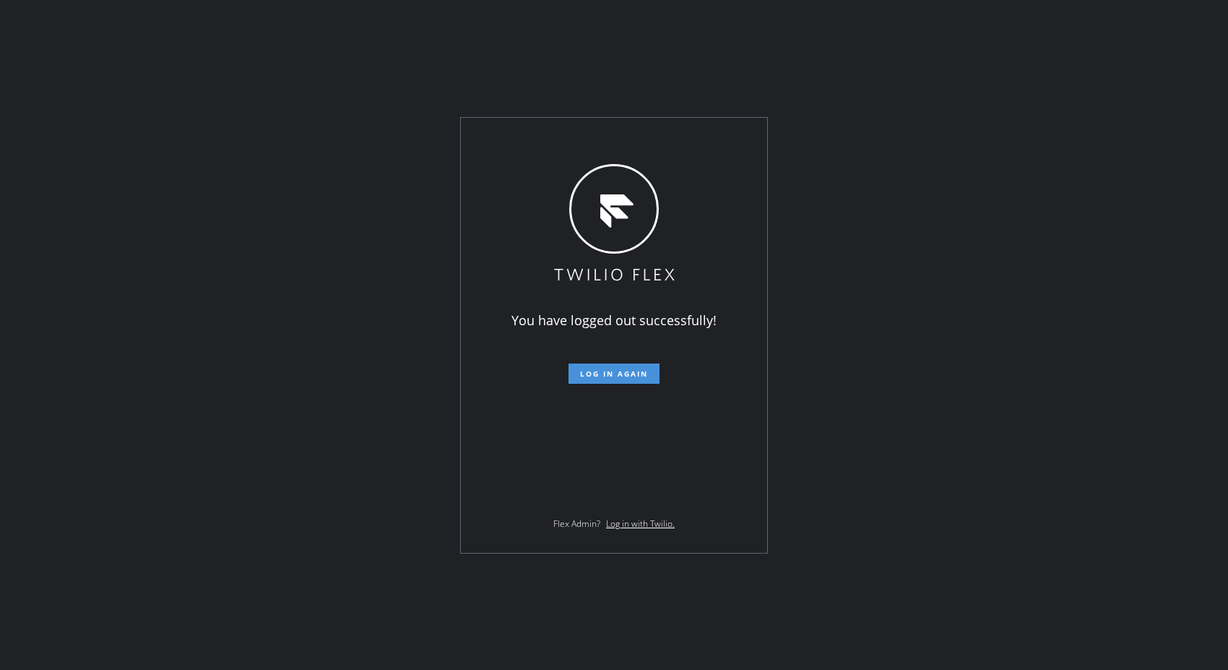
click at [641, 373] on span "Log in again" at bounding box center [614, 373] width 68 height 10
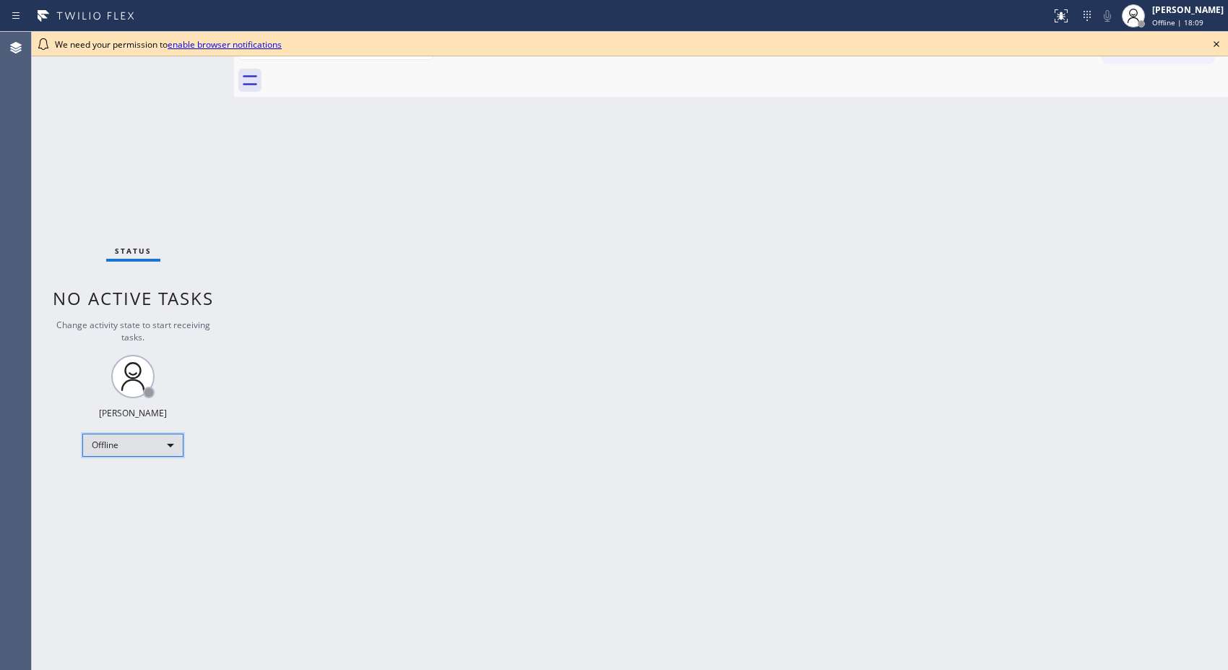
click at [155, 444] on div "Offline" at bounding box center [132, 444] width 101 height 23
click at [152, 502] on li "Unavailable" at bounding box center [132, 500] width 98 height 17
click at [1218, 45] on icon at bounding box center [1216, 43] width 17 height 17
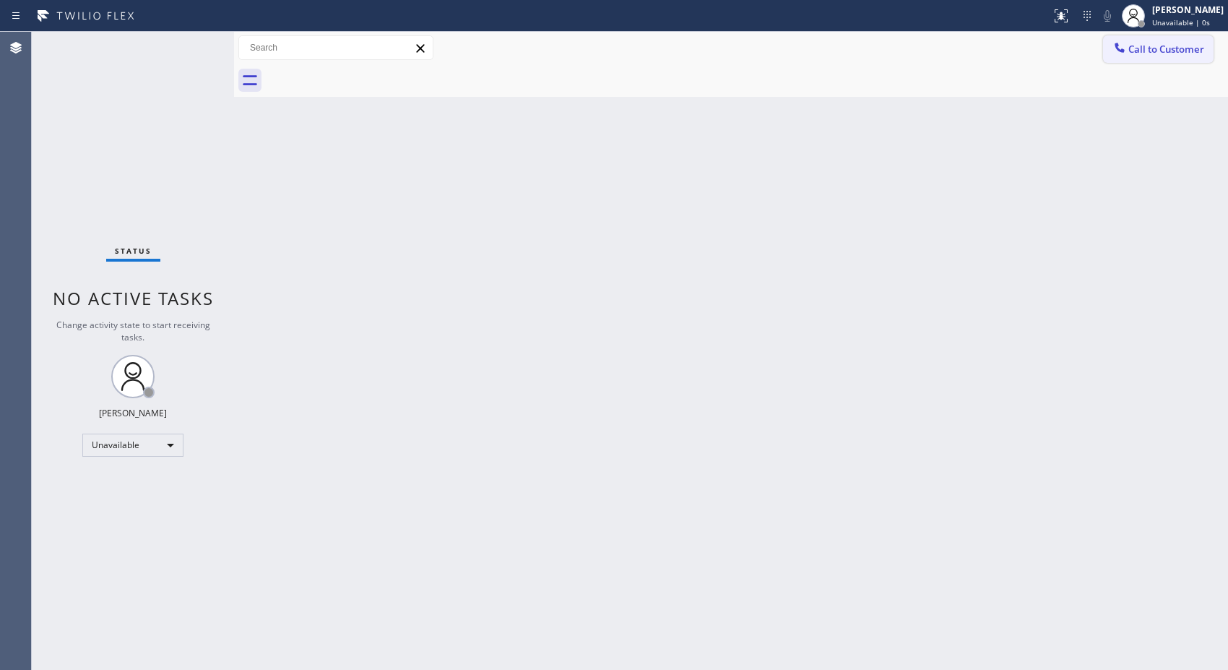
click at [1195, 48] on span "Call to Customer" at bounding box center [1166, 49] width 76 height 13
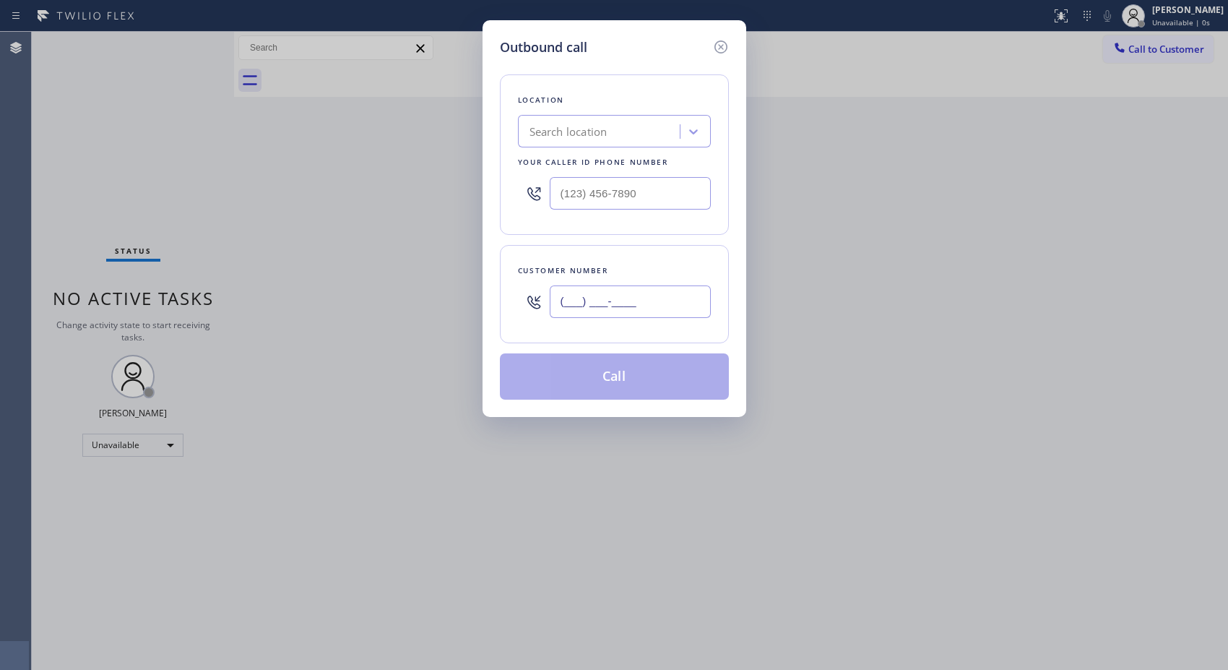
drag, startPoint x: 684, startPoint y: 295, endPoint x: 454, endPoint y: 244, distance: 235.9
click at [474, 269] on div "Outbound call Location Search location Your caller id phone number Customer num…" at bounding box center [614, 335] width 1228 height 670
paste input "310) 908-1861"
type input "[PHONE_NUMBER]"
drag, startPoint x: 644, startPoint y: 189, endPoint x: 514, endPoint y: 174, distance: 130.1
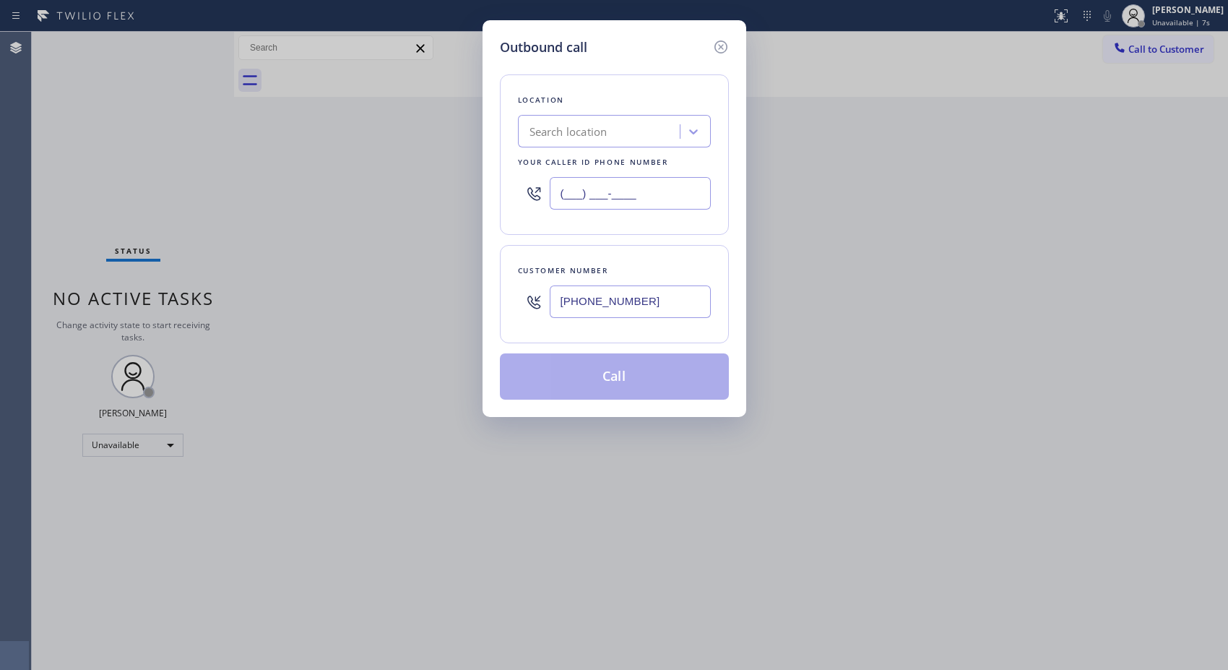
click at [514, 174] on div "Location Search location Your caller id phone number (___) ___-____" at bounding box center [614, 154] width 229 height 160
paste input "800) 686-5038"
type input "[PHONE_NUMBER]"
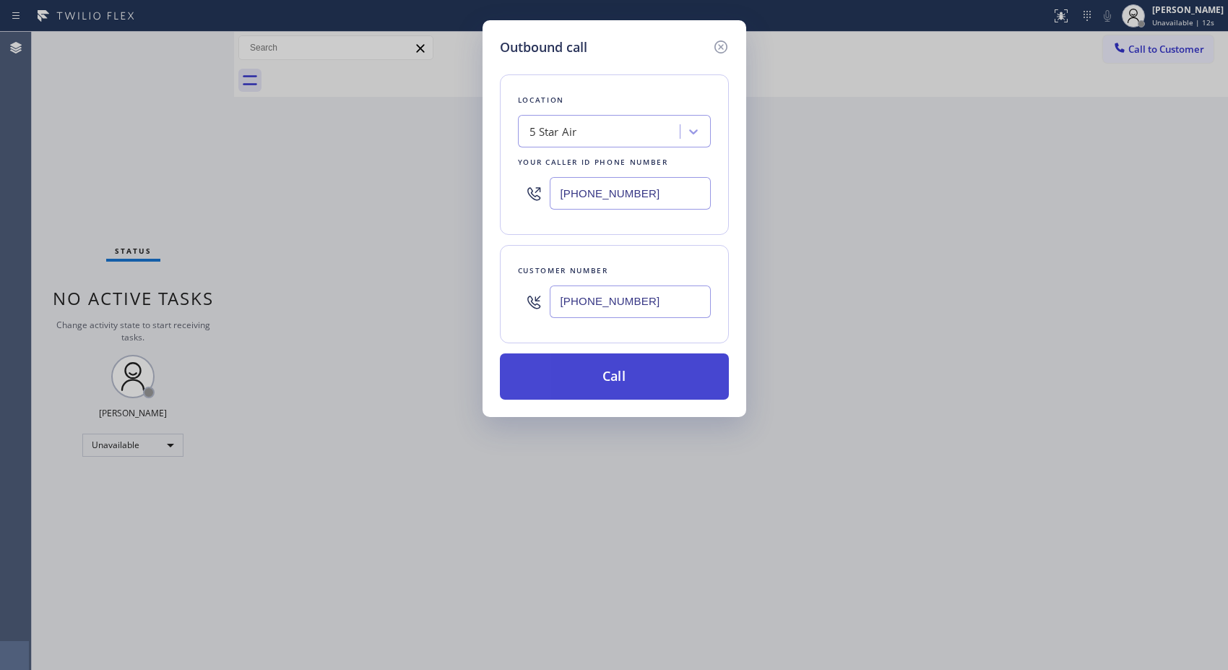
click at [682, 373] on button "Call" at bounding box center [614, 376] width 229 height 46
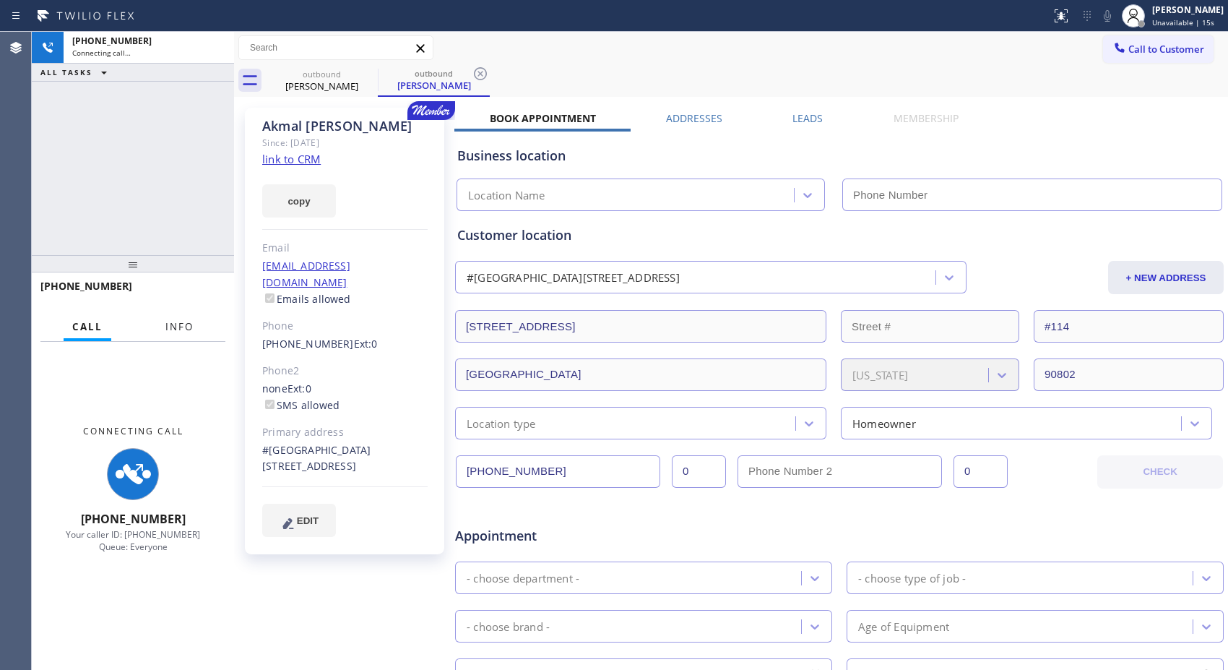
click at [181, 329] on span "Info" at bounding box center [179, 326] width 28 height 13
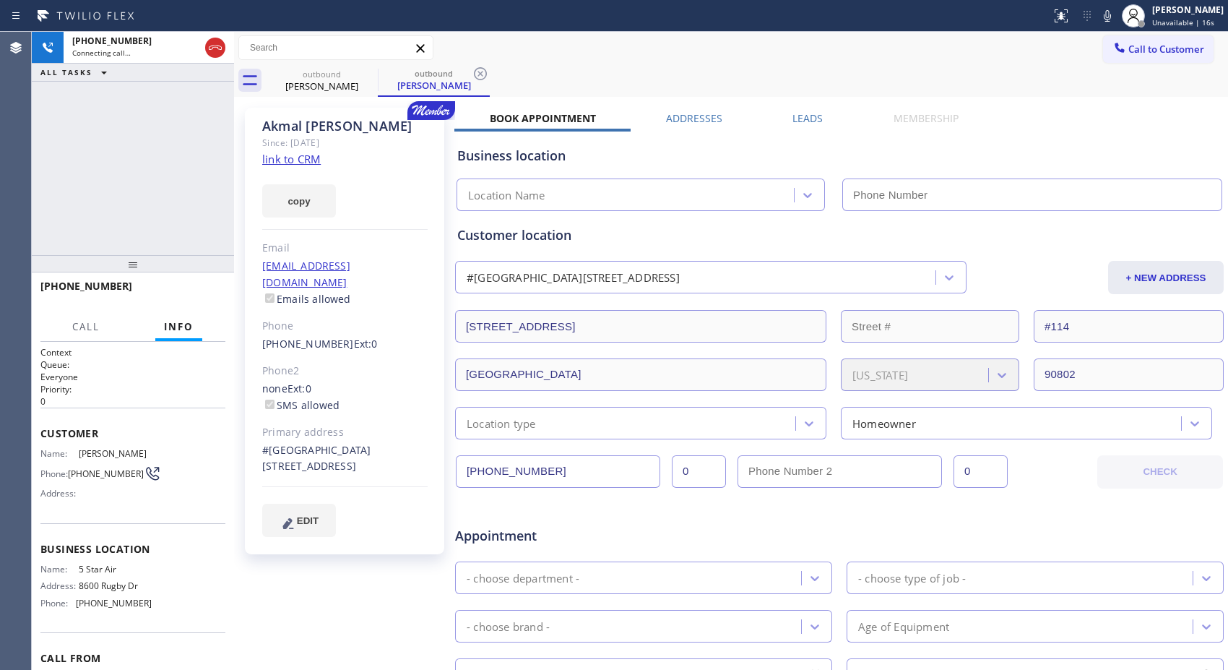
type input "[PHONE_NUMBER]"
click at [491, 69] on div "outbound [PERSON_NAME] outbound [PERSON_NAME]" at bounding box center [747, 80] width 962 height 33
type input "[PHONE_NUMBER]"
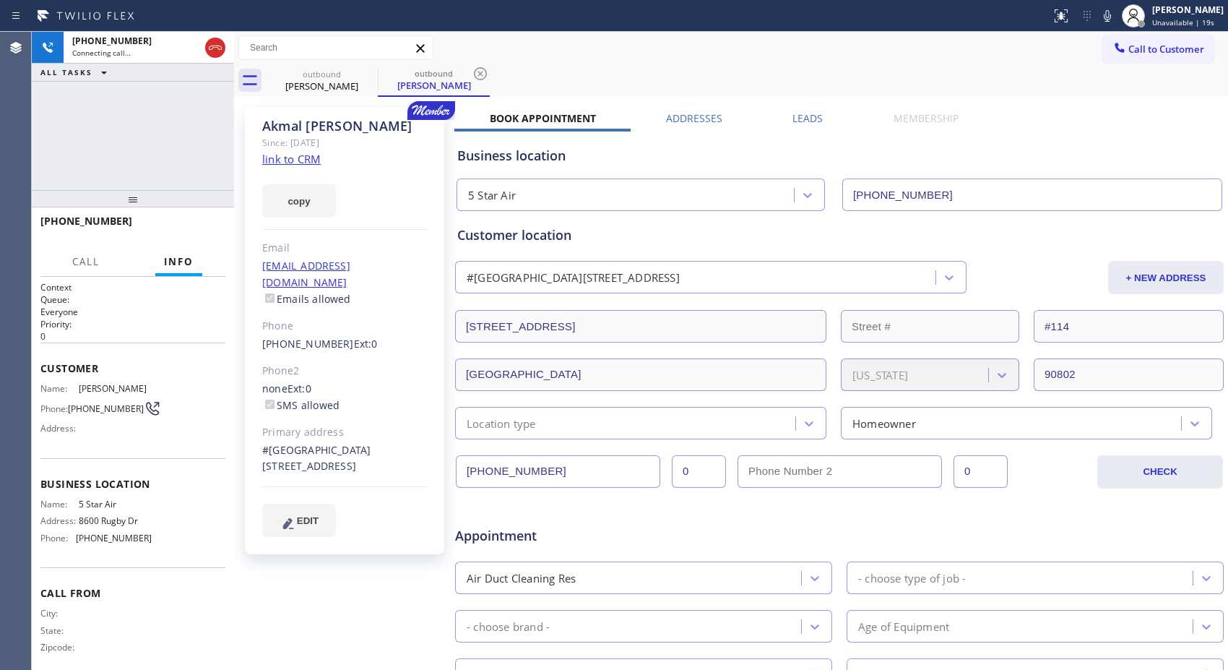
drag, startPoint x: 142, startPoint y: 272, endPoint x: 149, endPoint y: 207, distance: 65.4
click at [149, 207] on div at bounding box center [133, 198] width 202 height 17
click at [478, 74] on icon at bounding box center [480, 73] width 17 height 17
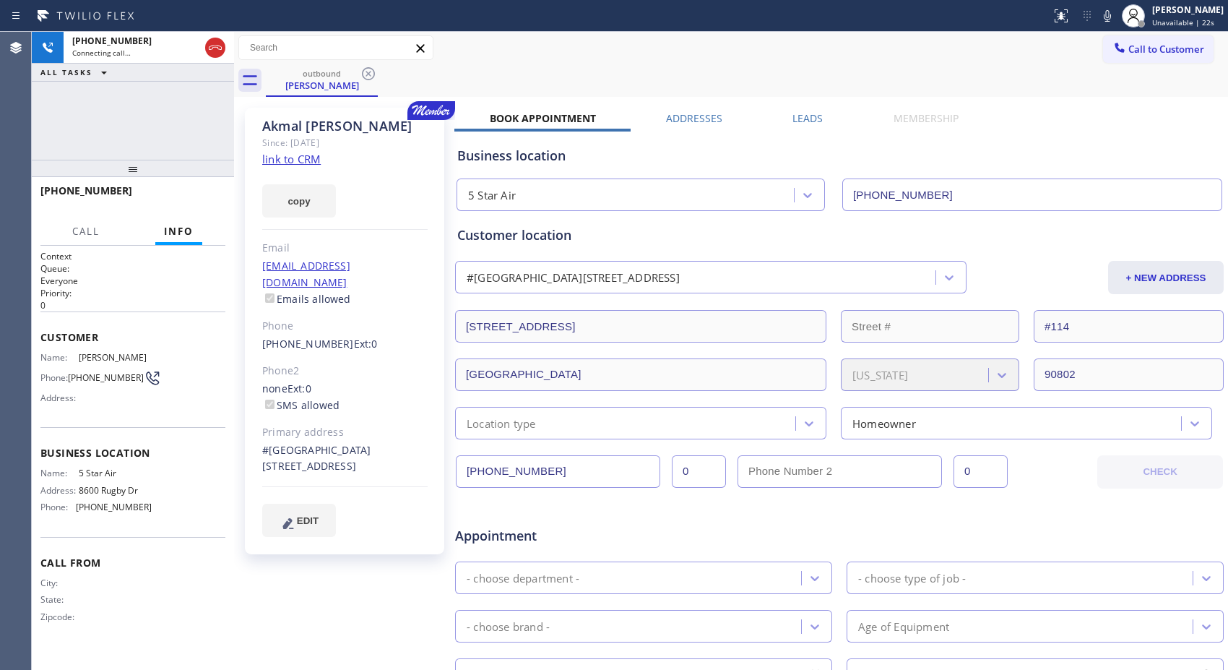
drag, startPoint x: 137, startPoint y: 204, endPoint x: 153, endPoint y: 135, distance: 70.4
click at [153, 135] on div "[PHONE_NUMBER] Connecting call… ALL TASKS ALL TASKS ACTIVE TASKS TASKS IN WRAP …" at bounding box center [133, 351] width 202 height 638
click at [210, 193] on span "HANG UP" at bounding box center [192, 197] width 44 height 10
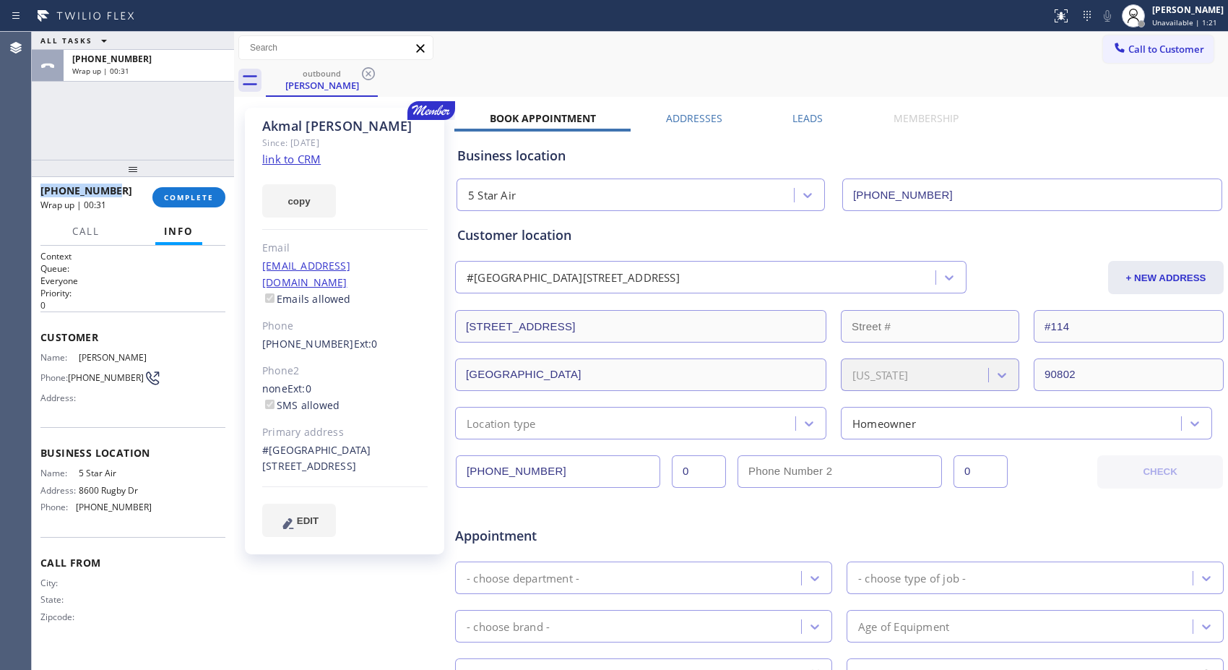
copy span "[PHONE_NUMBER]"
drag, startPoint x: 116, startPoint y: 191, endPoint x: 39, endPoint y: 185, distance: 77.6
click at [39, 185] on div "[PHONE_NUMBER] Wrap up | 00:31 COMPLETE" at bounding box center [133, 197] width 202 height 40
click at [217, 193] on button "COMPLETE" at bounding box center [188, 197] width 73 height 20
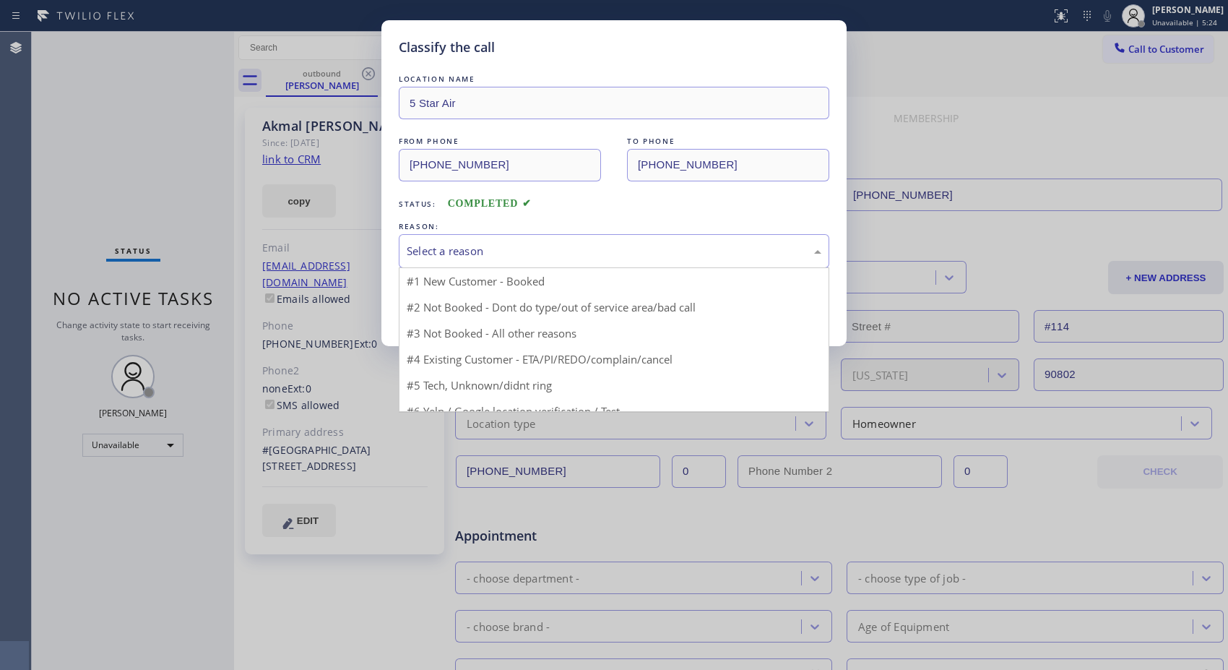
click at [725, 257] on div "Select a reason" at bounding box center [614, 251] width 415 height 17
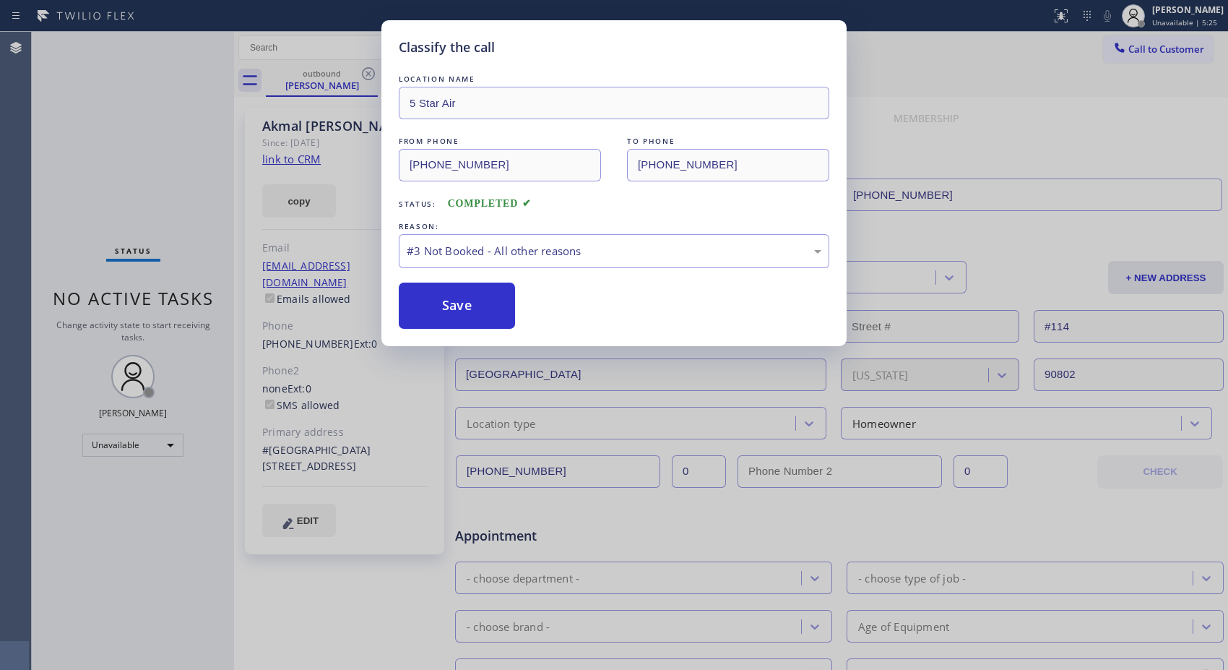
click at [449, 333] on div "Classify the call LOCATION NAME 5 Star Air FROM PHONE [PHONE_NUMBER] TO PHONE […" at bounding box center [613, 183] width 465 height 326
click at [448, 313] on button "Save" at bounding box center [457, 305] width 116 height 46
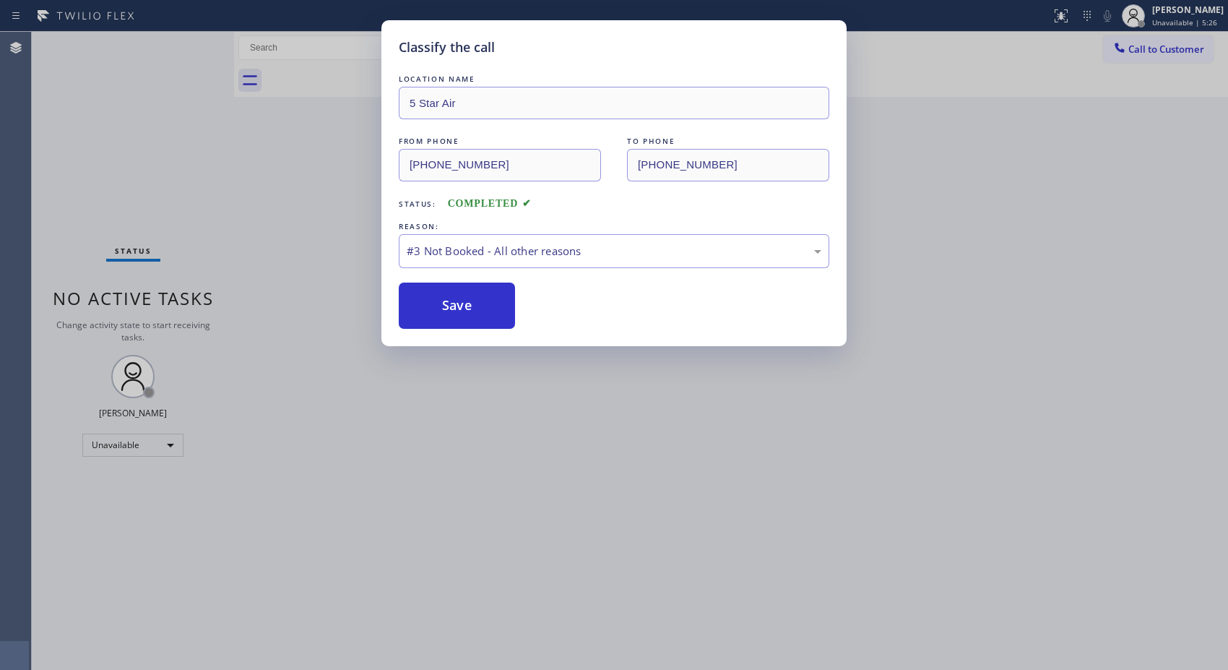
click at [1163, 60] on div "Classify the call LOCATION NAME 5 Star Air FROM PHONE [PHONE_NUMBER] TO PHONE […" at bounding box center [614, 335] width 1228 height 670
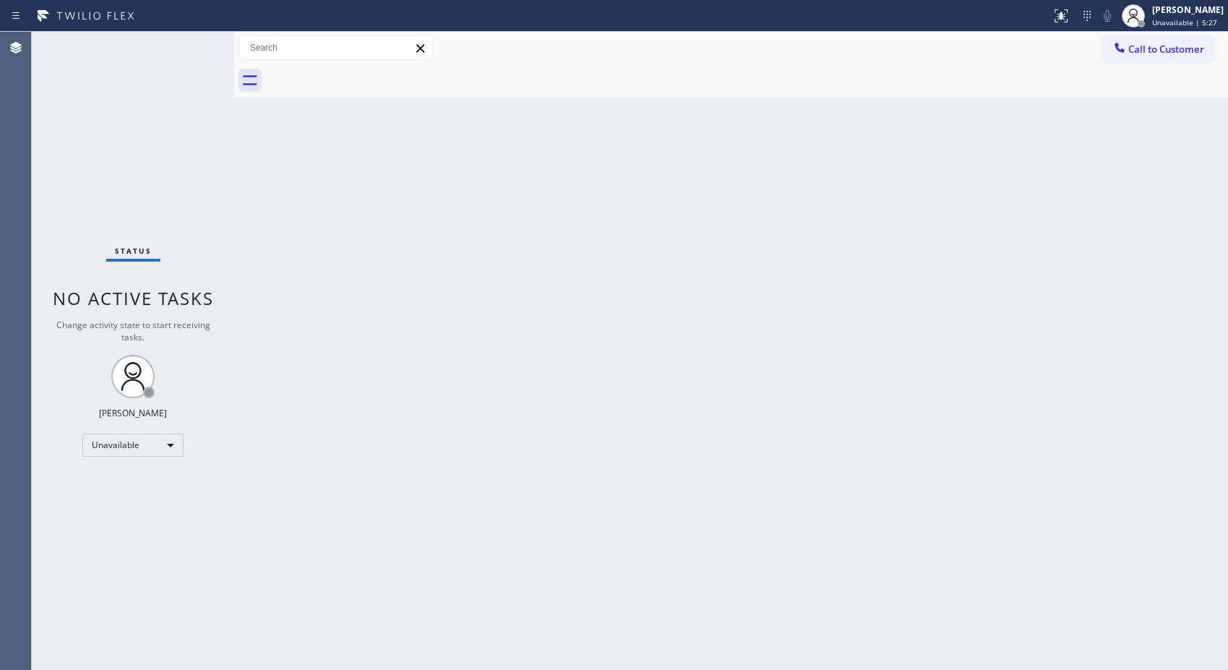
click at [1163, 60] on button "Call to Customer" at bounding box center [1158, 48] width 111 height 27
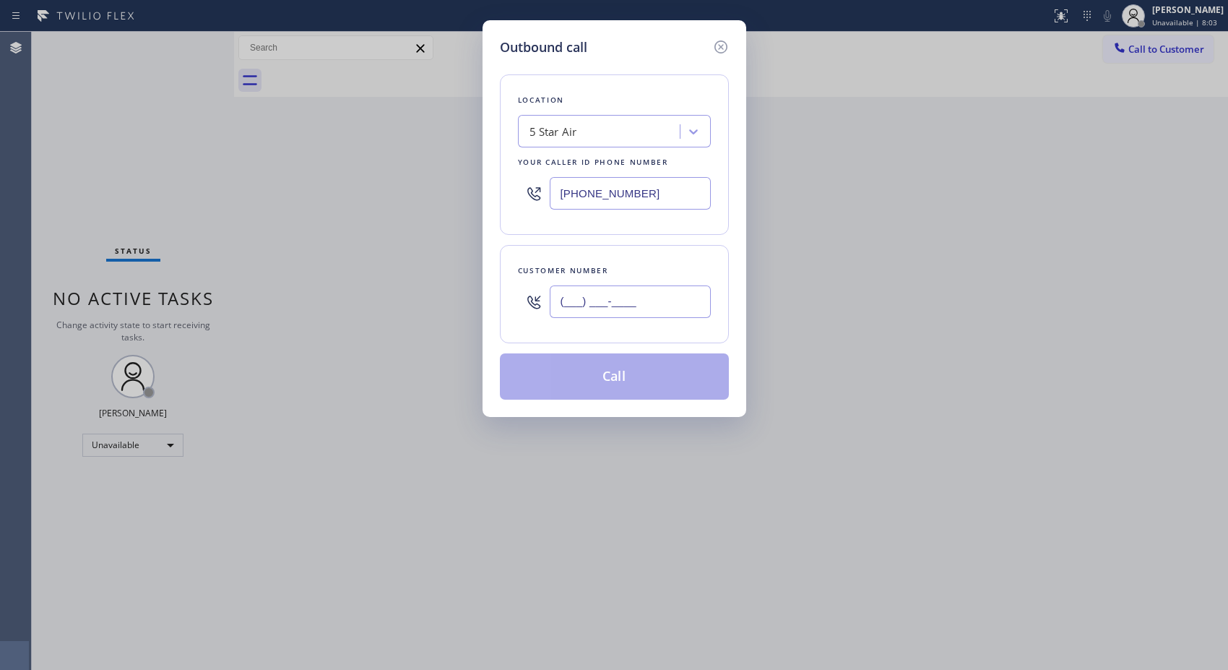
drag, startPoint x: 662, startPoint y: 312, endPoint x: 457, endPoint y: 171, distance: 248.3
click at [496, 276] on div "Outbound call Location 5 Star Air Your caller id phone number [PHONE_NUMBER] Cu…" at bounding box center [615, 218] width 264 height 397
paste input "818) 746-6584"
type input "[PHONE_NUMBER]"
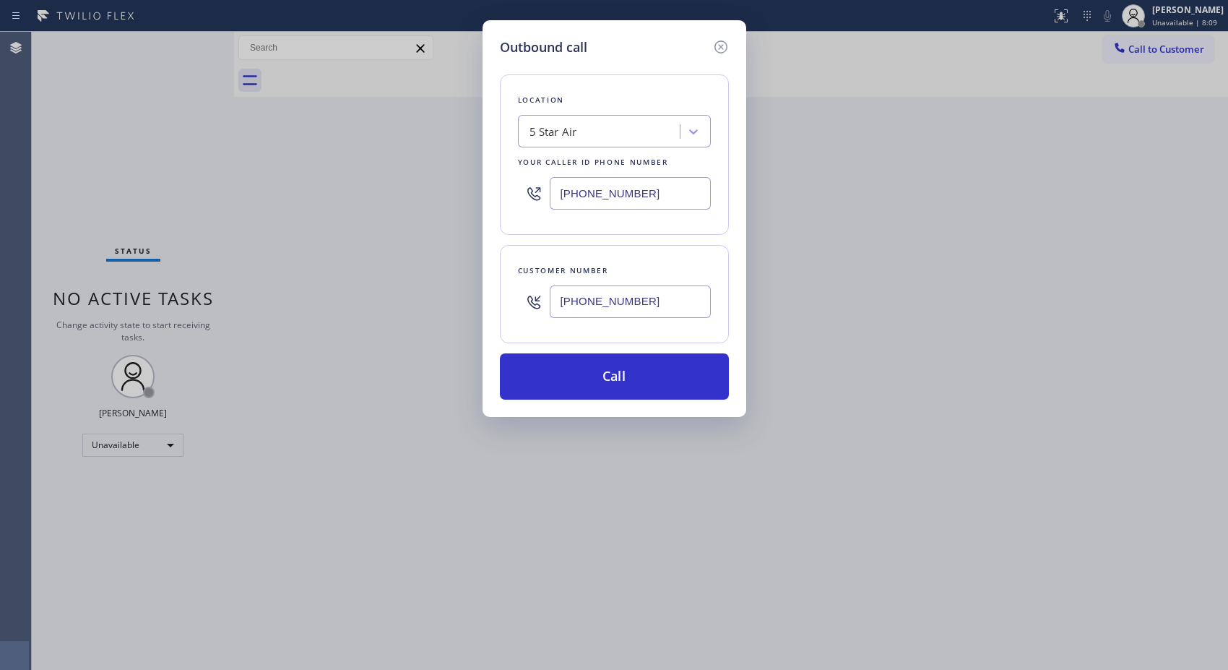
paste input "424) 364-1170"
drag, startPoint x: 545, startPoint y: 191, endPoint x: 527, endPoint y: 191, distance: 17.3
click at [527, 191] on div "[PHONE_NUMBER]" at bounding box center [614, 193] width 193 height 47
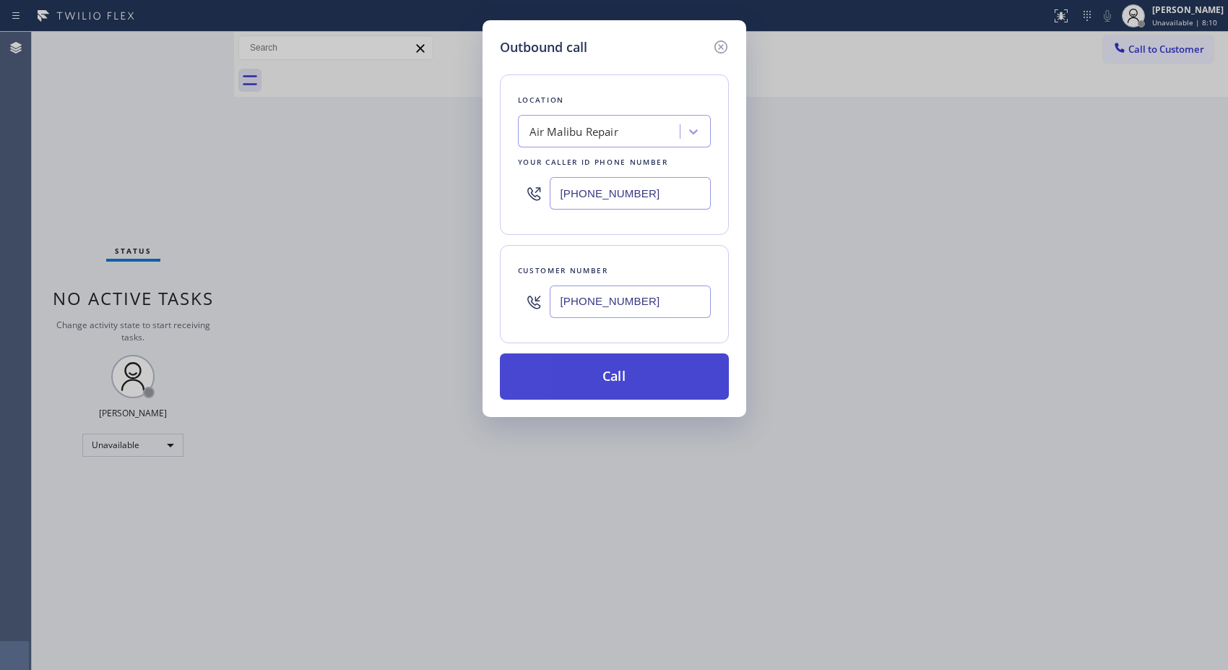
type input "[PHONE_NUMBER]"
click at [633, 373] on button "Call" at bounding box center [614, 376] width 229 height 46
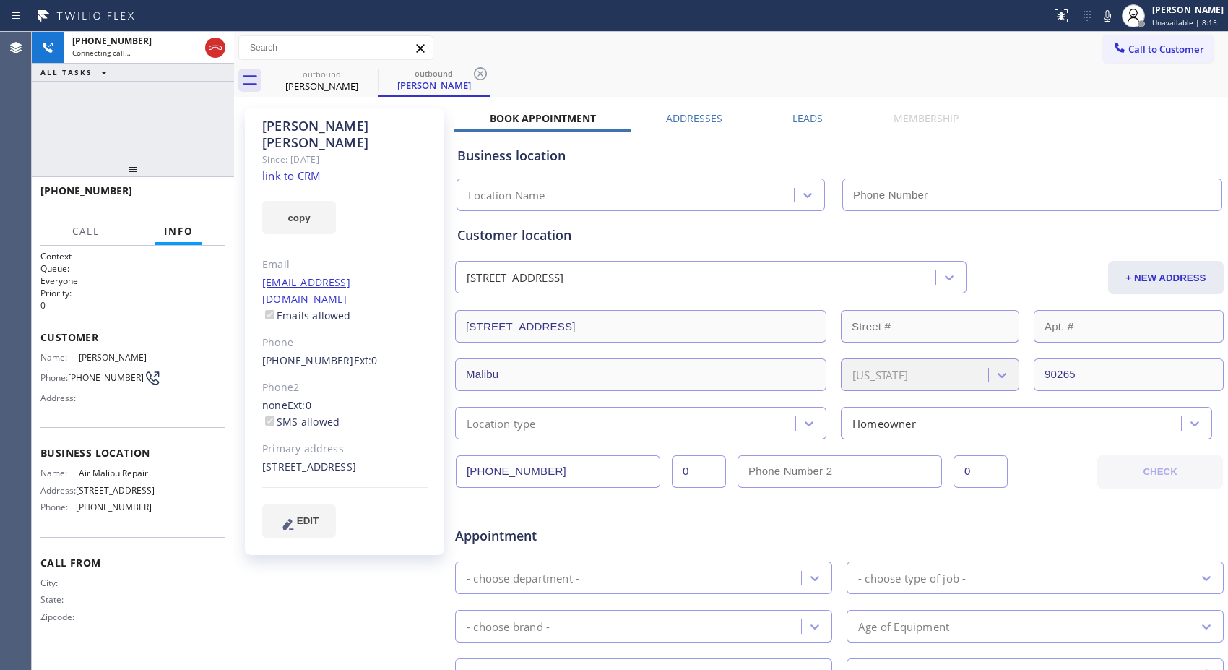
type input "[PHONE_NUMBER]"
click at [480, 75] on icon at bounding box center [480, 73] width 17 height 17
click at [149, 119] on div "[PHONE_NUMBER] Connecting call… ALL TASKS ALL TASKS ACTIVE TASKS TASKS IN WRAP …" at bounding box center [133, 96] width 202 height 128
drag, startPoint x: 131, startPoint y: 173, endPoint x: 141, endPoint y: 101, distance: 72.9
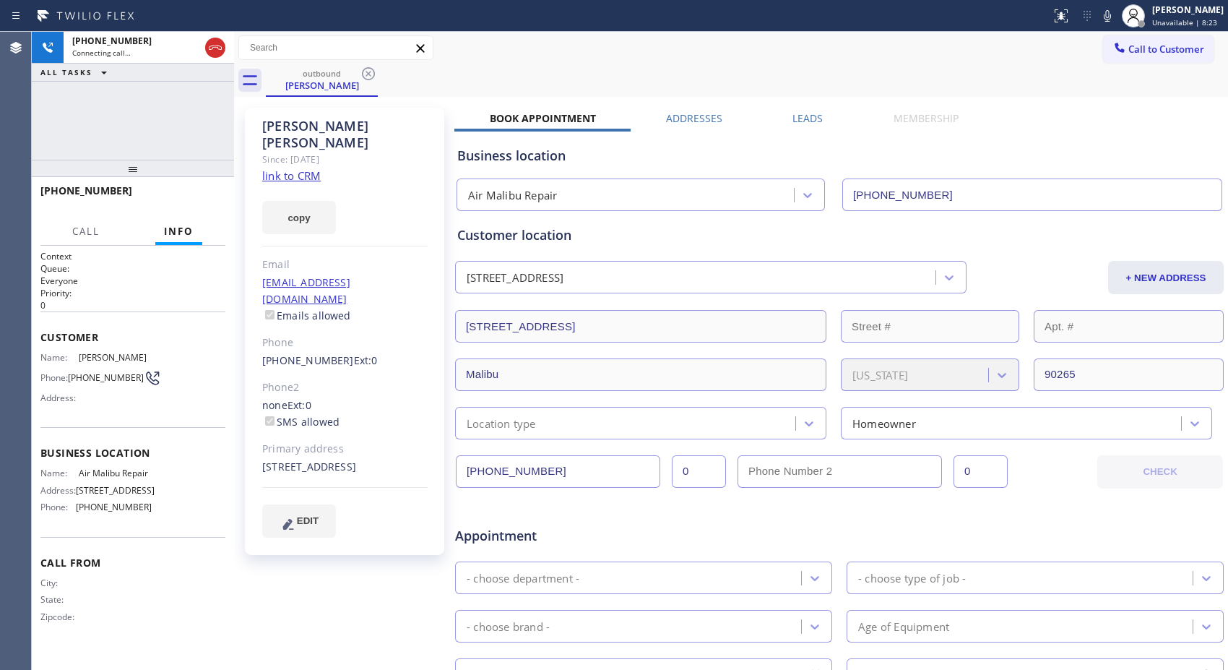
click at [141, 101] on div "[PHONE_NUMBER] Connecting call… ALL TASKS ALL TASKS ACTIVE TASKS TASKS IN WRAP …" at bounding box center [133, 351] width 202 height 638
drag, startPoint x: 141, startPoint y: 177, endPoint x: 143, endPoint y: 131, distance: 46.3
click at [143, 131] on div "[PHONE_NUMBER] Live | 00:00 ALL TASKS ALL TASKS ACTIVE TASKS TASKS IN WRAP UP […" at bounding box center [133, 351] width 202 height 638
click at [199, 196] on span "HANG UP" at bounding box center [192, 197] width 44 height 10
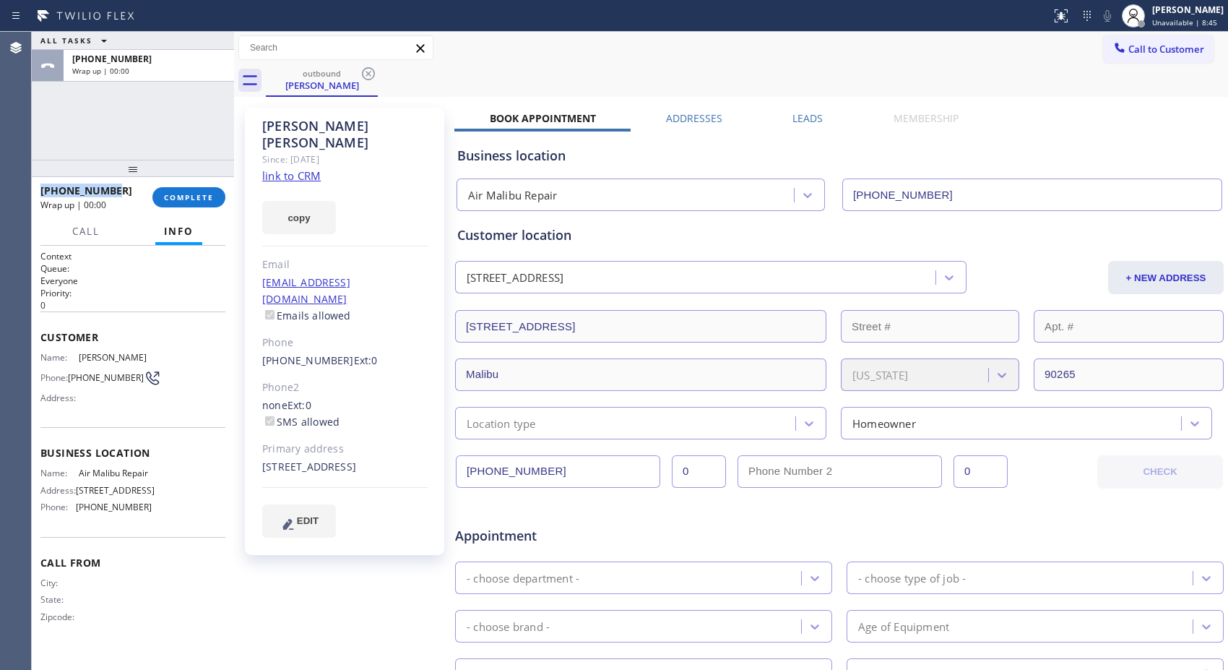
drag, startPoint x: 126, startPoint y: 190, endPoint x: 40, endPoint y: 195, distance: 86.1
click at [40, 195] on div "[PHONE_NUMBER]" at bounding box center [91, 190] width 102 height 14
copy span "[PHONE_NUMBER]"
click at [124, 189] on div "[PHONE_NUMBER]" at bounding box center [91, 190] width 102 height 14
drag, startPoint x: 123, startPoint y: 189, endPoint x: 32, endPoint y: 189, distance: 91.0
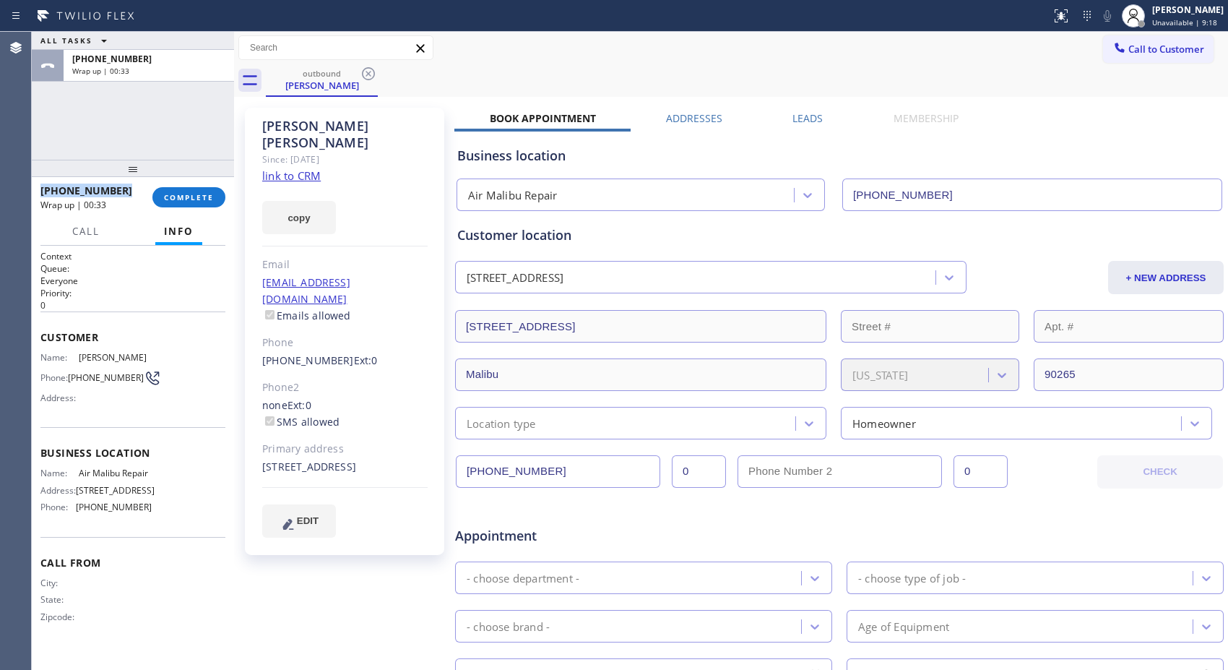
click at [32, 189] on div "[PHONE_NUMBER] Wrap up | 00:33 COMPLETE" at bounding box center [133, 197] width 202 height 40
click at [199, 193] on span "COMPLETE" at bounding box center [189, 197] width 50 height 10
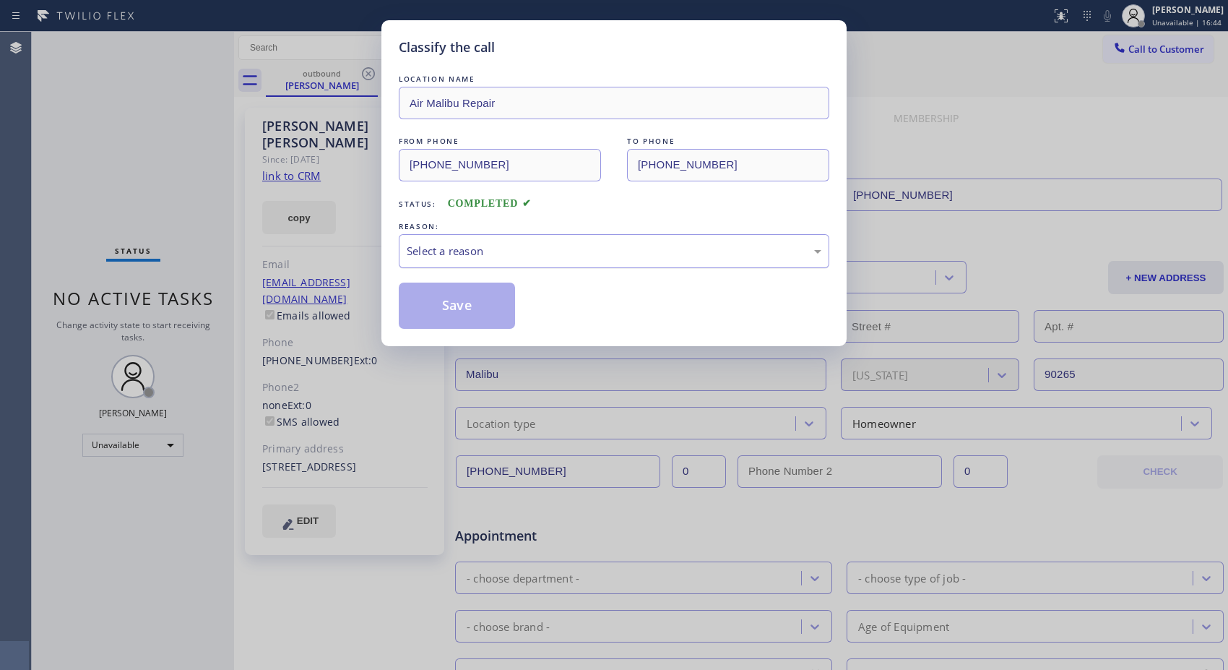
click at [748, 236] on div "Select a reason" at bounding box center [614, 251] width 431 height 34
click at [499, 318] on button "Save" at bounding box center [457, 305] width 116 height 46
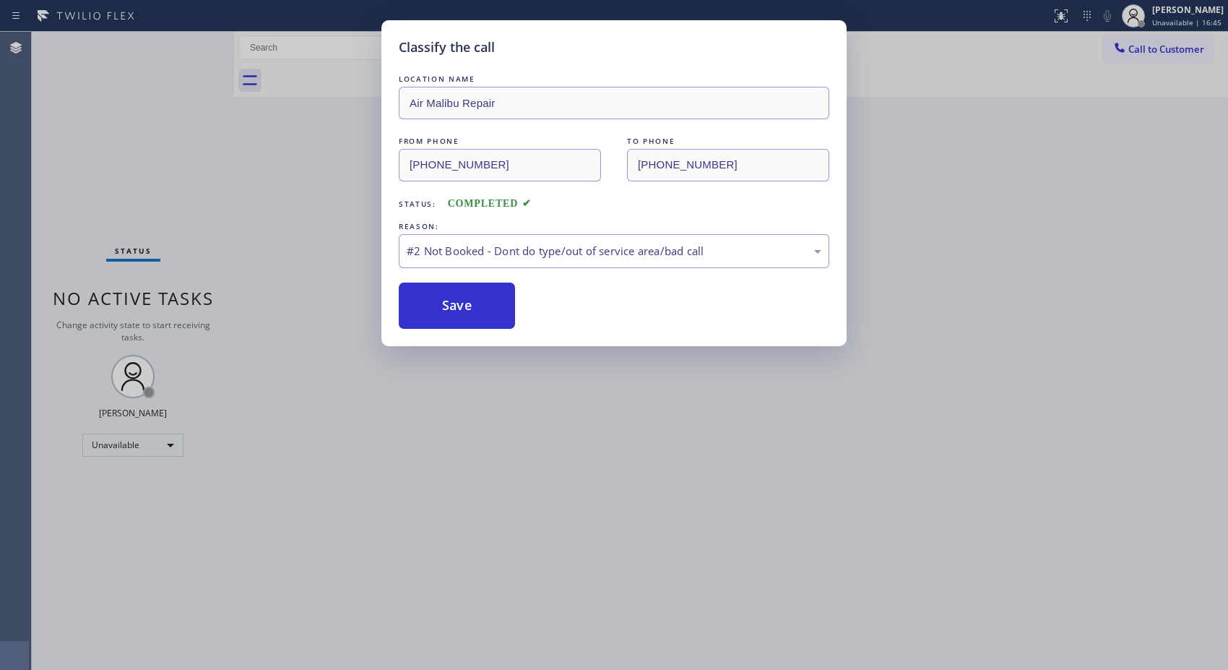
click at [1162, 53] on div "Classify the call LOCATION NAME Air Malibu Repair FROM PHONE [PHONE_NUMBER] TO …" at bounding box center [614, 335] width 1228 height 670
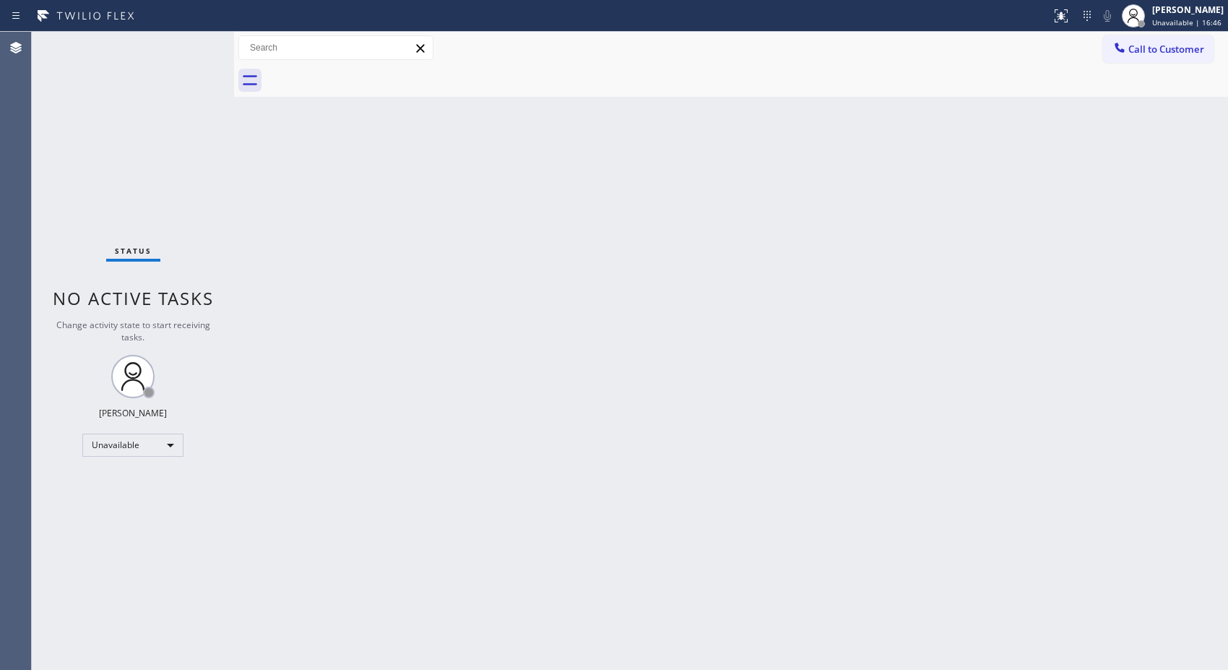
click at [1162, 53] on span "Call to Customer" at bounding box center [1166, 49] width 76 height 13
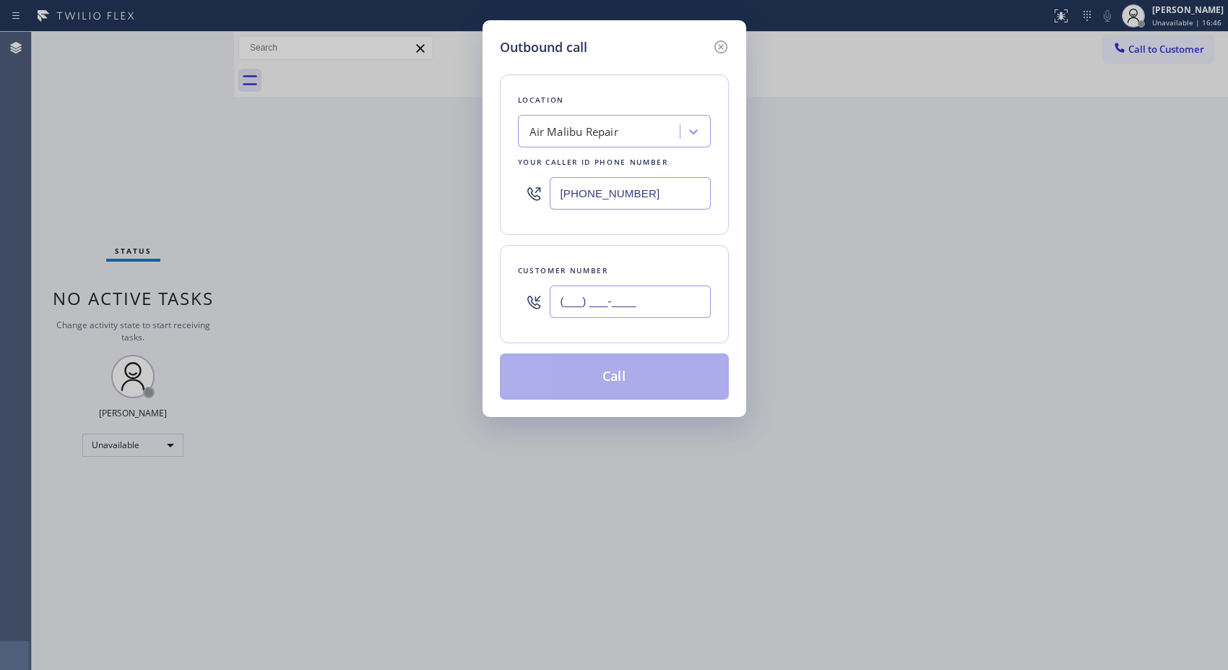
drag, startPoint x: 659, startPoint y: 311, endPoint x: 431, endPoint y: 107, distance: 305.9
click at [537, 288] on div "(___) ___-____" at bounding box center [614, 301] width 193 height 47
paste input "661) 755-1638"
type input "[PHONE_NUMBER]"
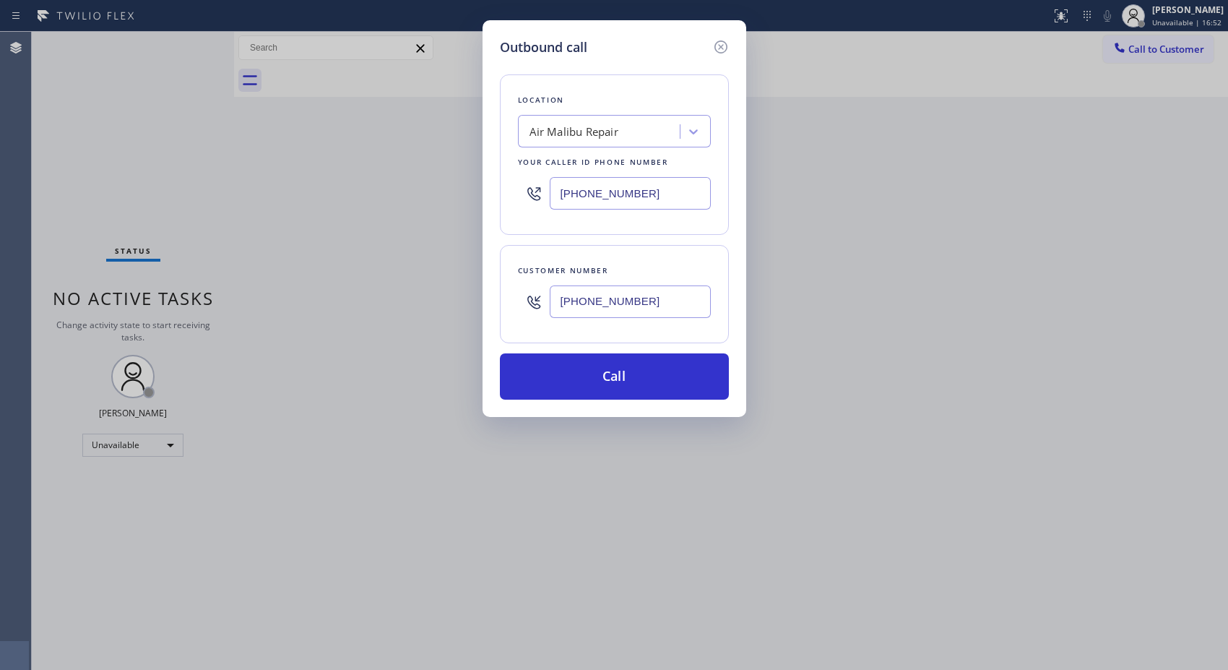
drag, startPoint x: 651, startPoint y: 198, endPoint x: 499, endPoint y: 194, distance: 151.8
click at [500, 194] on div "Location Air Malibu Repair Your caller id phone number [PHONE_NUMBER]" at bounding box center [614, 154] width 229 height 160
paste input "213) 893-4479"
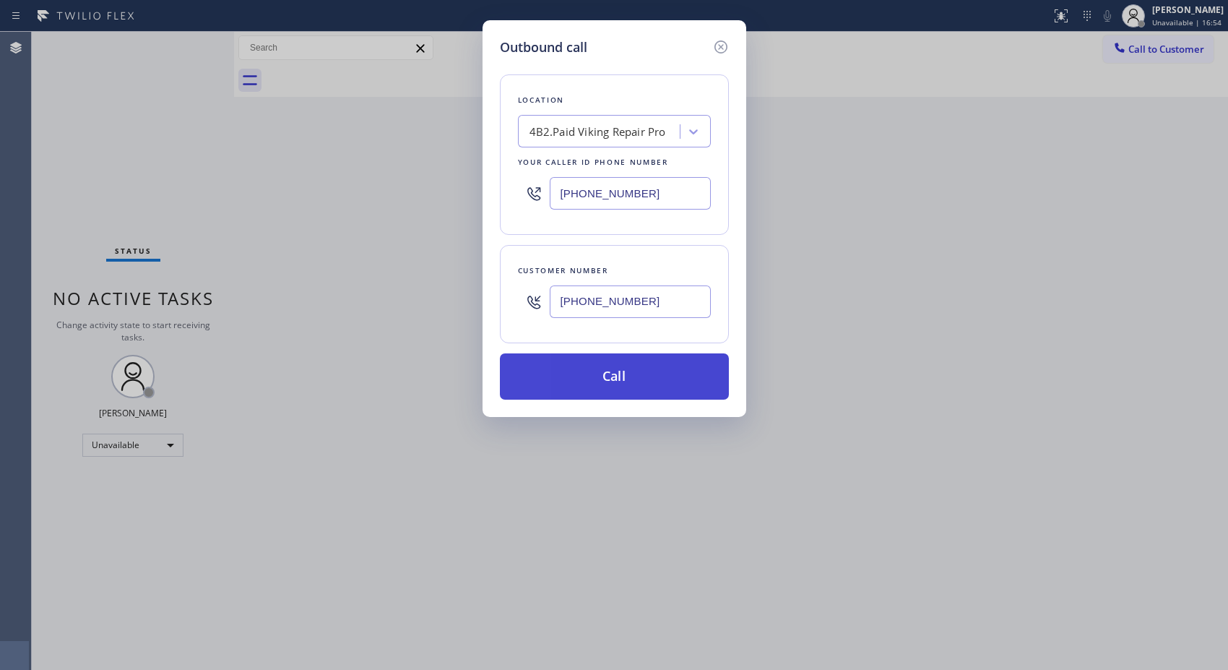
type input "[PHONE_NUMBER]"
click at [655, 381] on button "Call" at bounding box center [614, 376] width 229 height 46
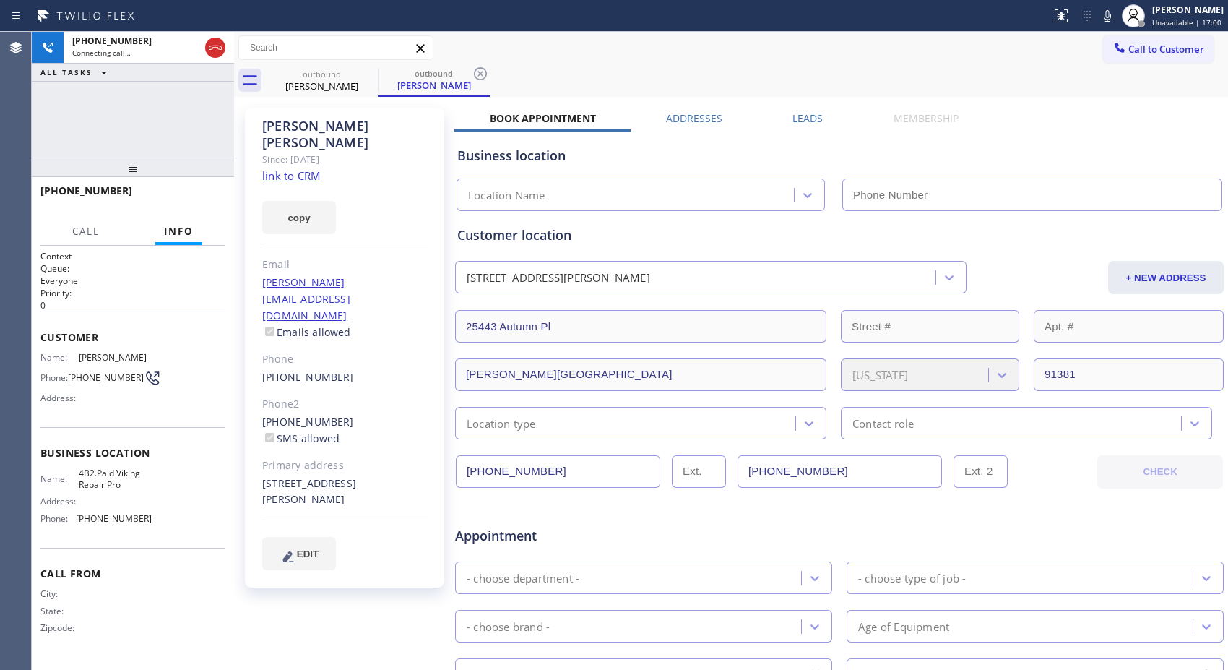
type input "[PHONE_NUMBER]"
click at [482, 72] on icon at bounding box center [480, 73] width 13 height 13
drag, startPoint x: 144, startPoint y: 176, endPoint x: 142, endPoint y: 147, distance: 29.0
click at [142, 147] on div "[PHONE_NUMBER] Connecting call… ALL TASKS ALL TASKS ACTIVE TASKS TASKS IN WRAP …" at bounding box center [133, 351] width 202 height 638
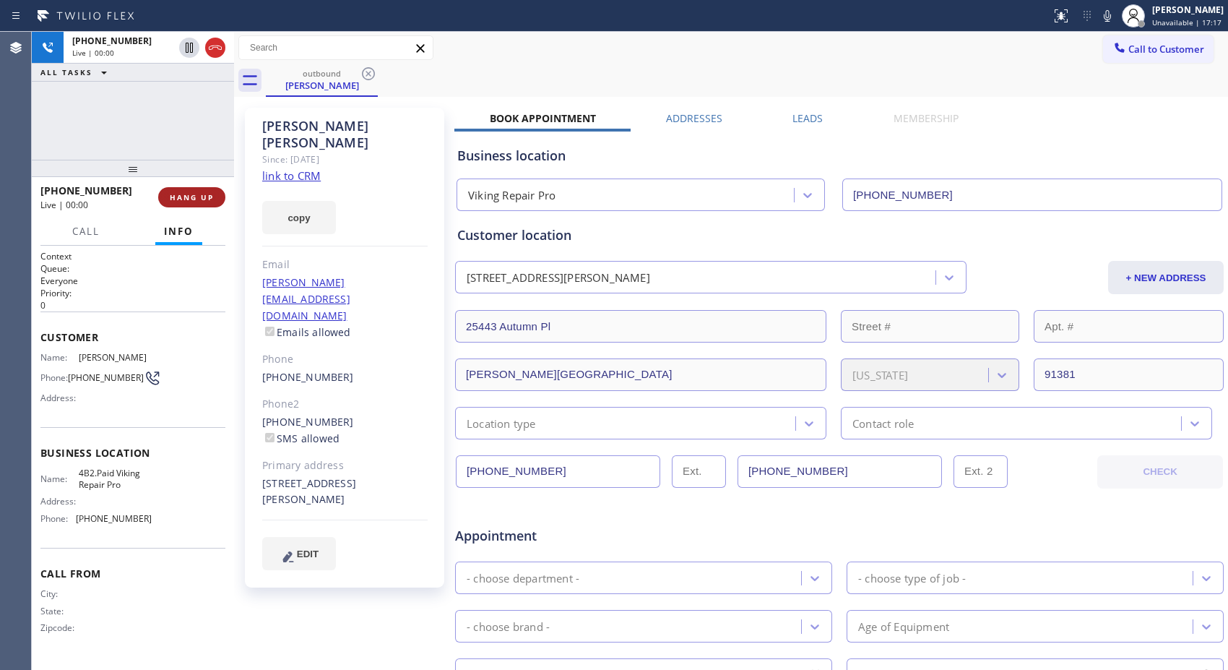
click at [204, 194] on span "HANG UP" at bounding box center [192, 197] width 44 height 10
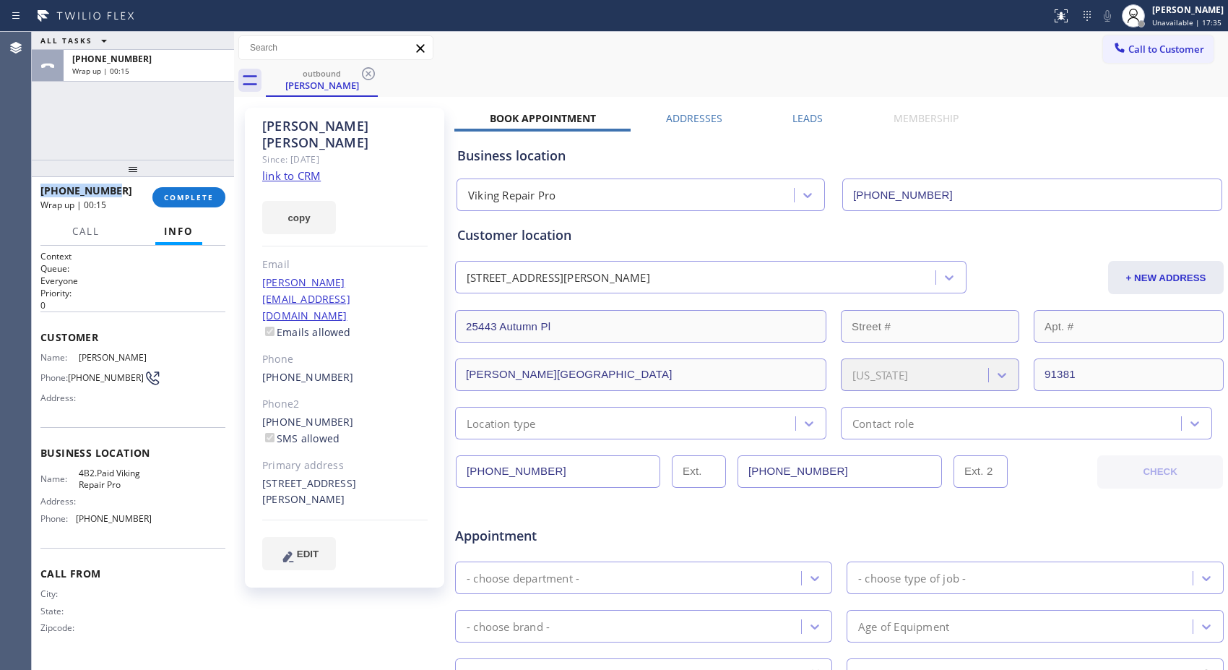
drag, startPoint x: 128, startPoint y: 185, endPoint x: 41, endPoint y: 178, distance: 87.0
click at [41, 178] on div "ALL TASKS ALL TASKS ACTIVE TASKS TASKS IN WRAP UP [PHONE_NUMBER] Wrap up | 00:1…" at bounding box center [133, 351] width 202 height 638
copy span "[PHONE_NUMBER]"
click at [179, 200] on span "COMPLETE" at bounding box center [189, 197] width 50 height 10
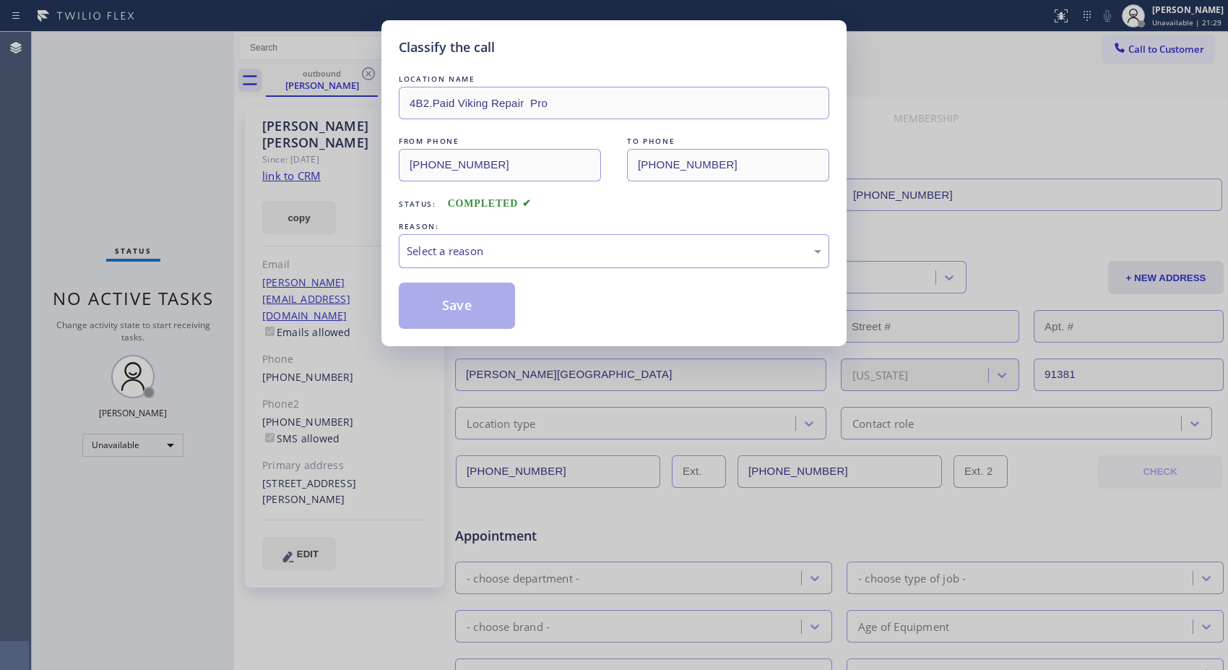
click at [488, 254] on div "Select a reason" at bounding box center [614, 251] width 415 height 17
click at [468, 306] on button "Save" at bounding box center [457, 305] width 116 height 46
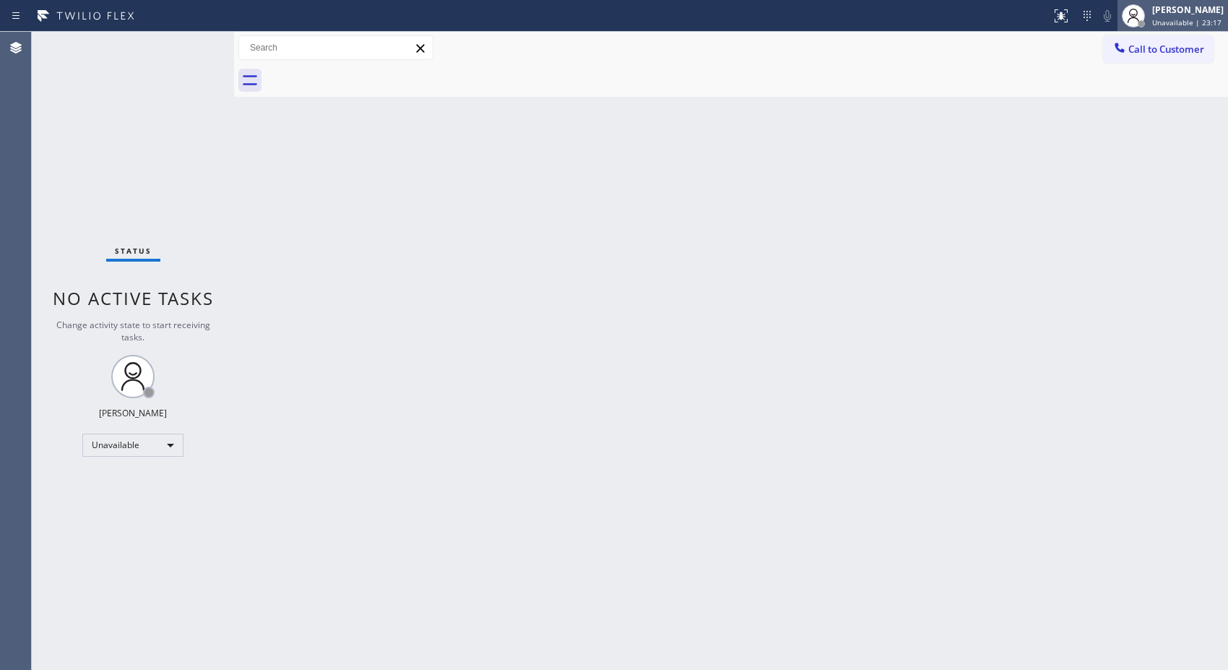
click at [1185, 22] on span "Unavailable | 23:17" at bounding box center [1186, 22] width 69 height 10
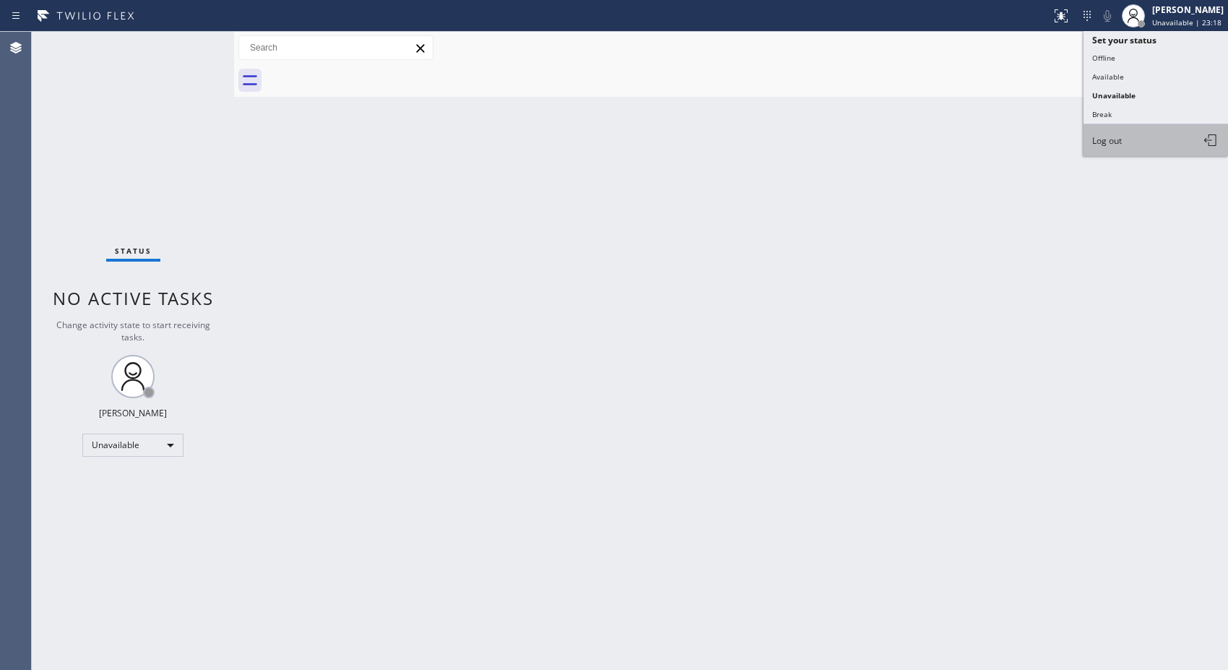
click at [1120, 137] on span "Log out" at bounding box center [1107, 140] width 30 height 12
